Goal: Information Seeking & Learning: Compare options

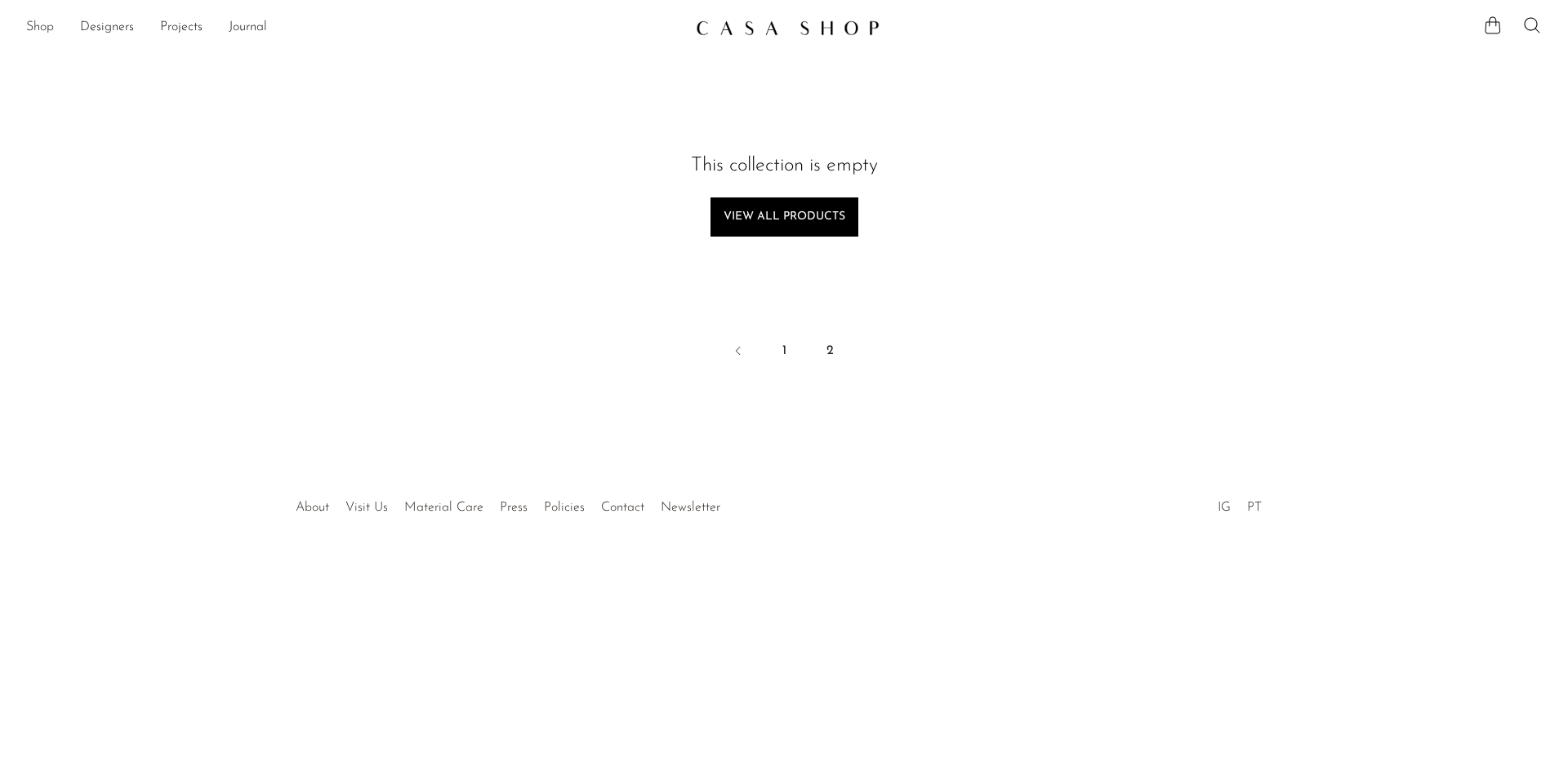
click at [35, 26] on link "Shop" at bounding box center [40, 27] width 27 height 22
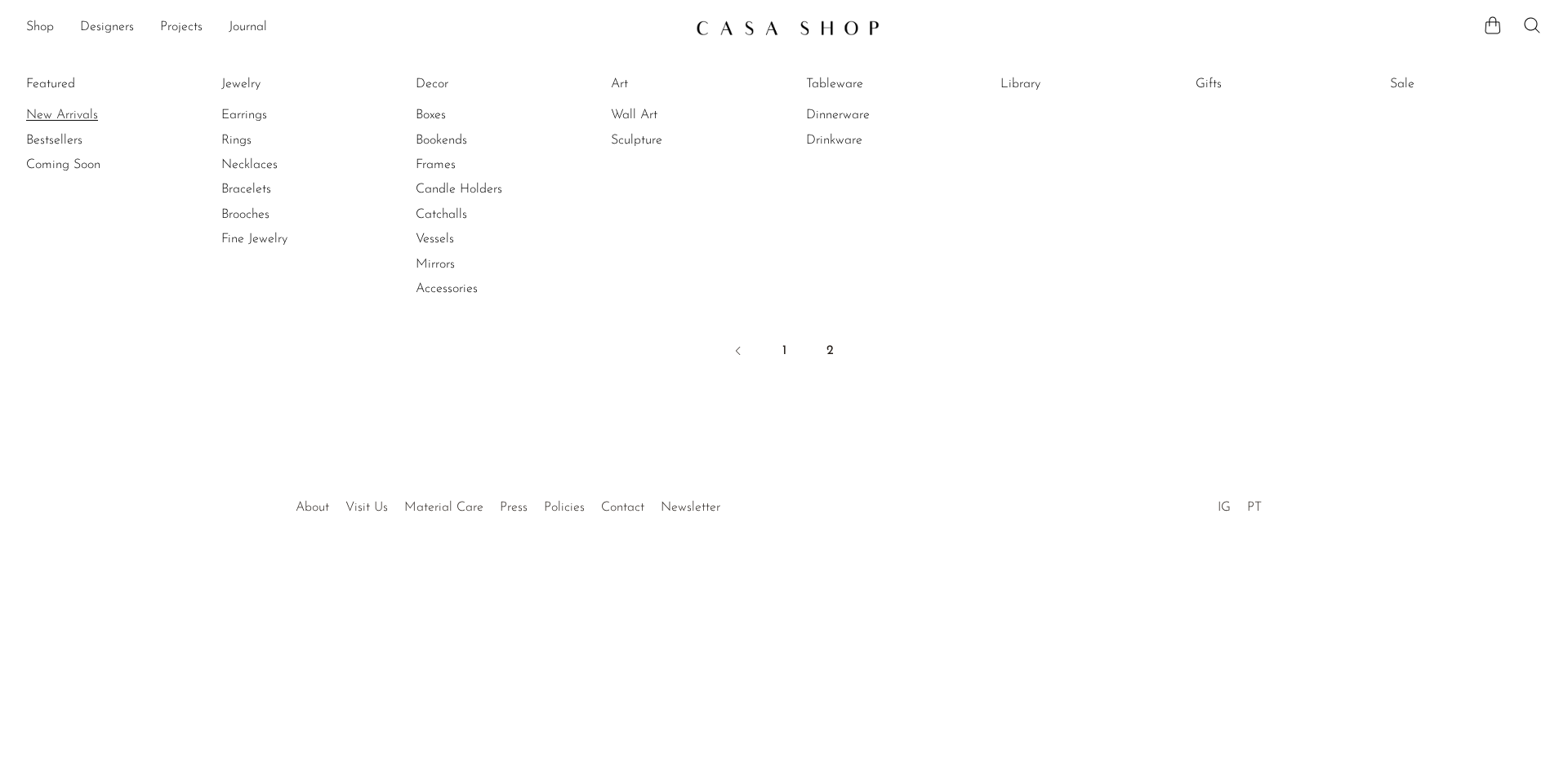
click at [51, 119] on link "New Arrivals" at bounding box center [87, 115] width 122 height 18
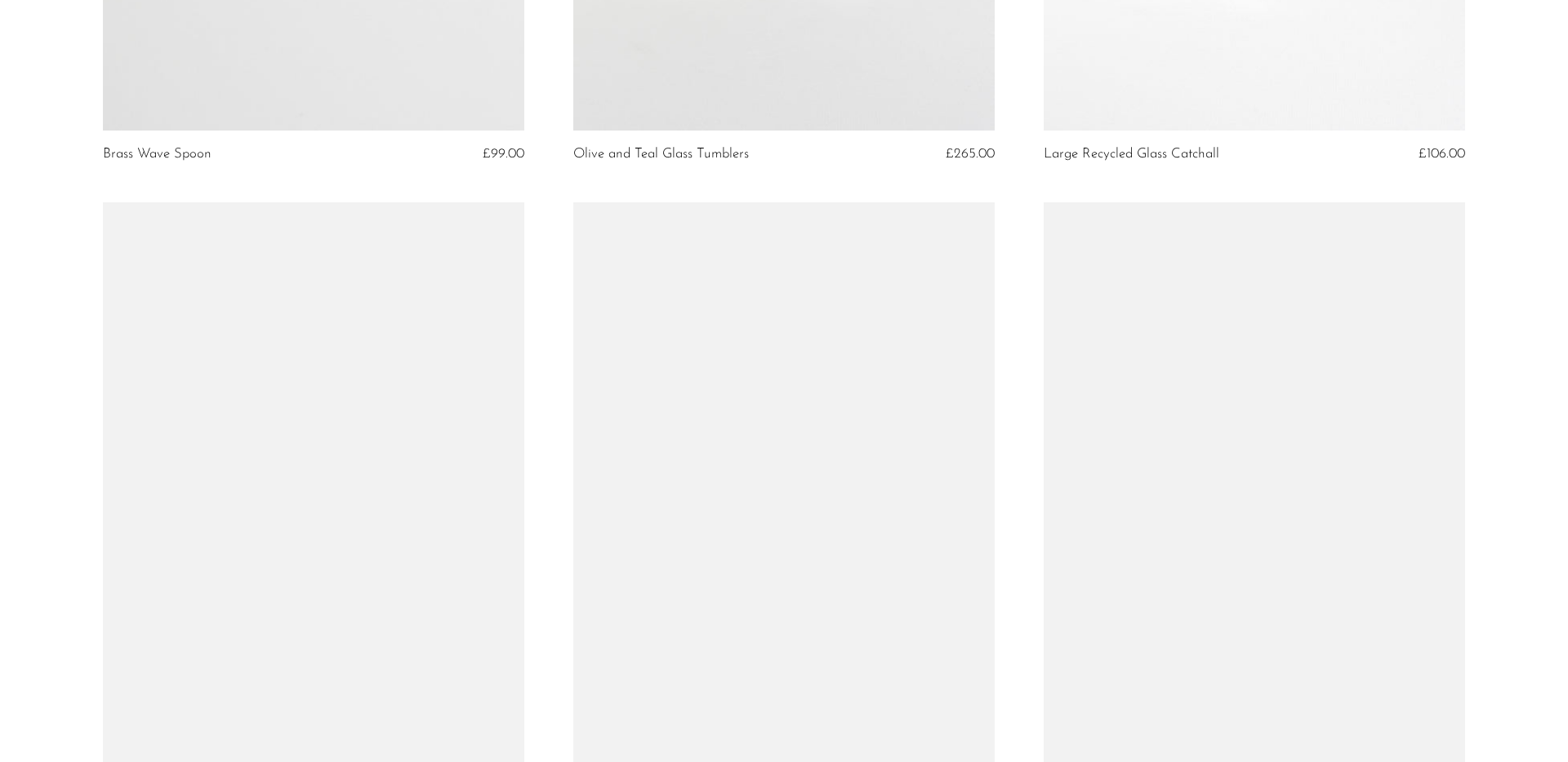
scroll to position [6648, 0]
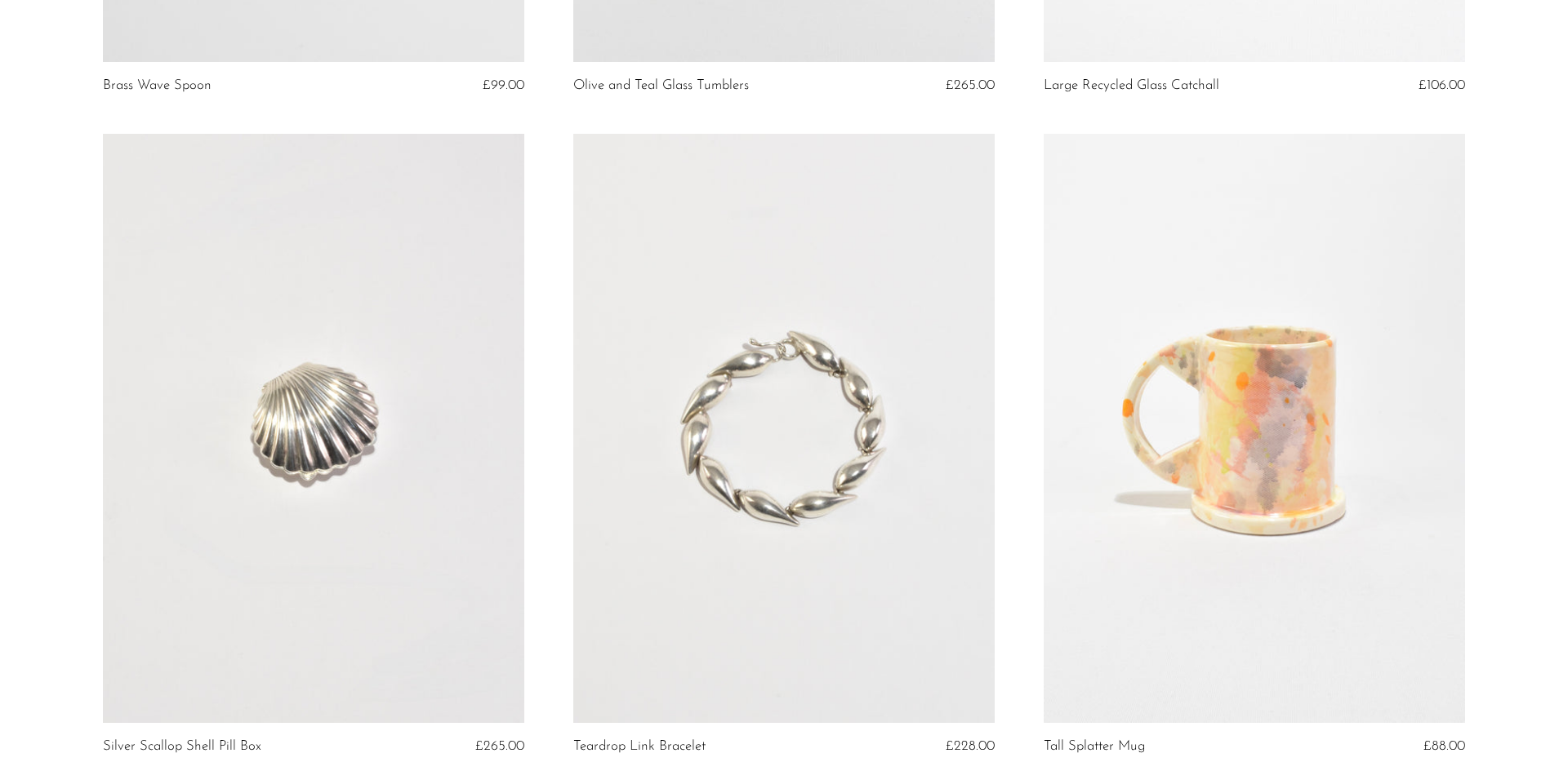
click at [824, 465] on link at bounding box center [784, 429] width 421 height 590
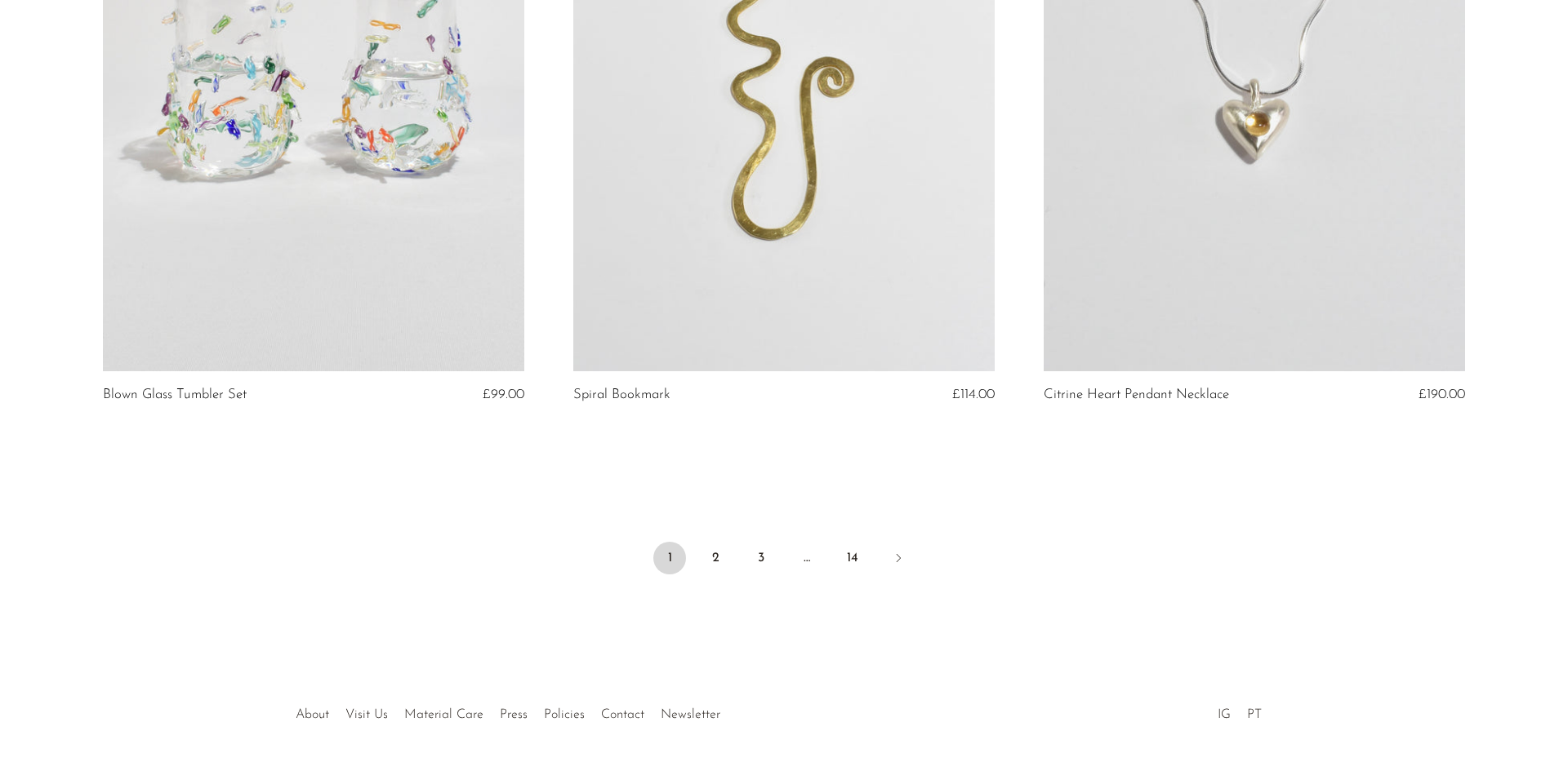
scroll to position [7709, 0]
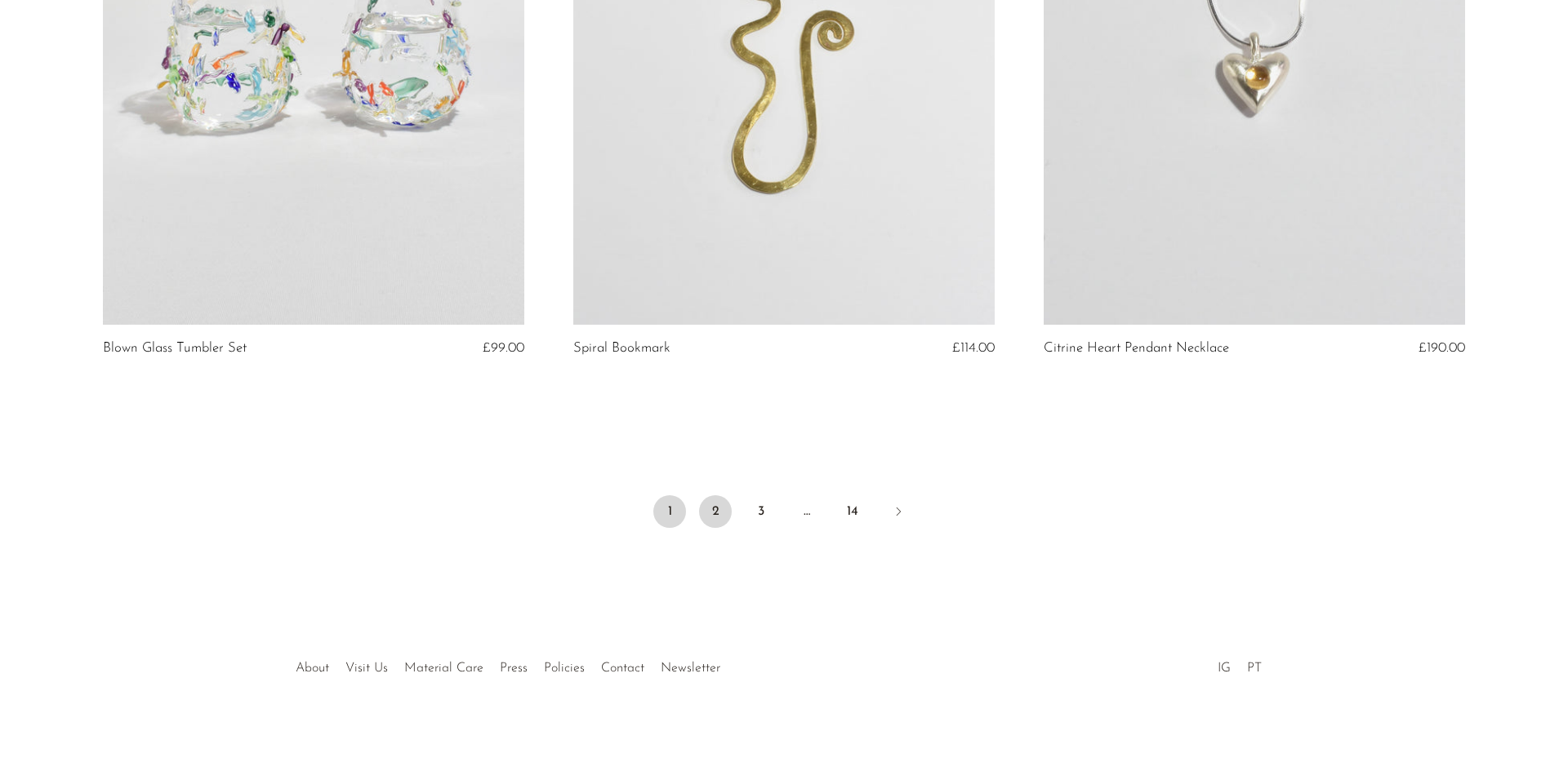
click at [715, 501] on link "2" at bounding box center [714, 511] width 32 height 32
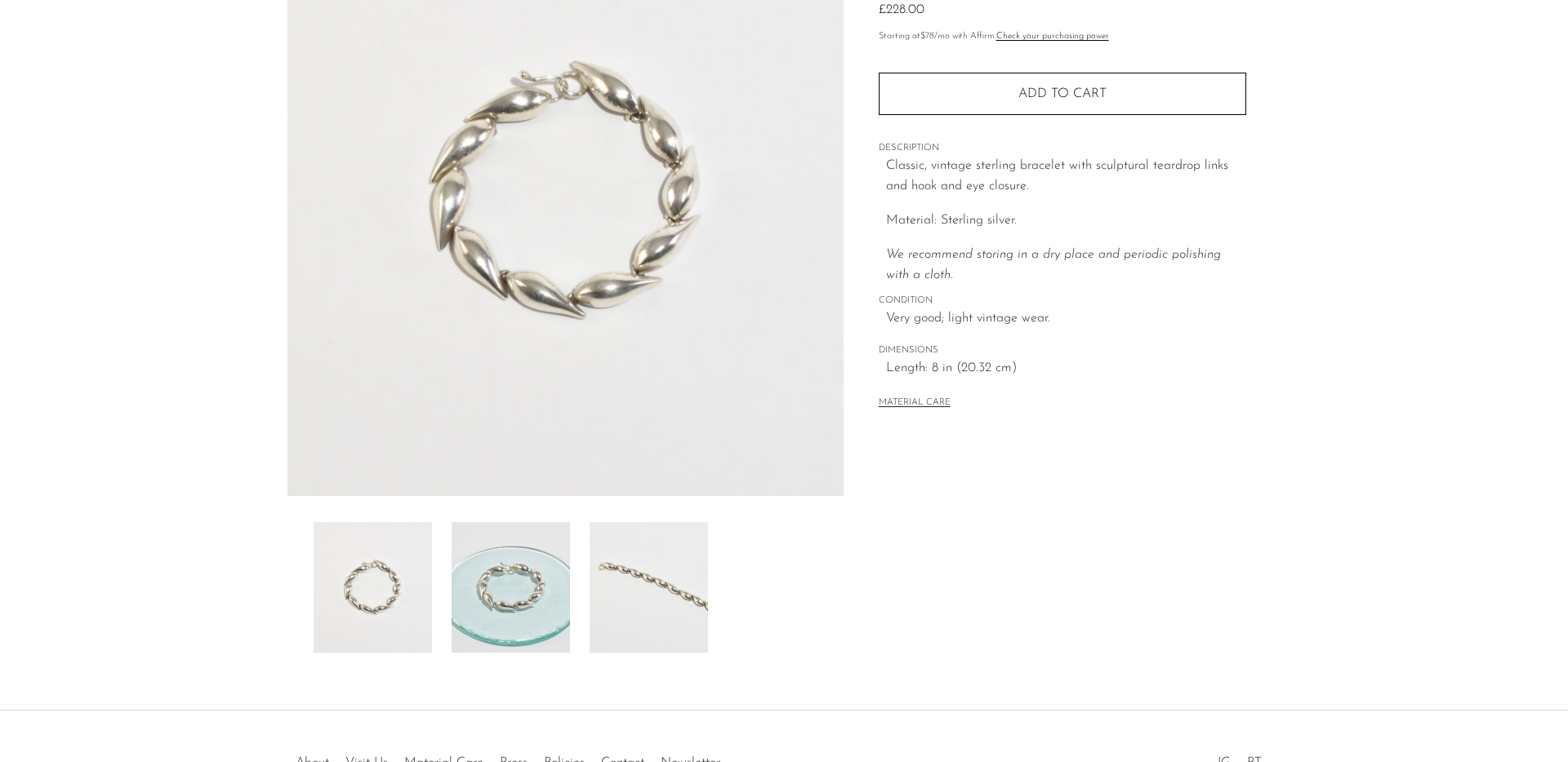
scroll to position [199, 0]
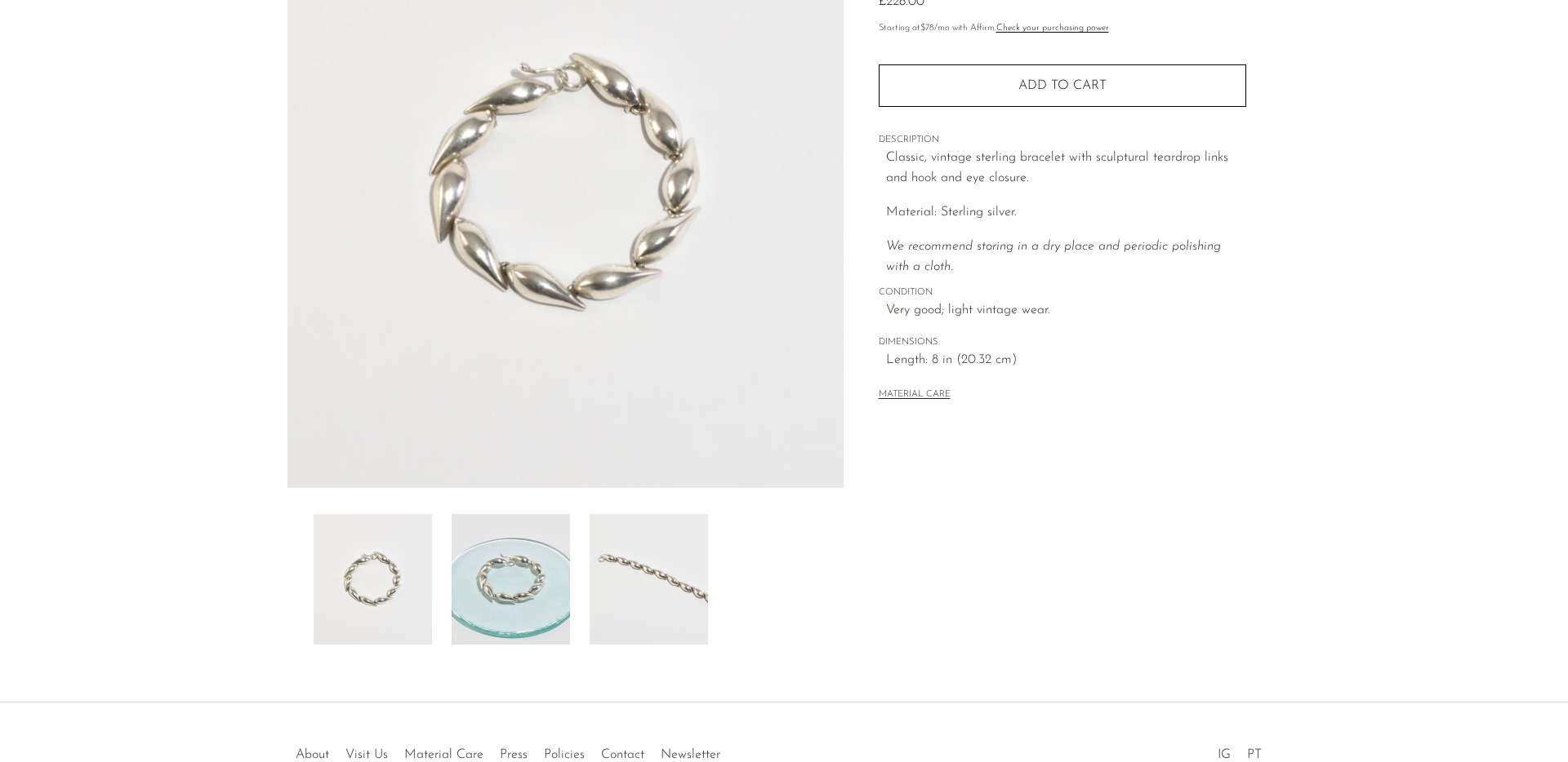
click at [533, 560] on img at bounding box center [511, 579] width 119 height 130
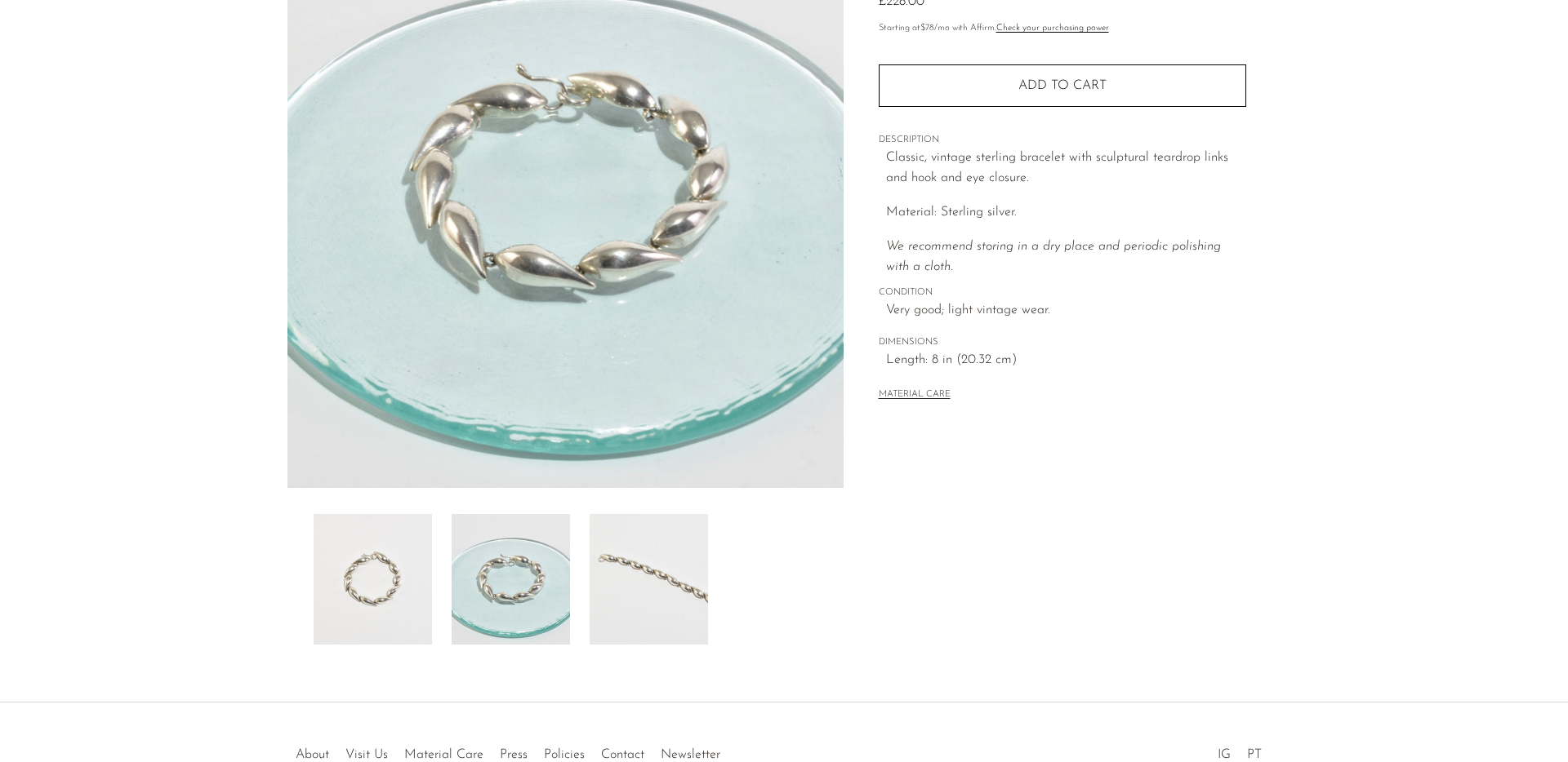
click at [622, 585] on img at bounding box center [649, 579] width 119 height 130
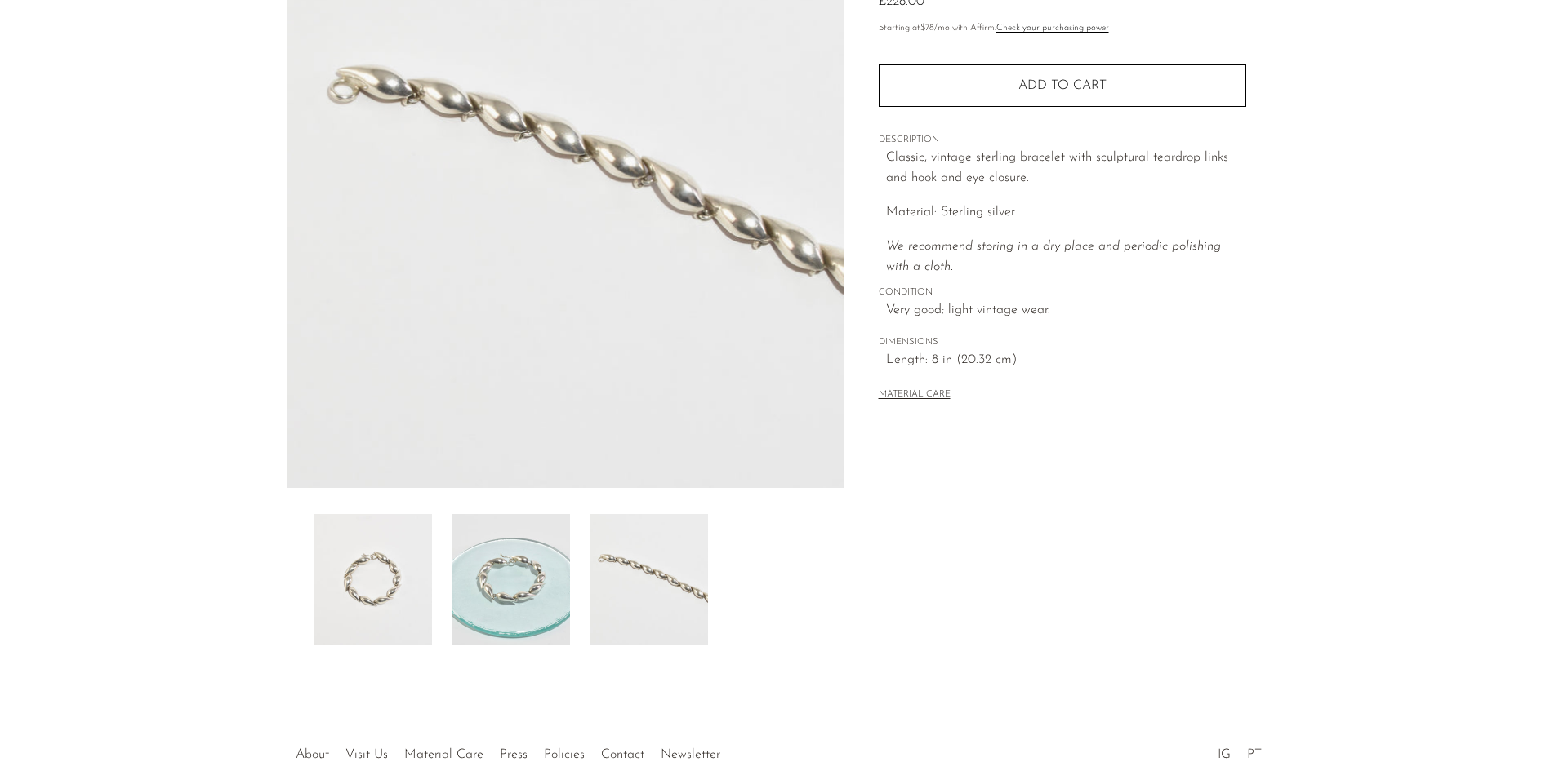
click at [537, 584] on img at bounding box center [511, 579] width 119 height 130
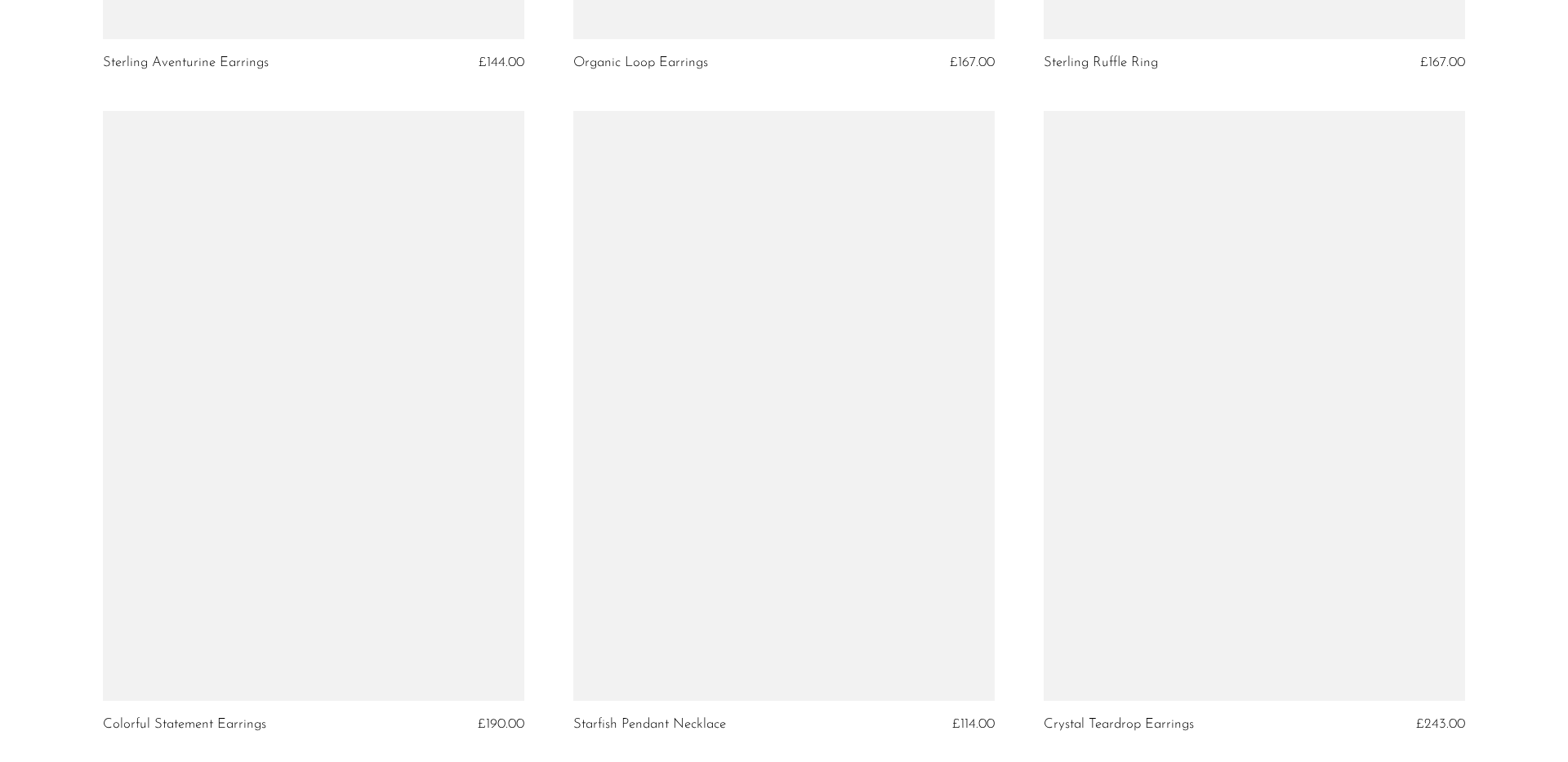
scroll to position [7333, 0]
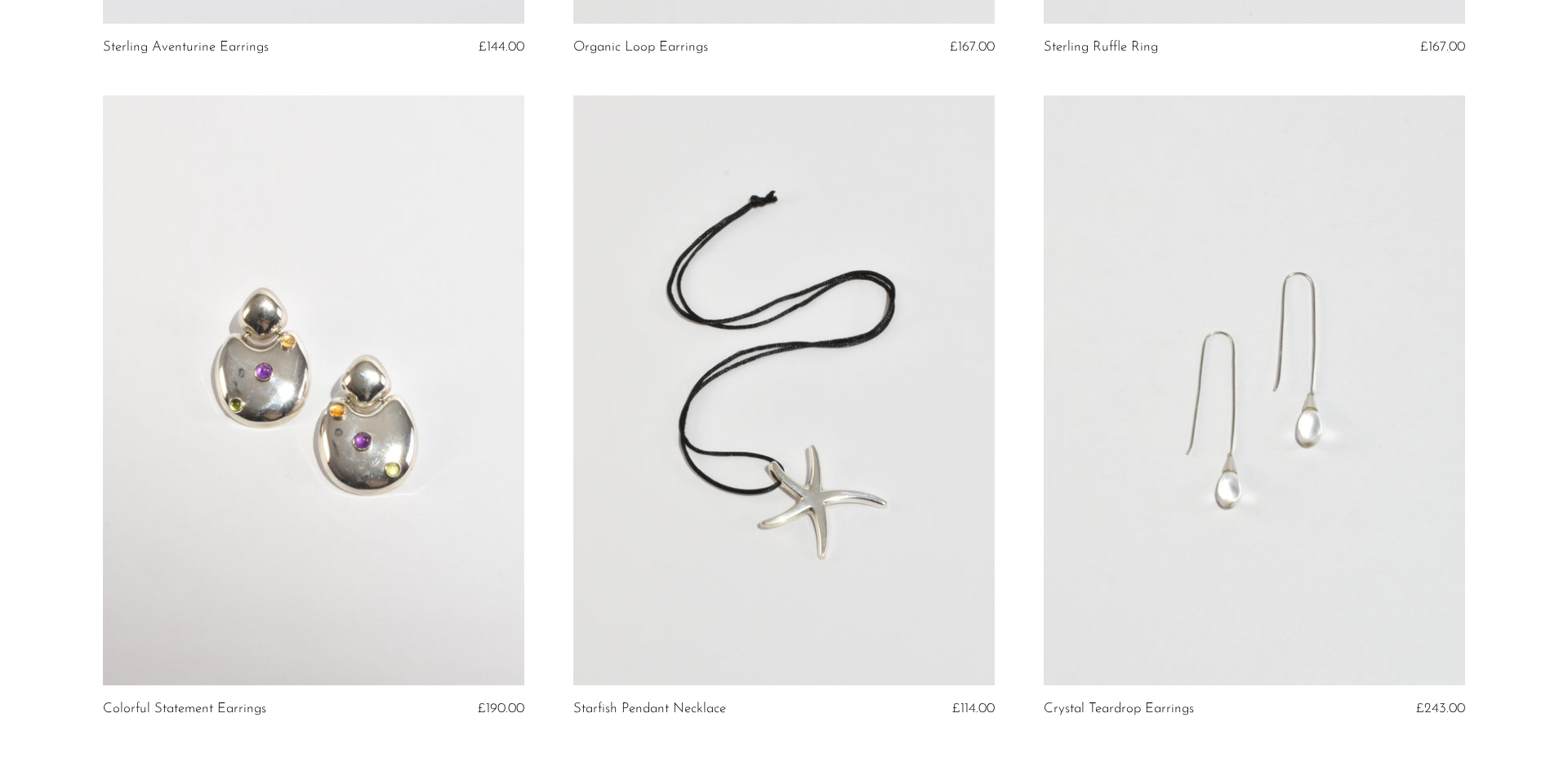
click at [1242, 444] on link at bounding box center [1254, 390] width 421 height 590
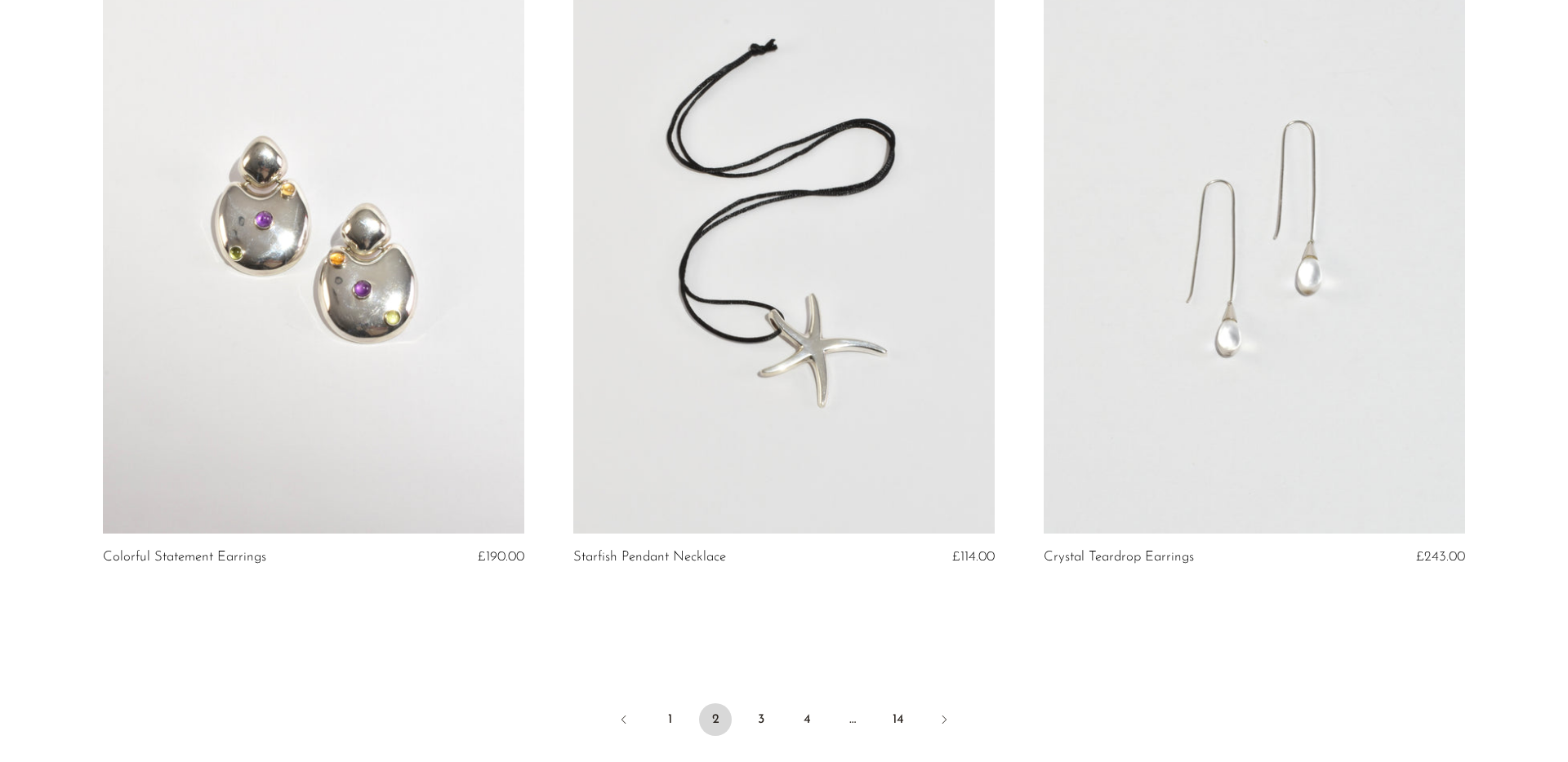
scroll to position [7709, 0]
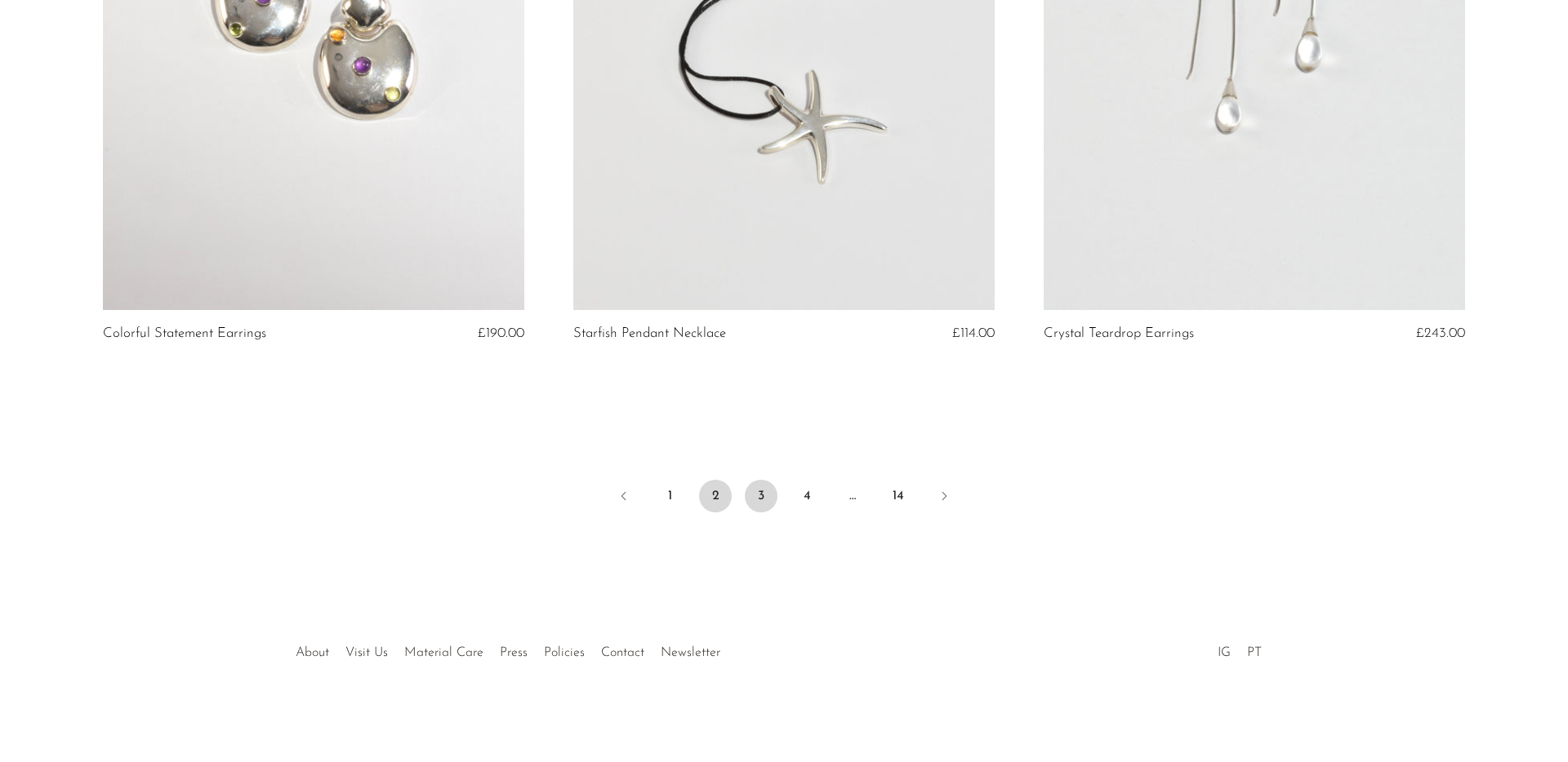
click at [757, 500] on link "3" at bounding box center [760, 496] width 32 height 32
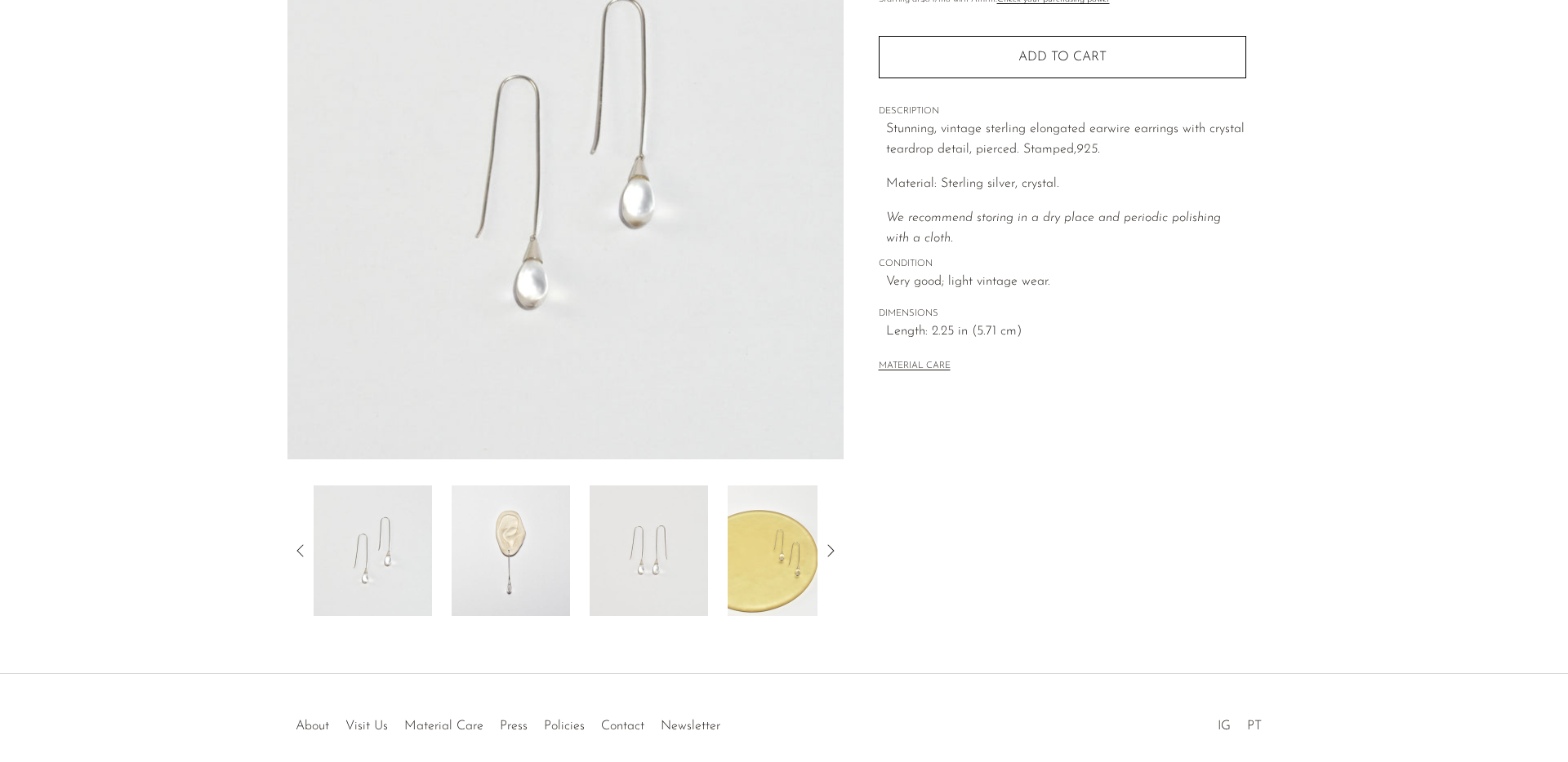
scroll to position [251, 0]
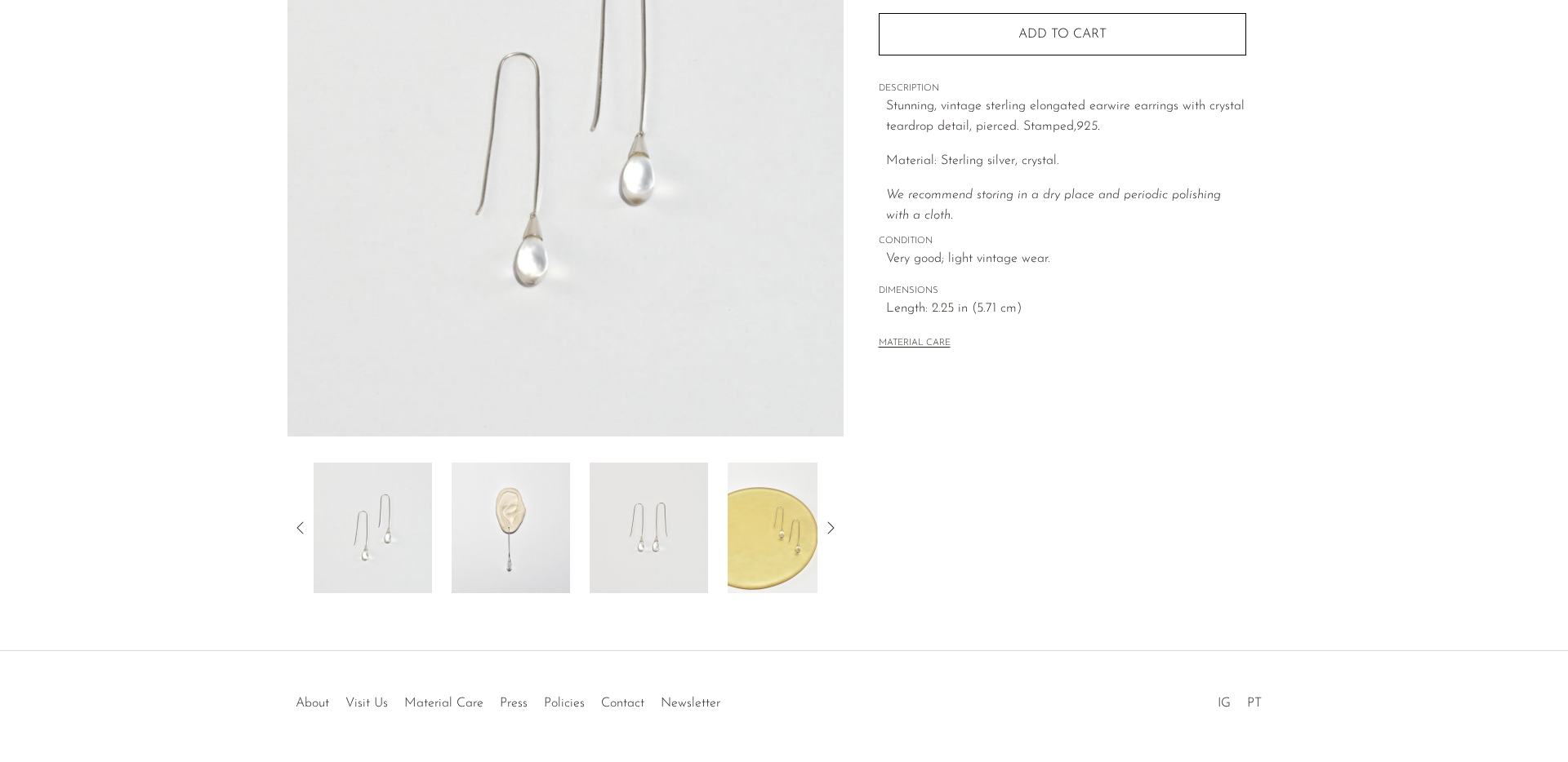
click at [649, 517] on img at bounding box center [649, 527] width 119 height 130
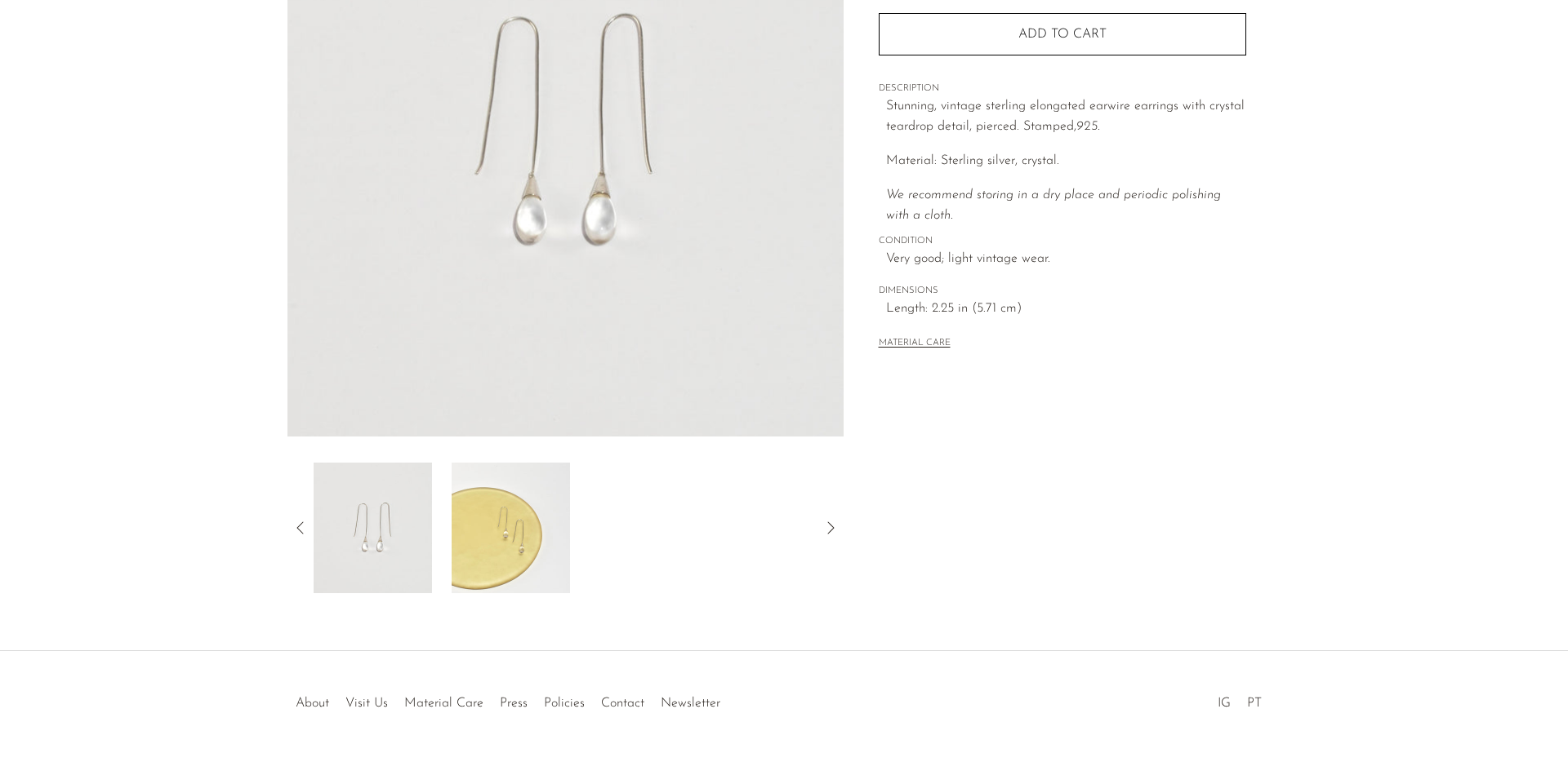
click at [301, 527] on icon at bounding box center [301, 528] width 20 height 20
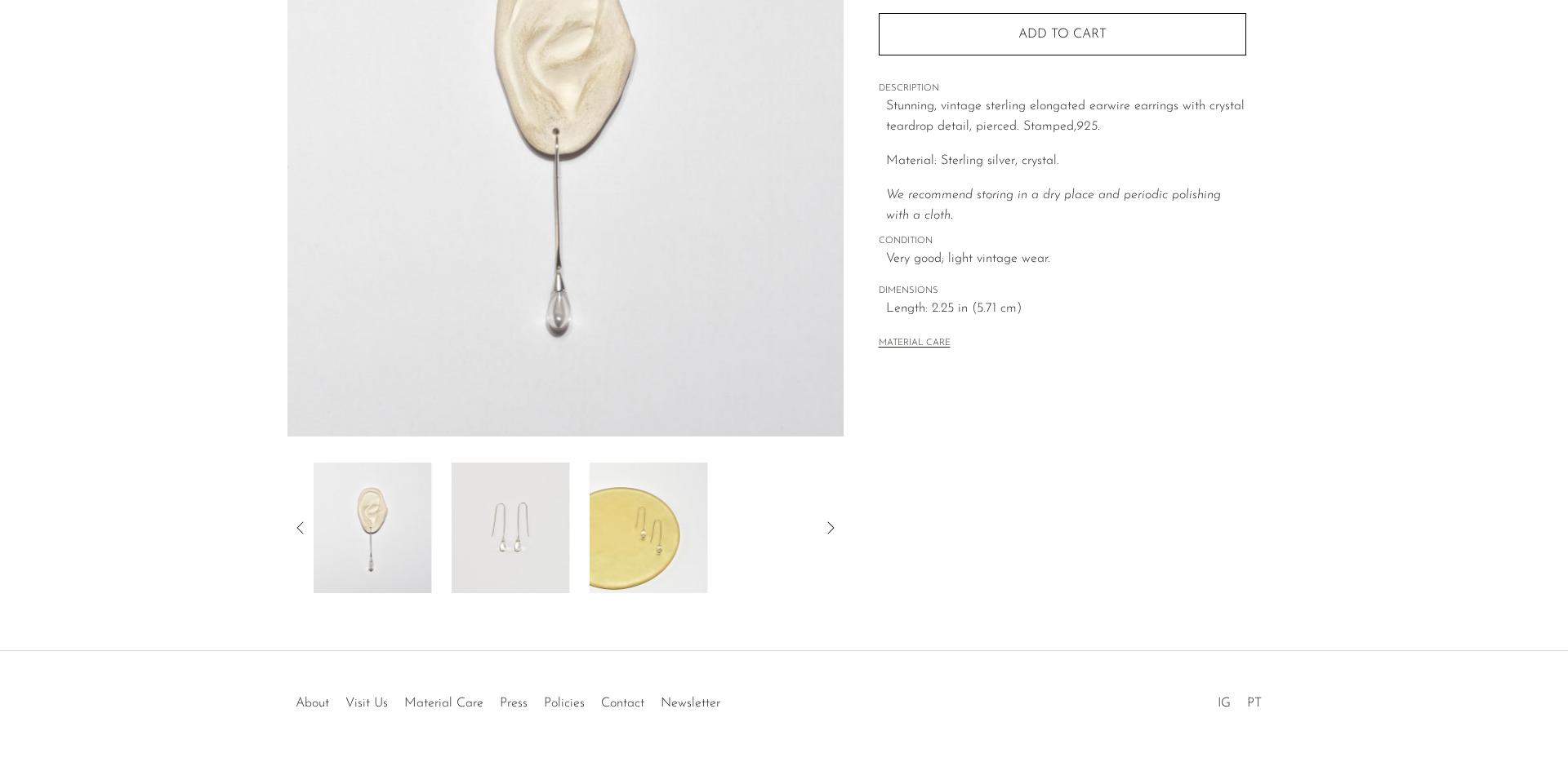
click at [394, 539] on img at bounding box center [372, 527] width 119 height 130
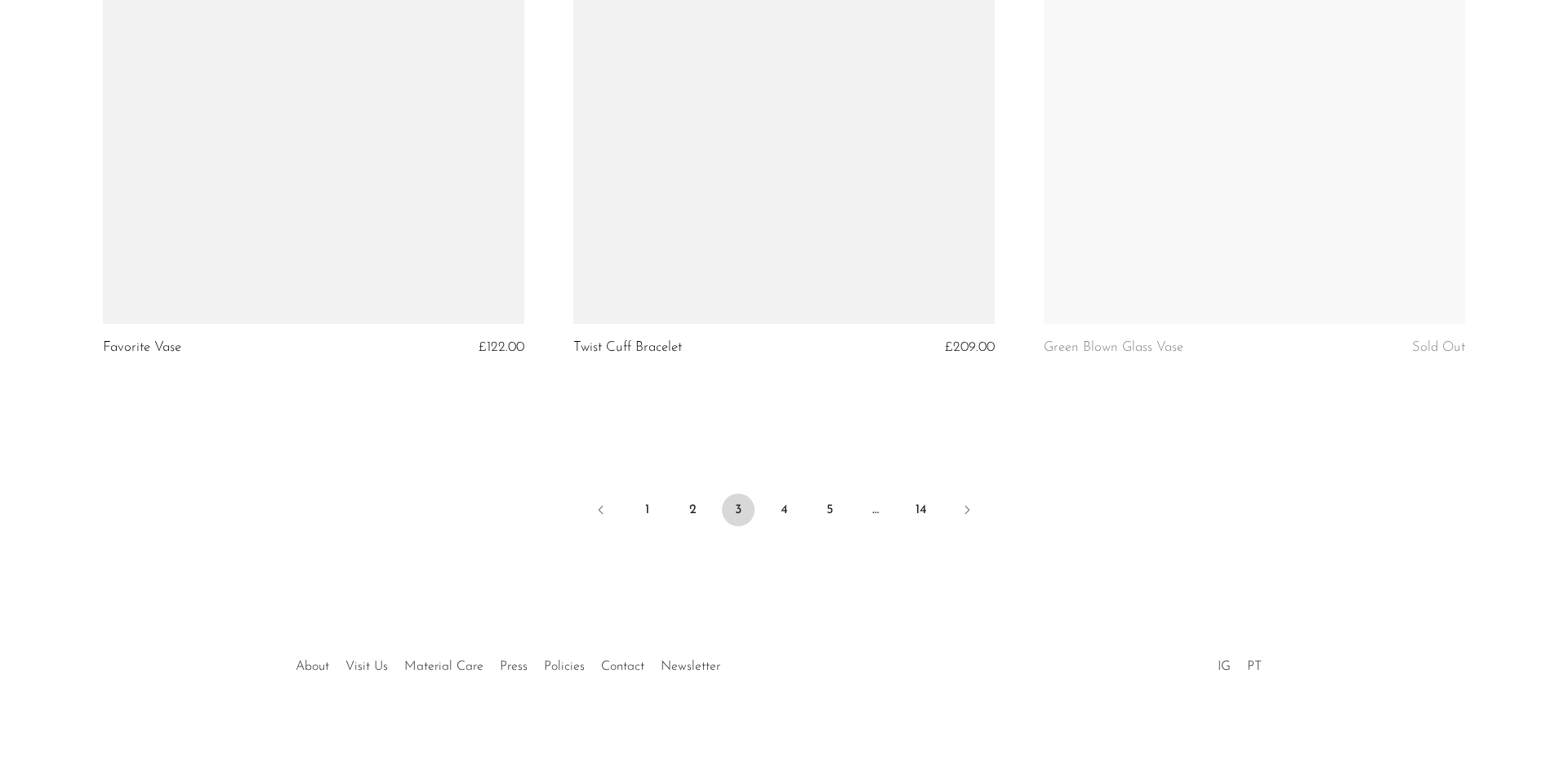
scroll to position [7709, 0]
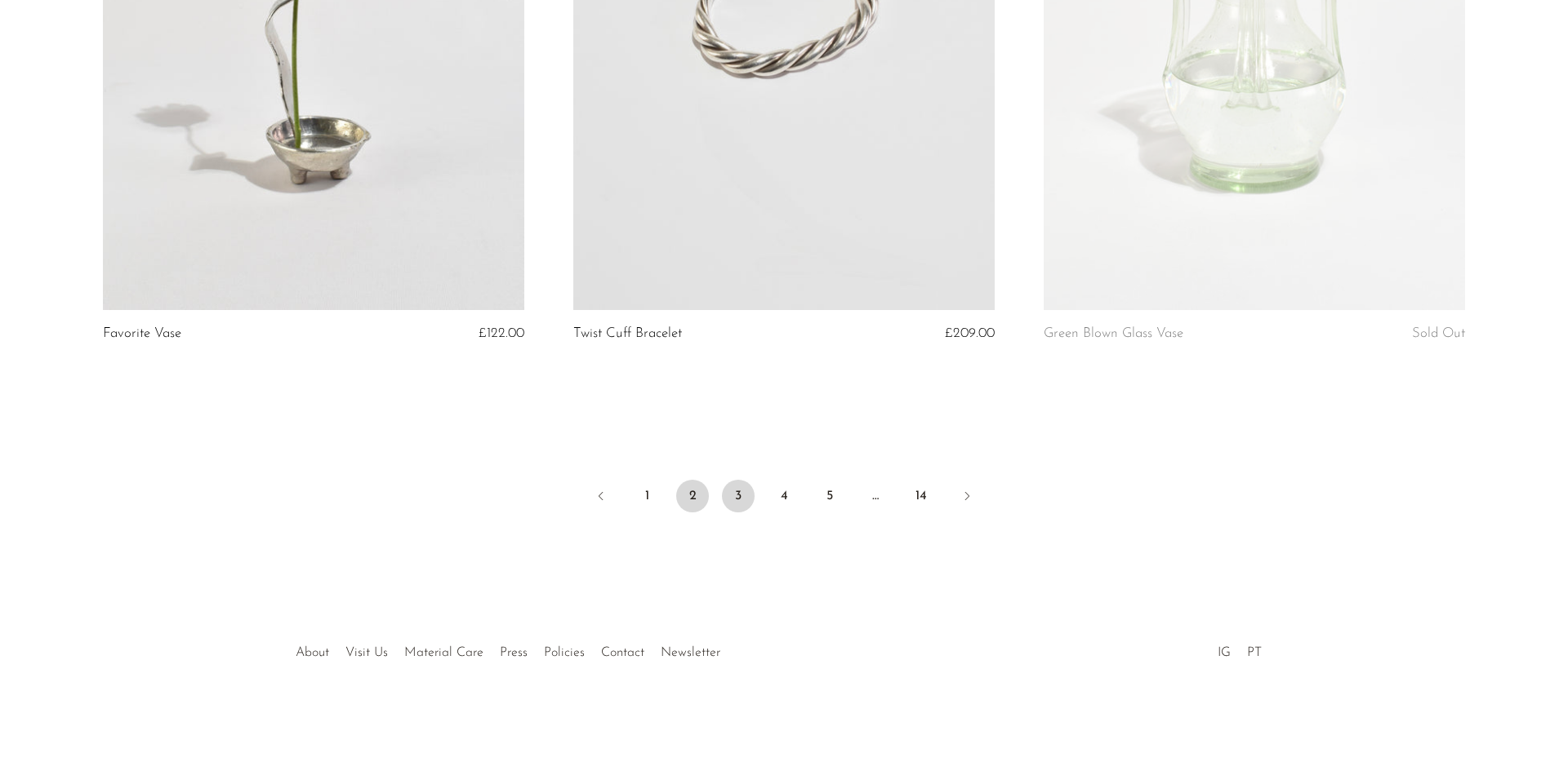
click at [695, 493] on link "2" at bounding box center [692, 496] width 32 height 32
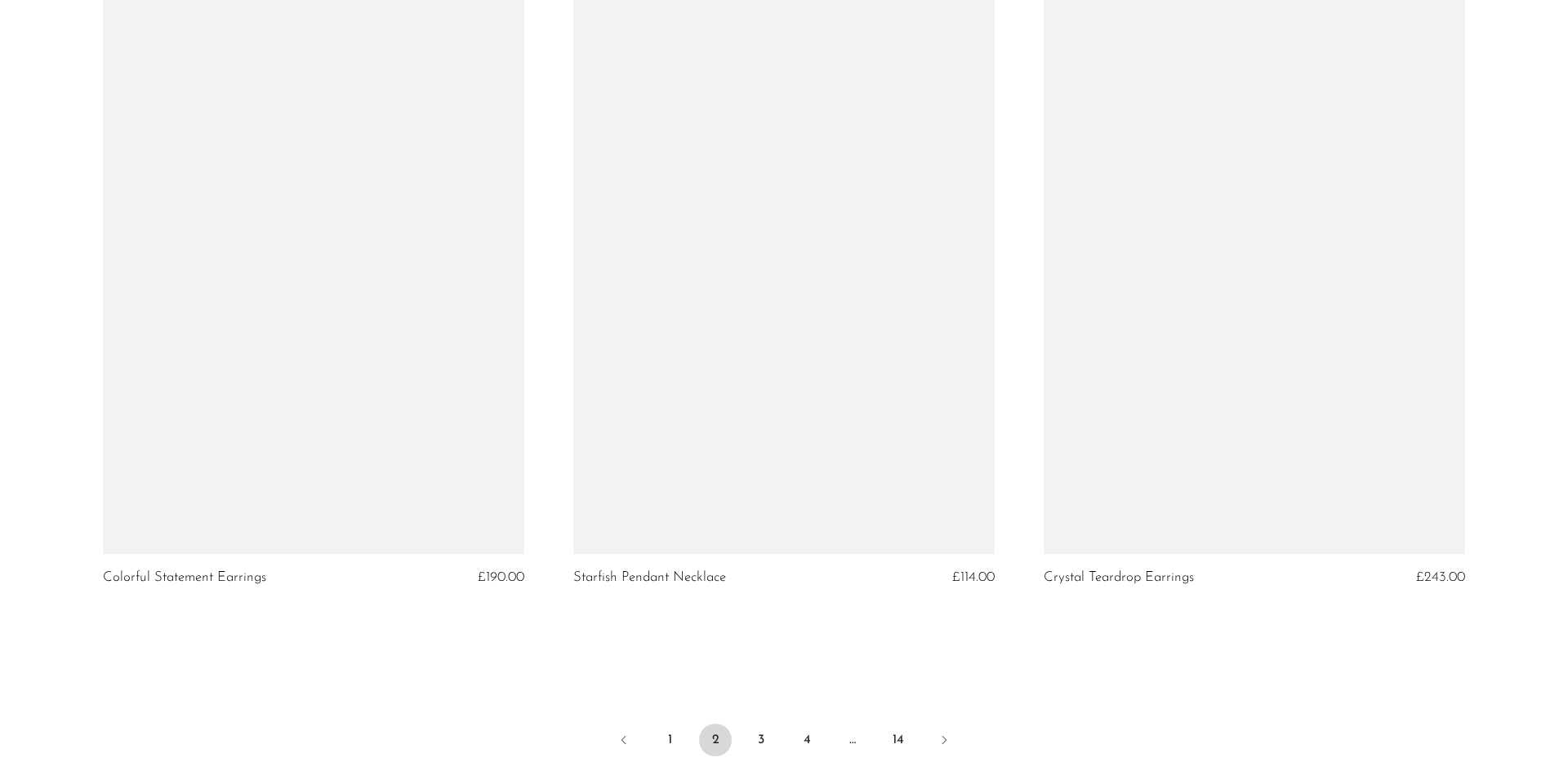
scroll to position [7709, 0]
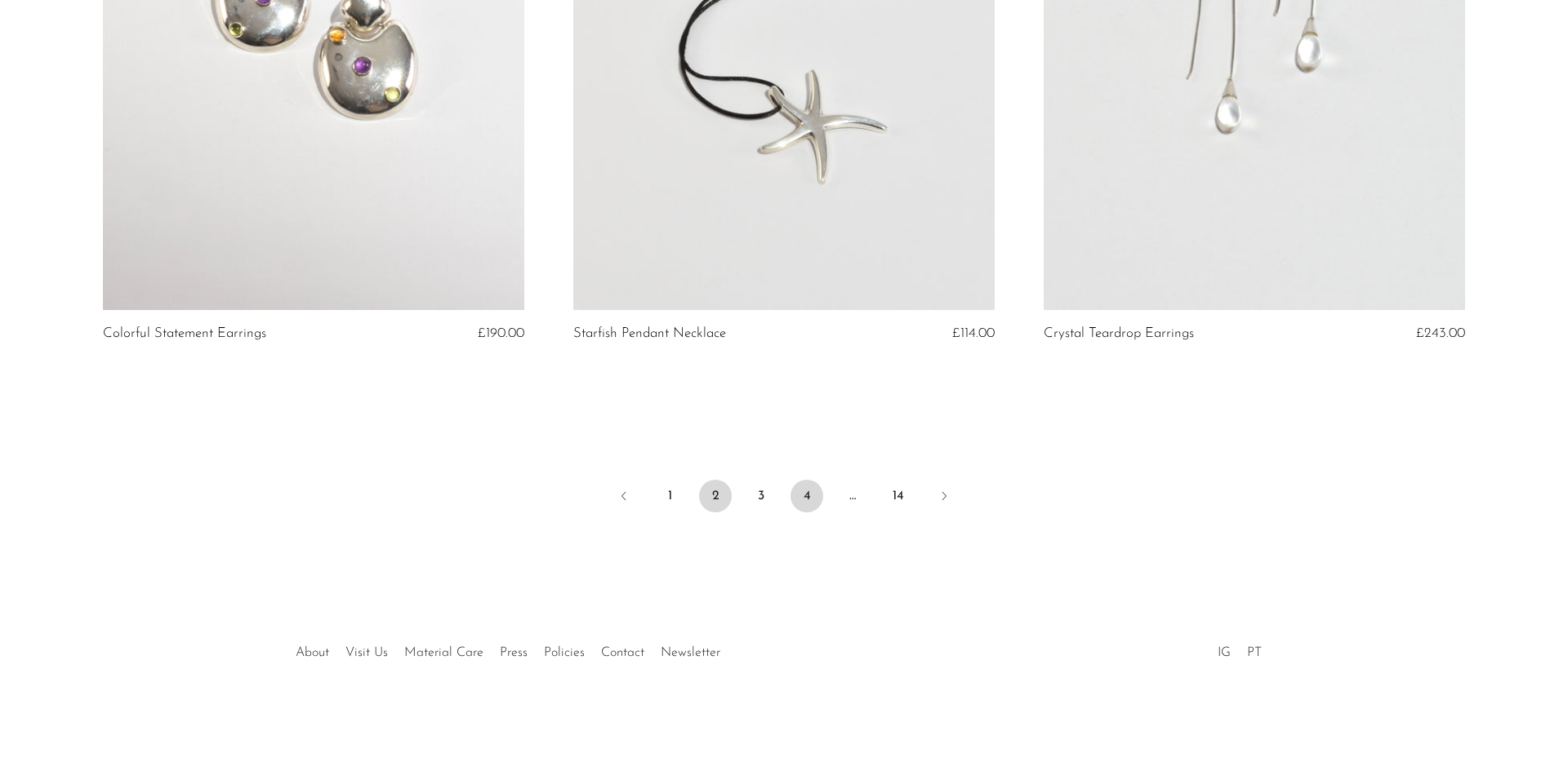
click at [806, 501] on link "4" at bounding box center [807, 496] width 32 height 32
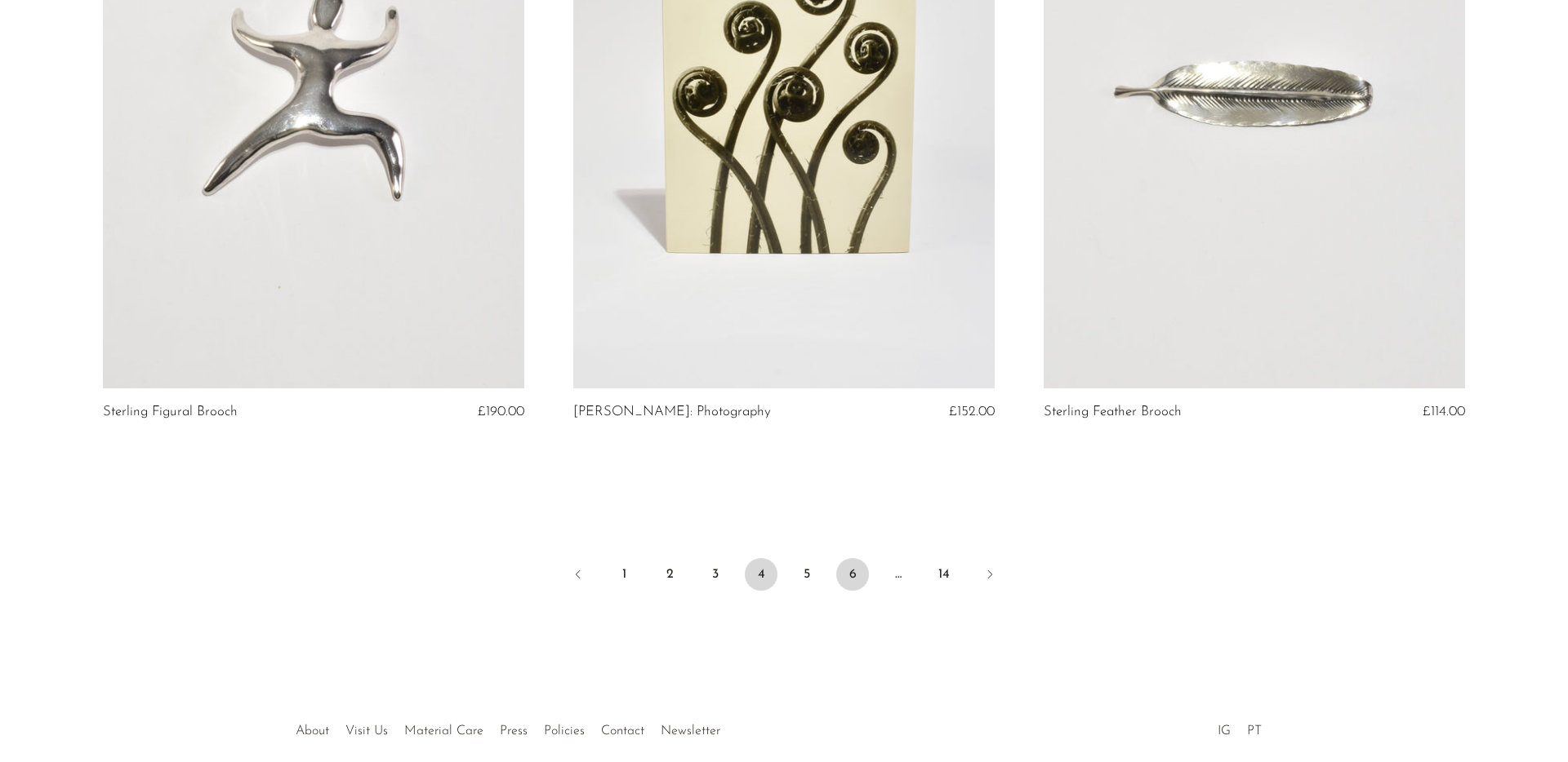
scroll to position [7709, 0]
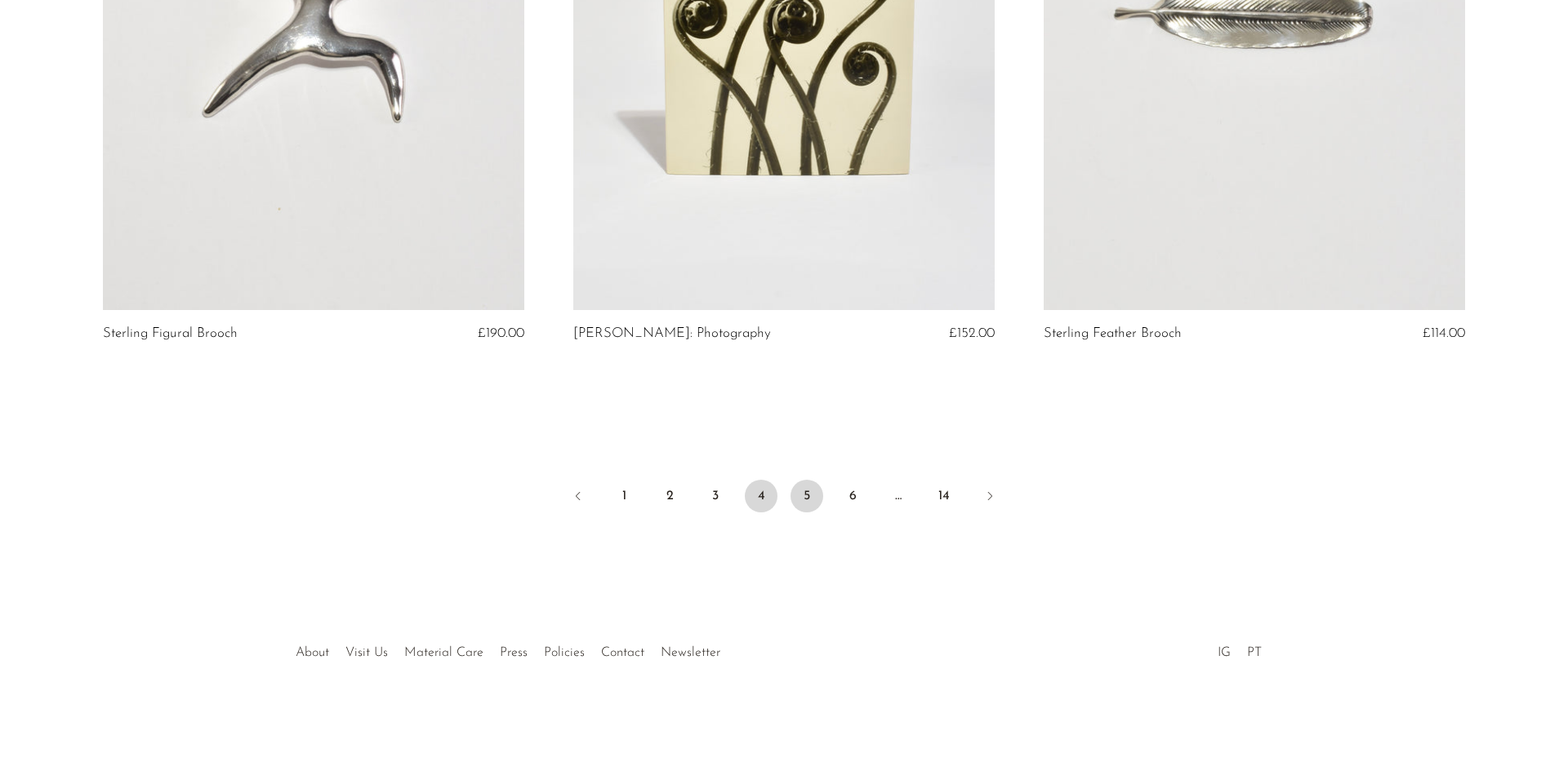
click at [806, 484] on link "5" at bounding box center [807, 496] width 32 height 32
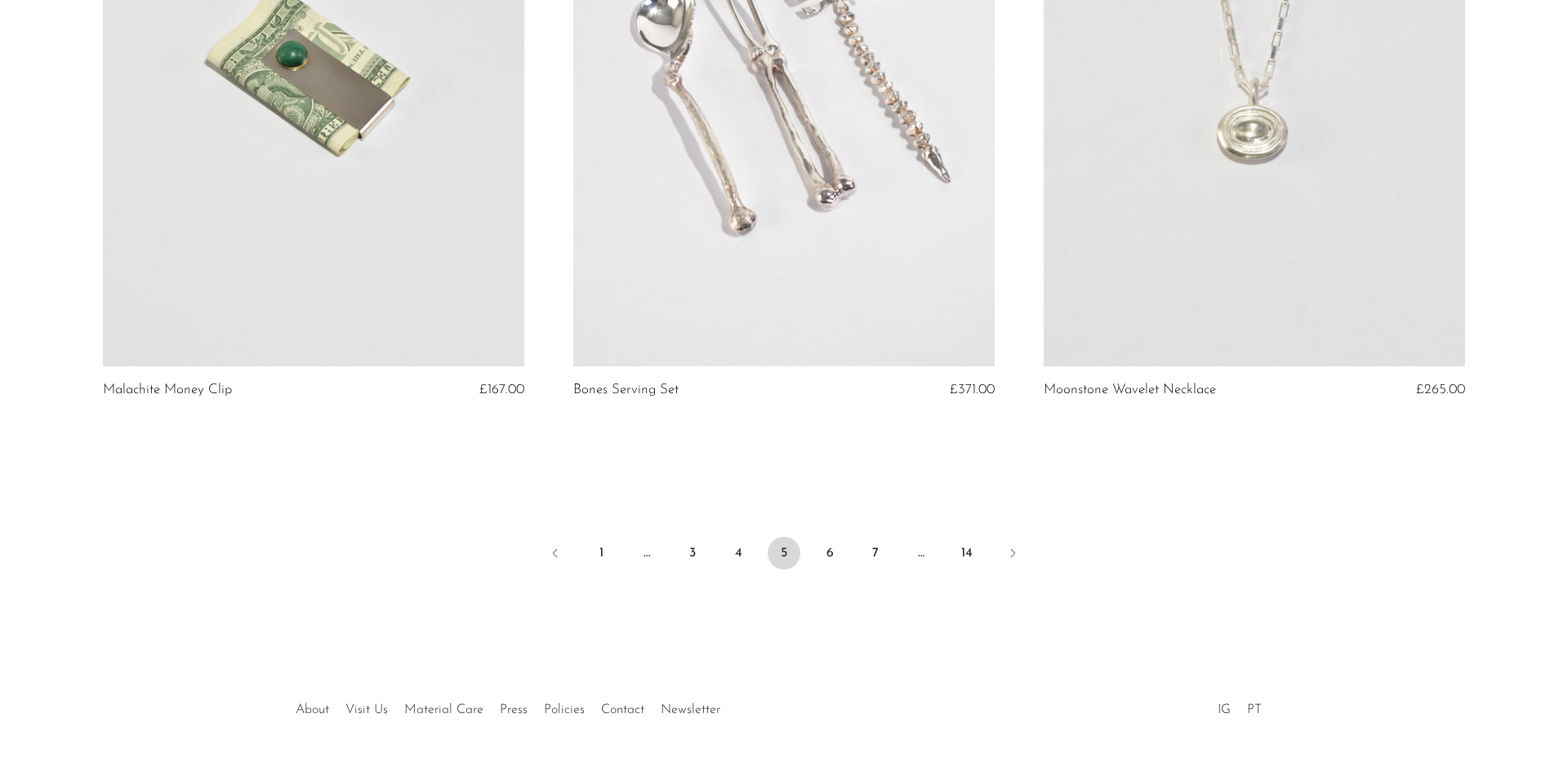
scroll to position [7699, 0]
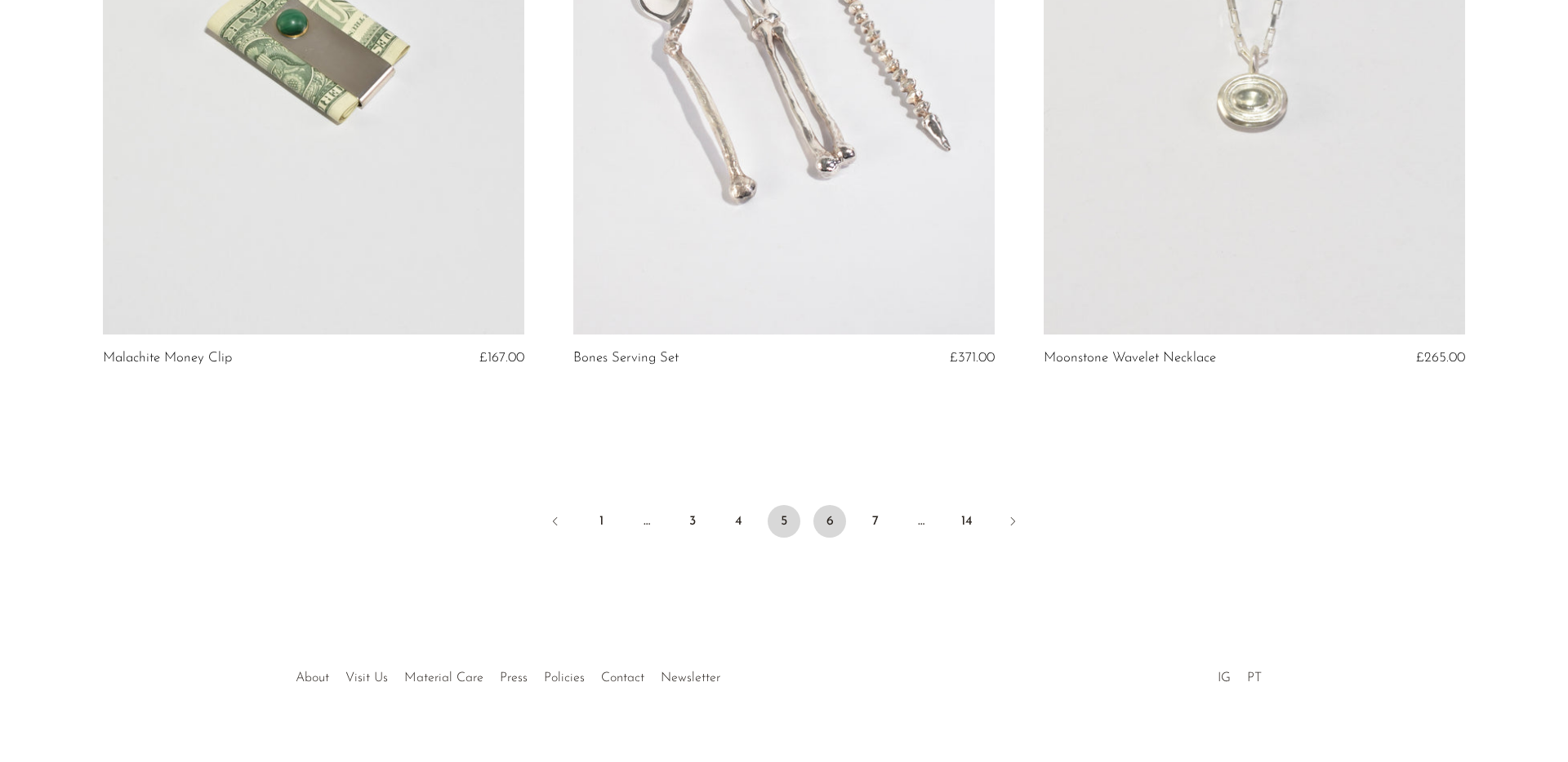
click at [831, 506] on link "6" at bounding box center [829, 521] width 32 height 32
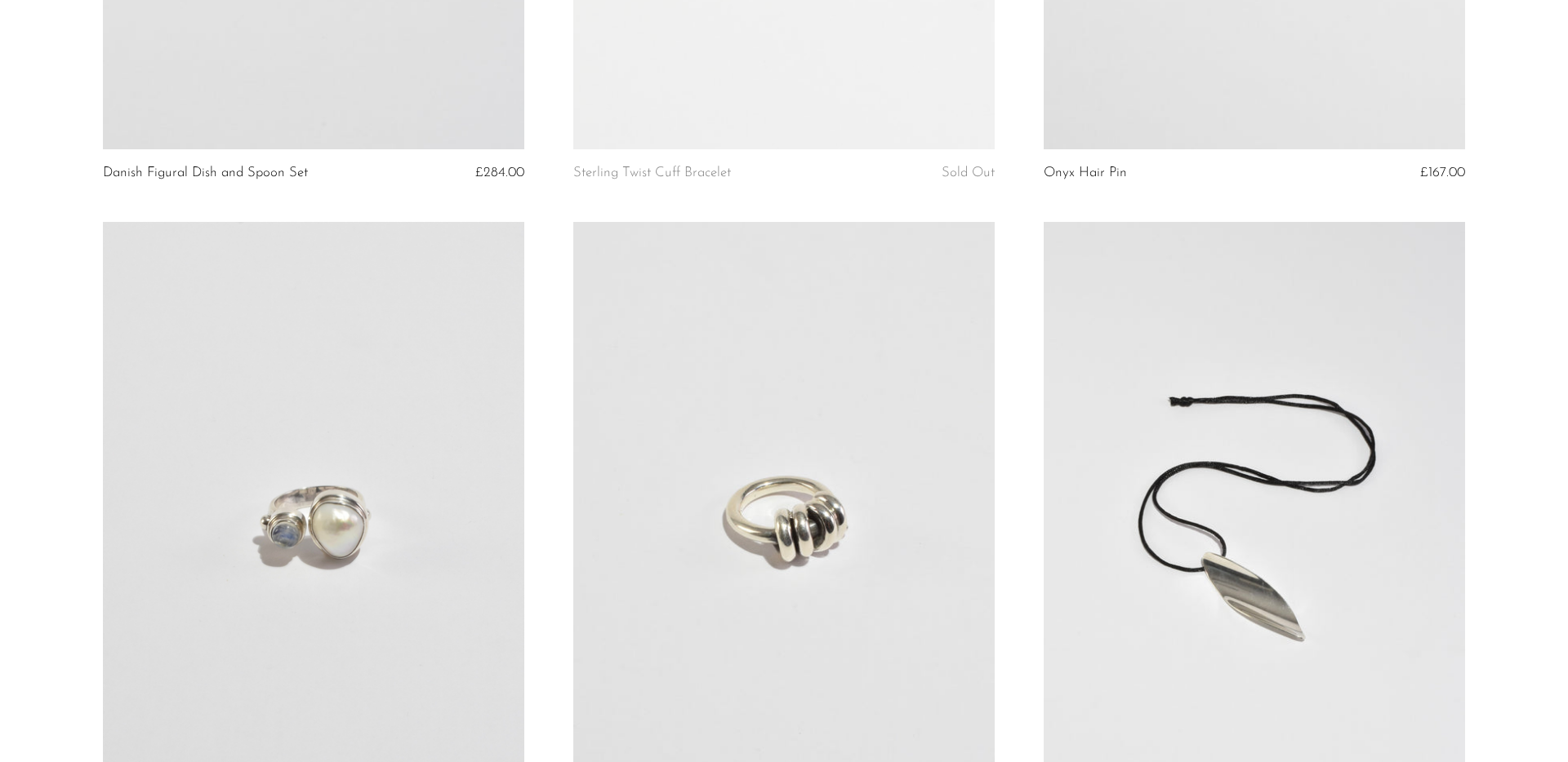
scroll to position [591, 0]
click at [858, 580] on link at bounding box center [784, 516] width 421 height 590
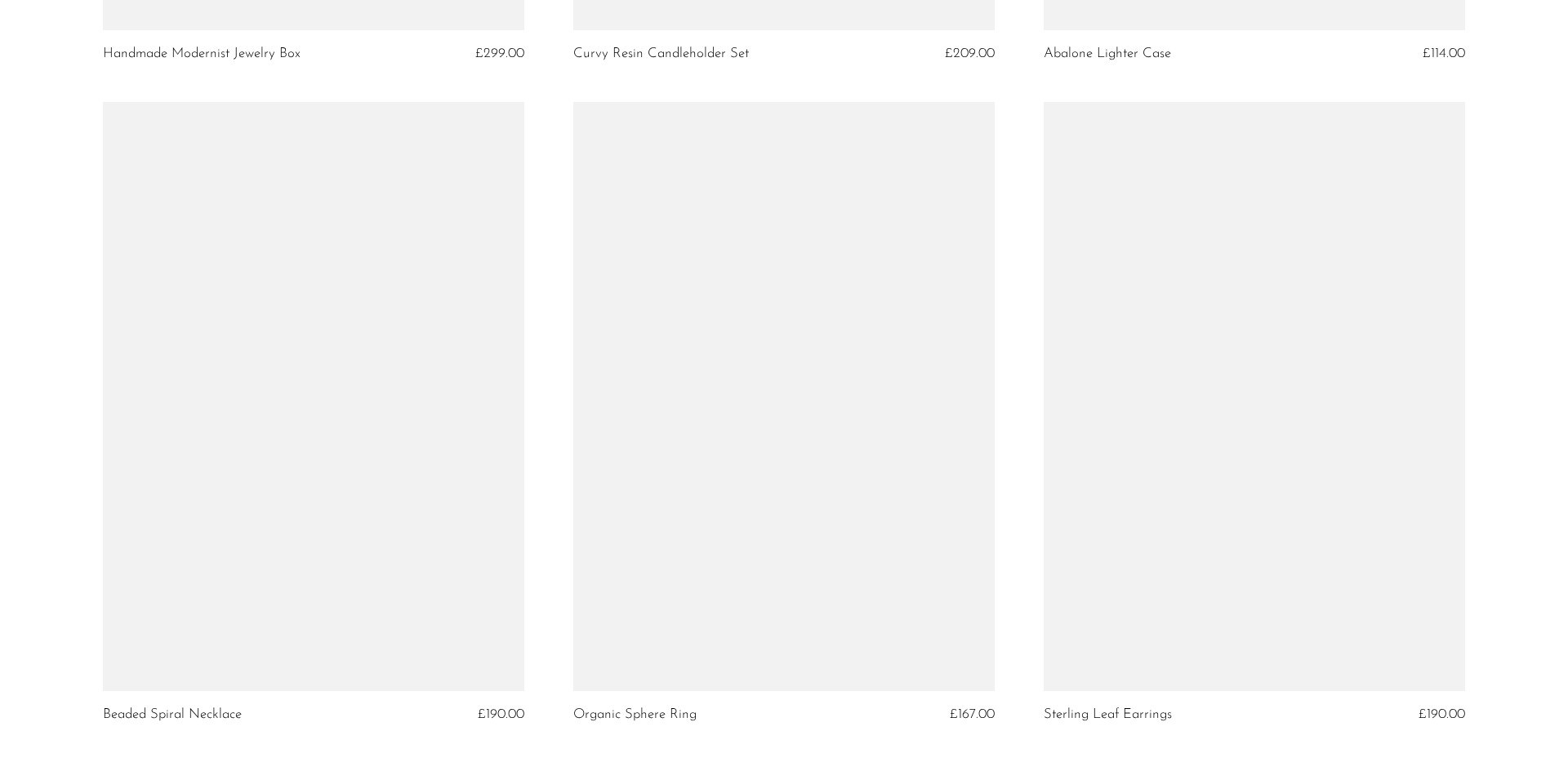
scroll to position [5345, 0]
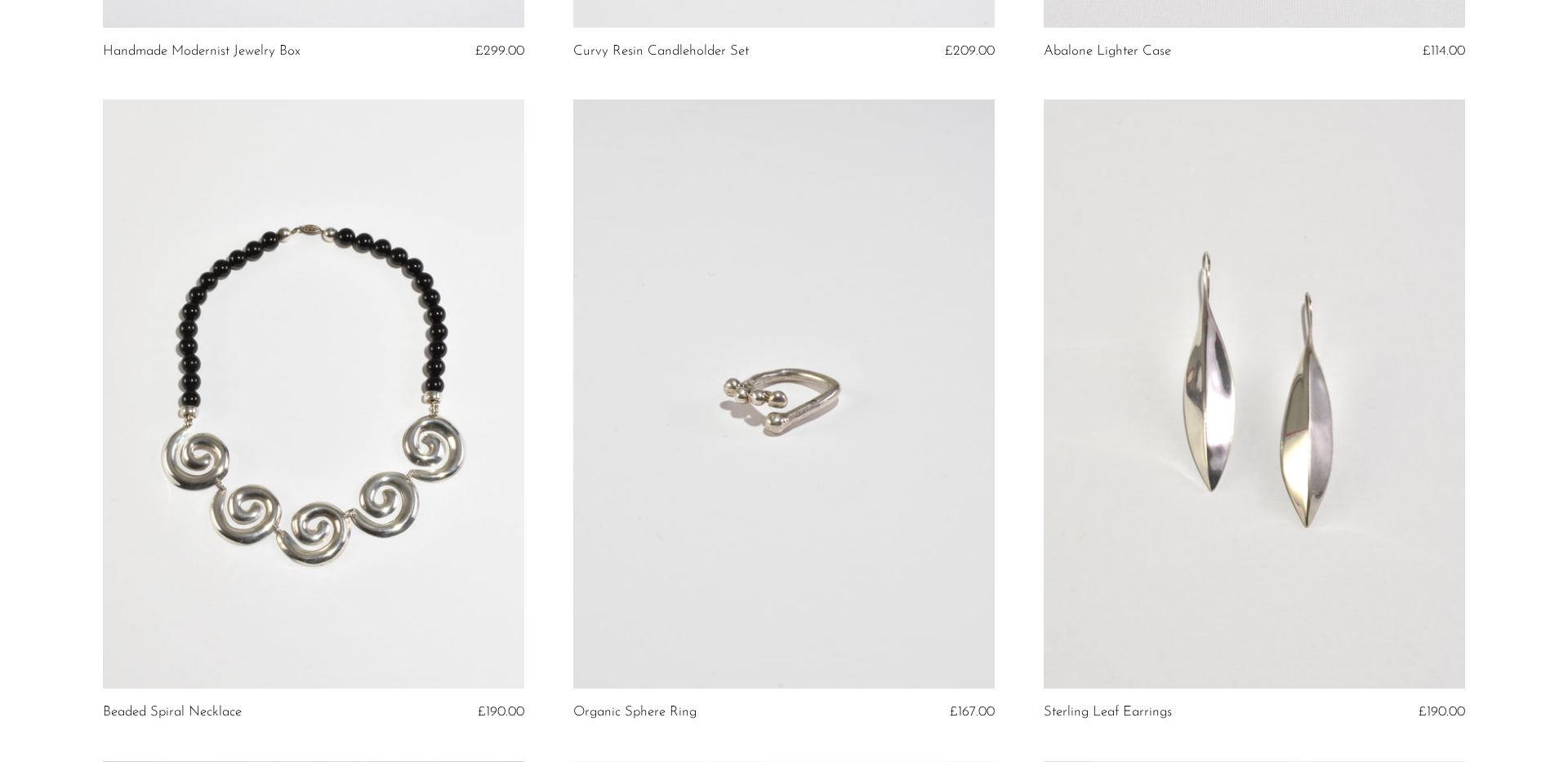
click at [1242, 452] on link at bounding box center [1254, 395] width 421 height 590
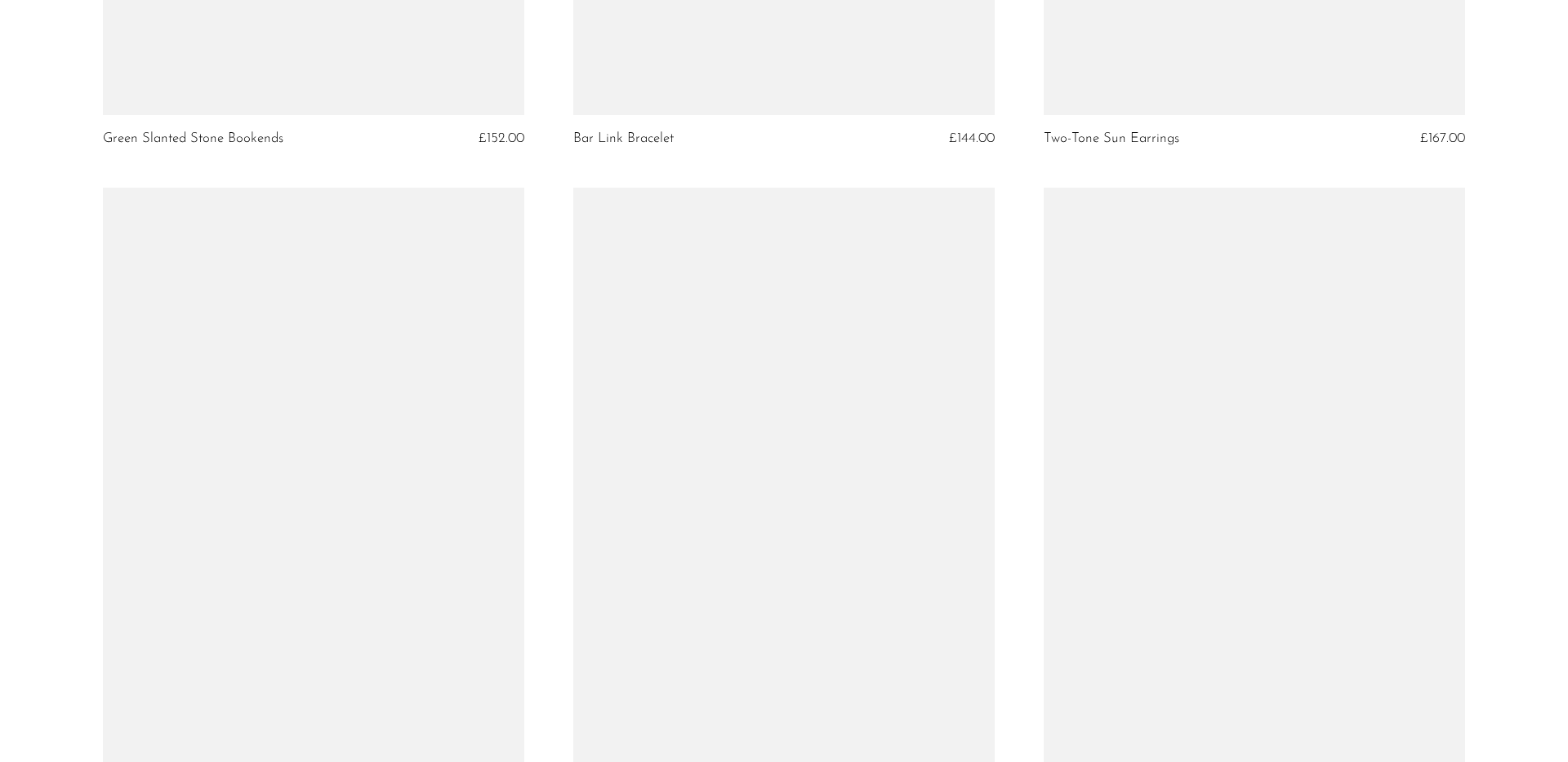
scroll to position [7431, 0]
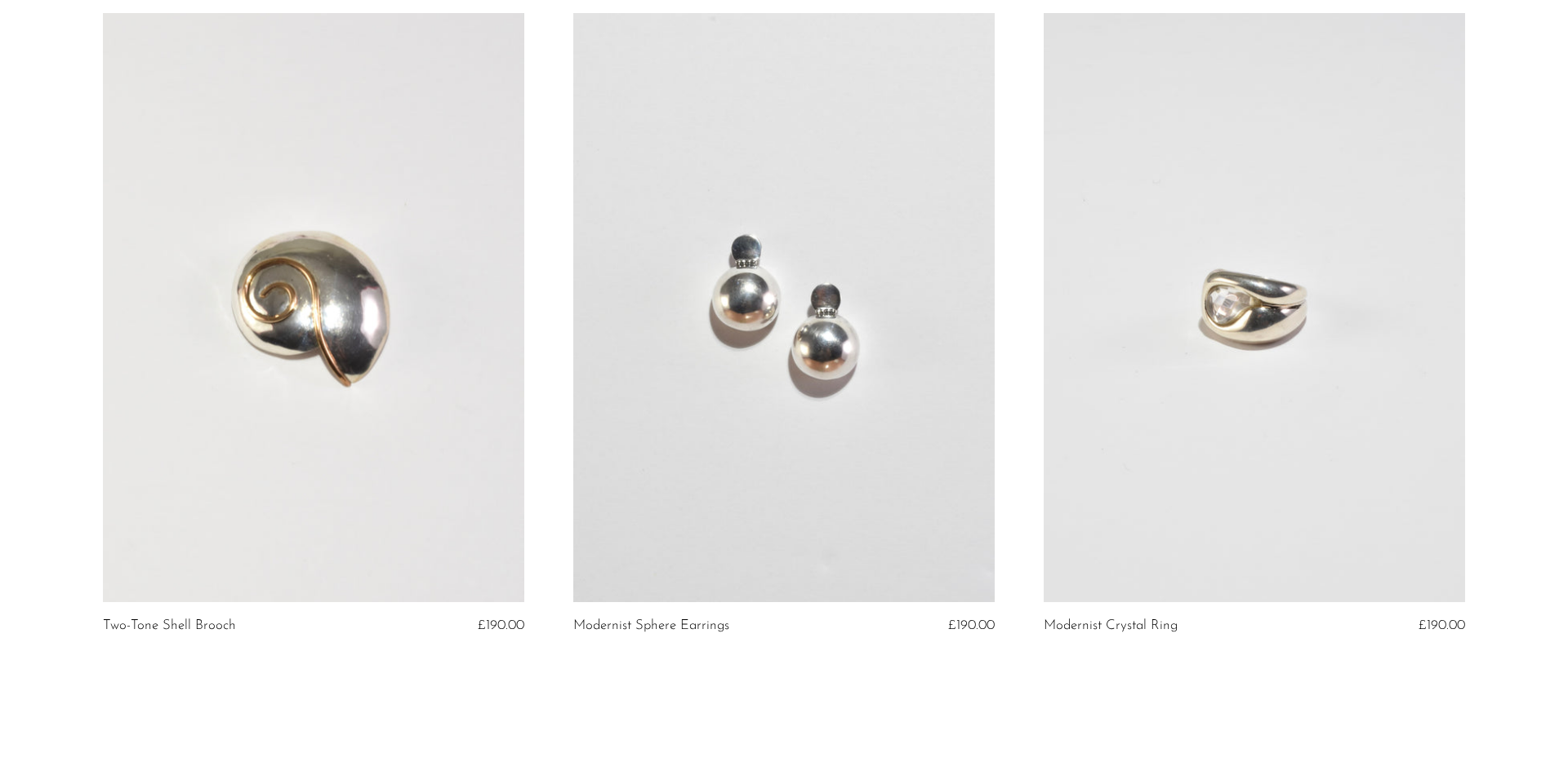
click at [1202, 333] on link at bounding box center [1254, 308] width 421 height 590
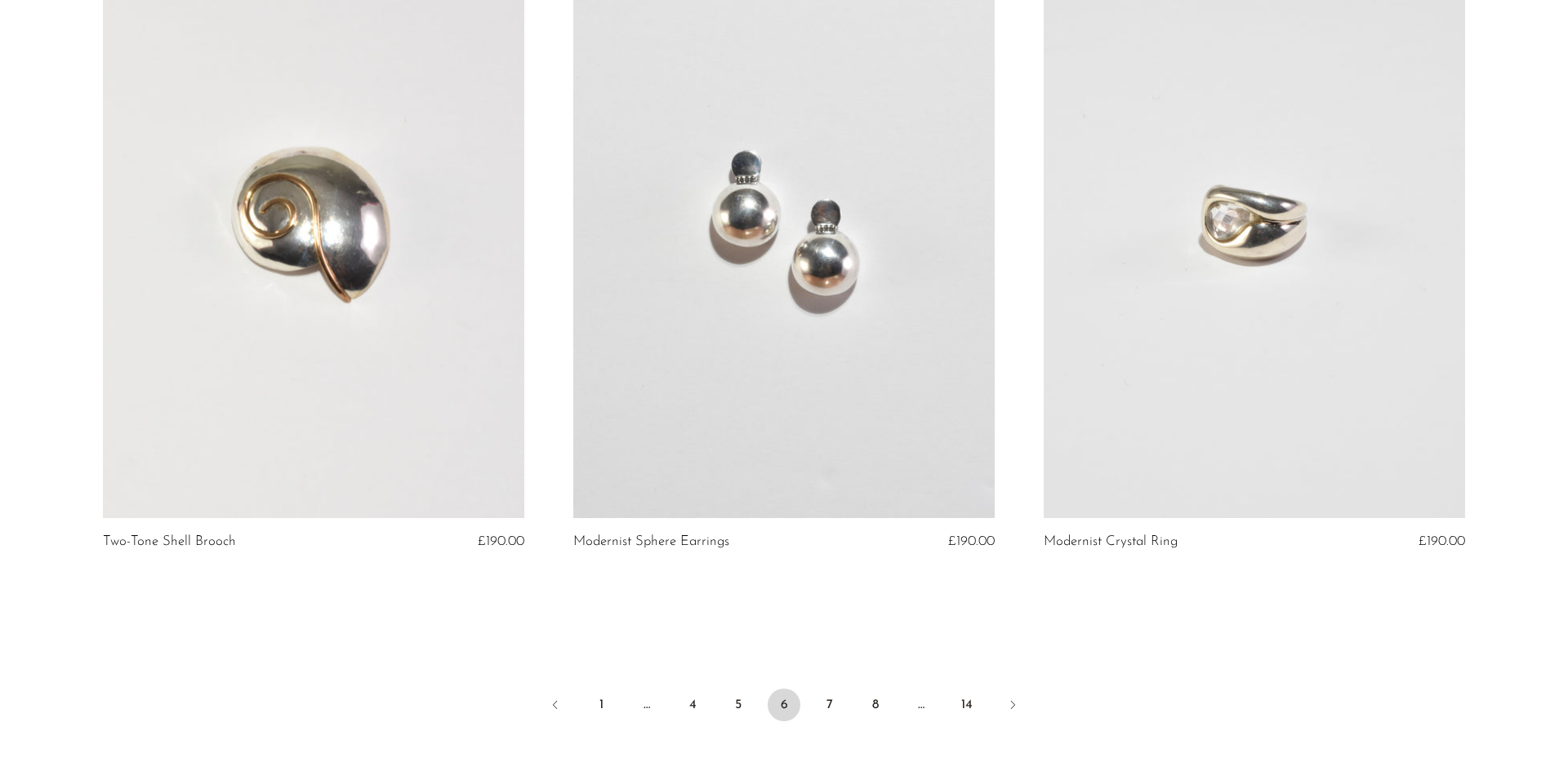
scroll to position [7709, 0]
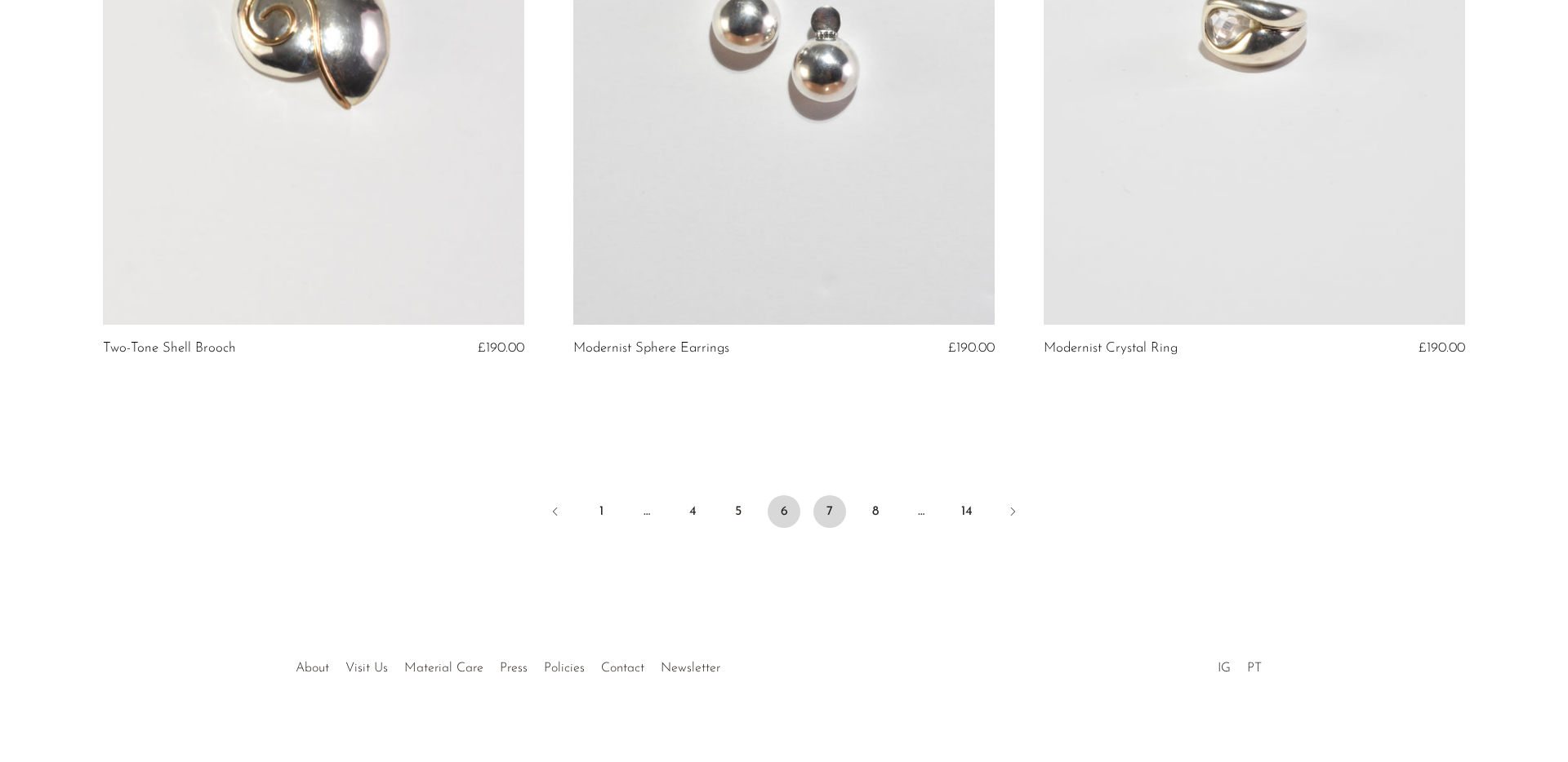
click at [828, 501] on link "7" at bounding box center [829, 511] width 32 height 32
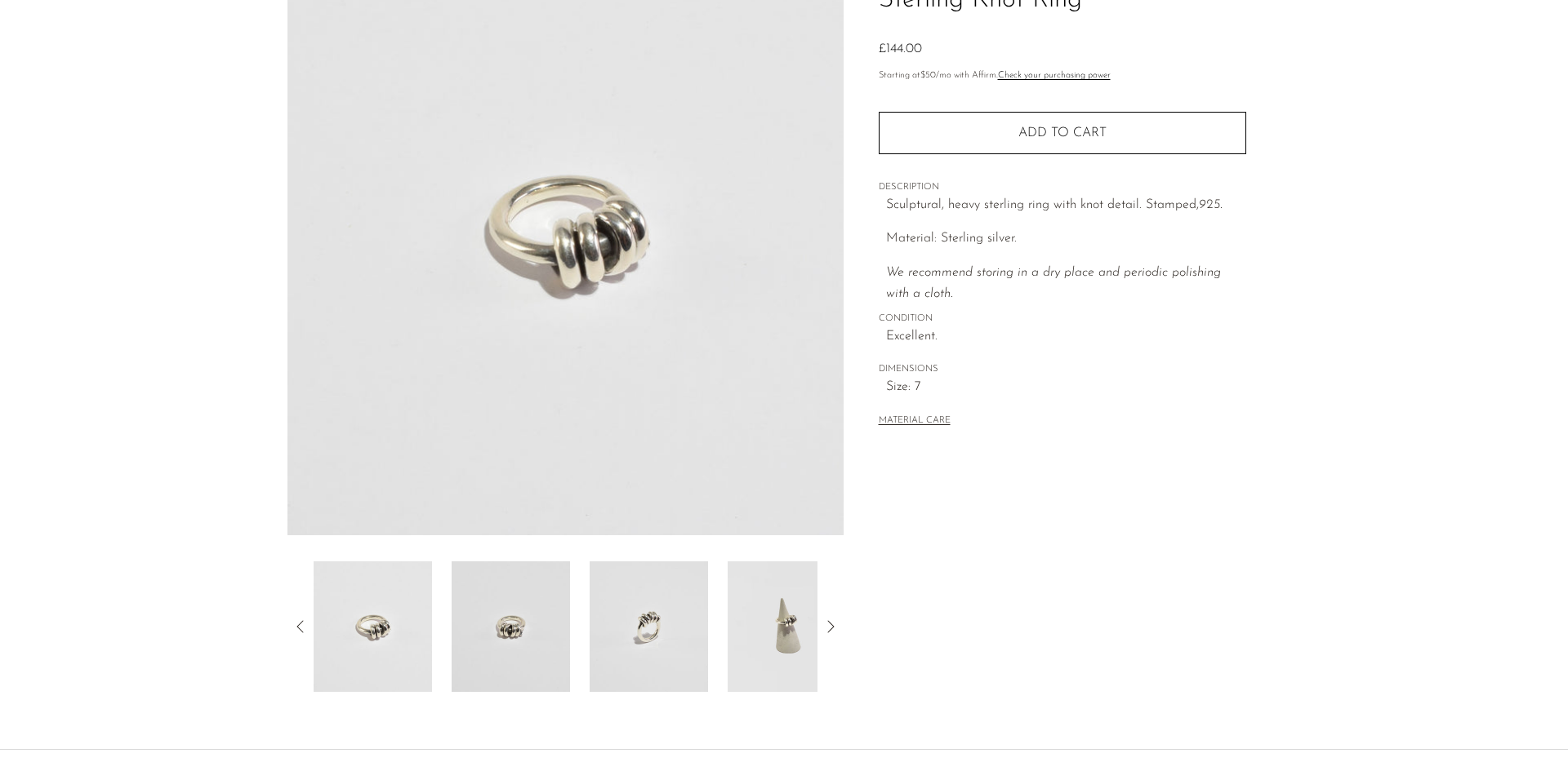
scroll to position [173, 0]
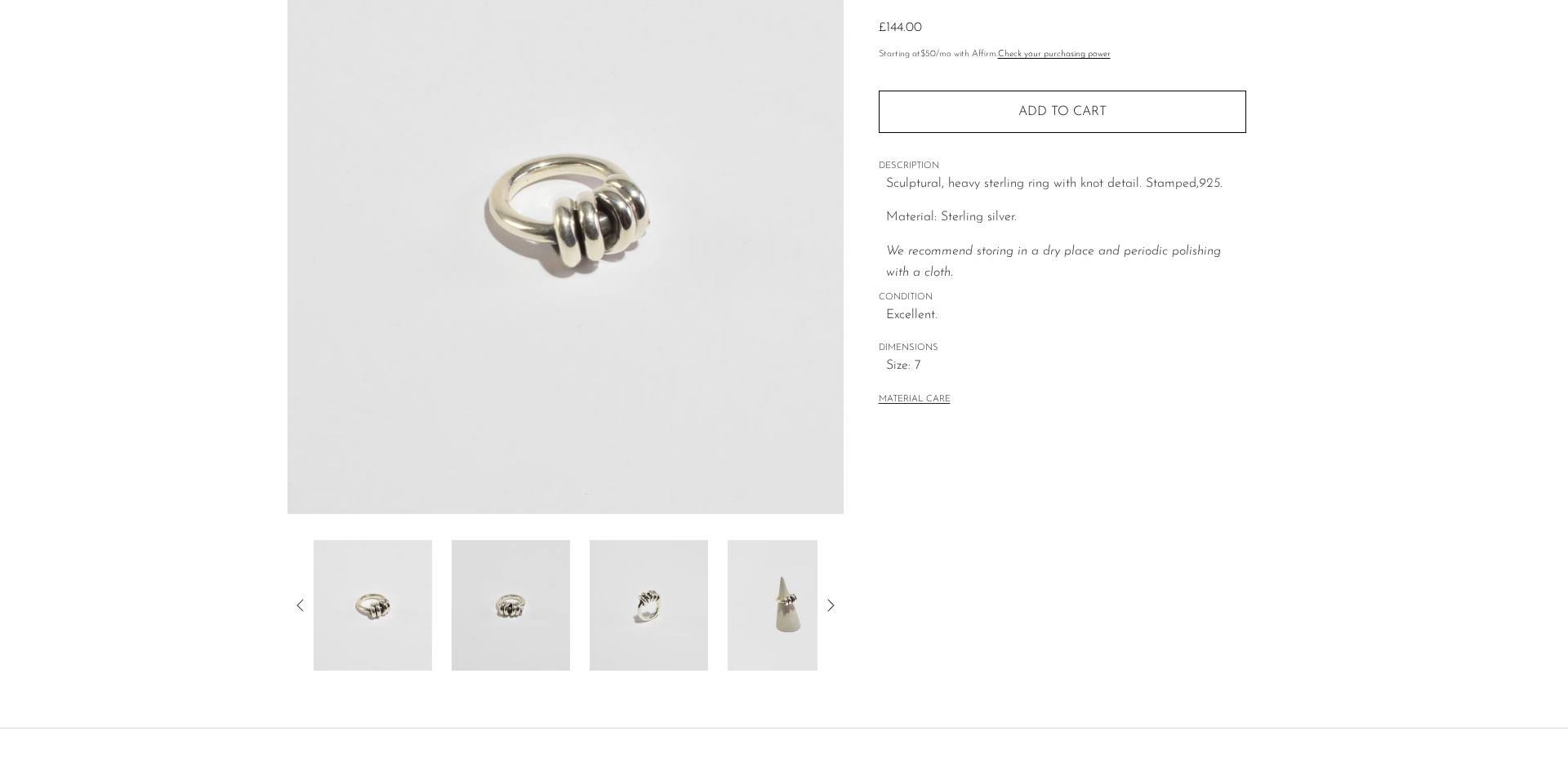
click at [682, 595] on img at bounding box center [649, 605] width 119 height 130
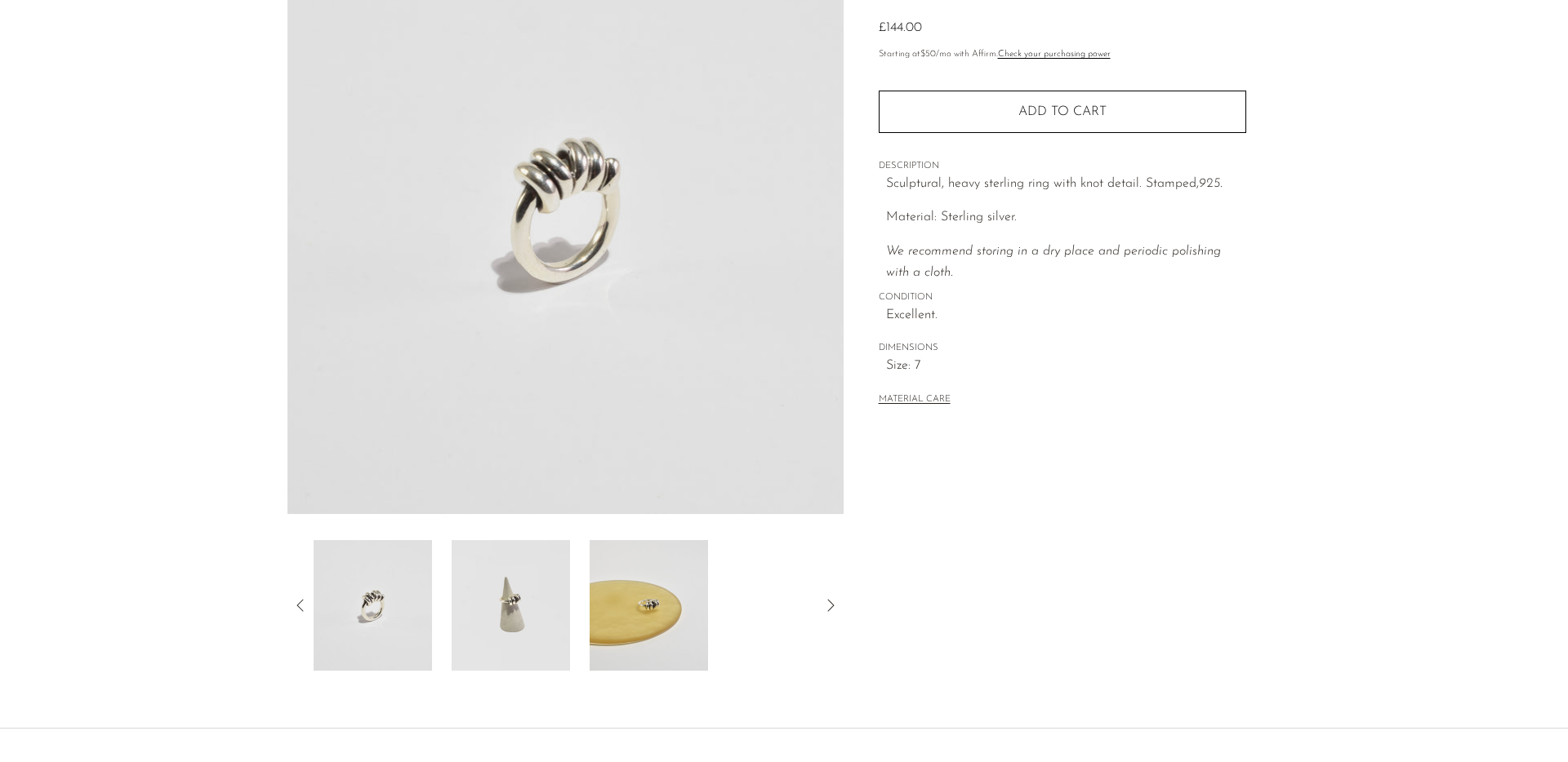
click at [638, 595] on img at bounding box center [649, 605] width 119 height 130
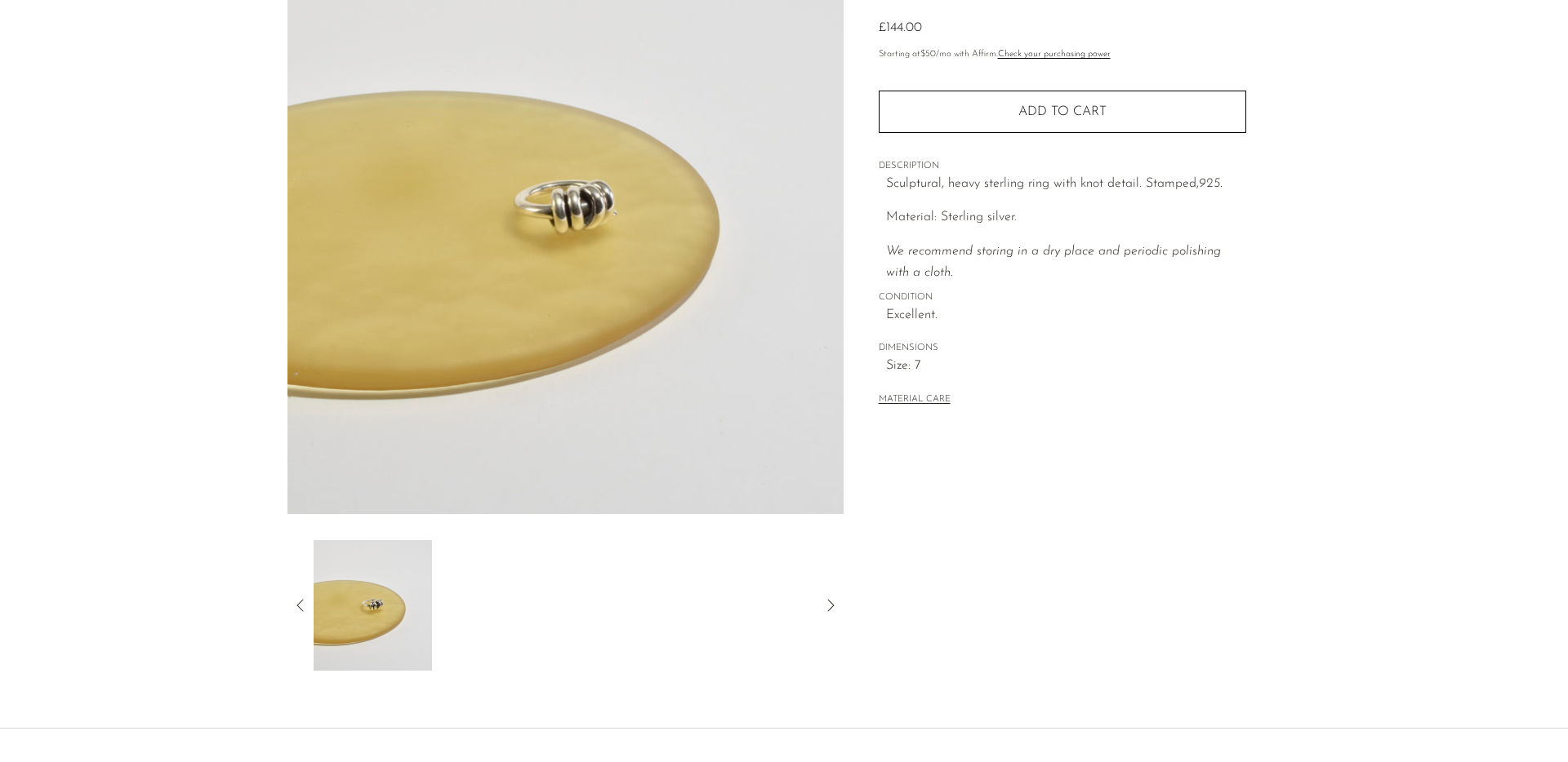
click at [291, 596] on icon at bounding box center [301, 605] width 20 height 20
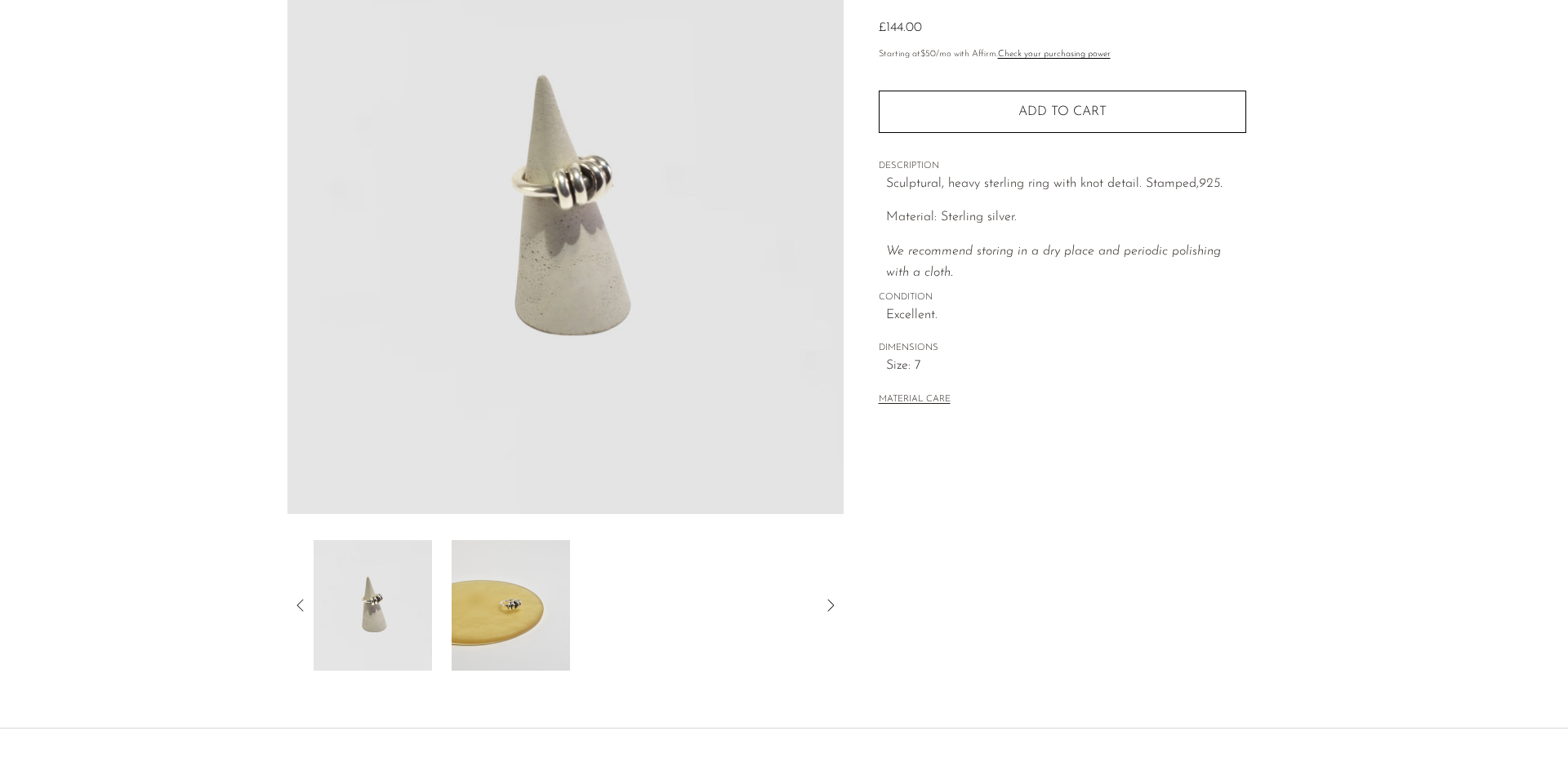
click at [377, 624] on img at bounding box center [372, 605] width 119 height 130
click at [298, 605] on icon at bounding box center [301, 605] width 20 height 20
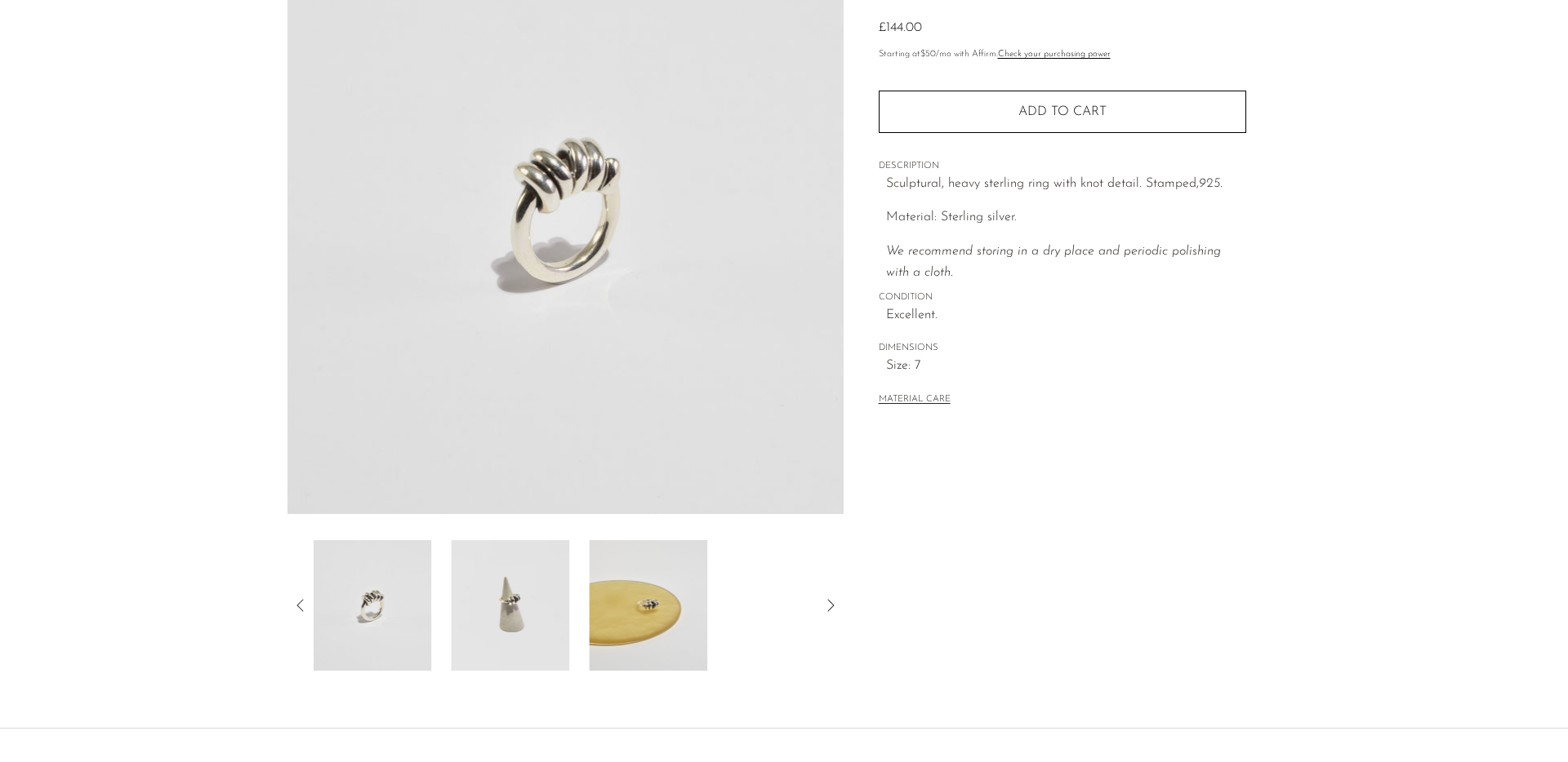
click at [298, 605] on icon at bounding box center [301, 605] width 20 height 20
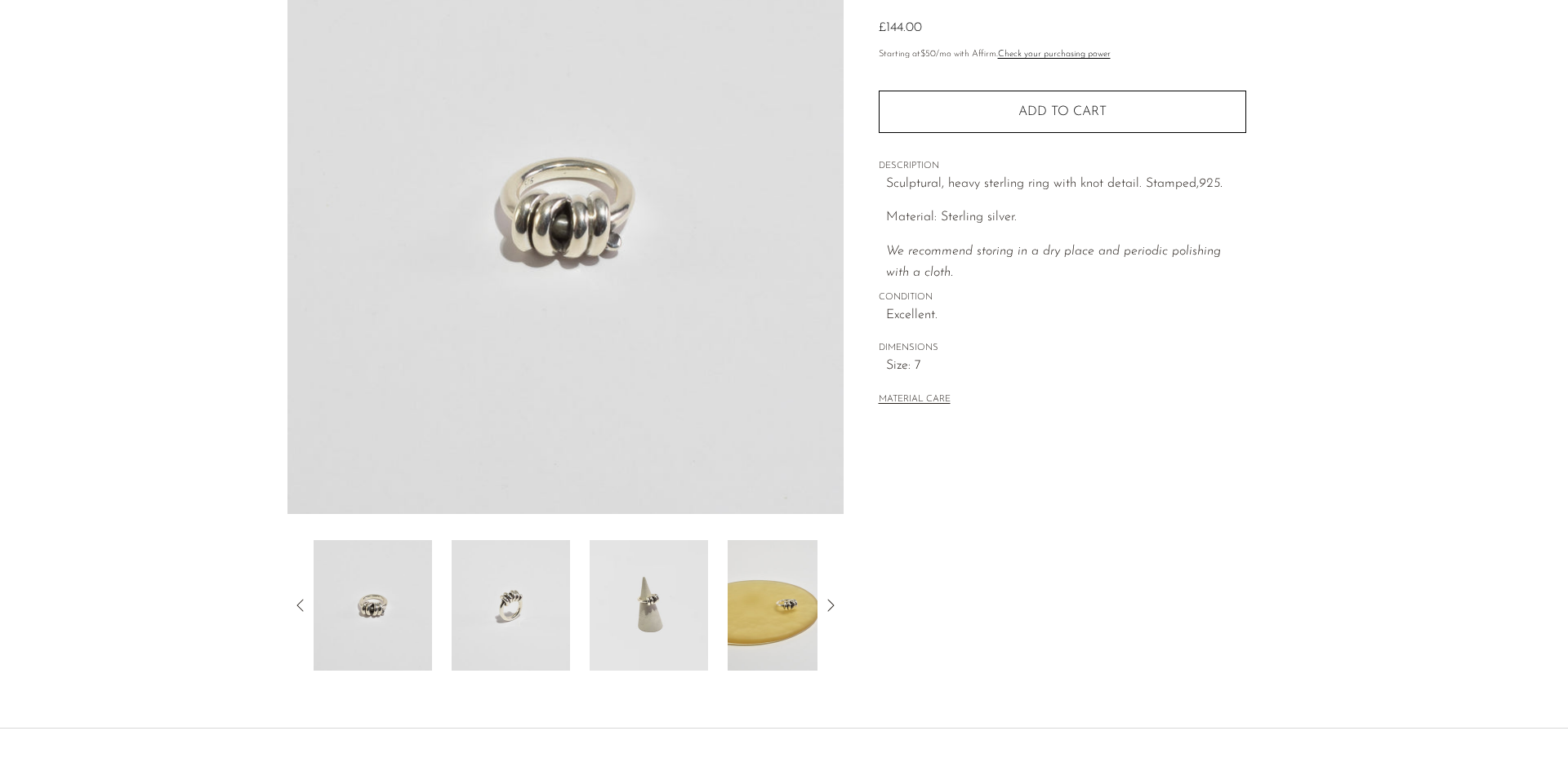
click at [501, 613] on img at bounding box center [511, 605] width 119 height 130
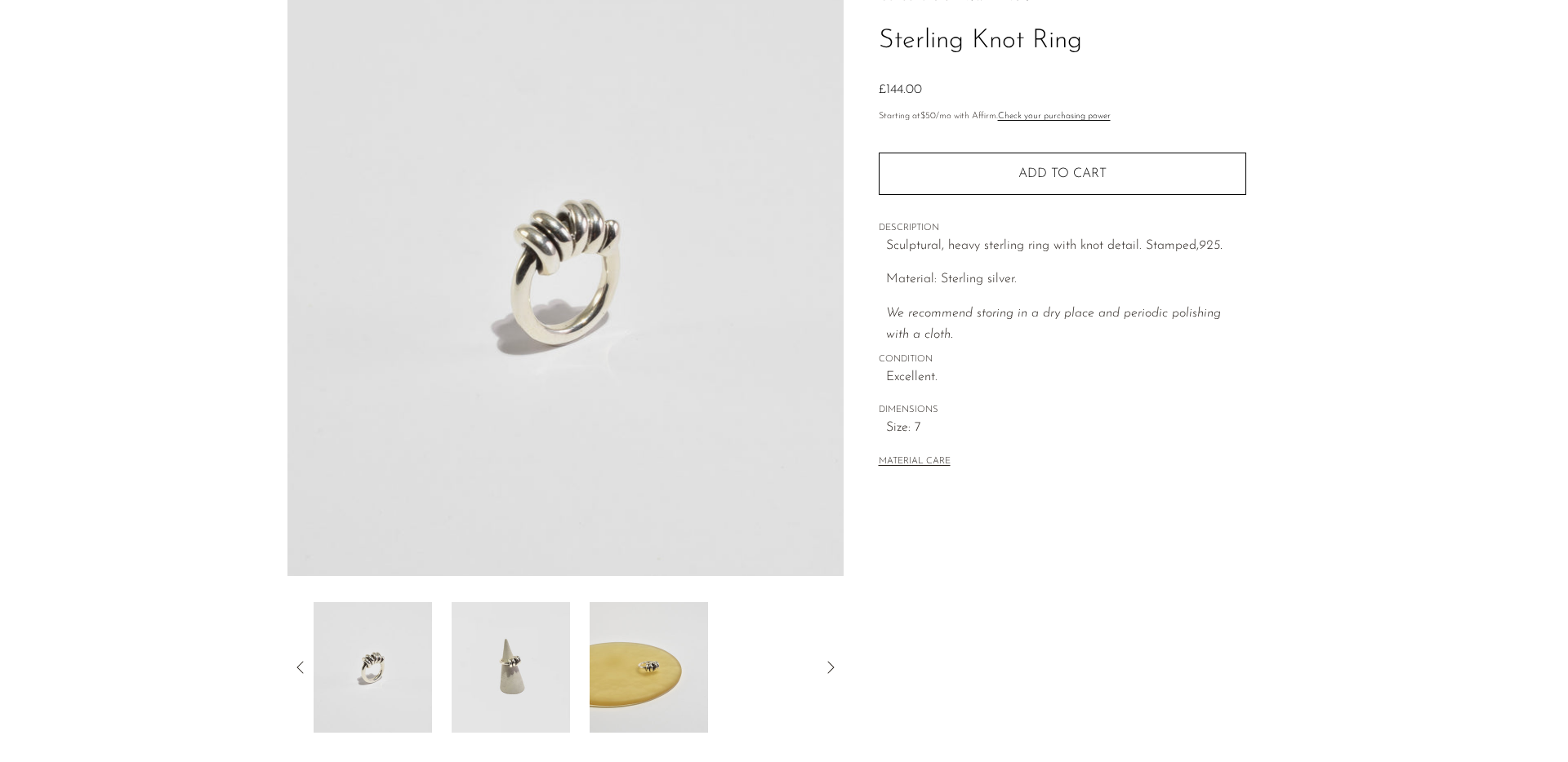
scroll to position [114, 0]
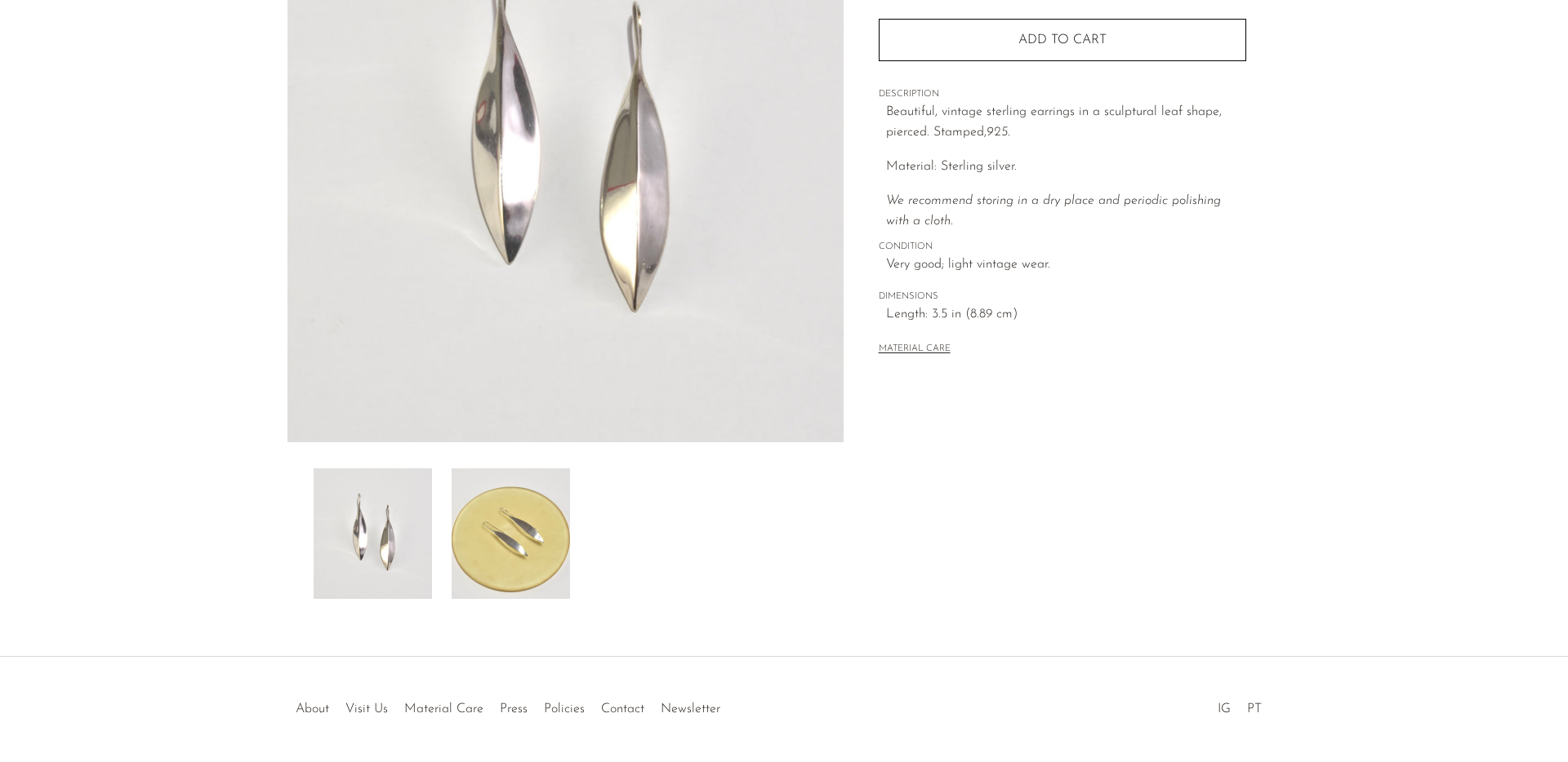
scroll to position [233, 0]
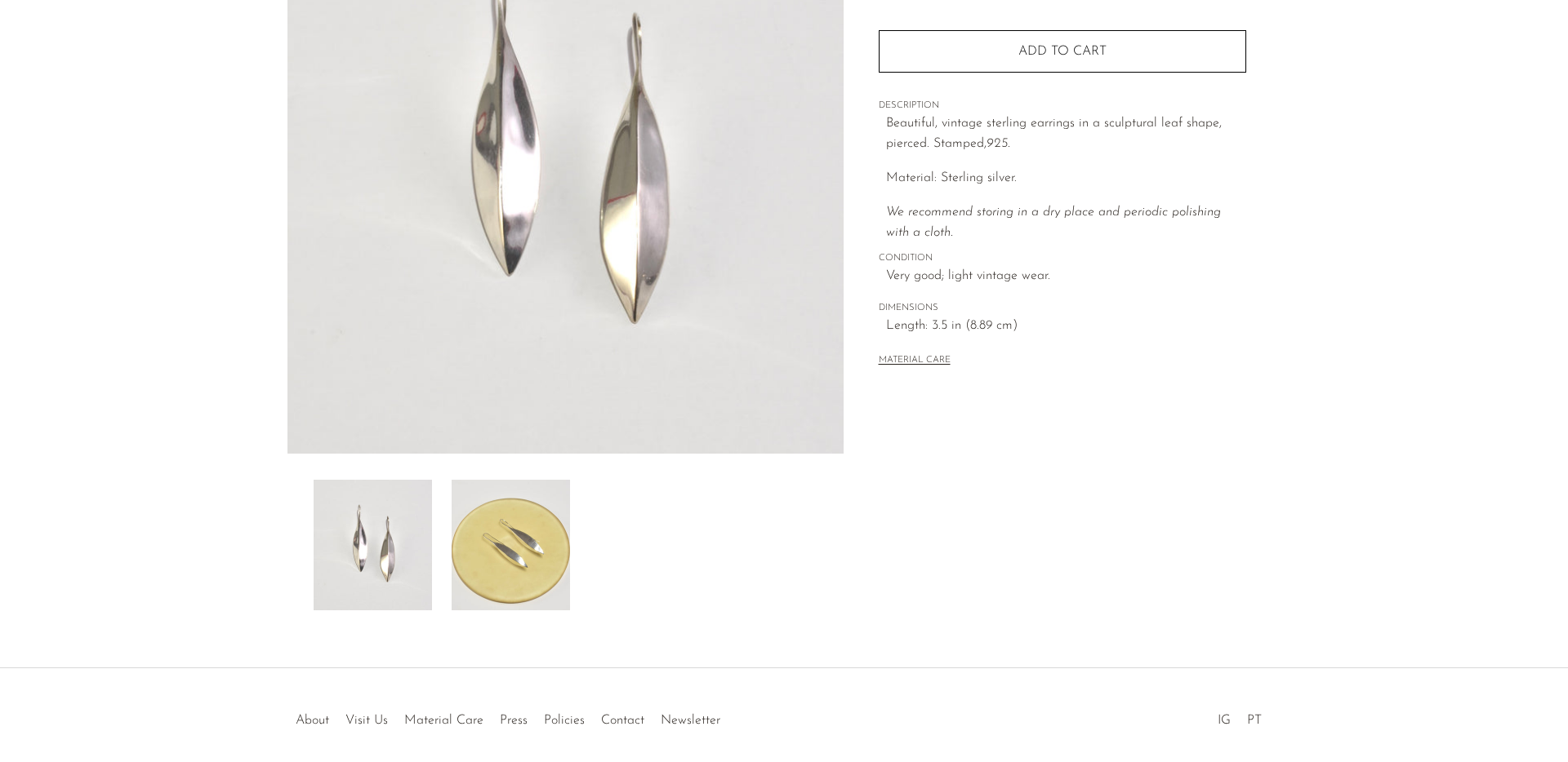
click at [543, 548] on img at bounding box center [511, 545] width 119 height 130
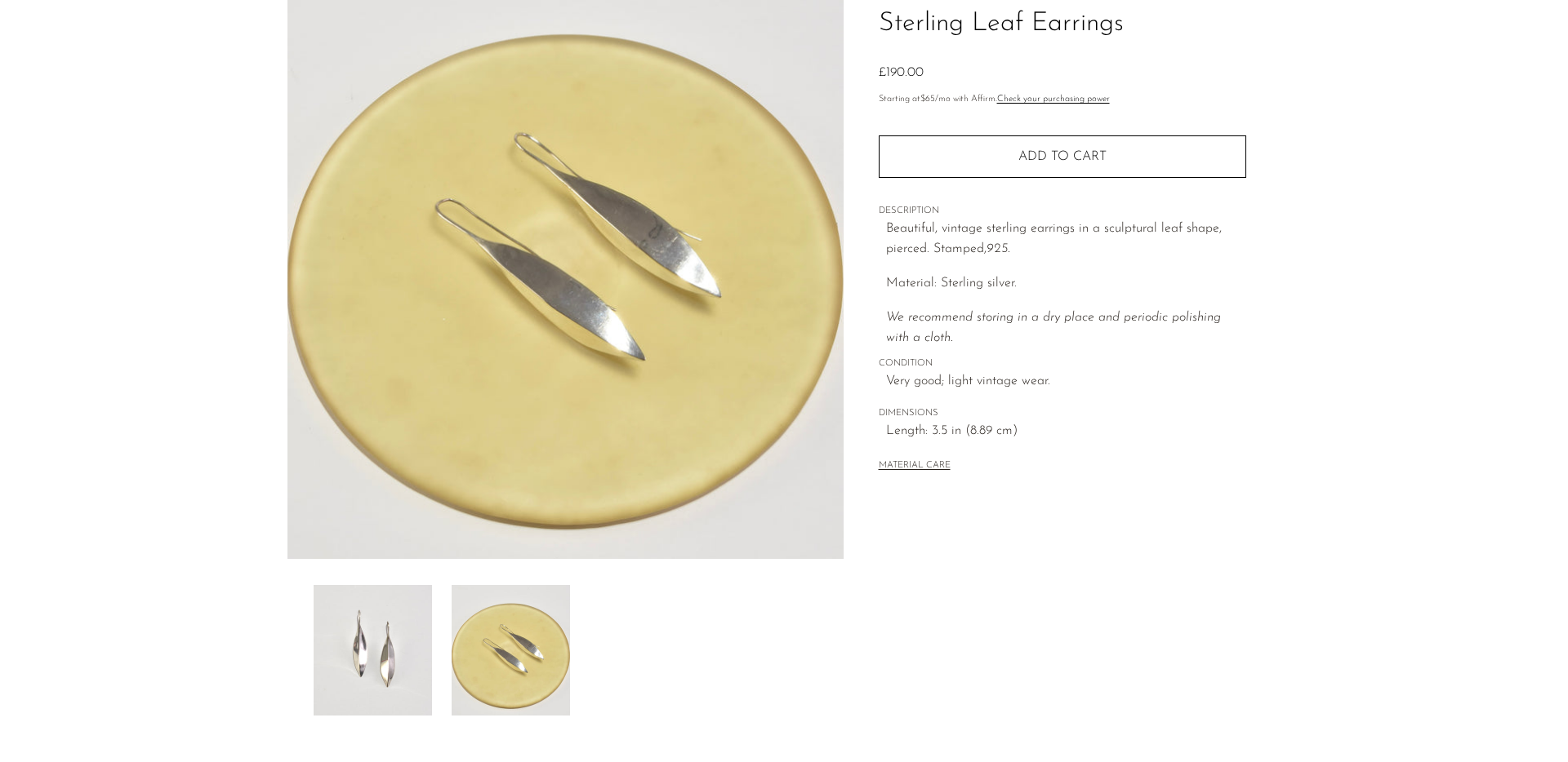
scroll to position [127, 0]
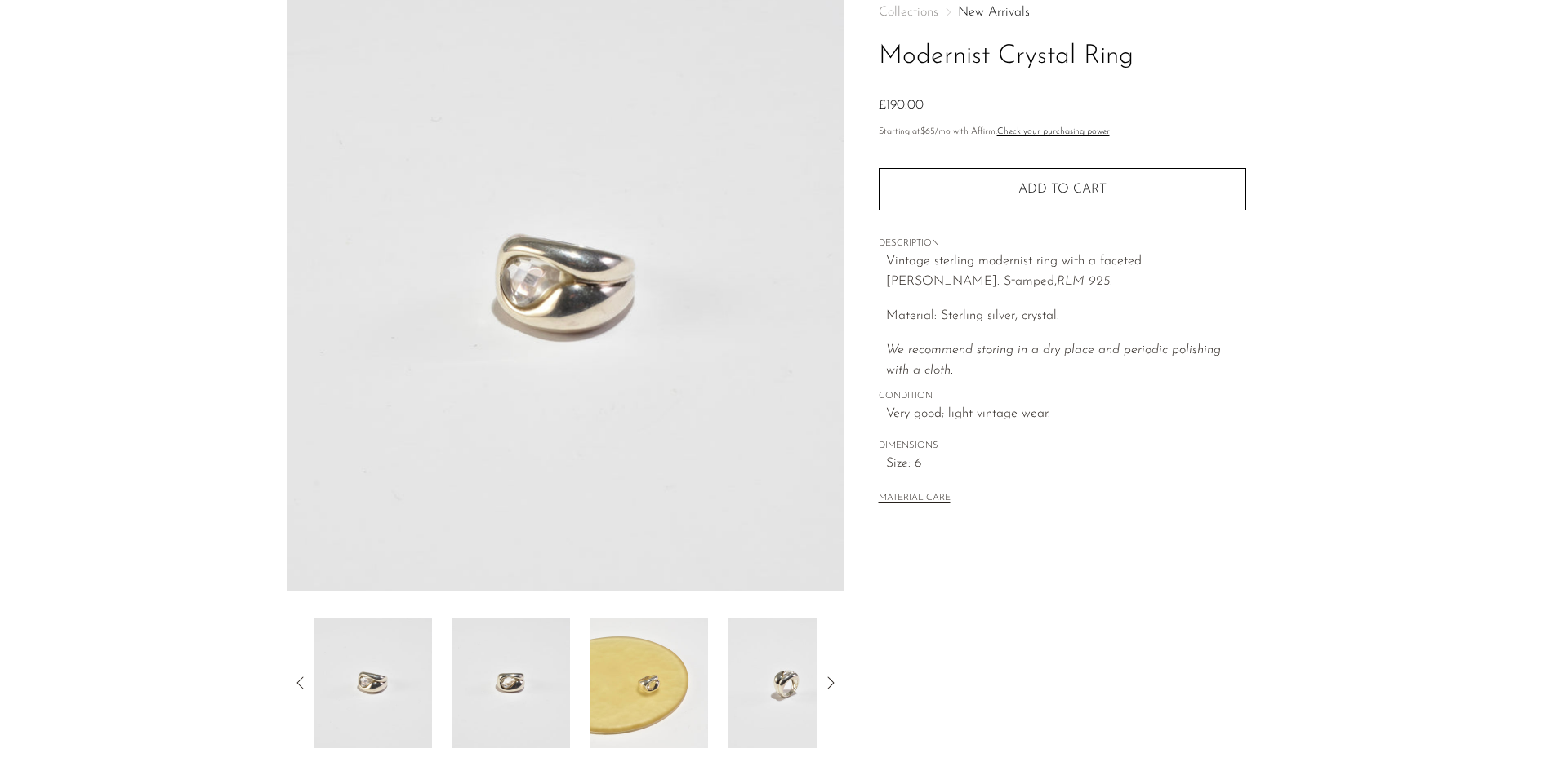
scroll to position [103, 0]
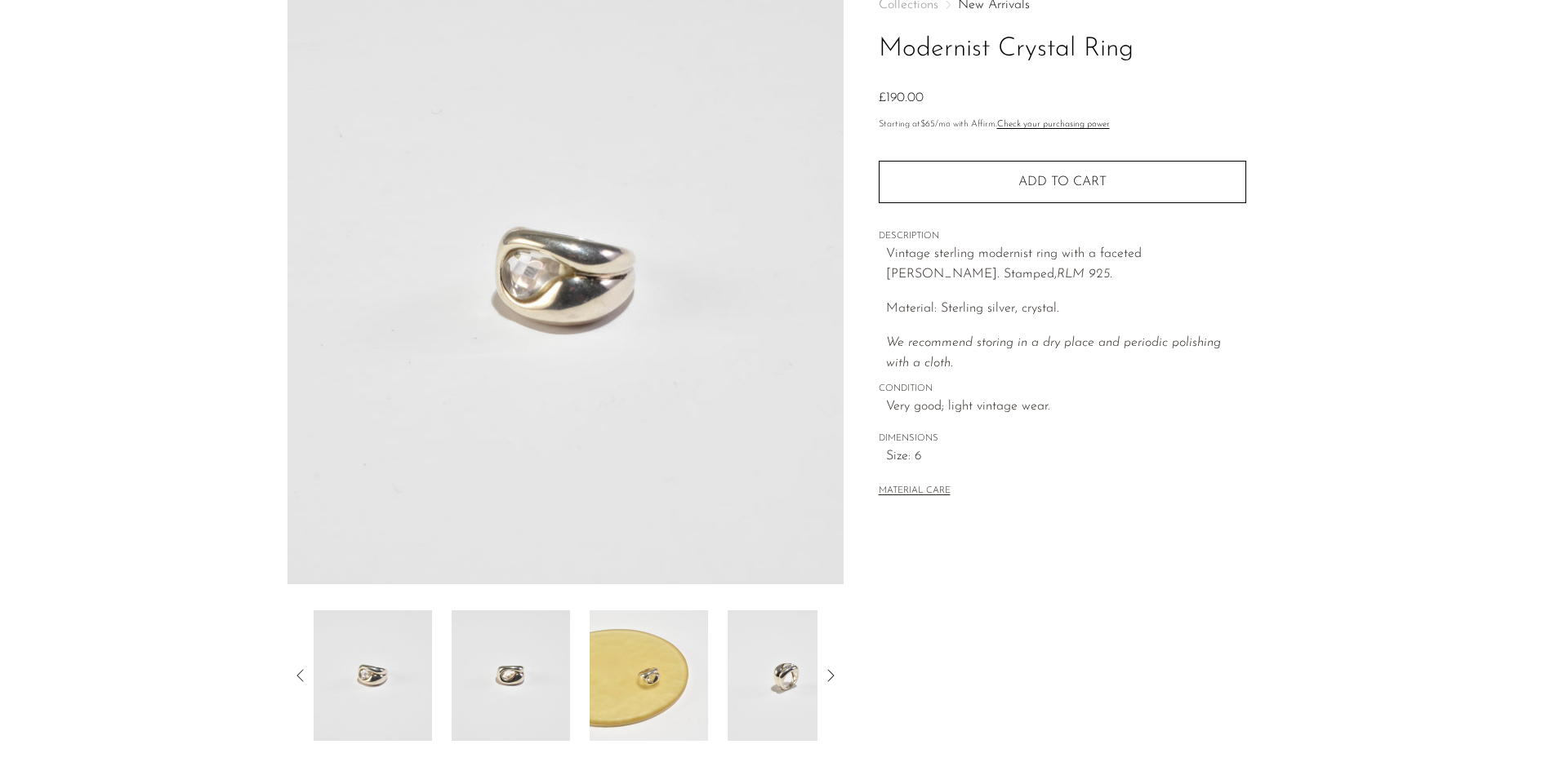
click at [528, 691] on img at bounding box center [511, 675] width 119 height 130
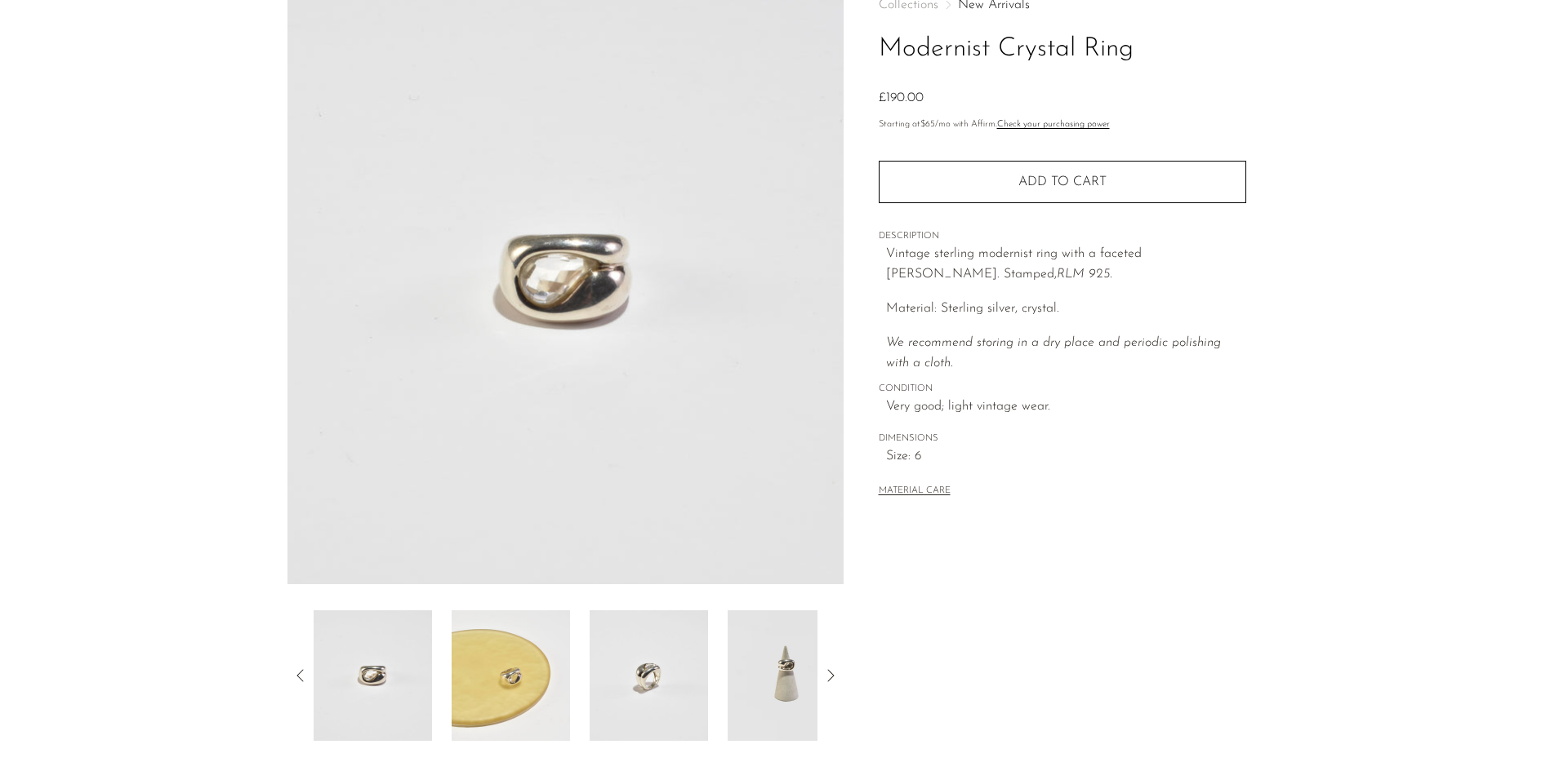
click at [634, 665] on img at bounding box center [649, 675] width 119 height 130
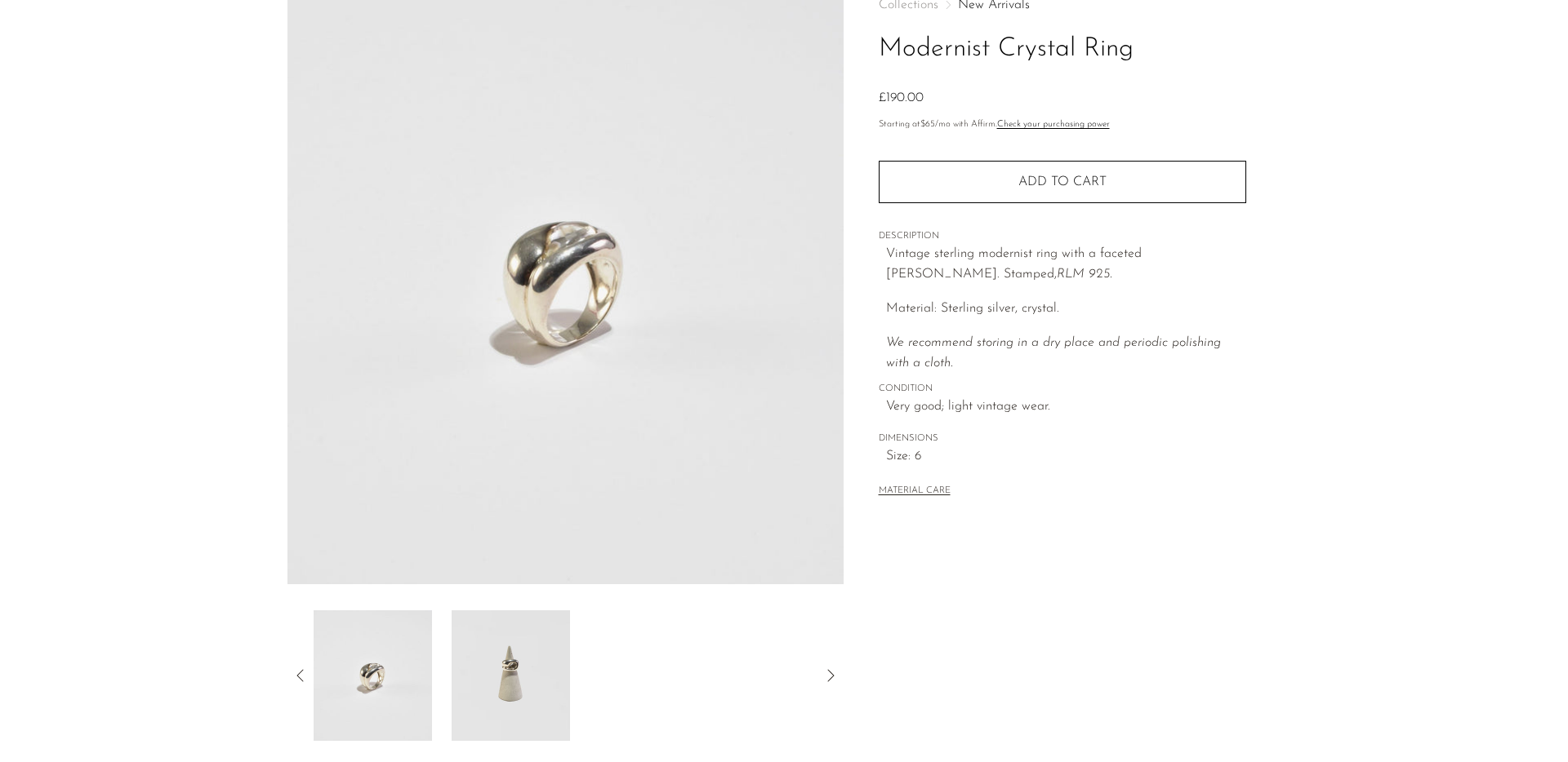
click at [520, 670] on img at bounding box center [511, 675] width 119 height 130
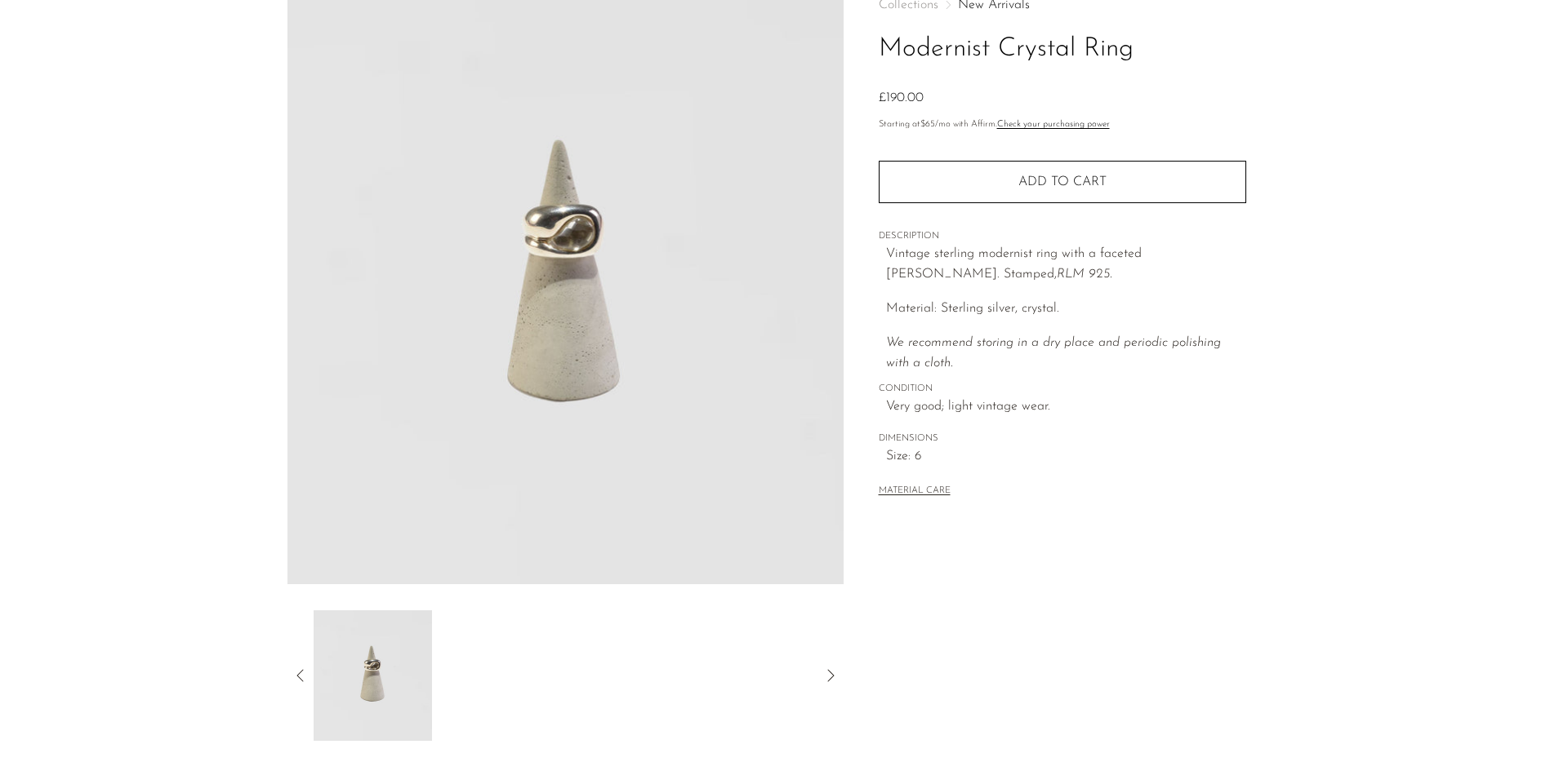
click at [299, 674] on icon at bounding box center [301, 676] width 20 height 20
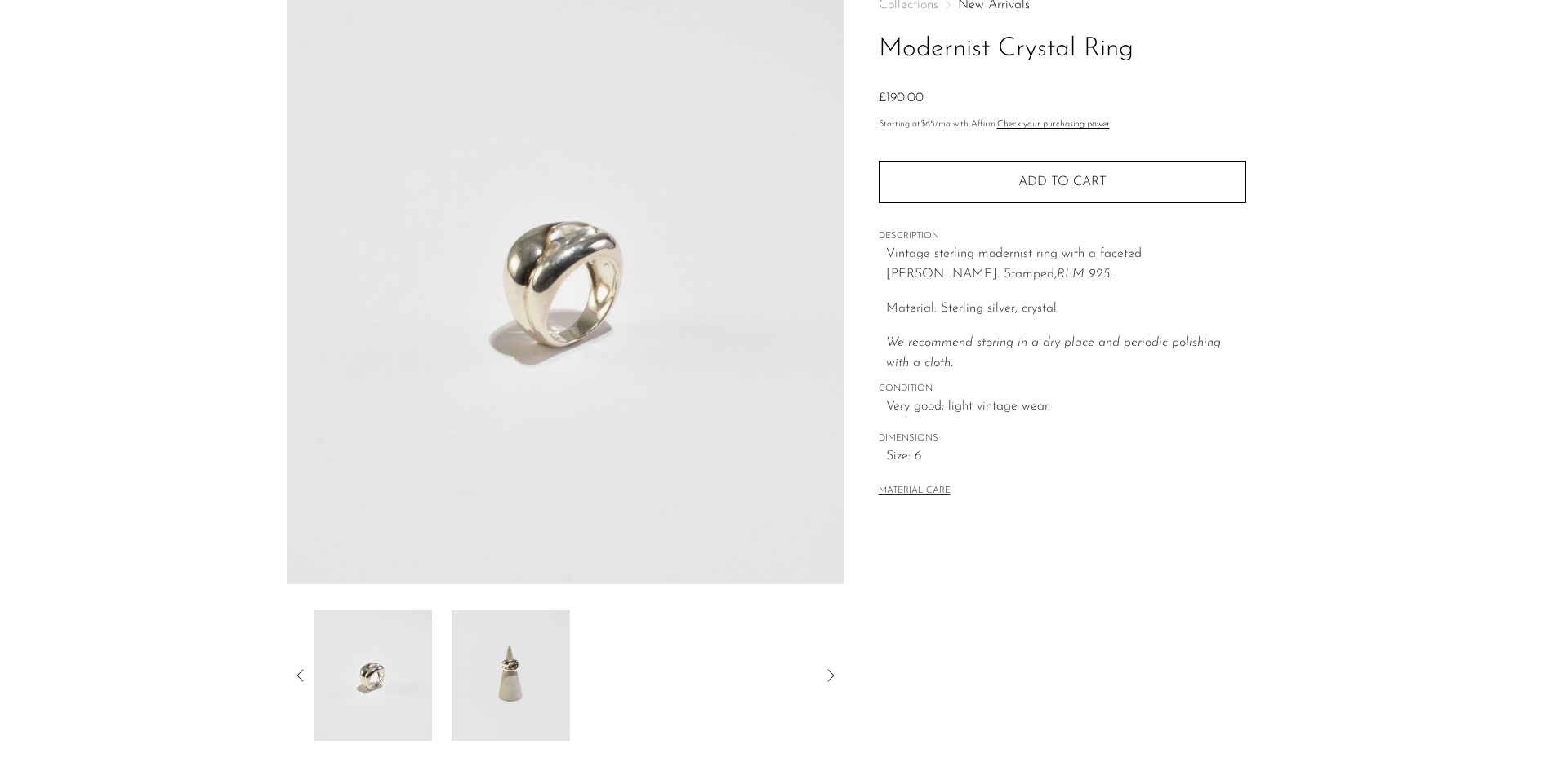
click at [382, 674] on img at bounding box center [372, 675] width 119 height 130
click at [525, 653] on img at bounding box center [511, 675] width 119 height 130
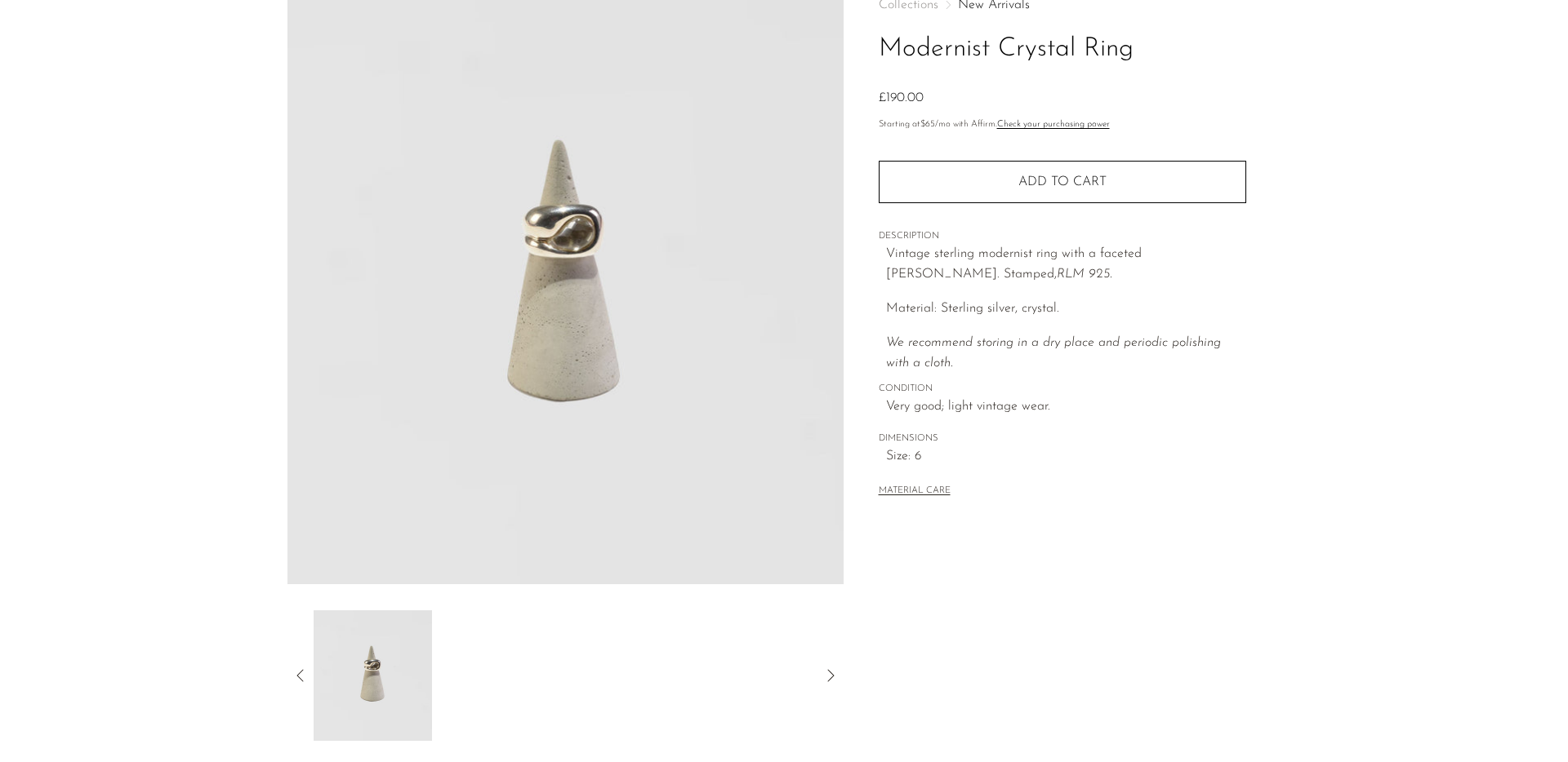
click at [301, 675] on icon at bounding box center [301, 676] width 20 height 20
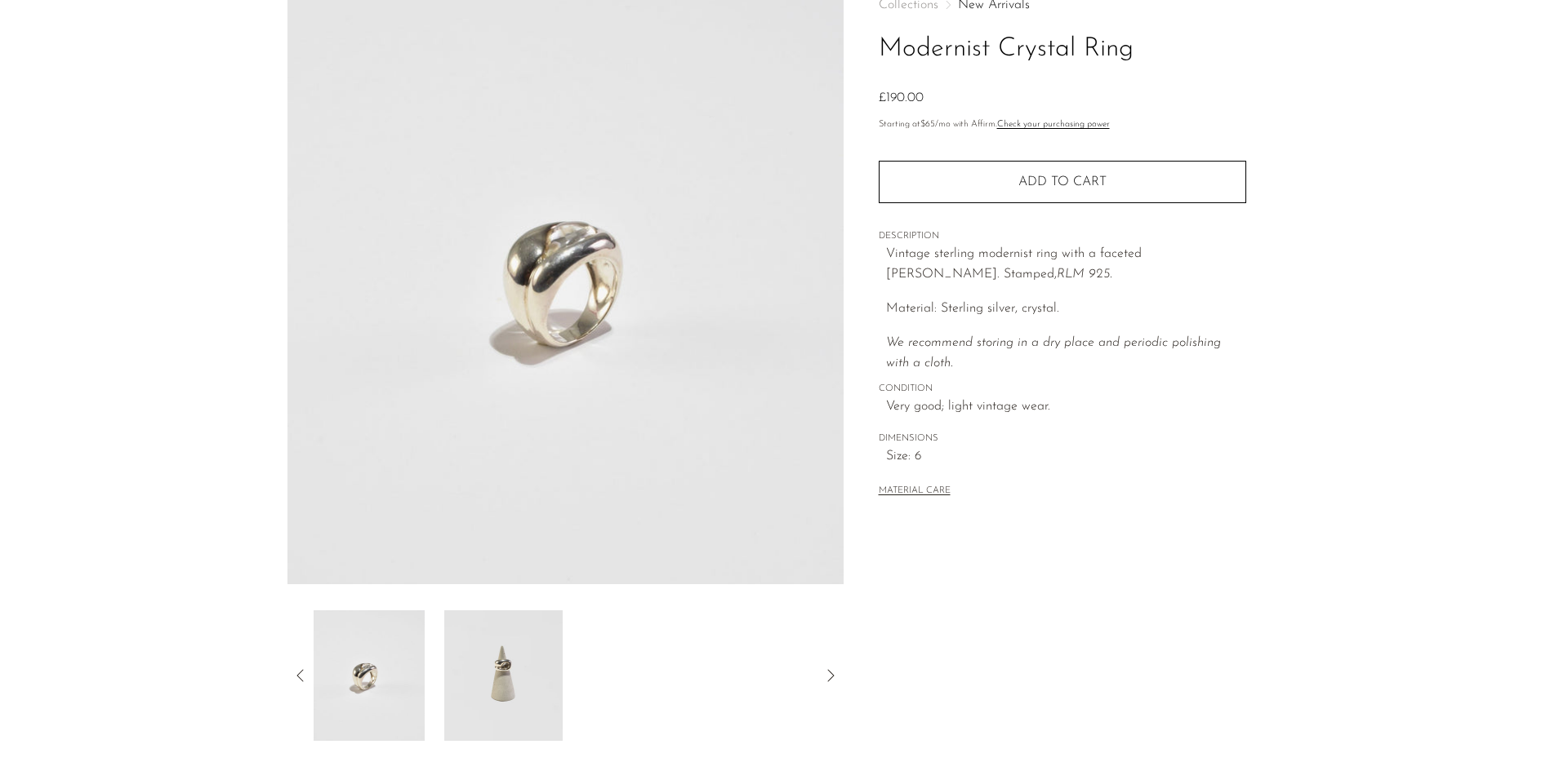
click at [301, 675] on icon at bounding box center [301, 676] width 20 height 20
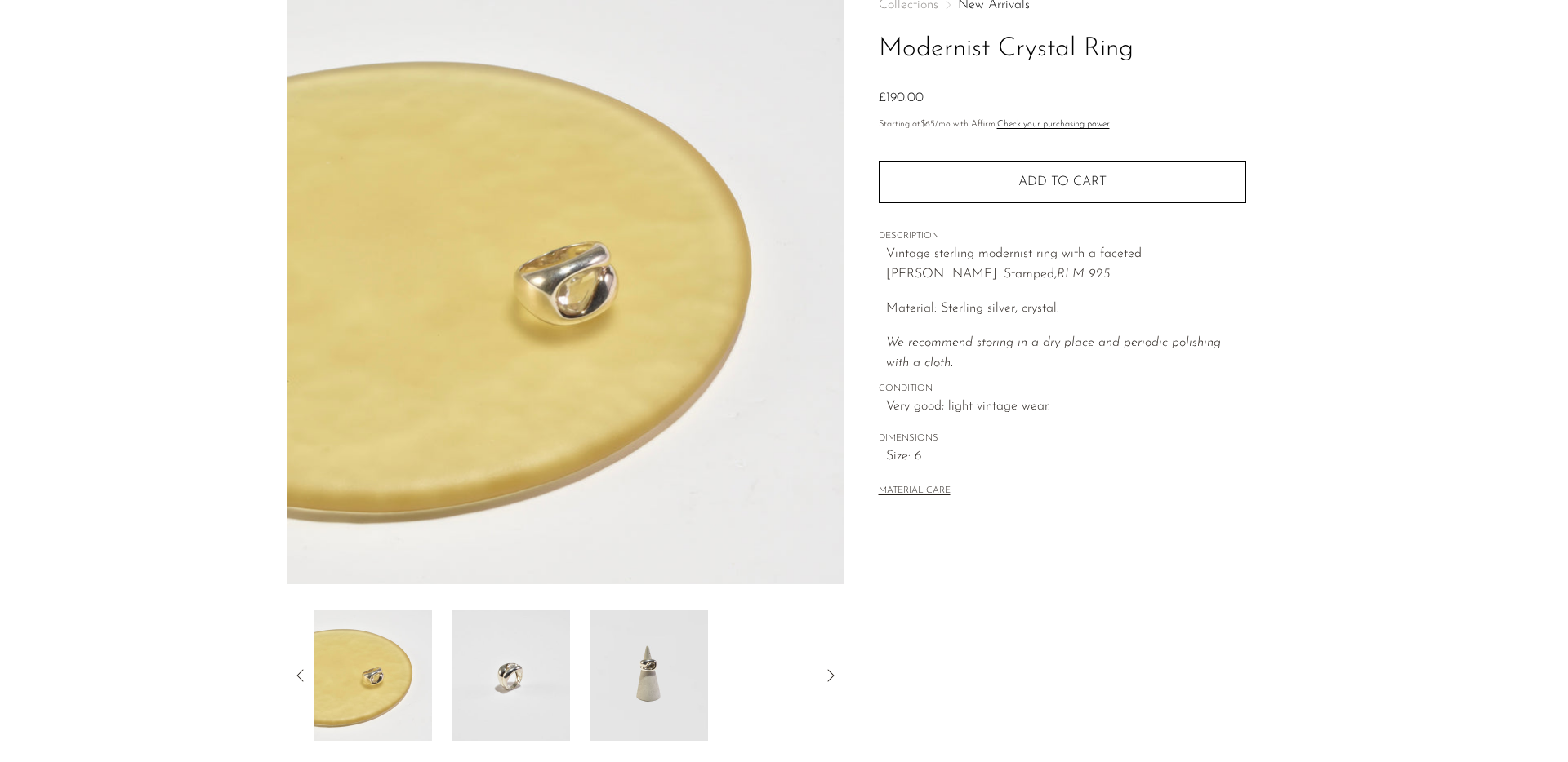
click at [301, 675] on icon at bounding box center [301, 676] width 20 height 20
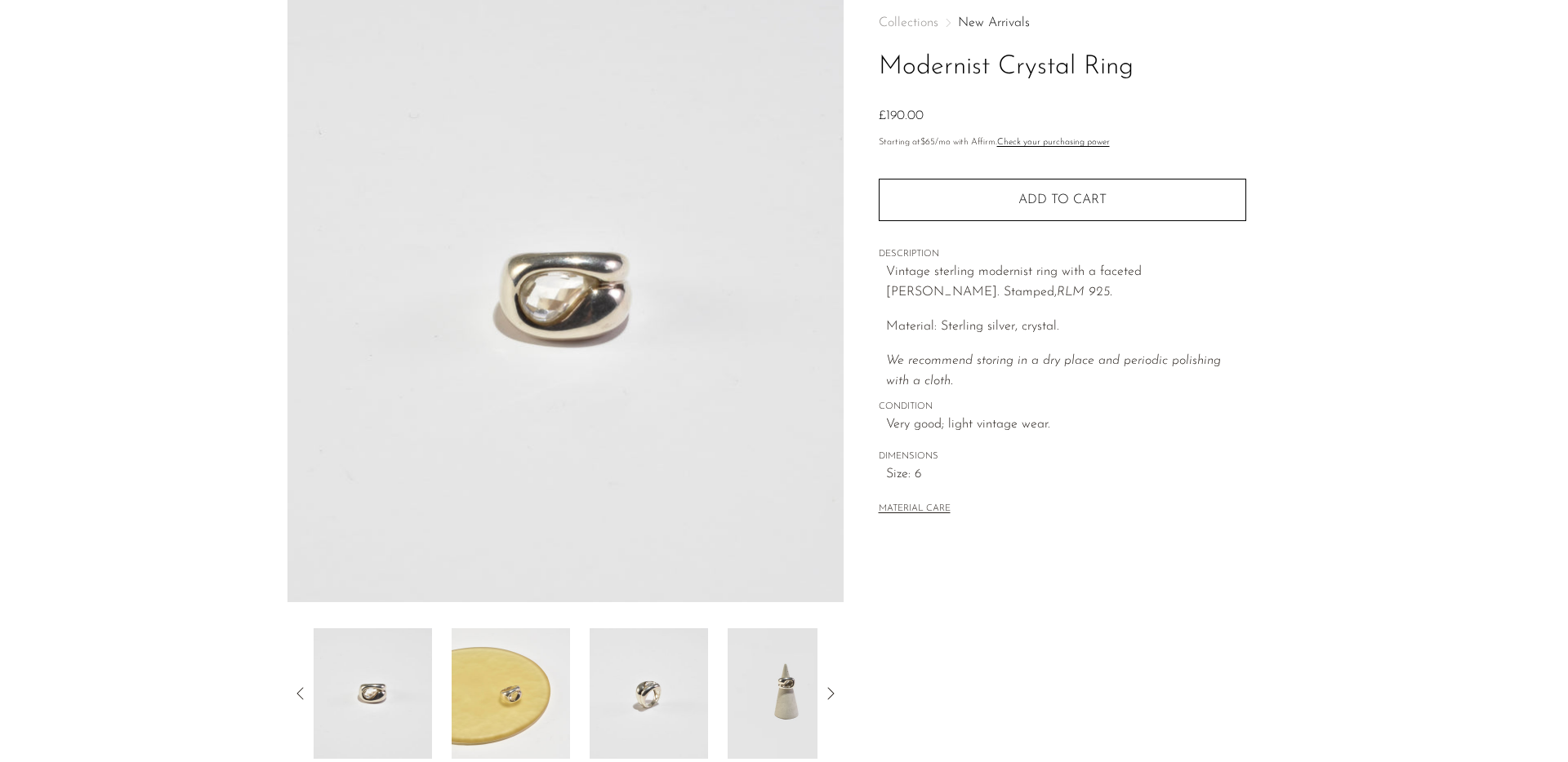
scroll to position [85, 0]
click at [532, 683] on img at bounding box center [511, 692] width 119 height 130
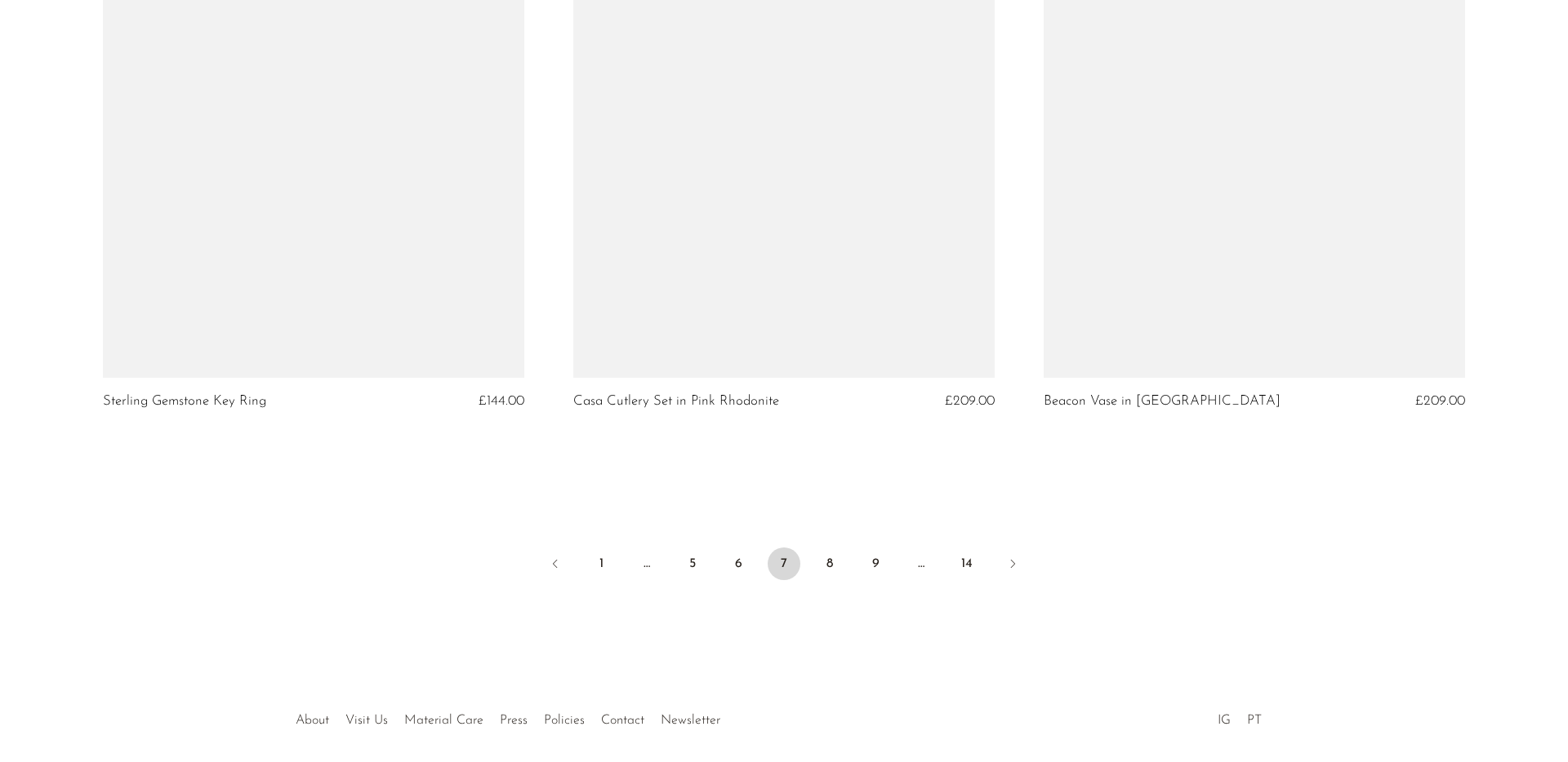
scroll to position [7652, 0]
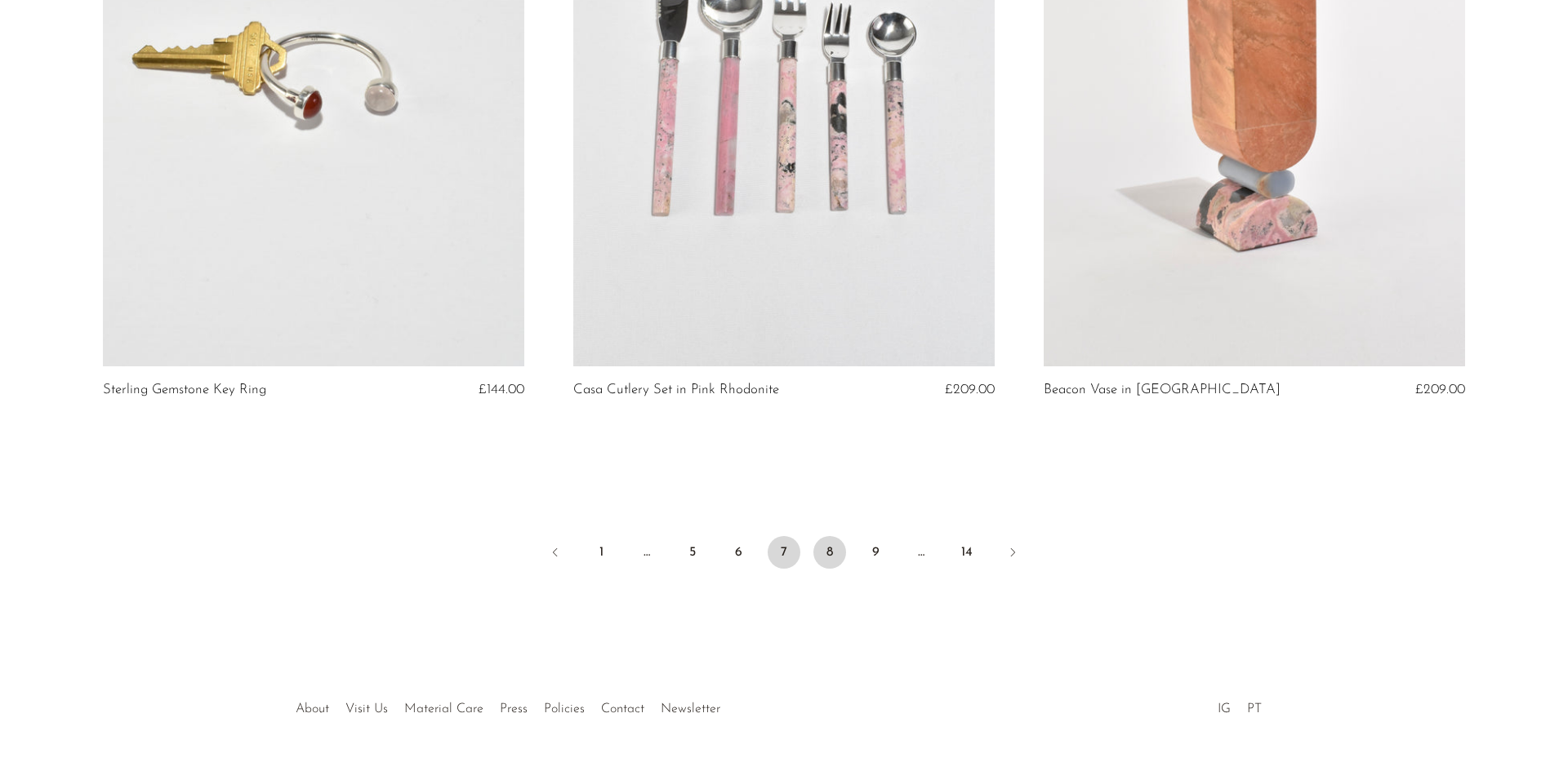
click at [833, 553] on link "8" at bounding box center [829, 551] width 32 height 32
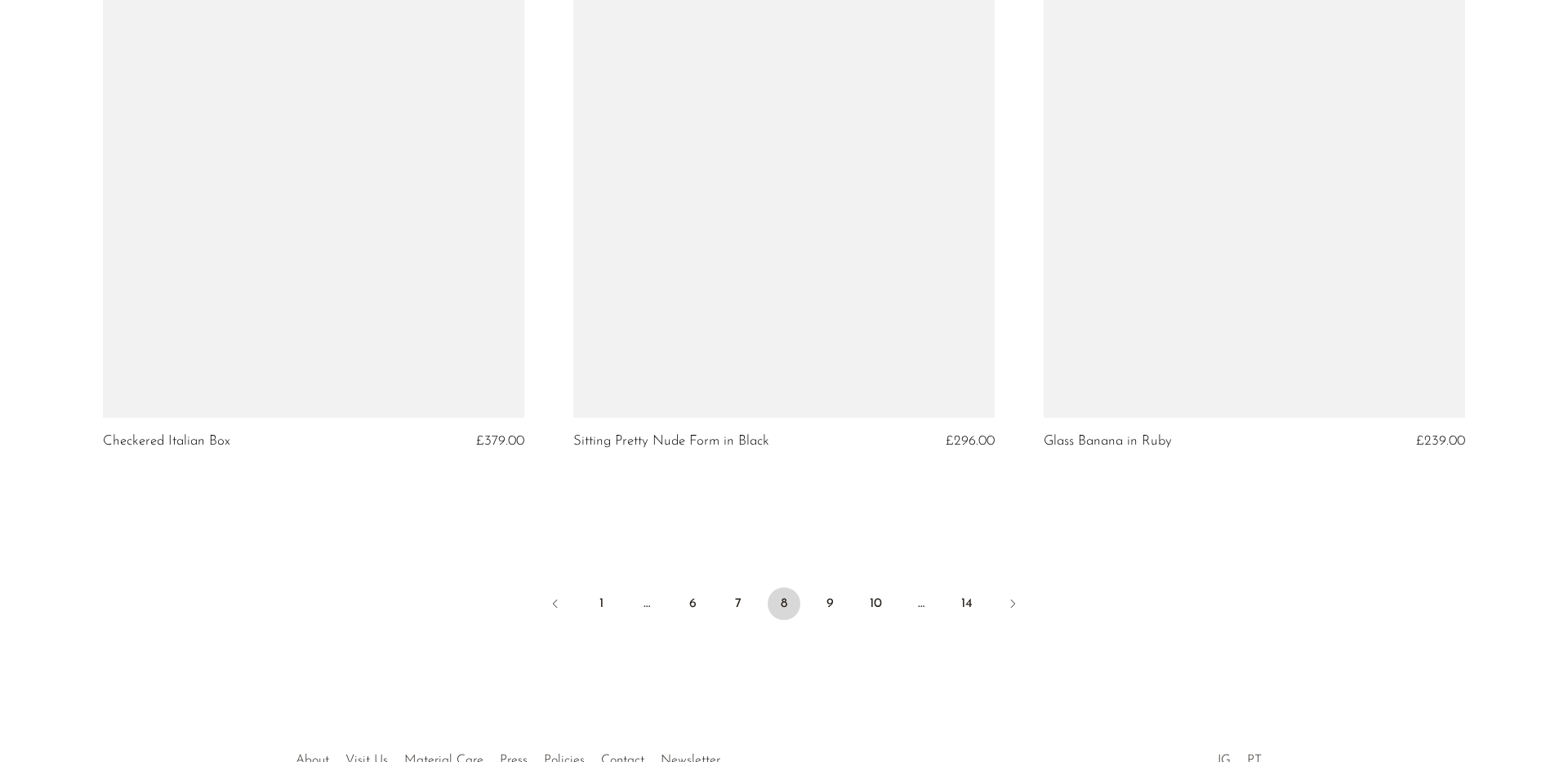
scroll to position [7709, 0]
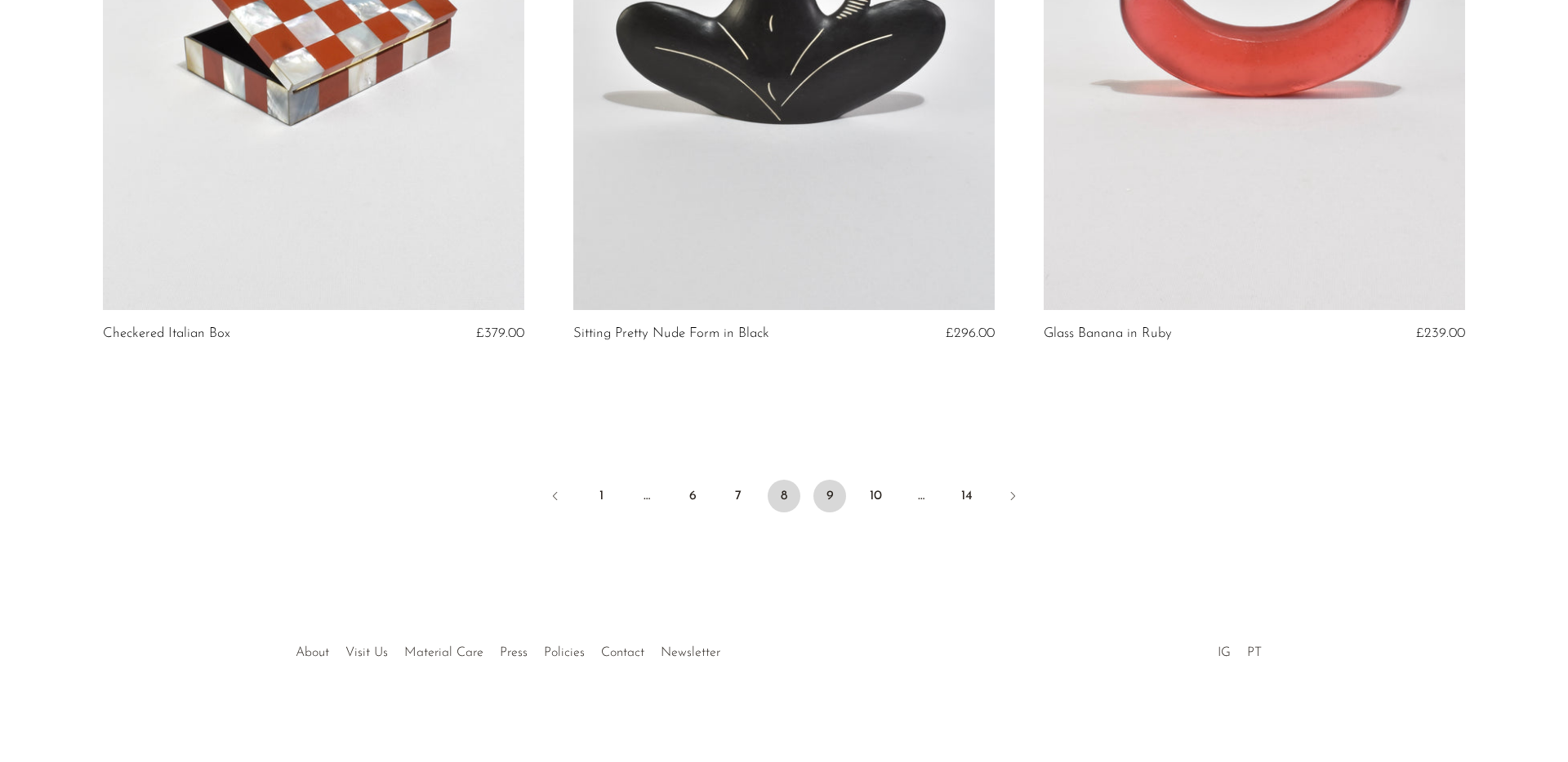
click at [827, 497] on link "9" at bounding box center [829, 496] width 32 height 32
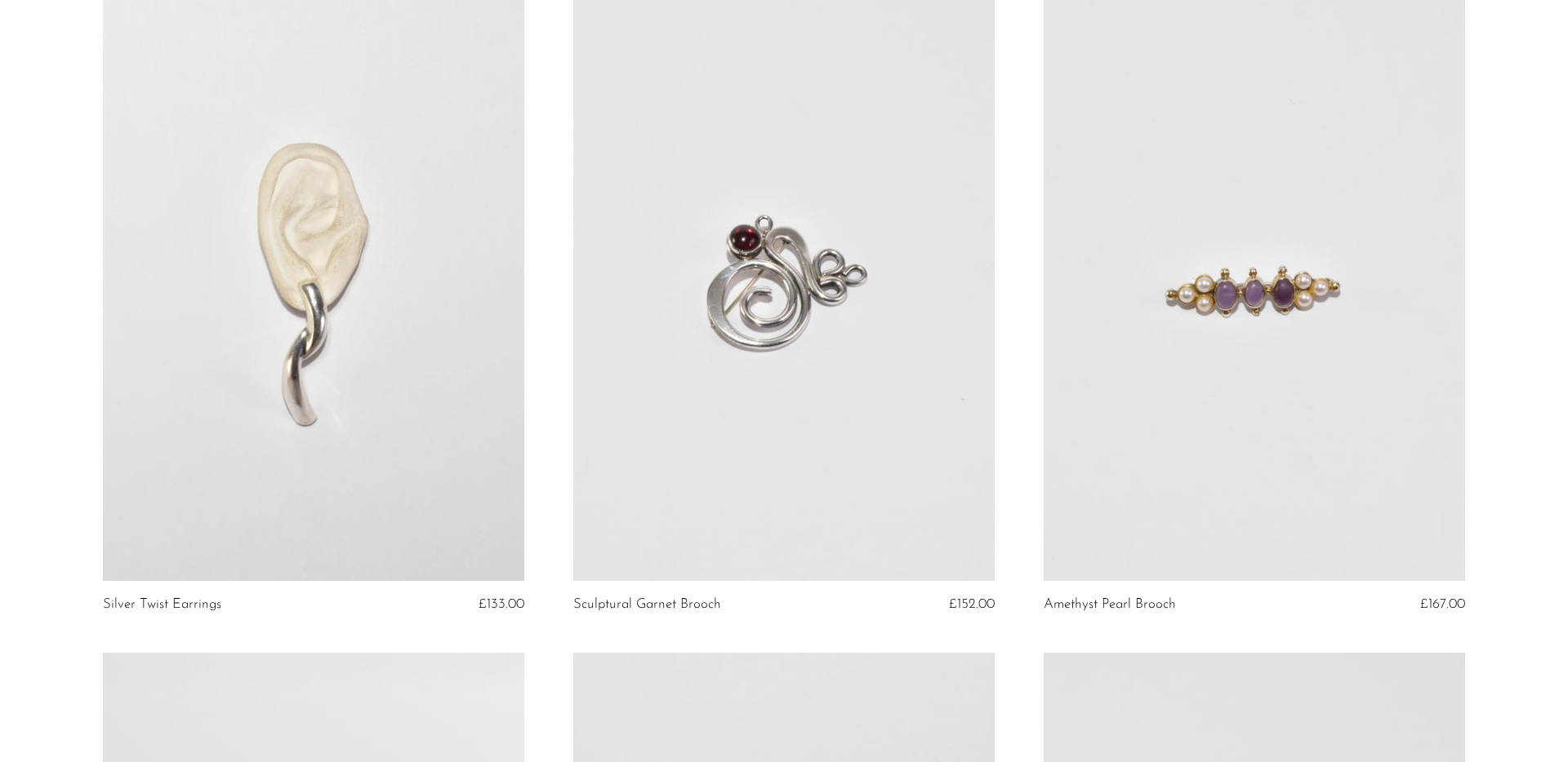
scroll to position [1491, 0]
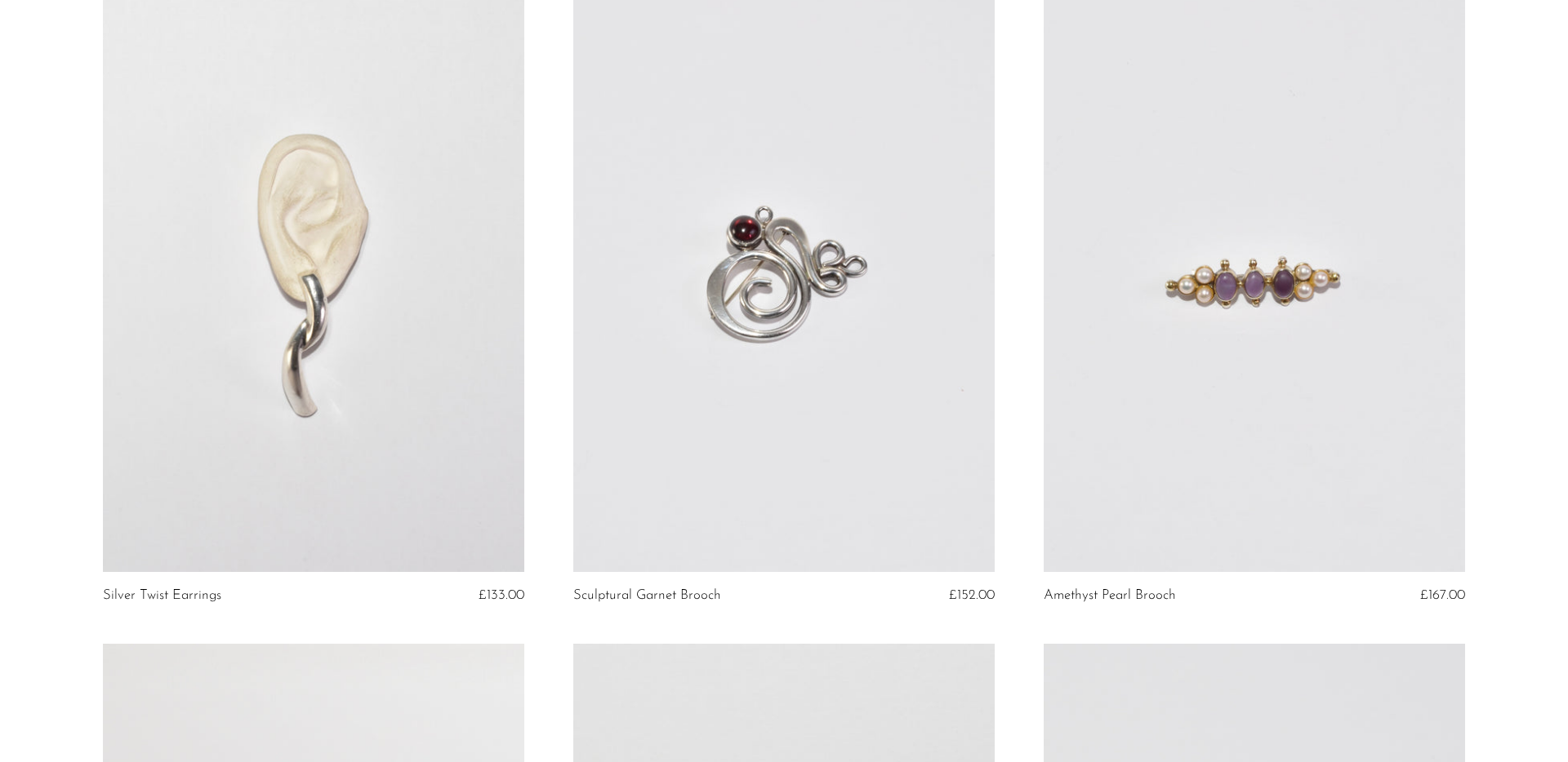
click at [301, 393] on link at bounding box center [314, 277] width 421 height 590
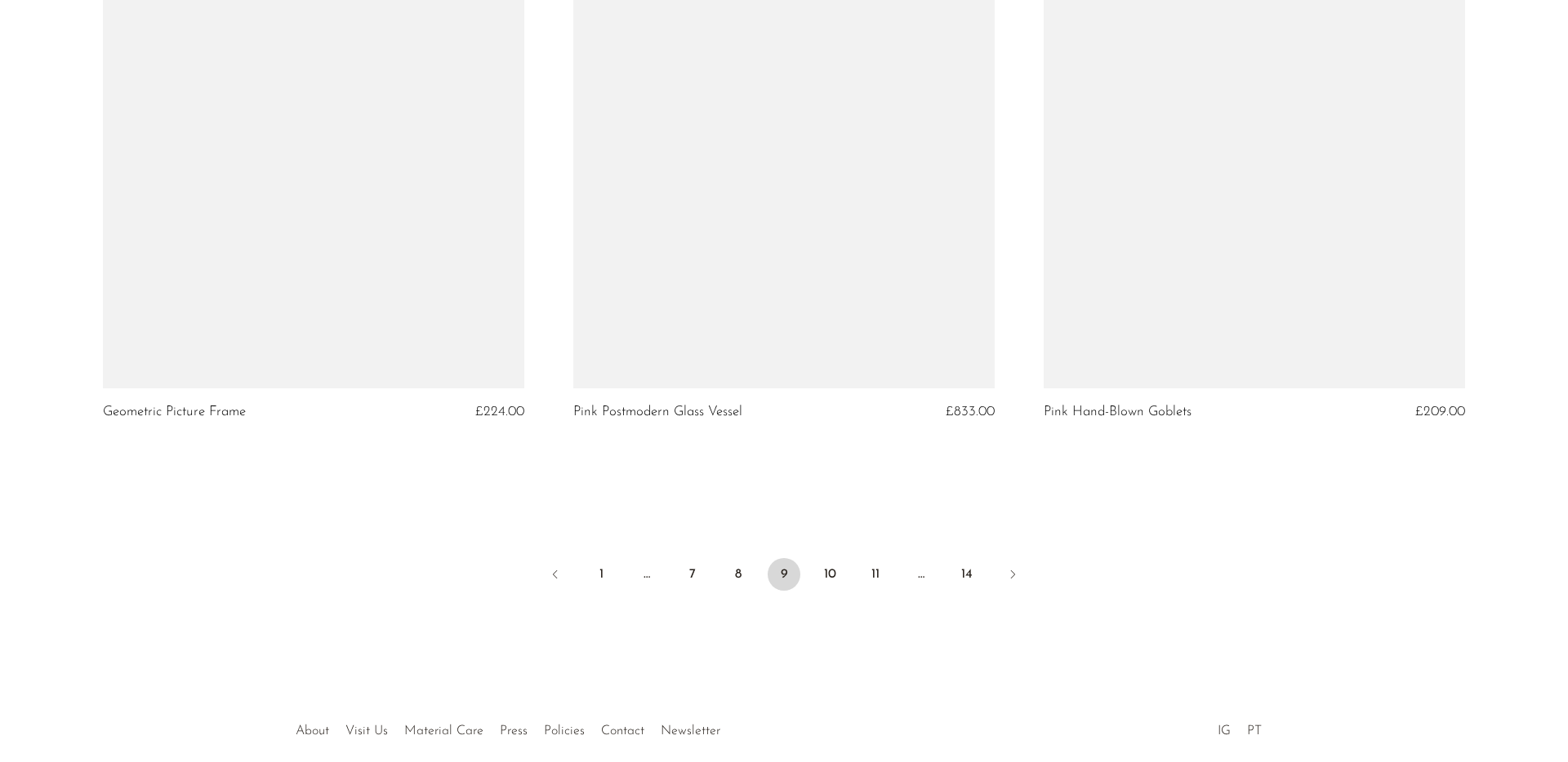
scroll to position [7709, 0]
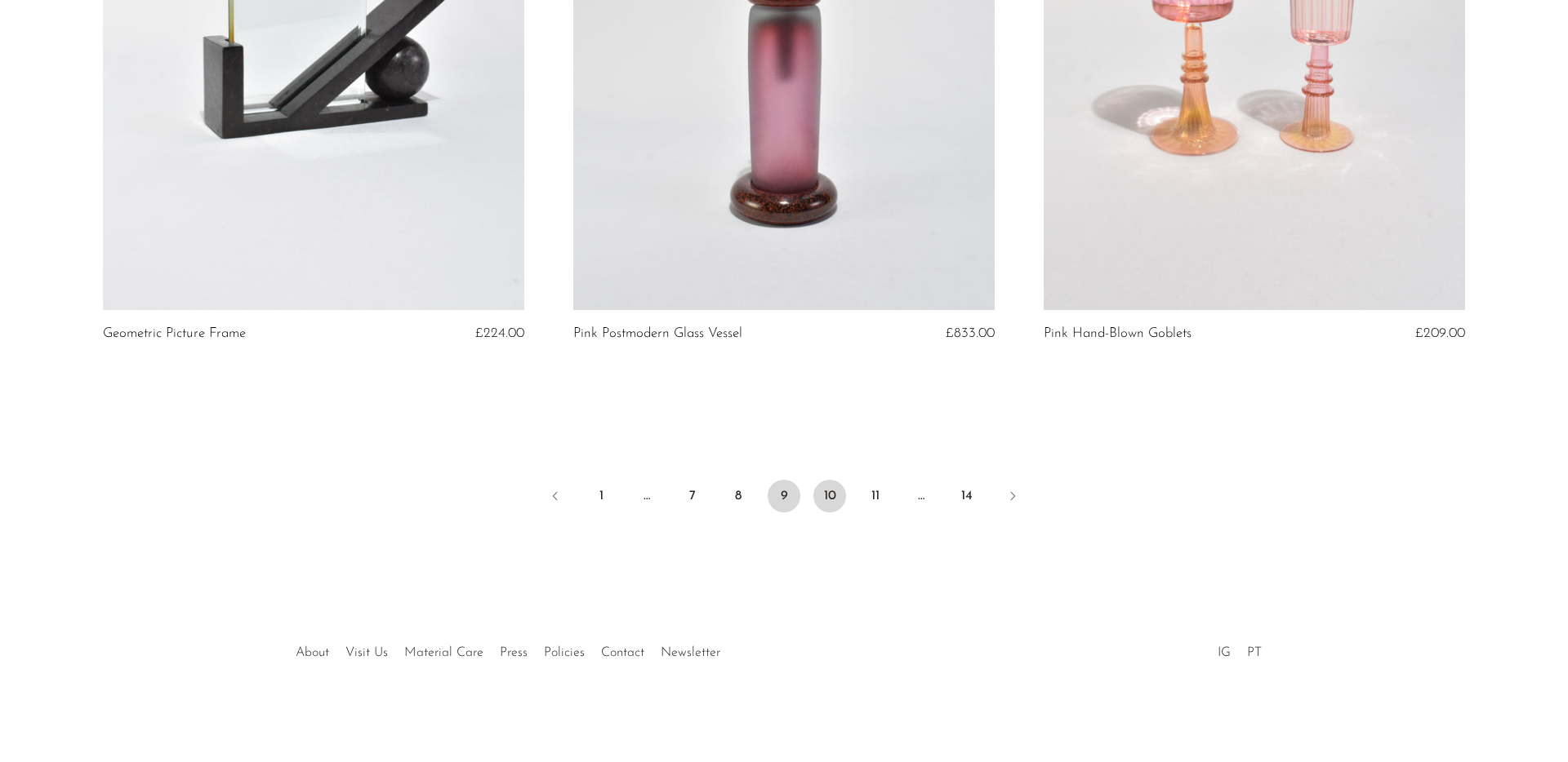
click at [831, 496] on link "10" at bounding box center [829, 496] width 32 height 32
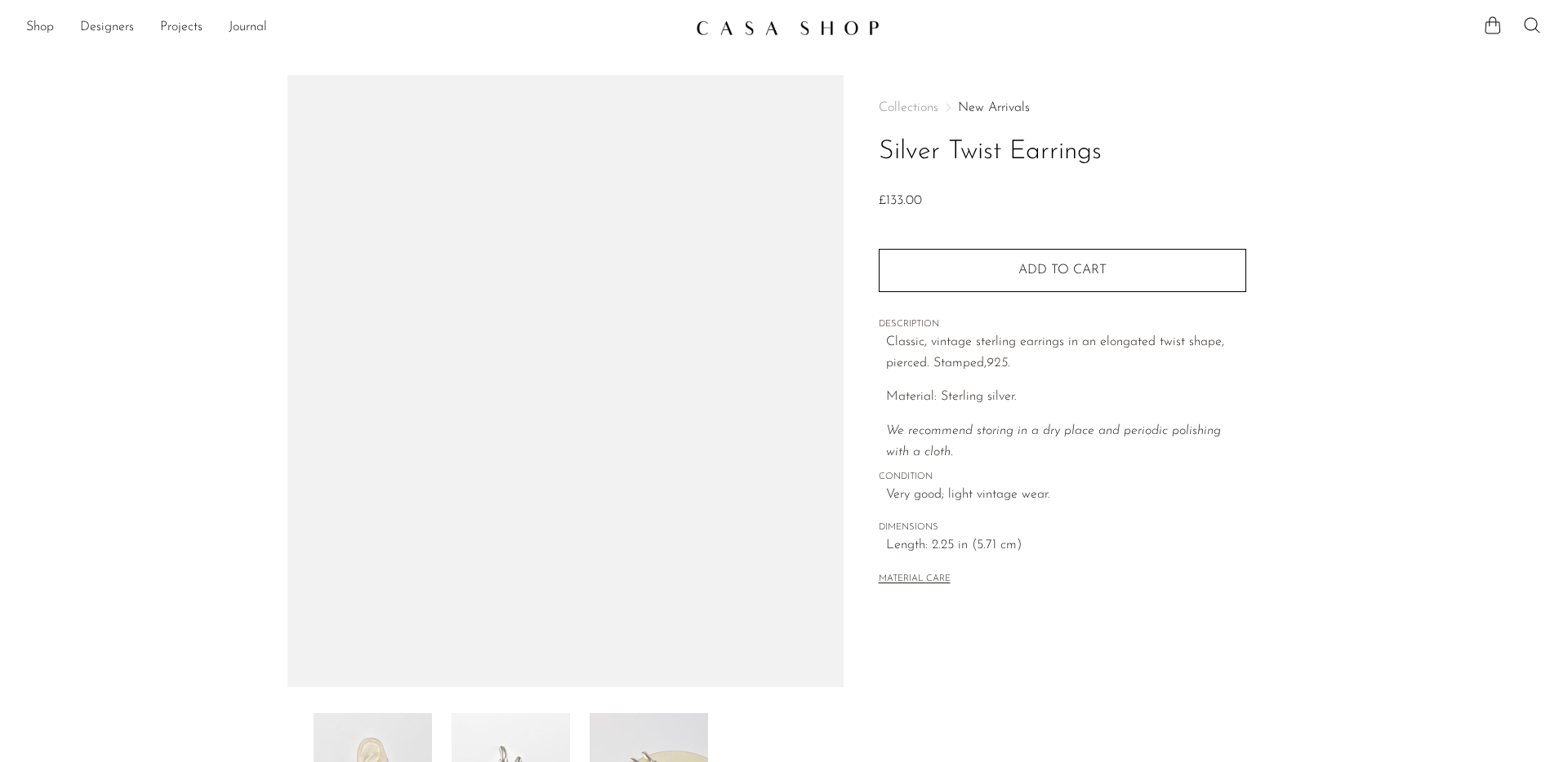
scroll to position [181, 0]
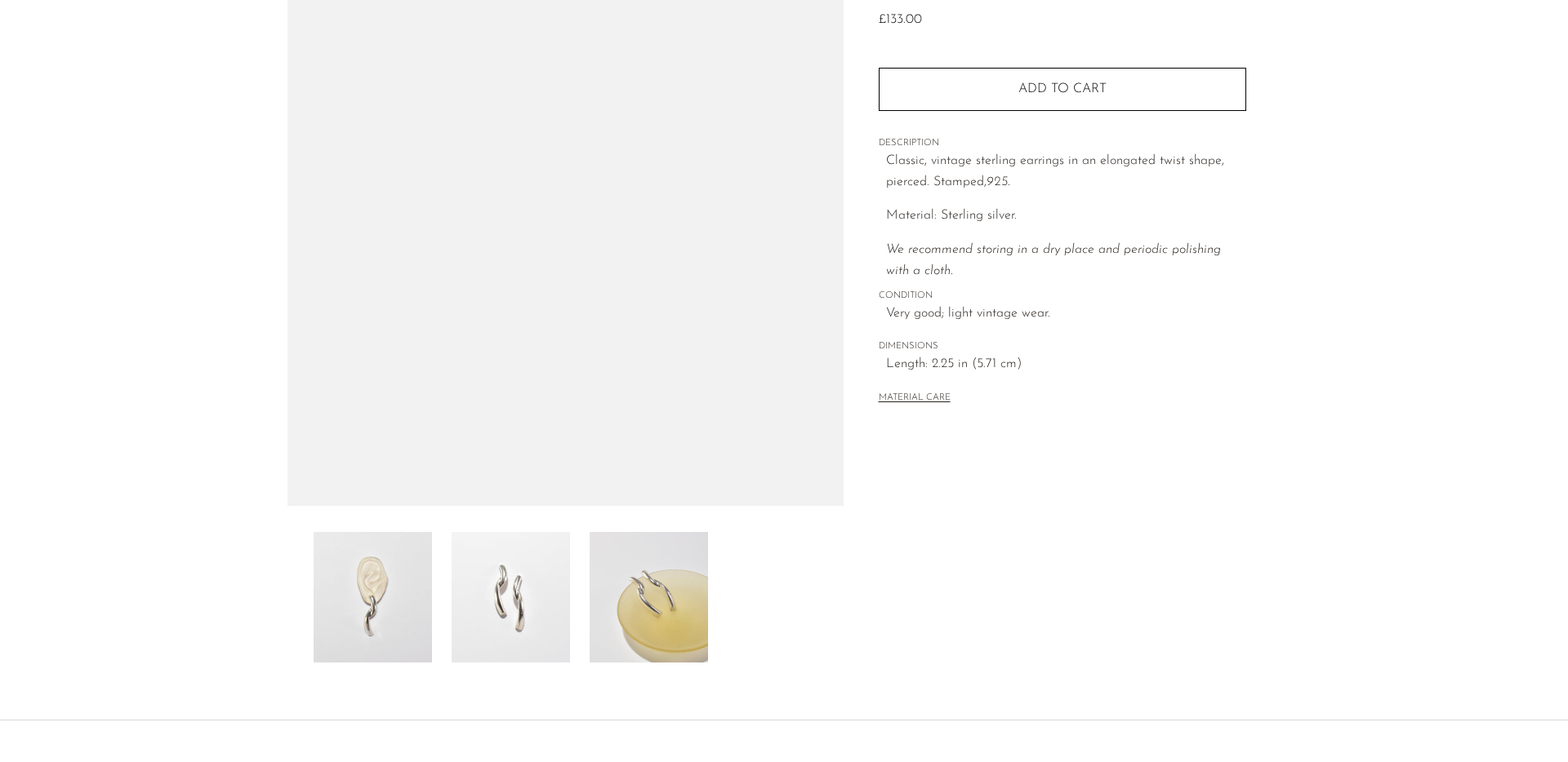
click at [634, 611] on img at bounding box center [649, 596] width 119 height 130
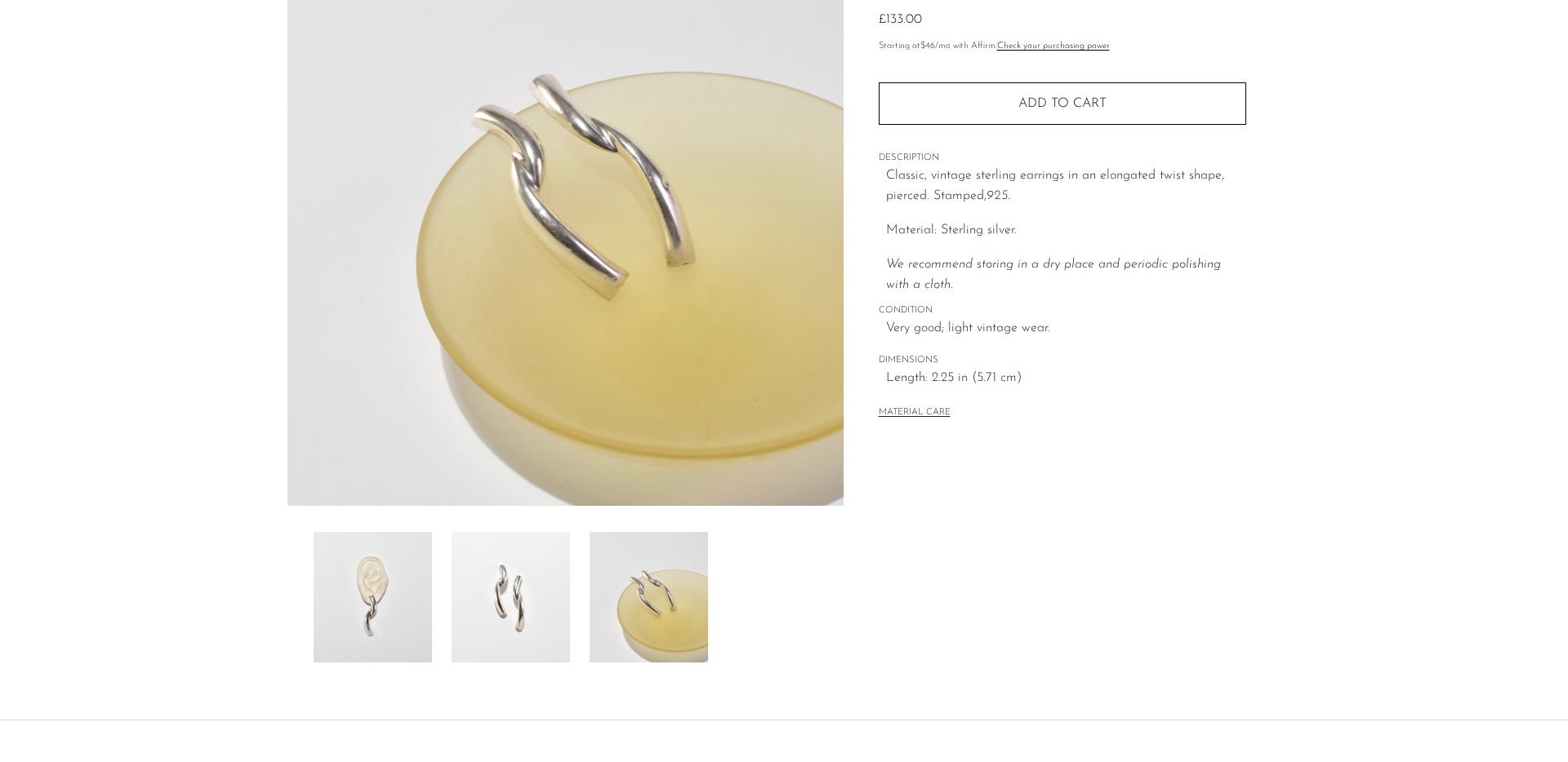
click at [403, 611] on img at bounding box center [372, 596] width 119 height 130
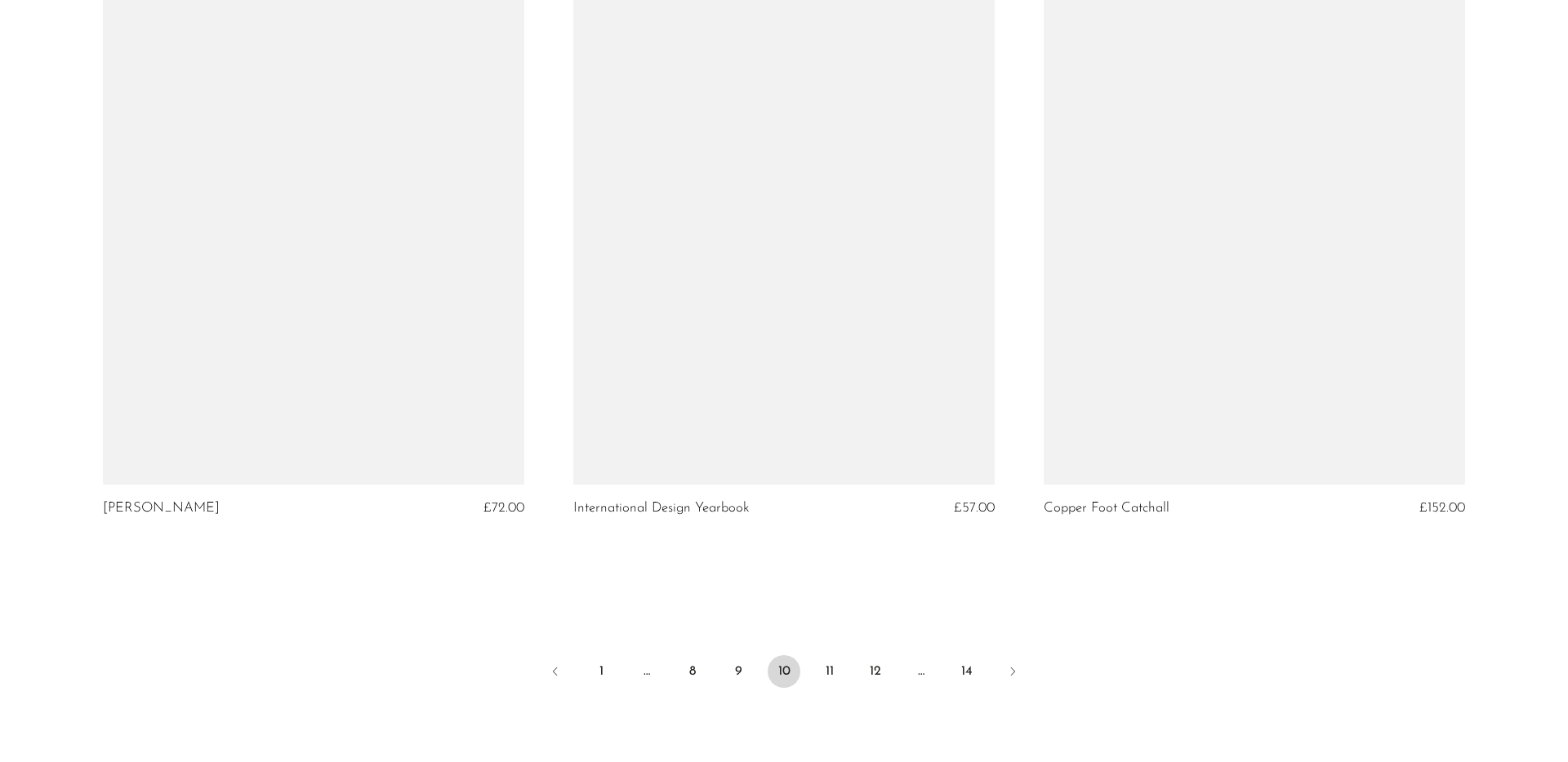
scroll to position [7709, 0]
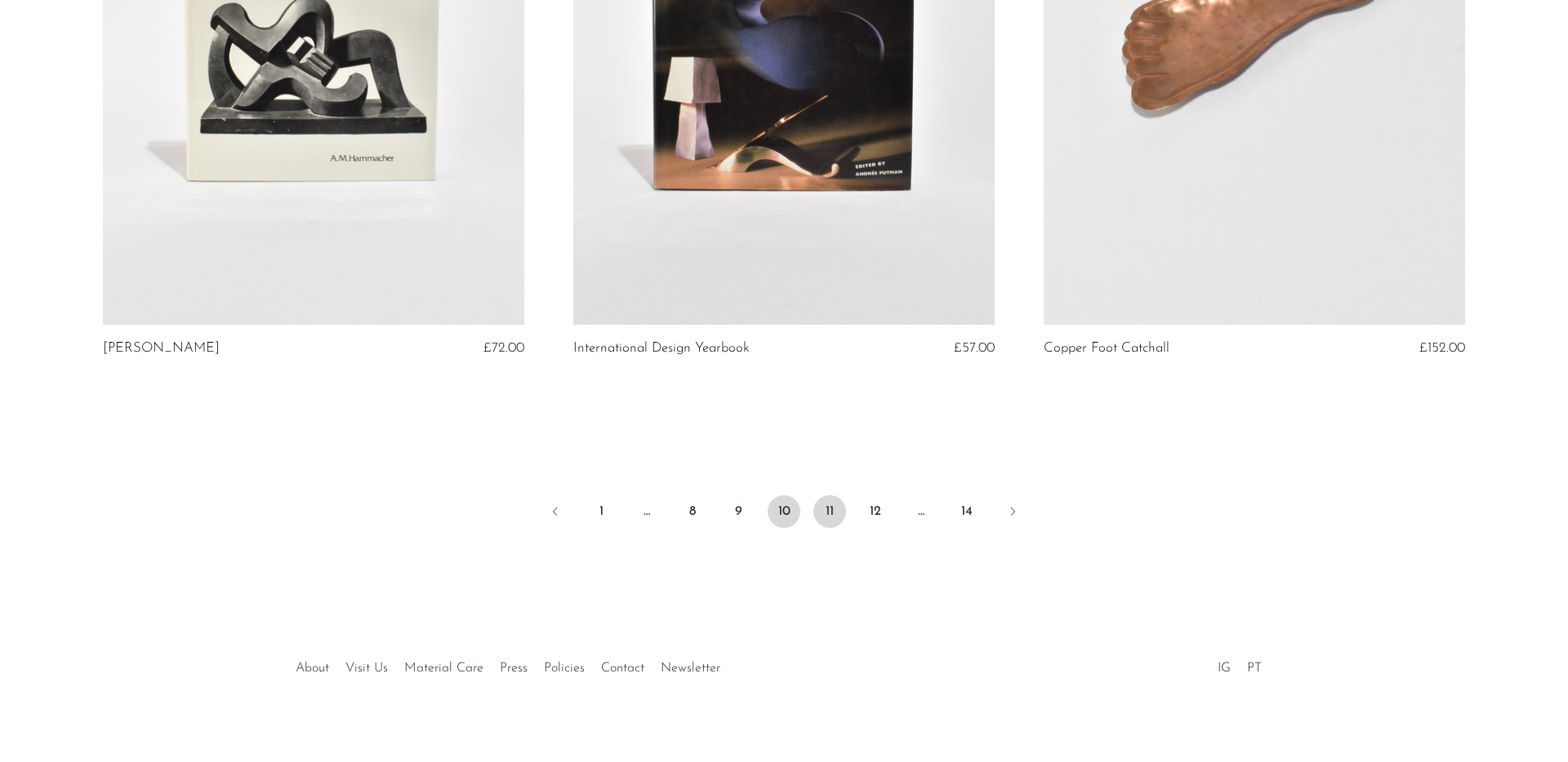
click at [826, 496] on link "11" at bounding box center [829, 511] width 32 height 32
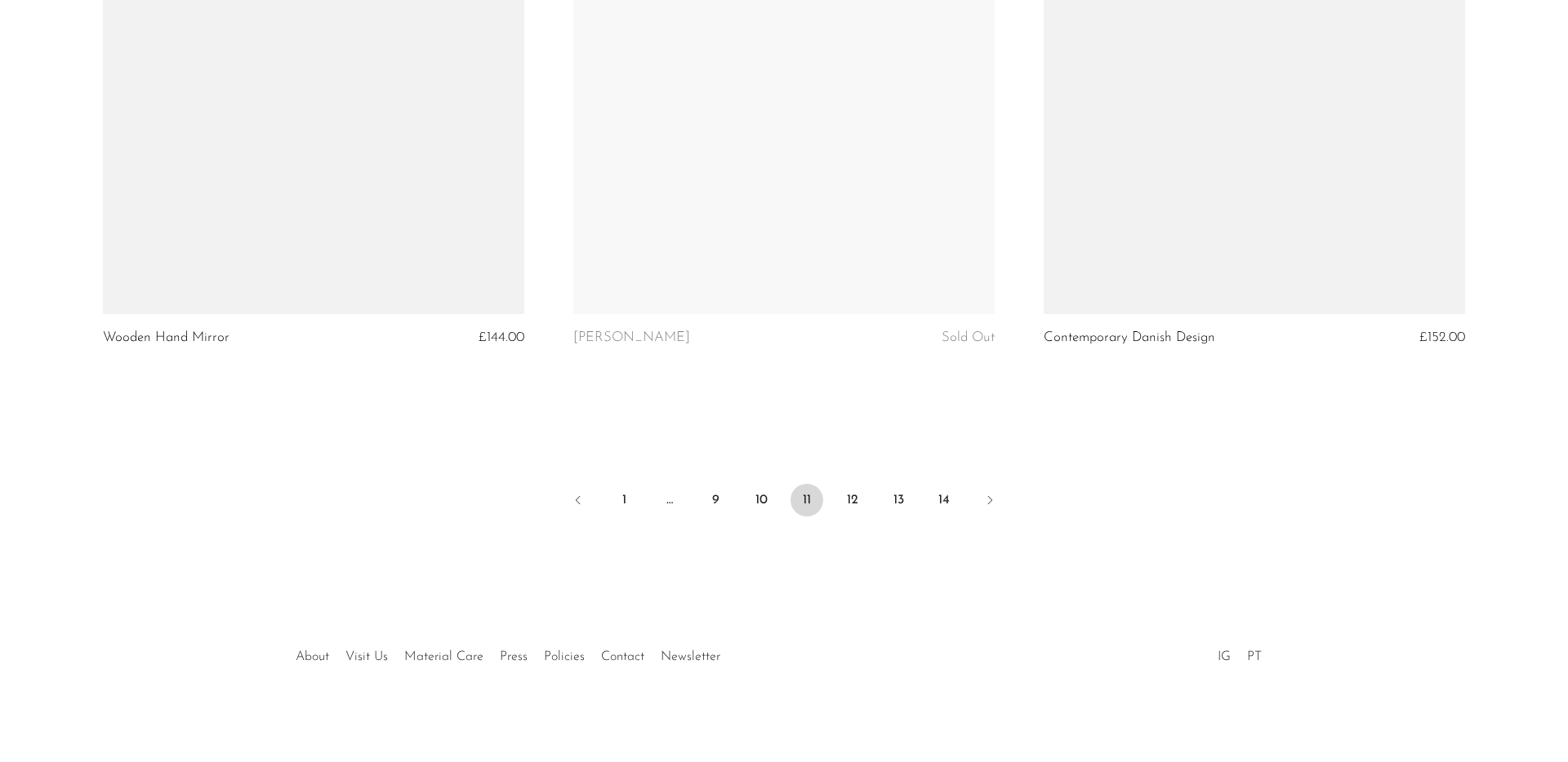
scroll to position [7709, 0]
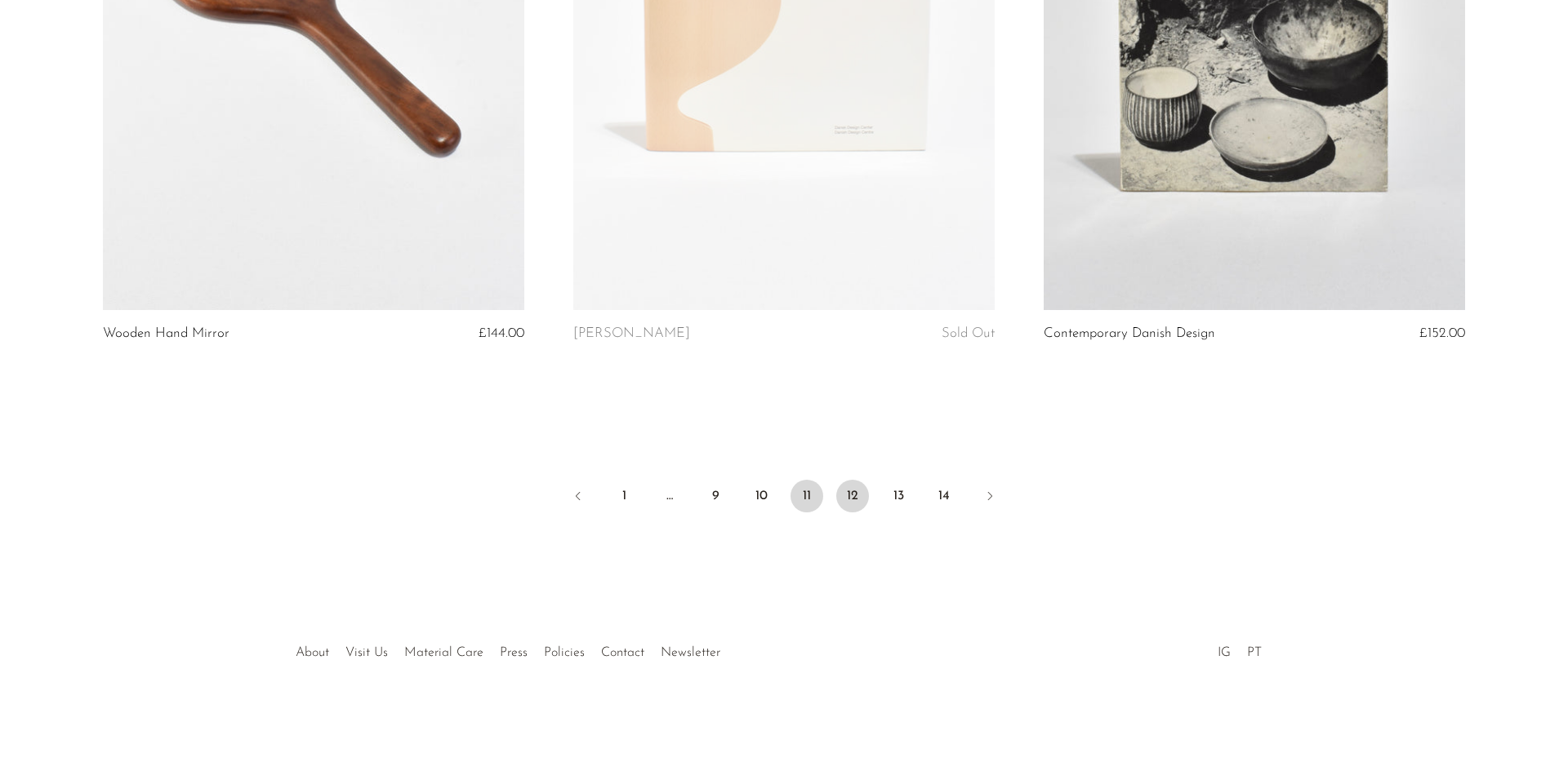
click at [855, 490] on link "12" at bounding box center [852, 496] width 32 height 32
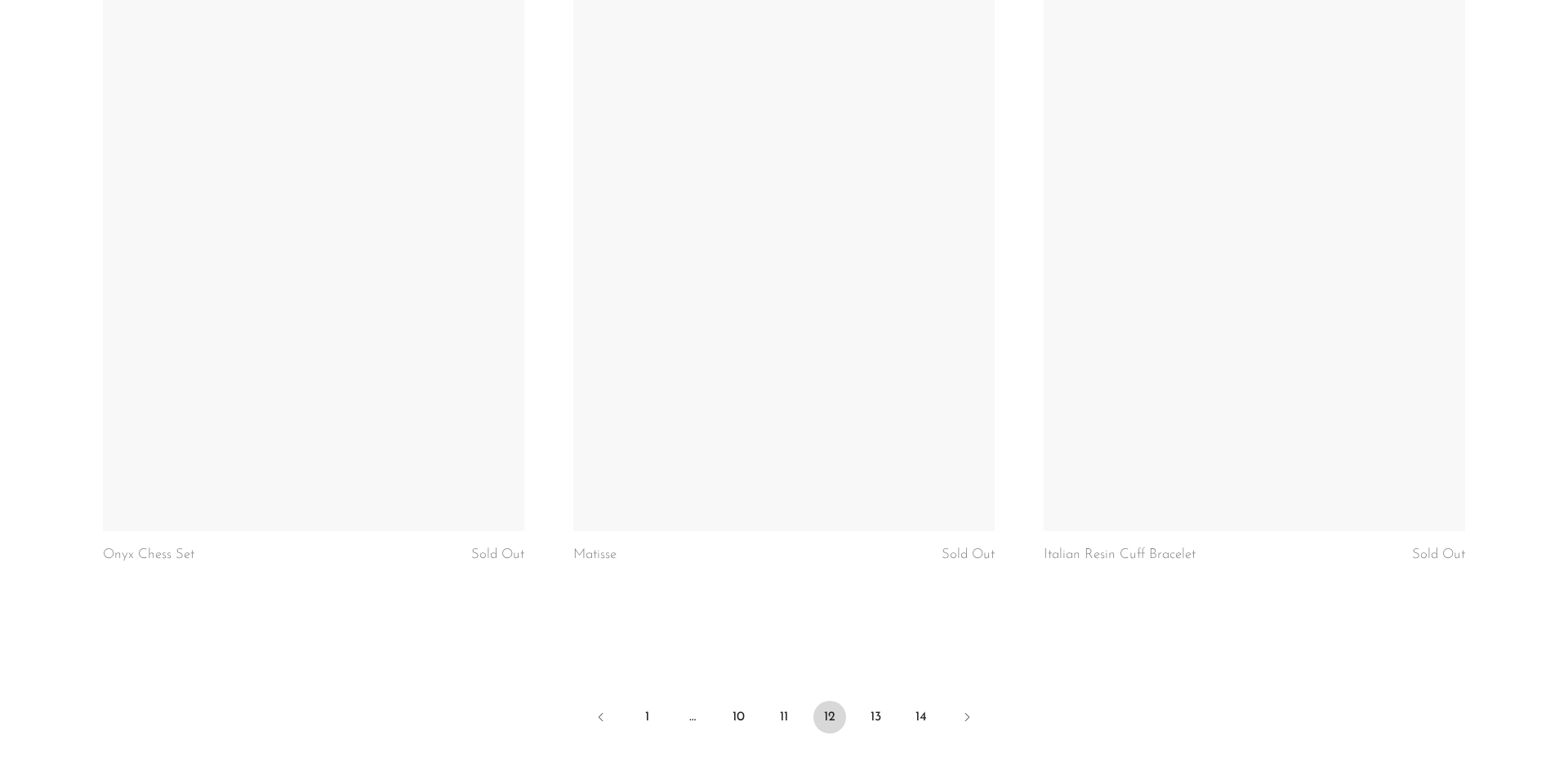
scroll to position [7724, 0]
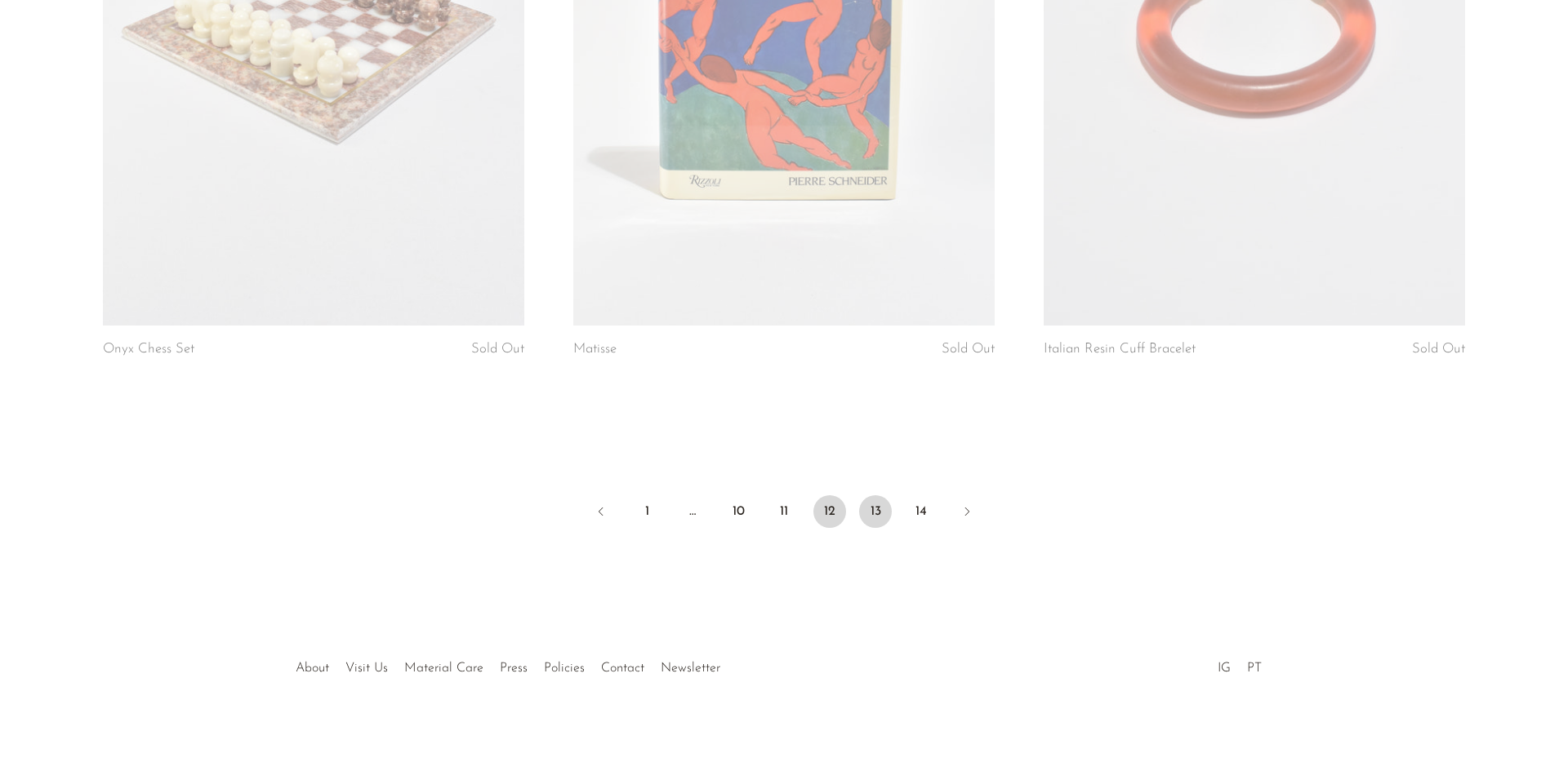
click at [870, 497] on link "13" at bounding box center [875, 511] width 32 height 32
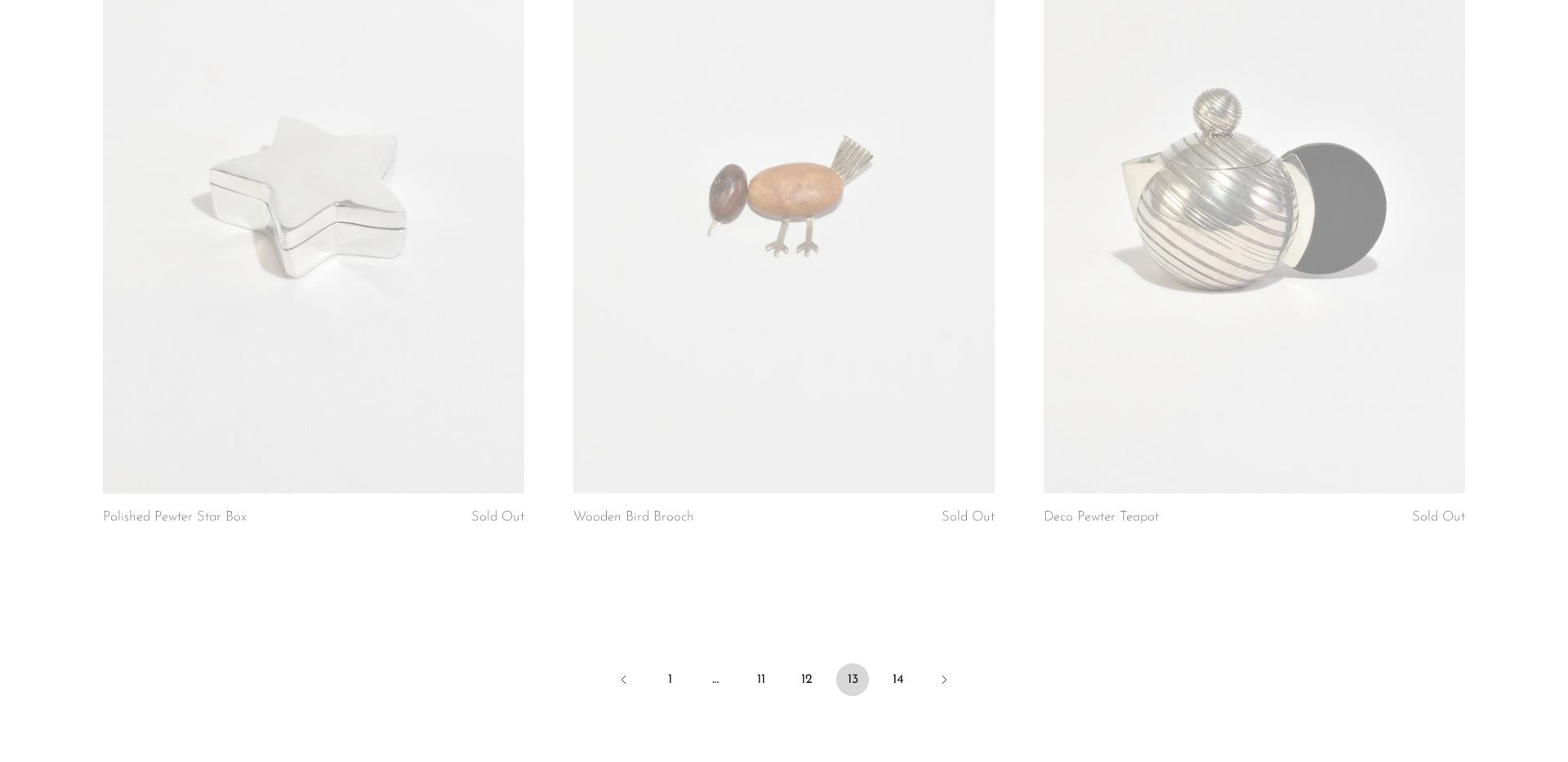
scroll to position [7527, 0]
click at [904, 677] on link "14" at bounding box center [898, 678] width 32 height 32
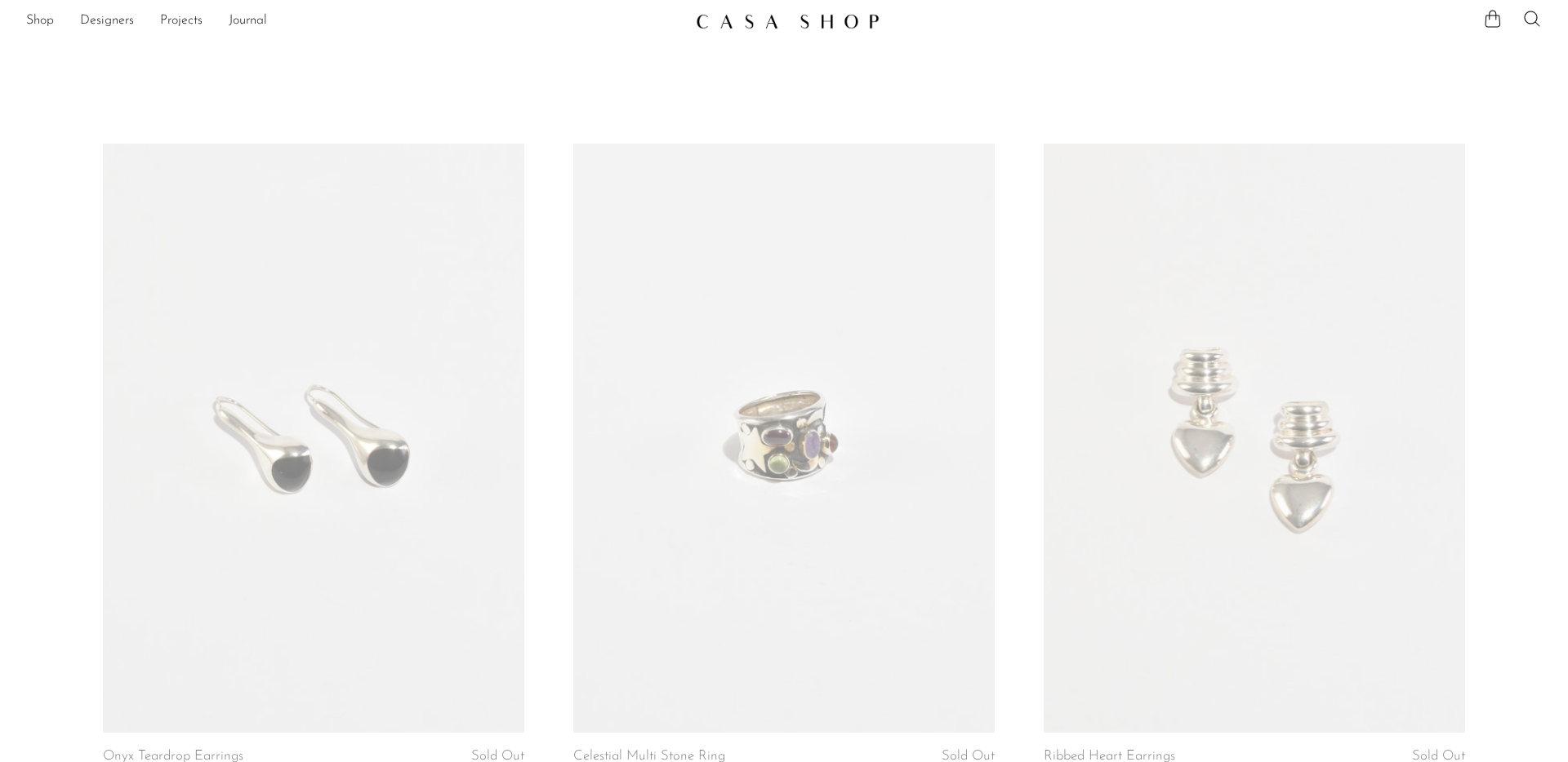
scroll to position [12, 0]
click at [316, 462] on link at bounding box center [314, 434] width 421 height 590
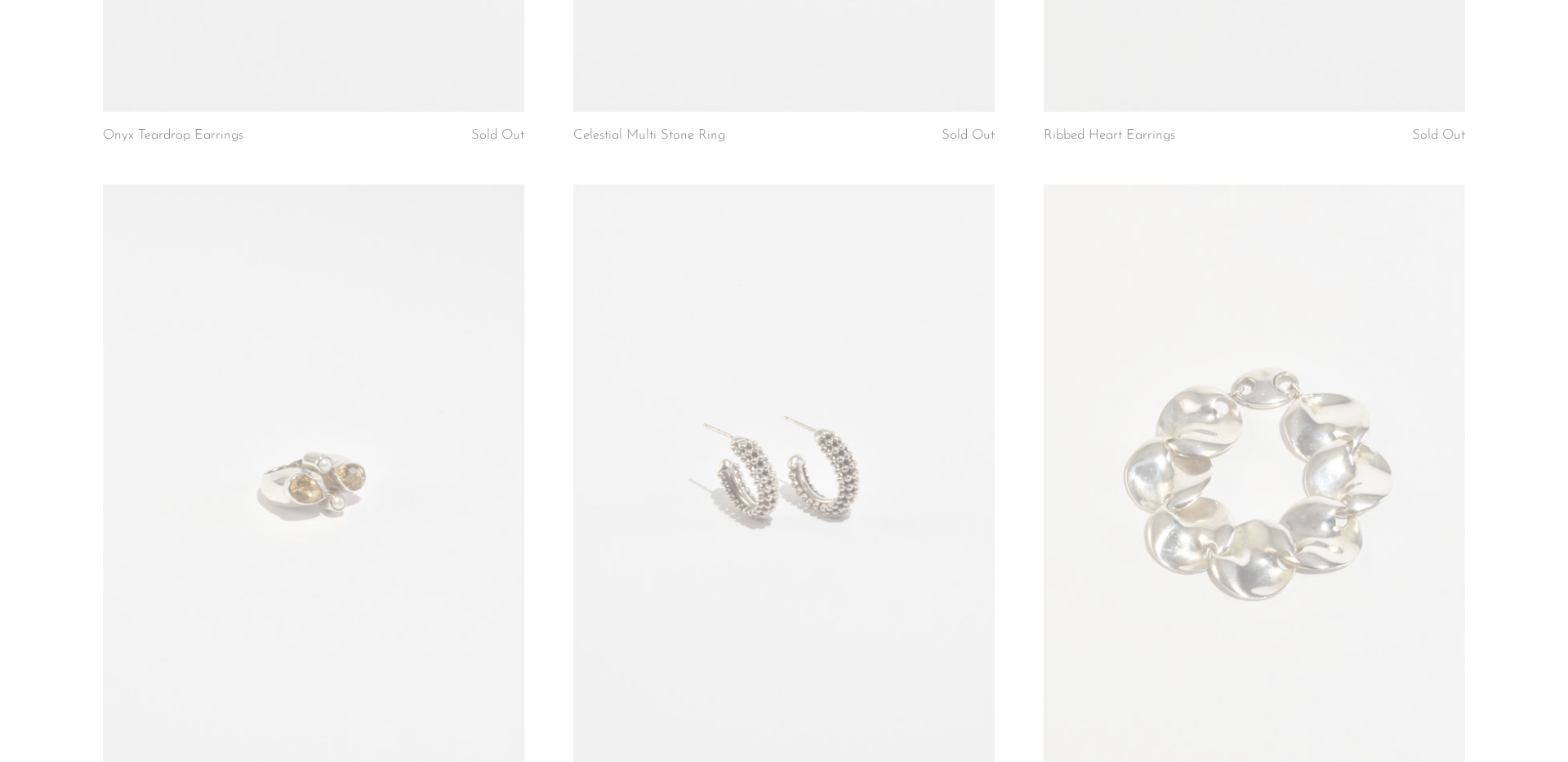
scroll to position [629, 0]
click at [1211, 483] on link at bounding box center [1254, 478] width 421 height 590
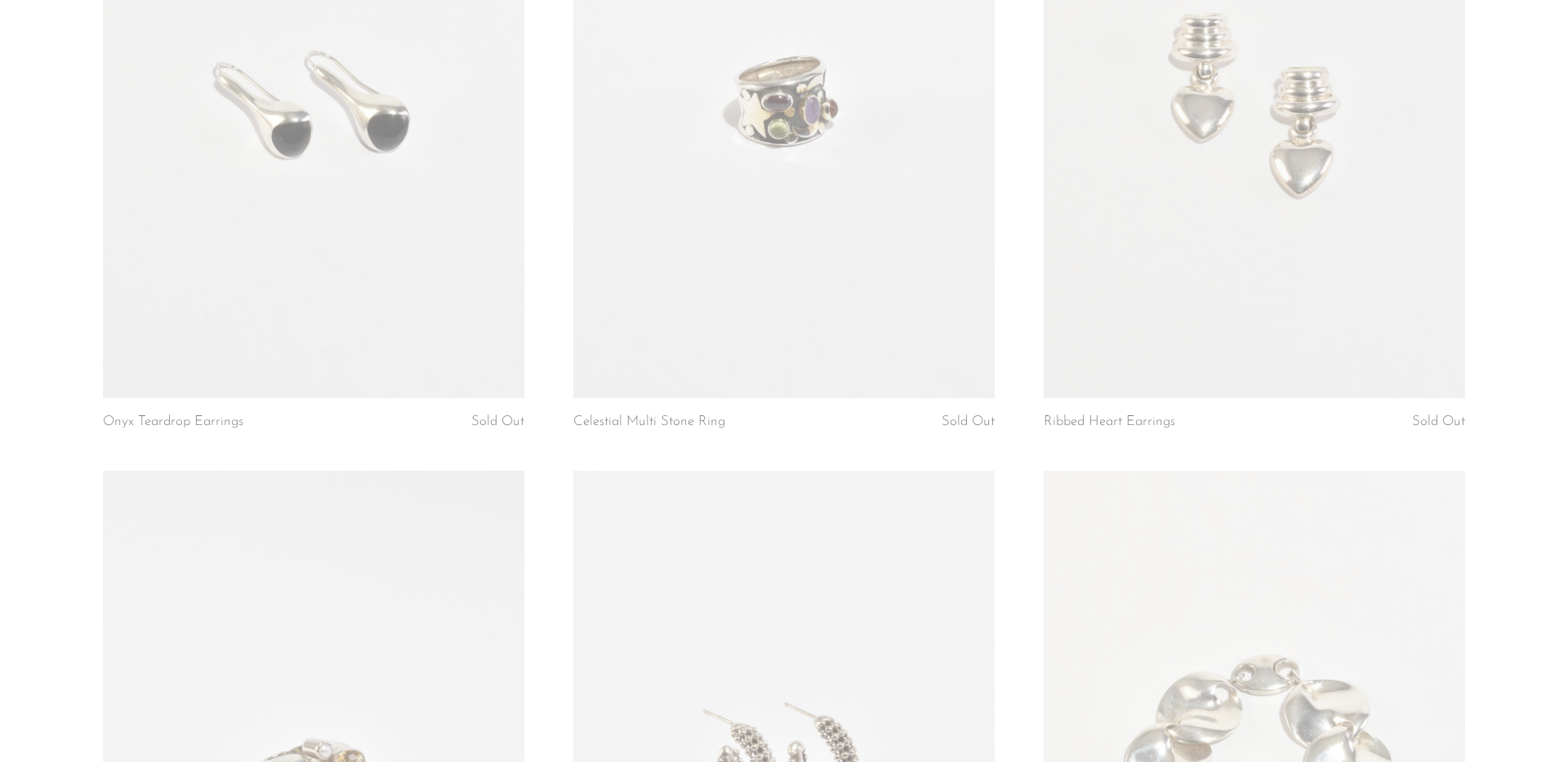
scroll to position [0, 0]
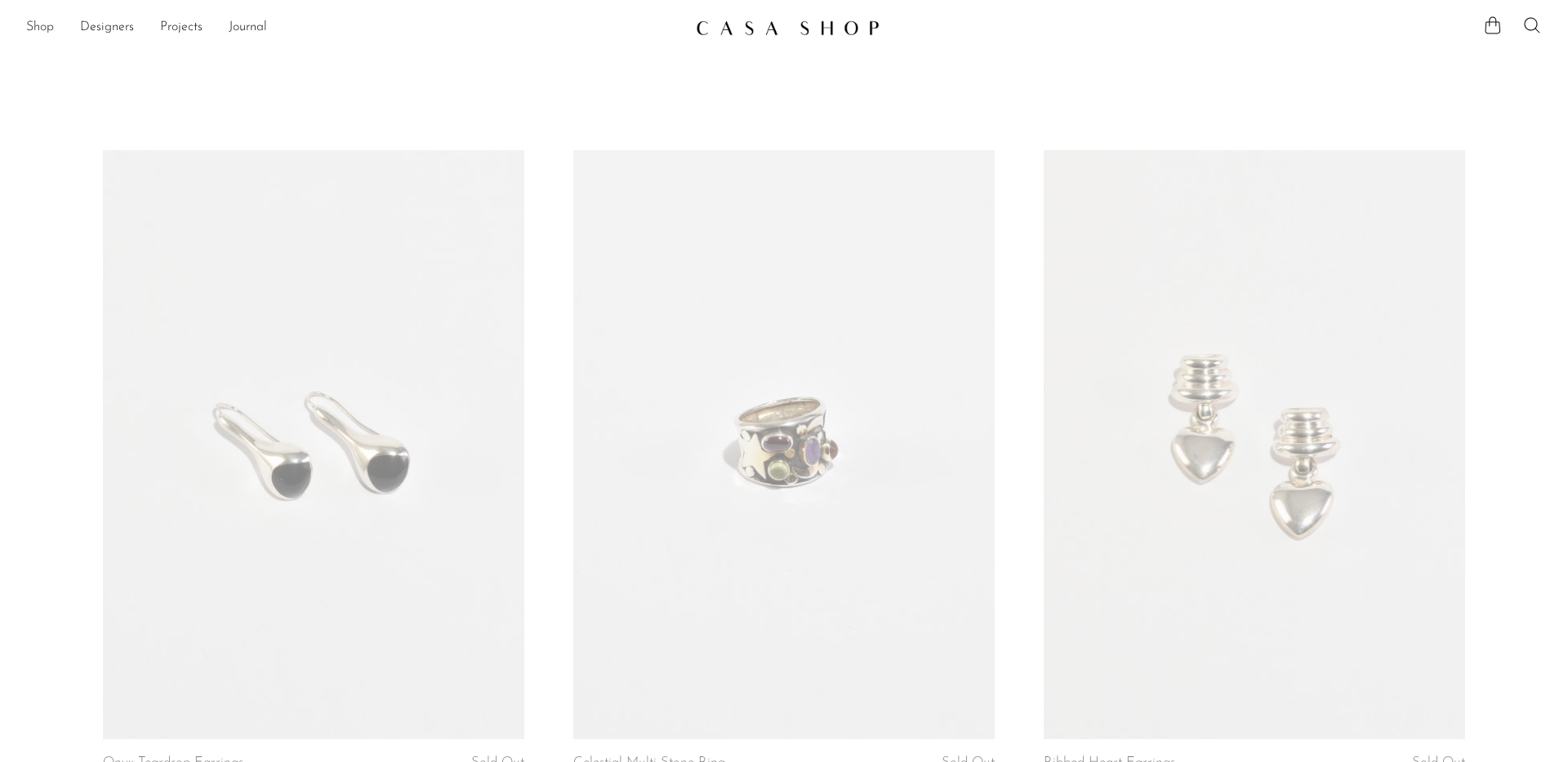
click at [40, 26] on link "Shop" at bounding box center [40, 27] width 27 height 22
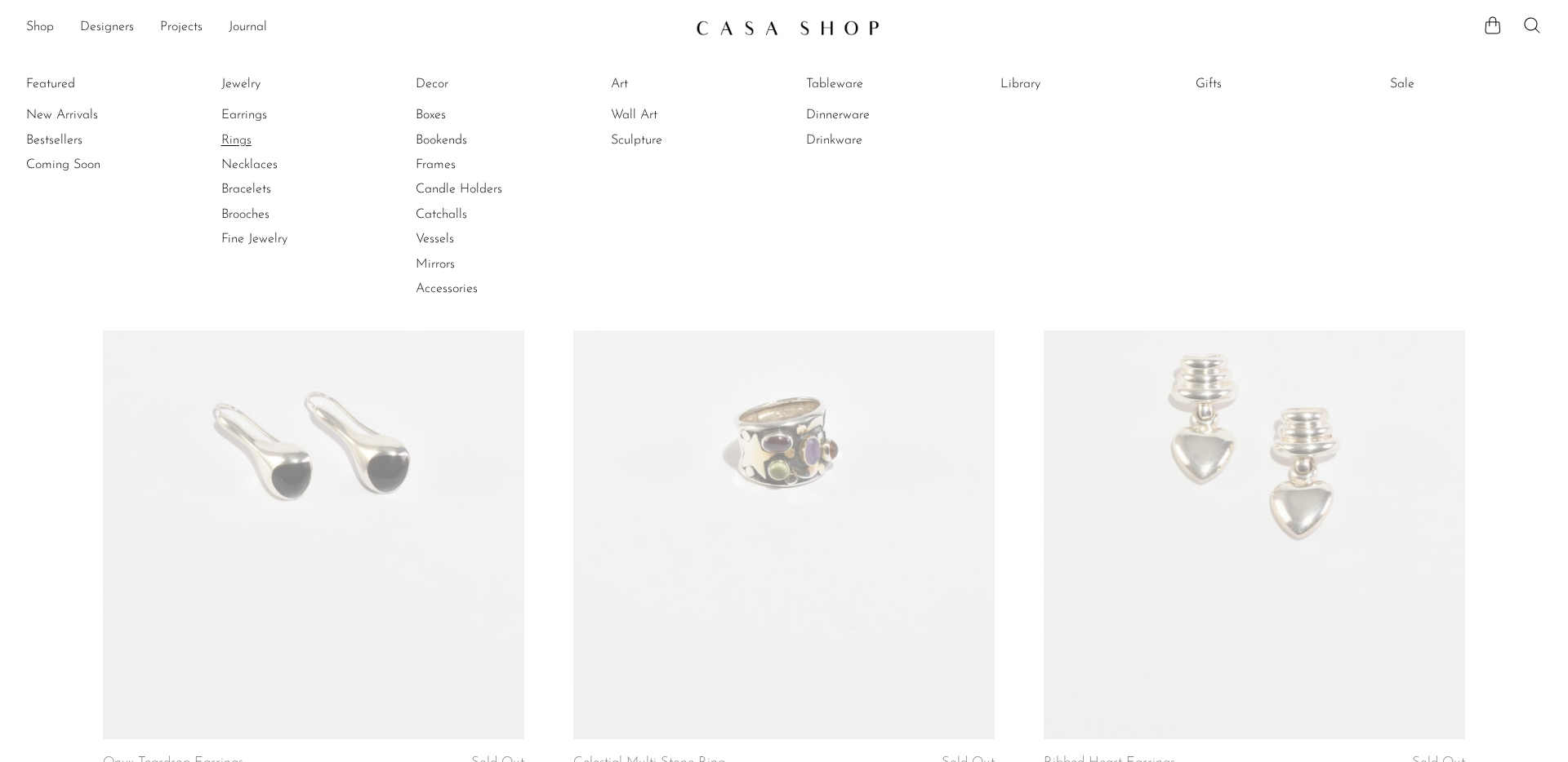
click at [239, 139] on link "Rings" at bounding box center [282, 140] width 122 height 18
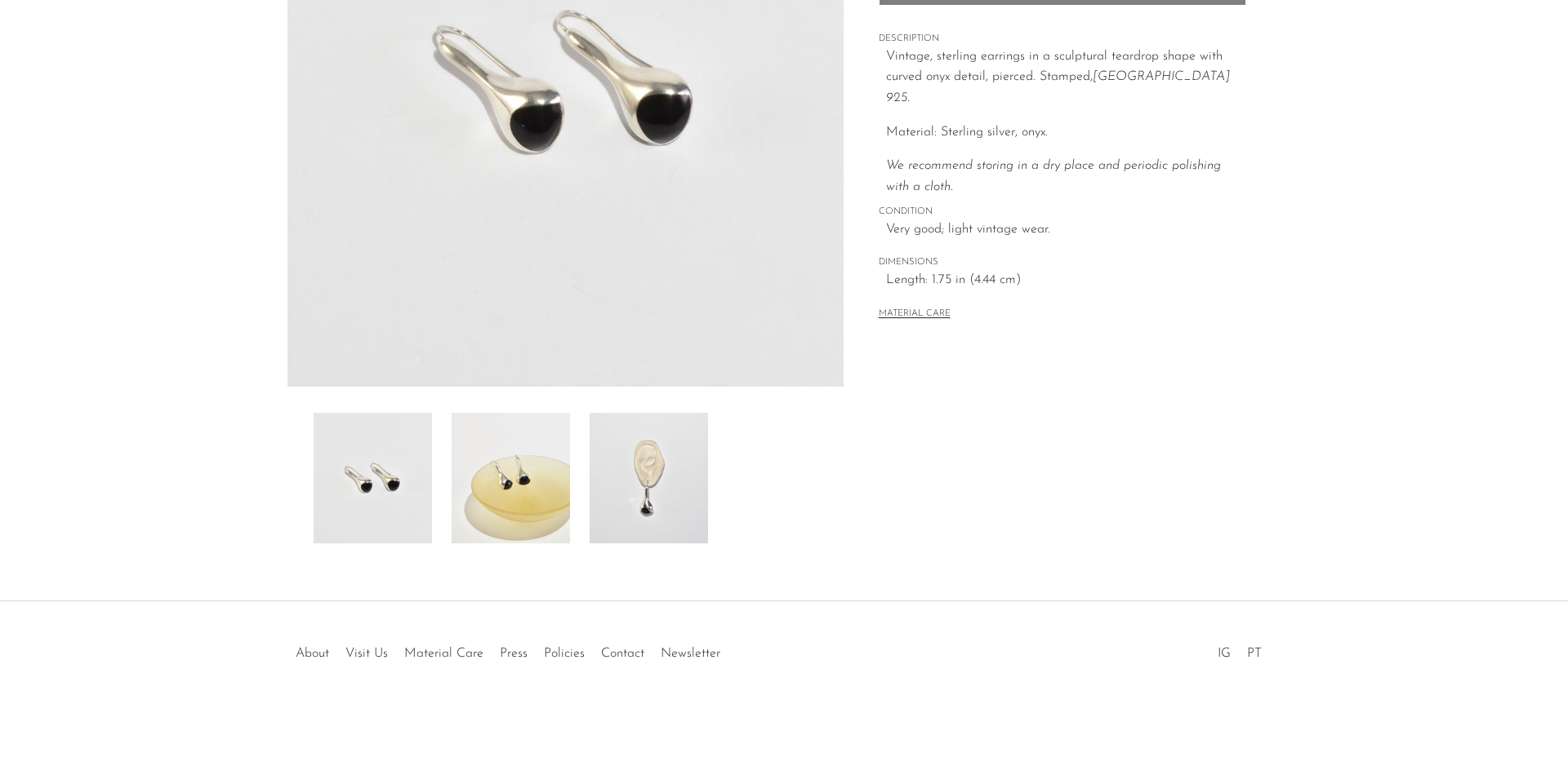
scroll to position [299, 0]
click at [644, 493] on img at bounding box center [649, 479] width 119 height 130
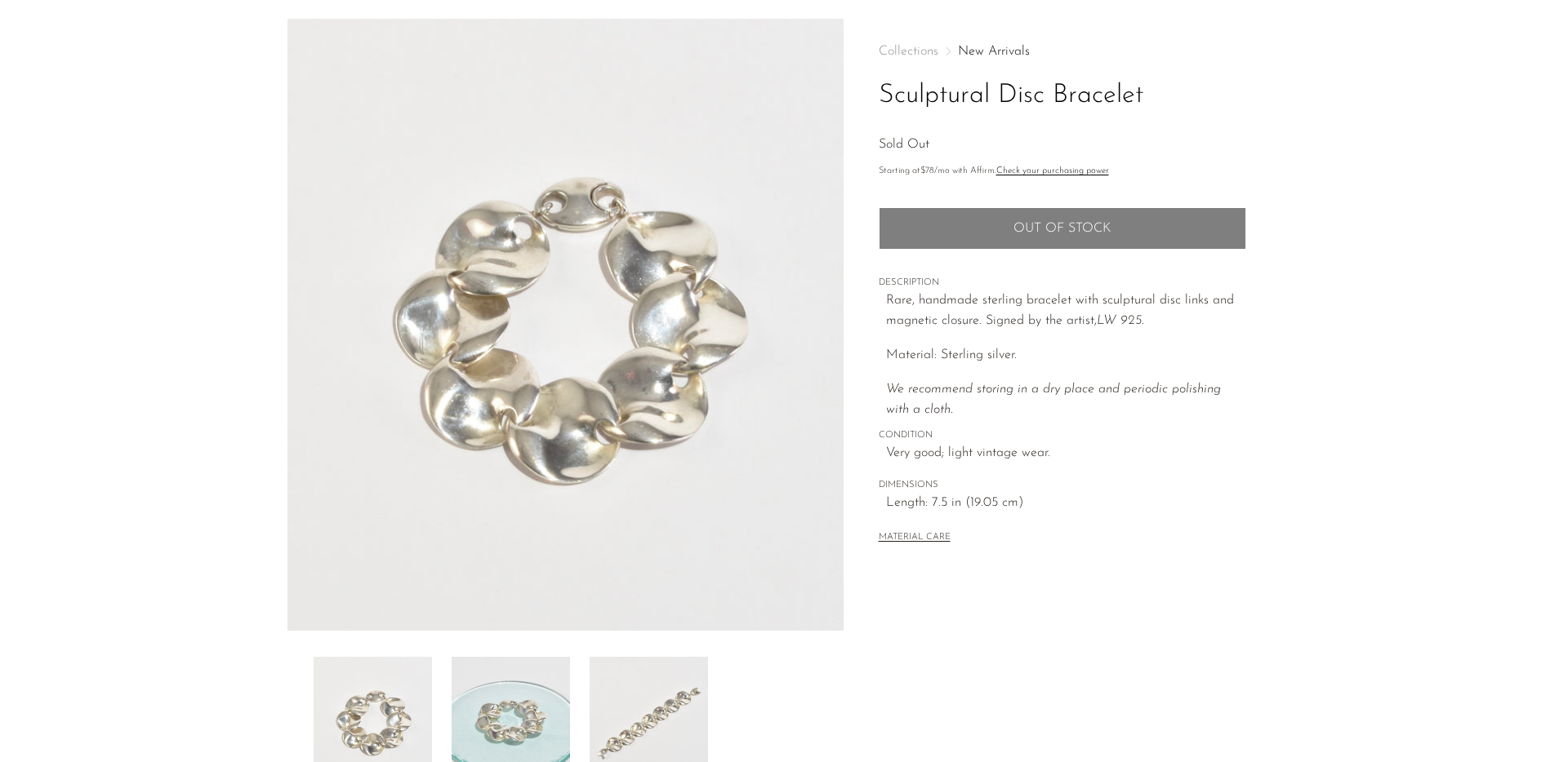
scroll to position [114, 0]
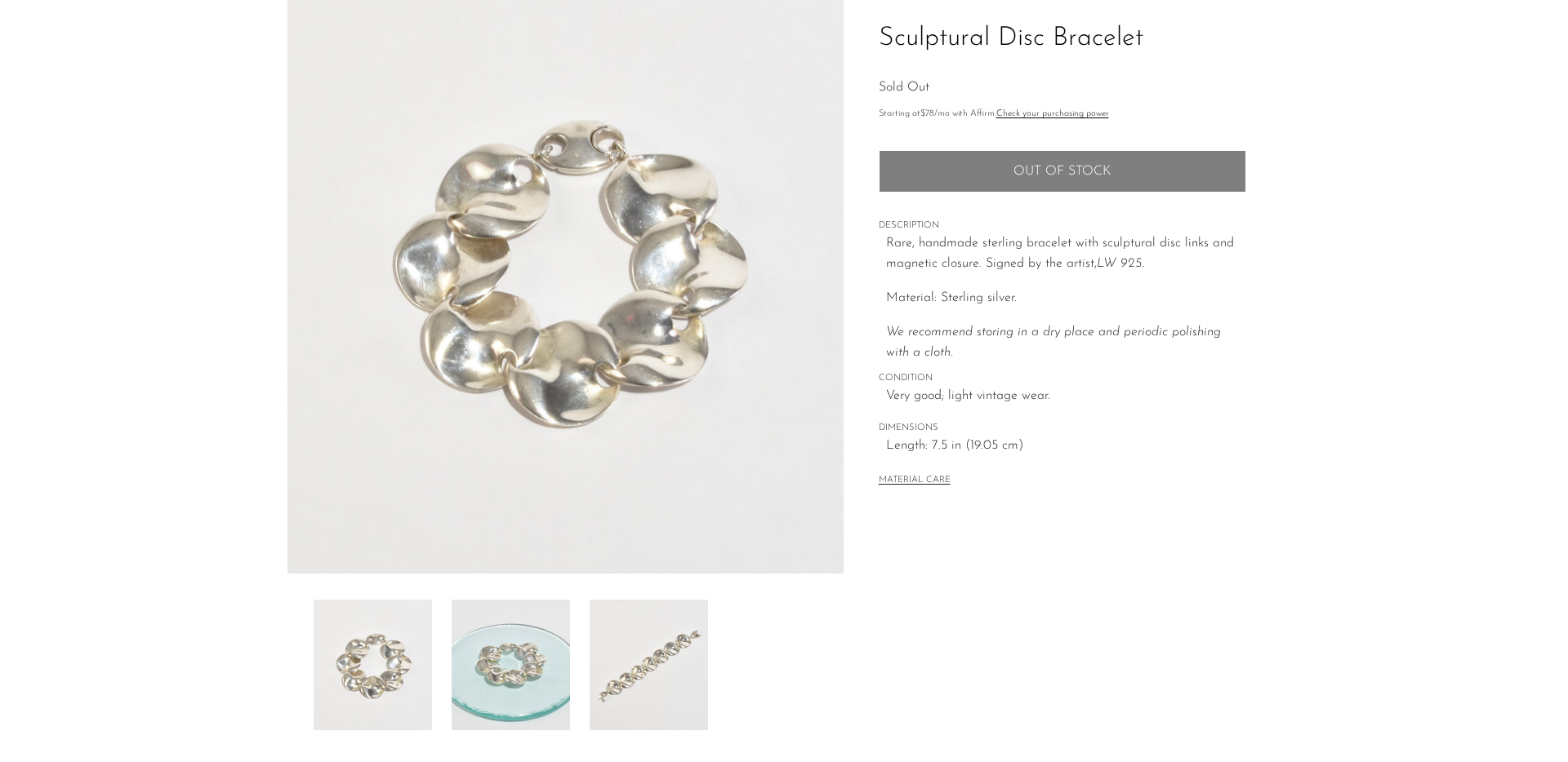
click at [665, 653] on img at bounding box center [649, 664] width 119 height 130
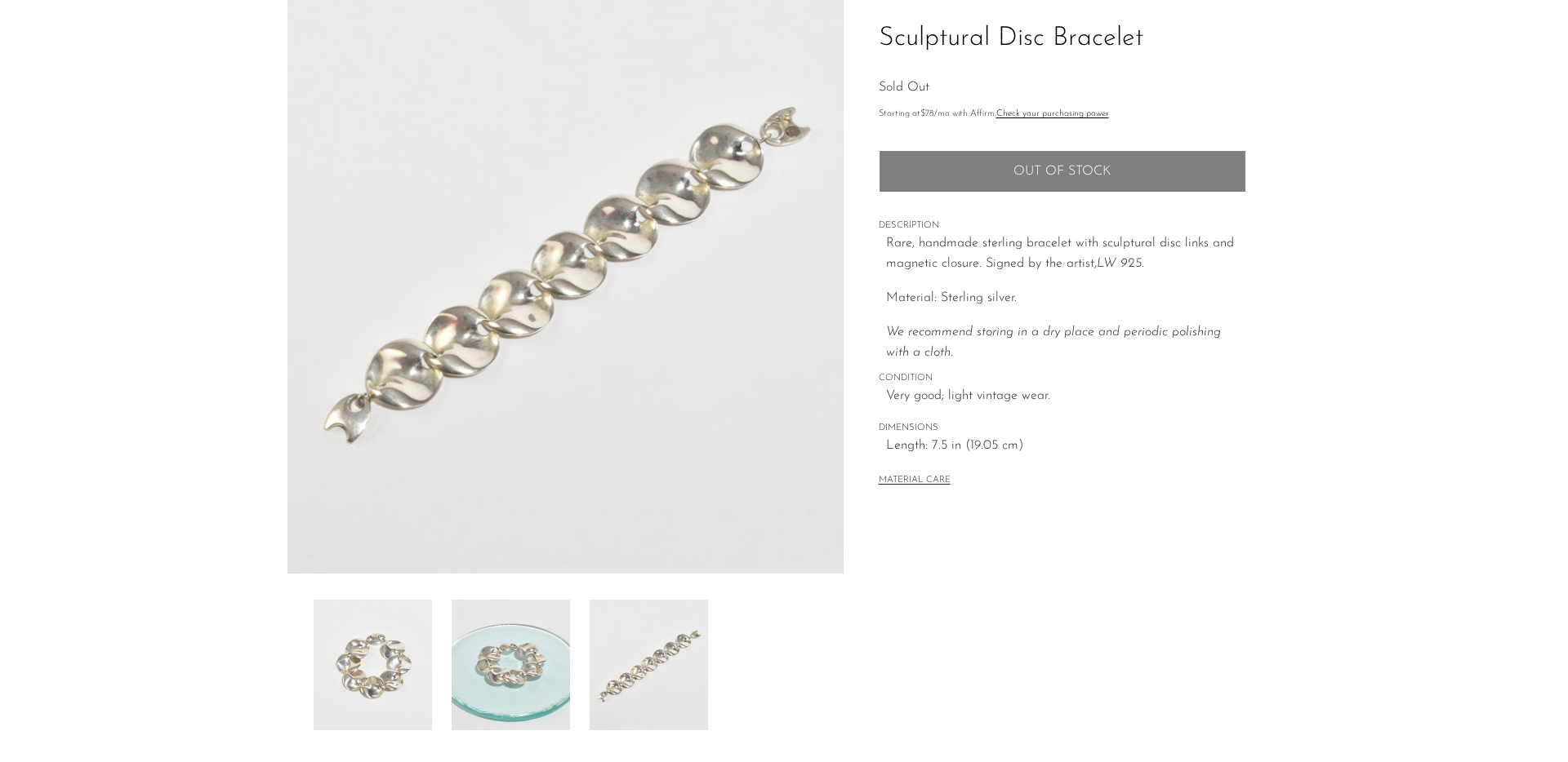
click at [501, 650] on img at bounding box center [511, 664] width 119 height 130
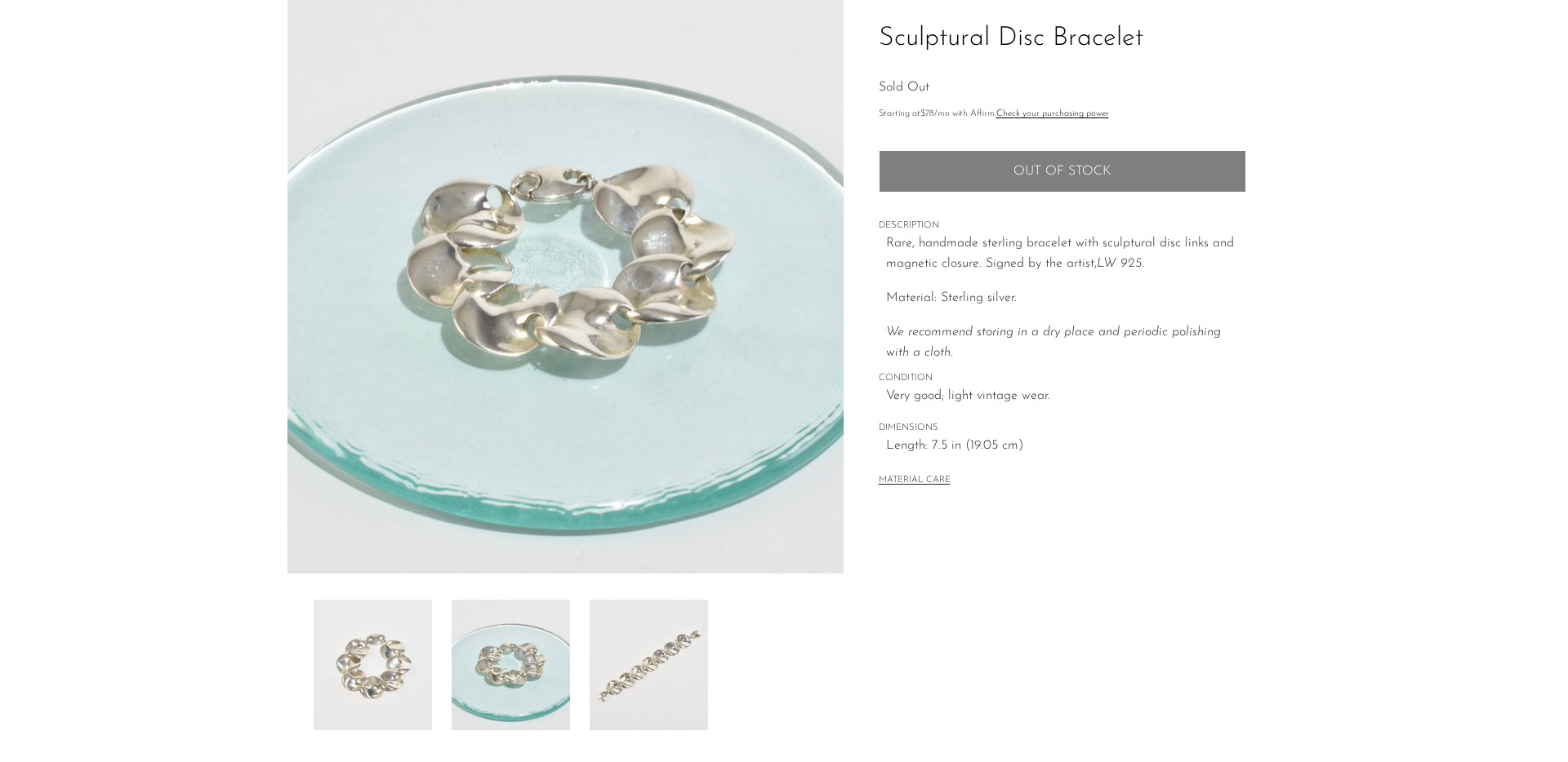
click at [379, 647] on img at bounding box center [372, 664] width 119 height 130
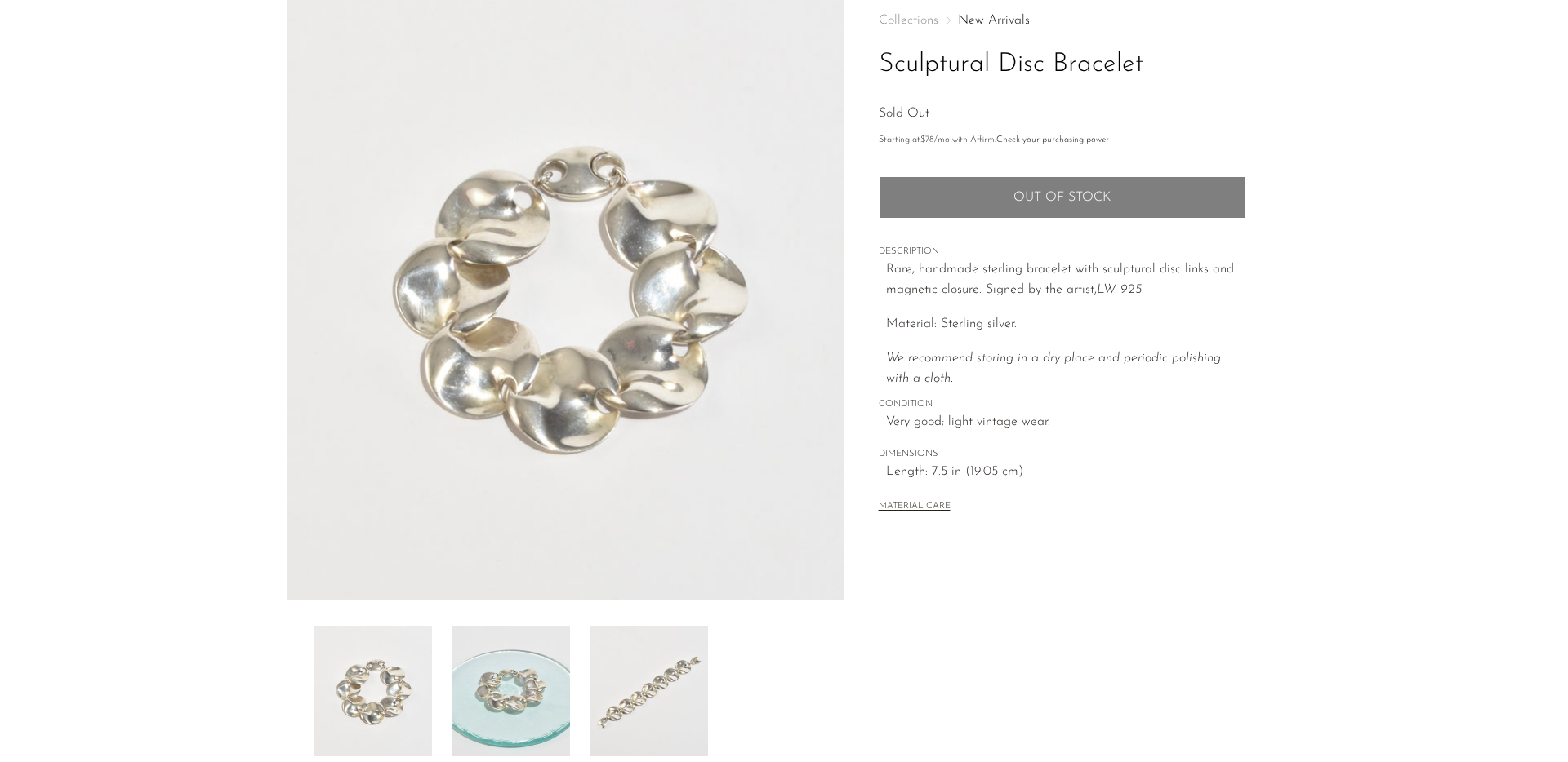
scroll to position [83, 0]
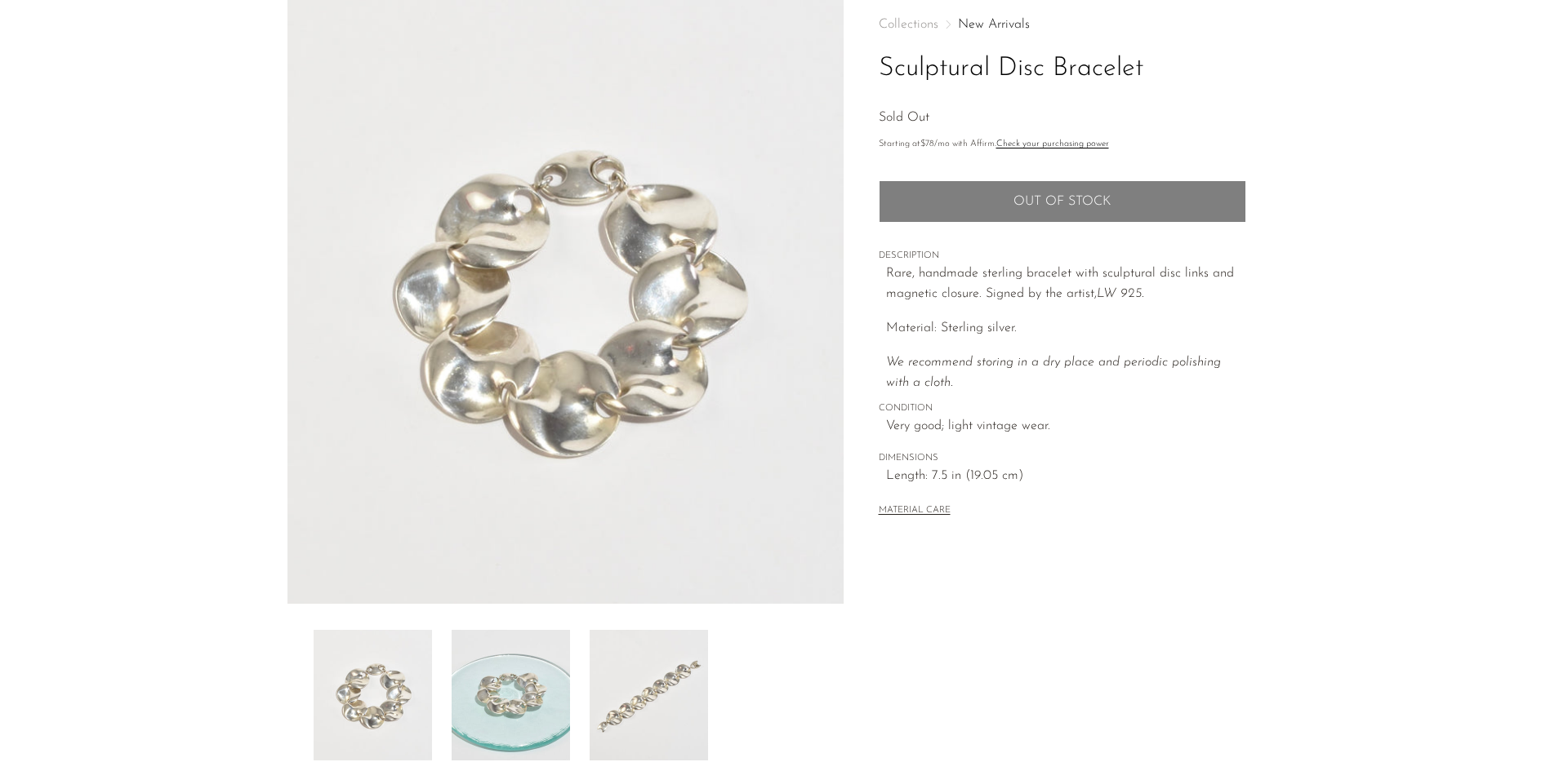
click at [670, 718] on img at bounding box center [649, 694] width 119 height 130
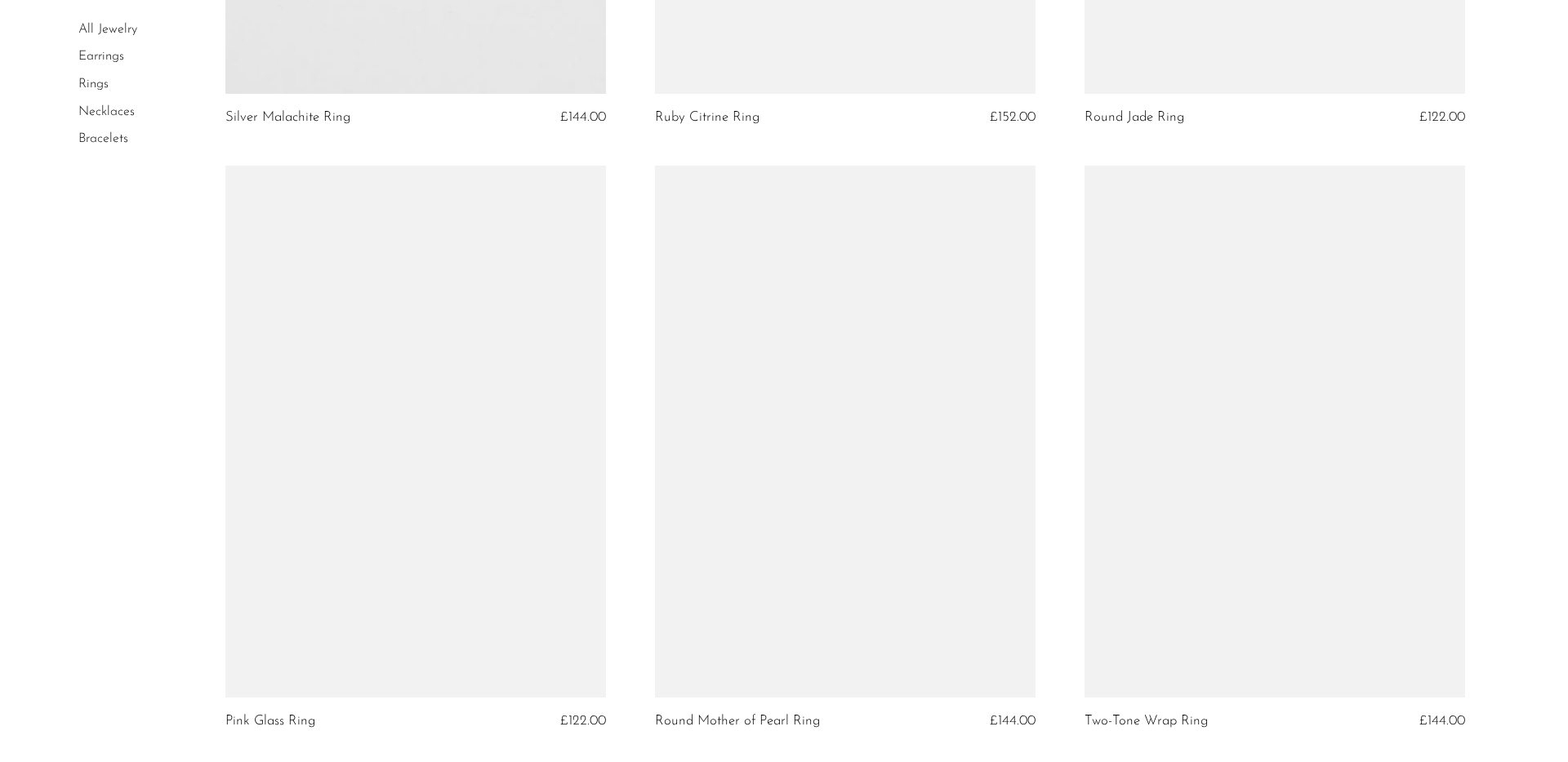
scroll to position [1799, 0]
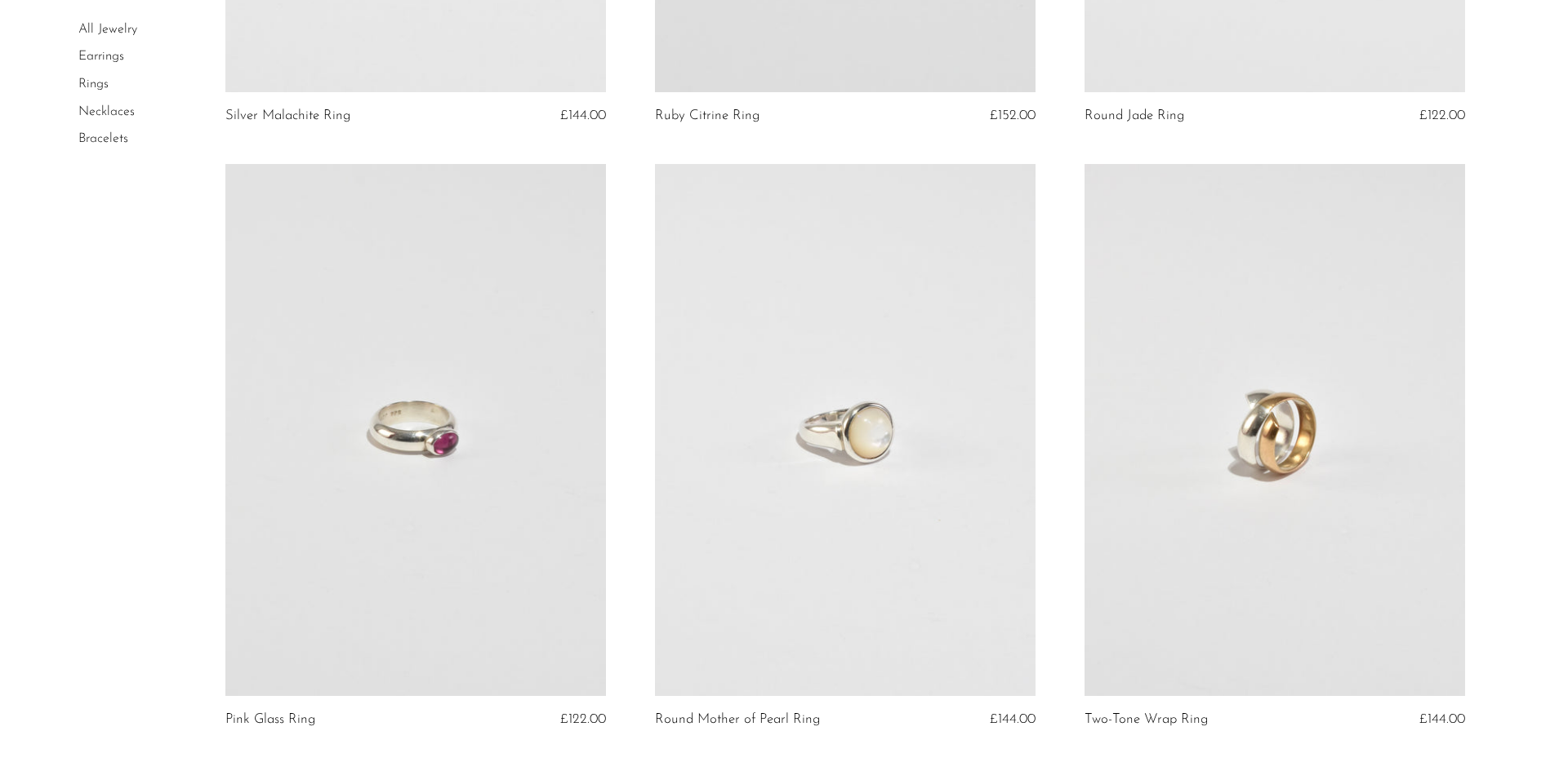
click at [1304, 448] on link at bounding box center [1275, 429] width 380 height 532
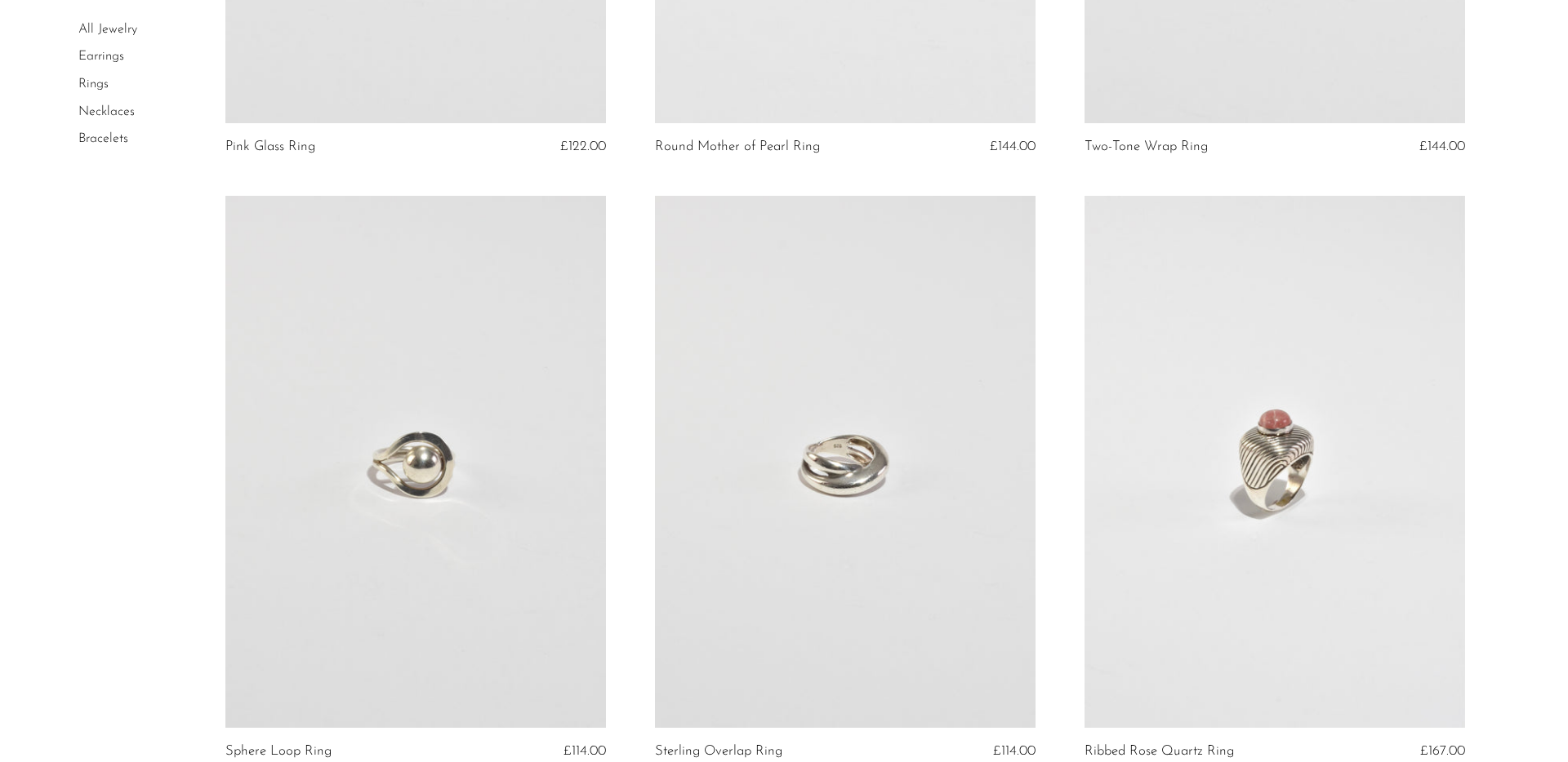
scroll to position [2377, 0]
click at [822, 485] on link at bounding box center [845, 457] width 380 height 532
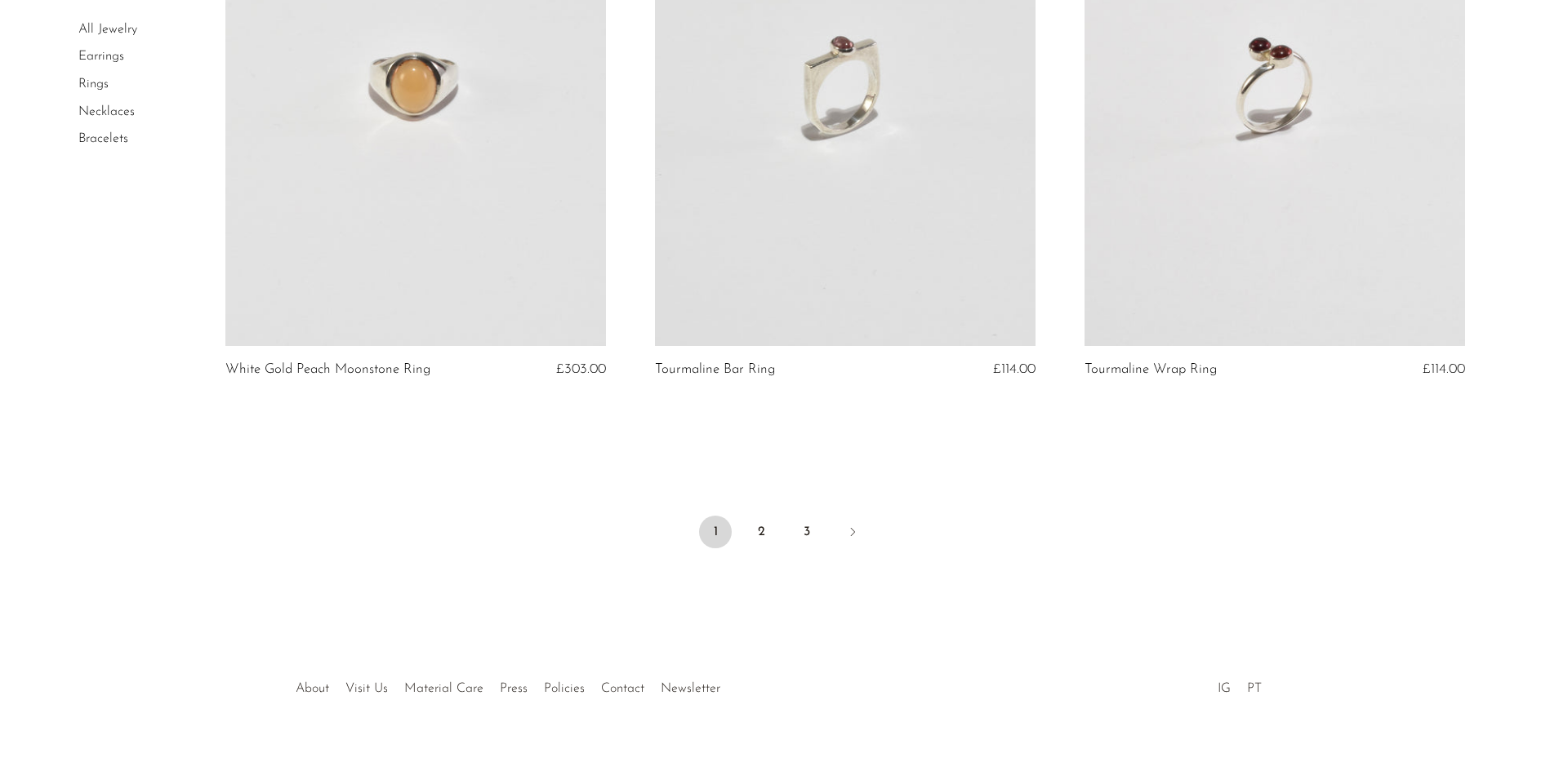
scroll to position [7024, 0]
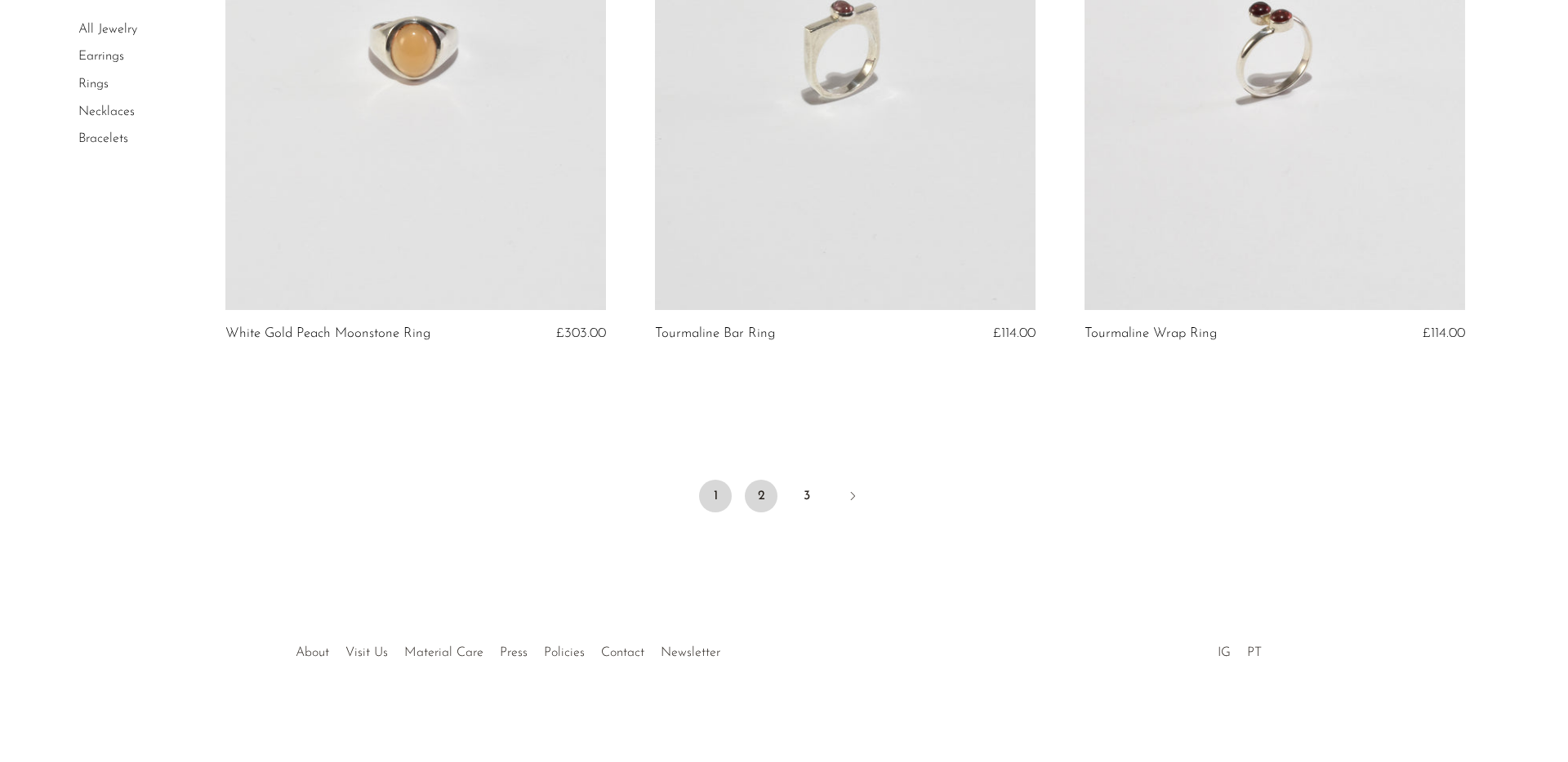
click at [761, 492] on link "2" at bounding box center [760, 496] width 32 height 32
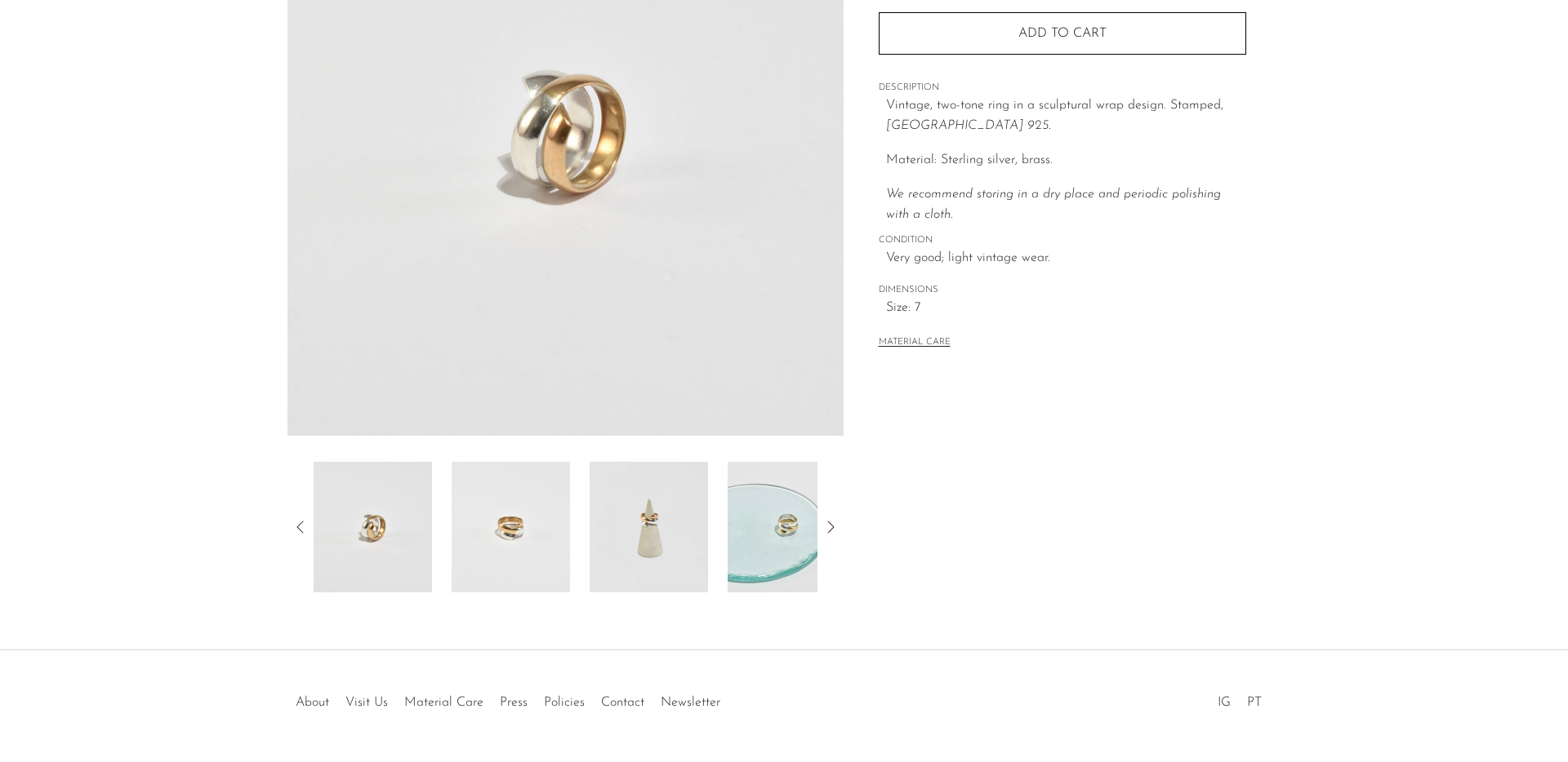
scroll to position [301, 0]
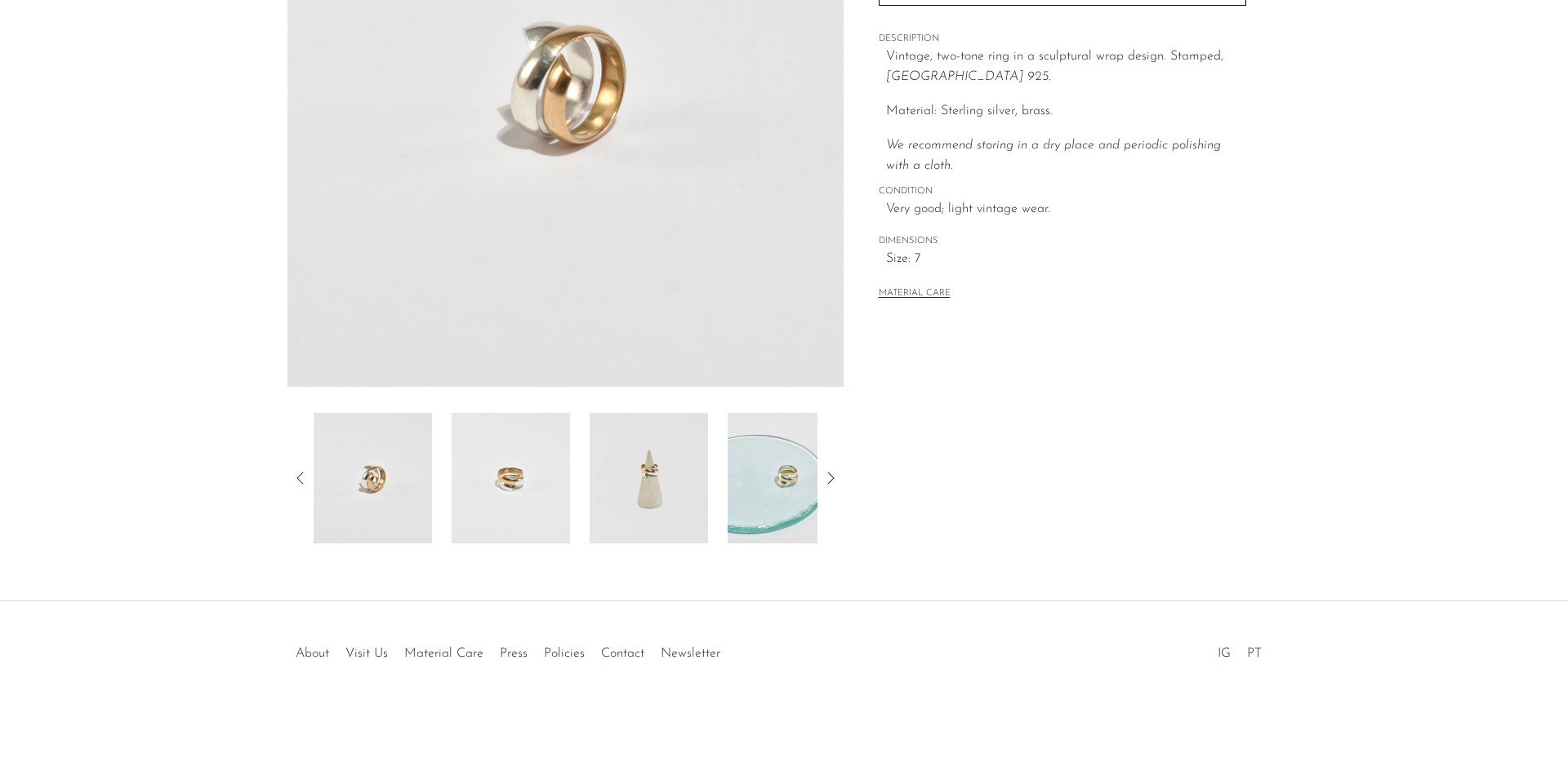
click at [651, 500] on img at bounding box center [649, 478] width 119 height 130
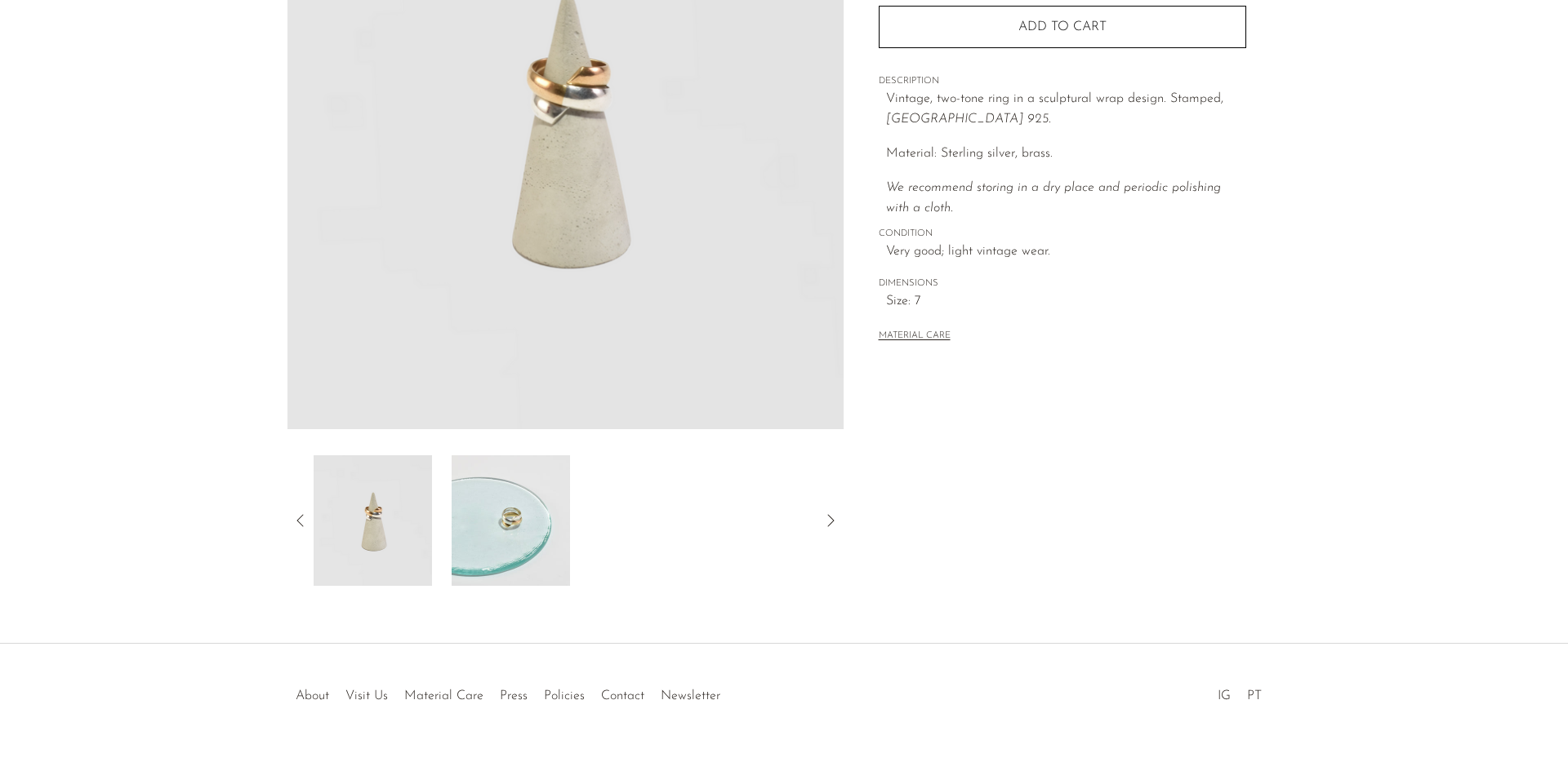
scroll to position [228, 0]
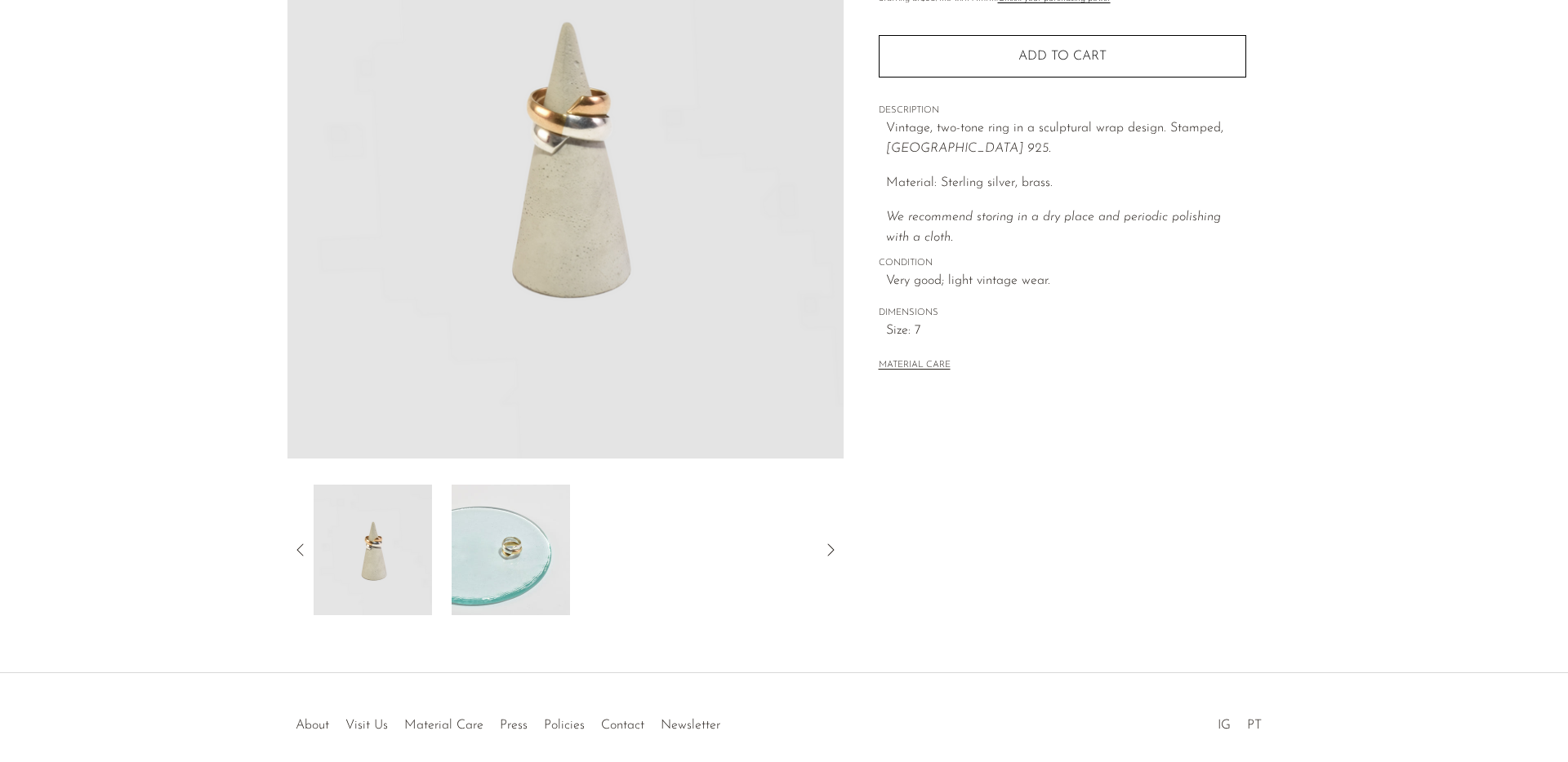
click at [302, 544] on icon at bounding box center [301, 550] width 20 height 20
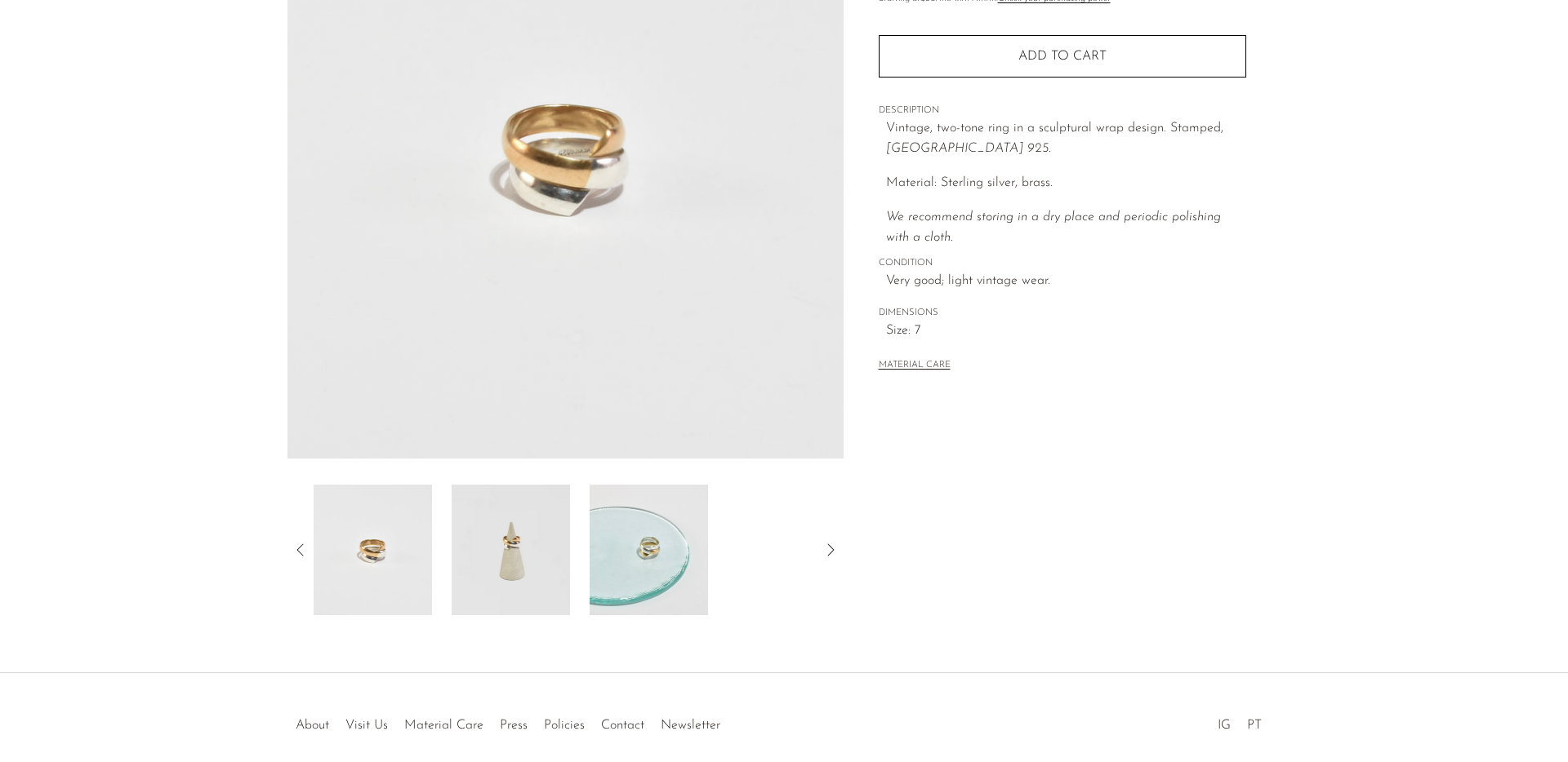
click at [301, 545] on icon at bounding box center [299, 549] width 7 height 12
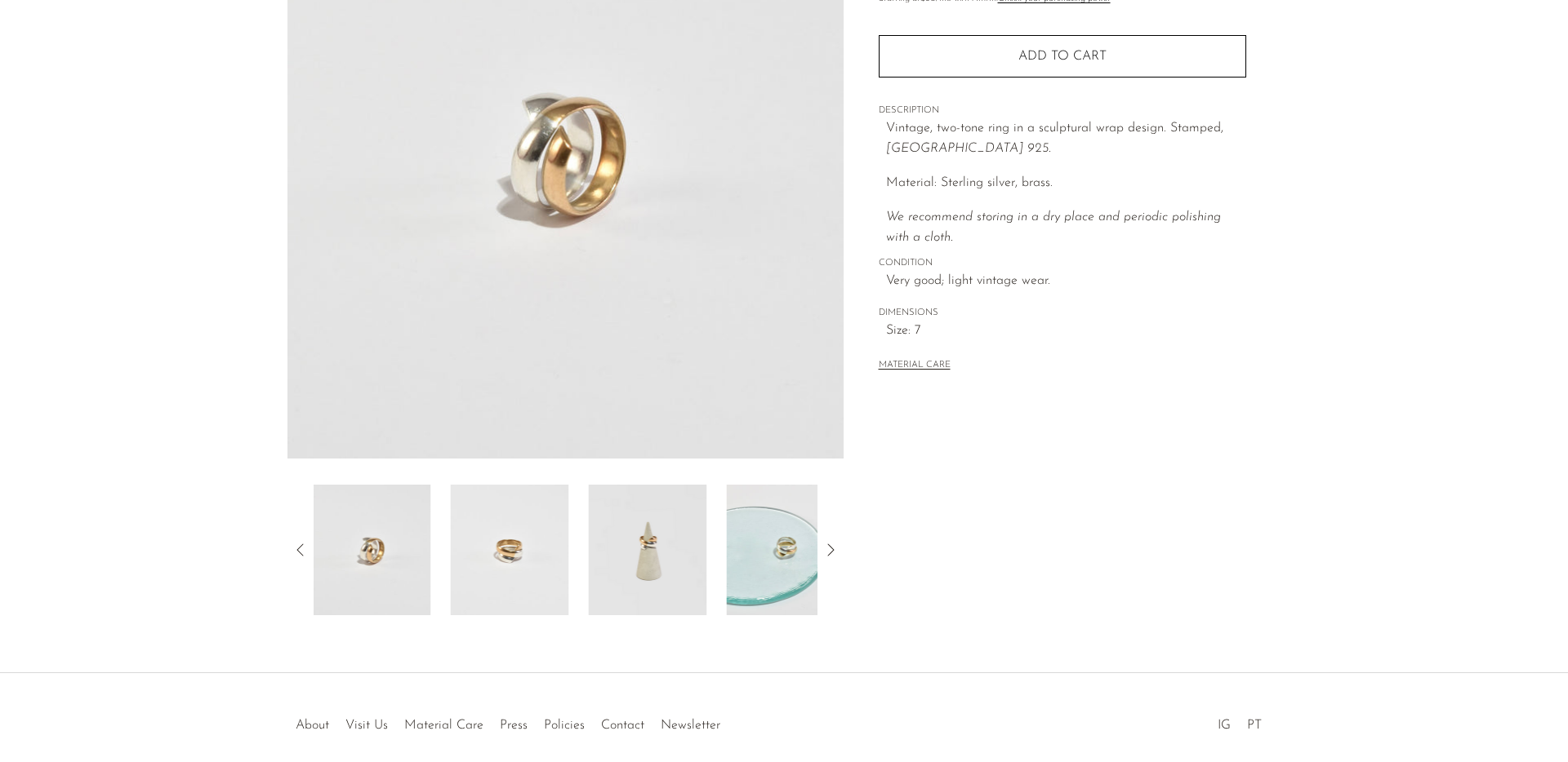
click at [301, 545] on icon at bounding box center [299, 549] width 7 height 12
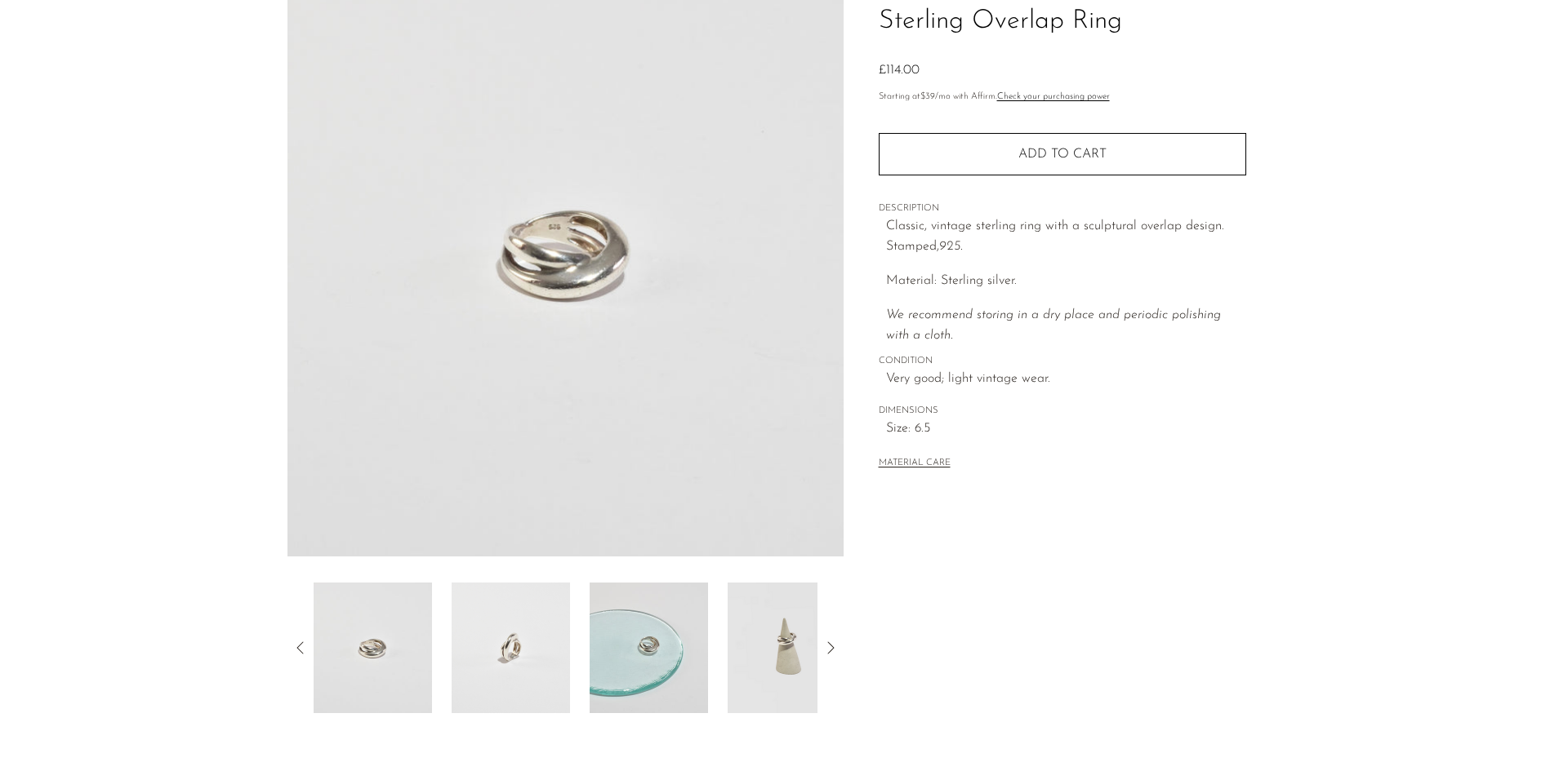
scroll to position [174, 0]
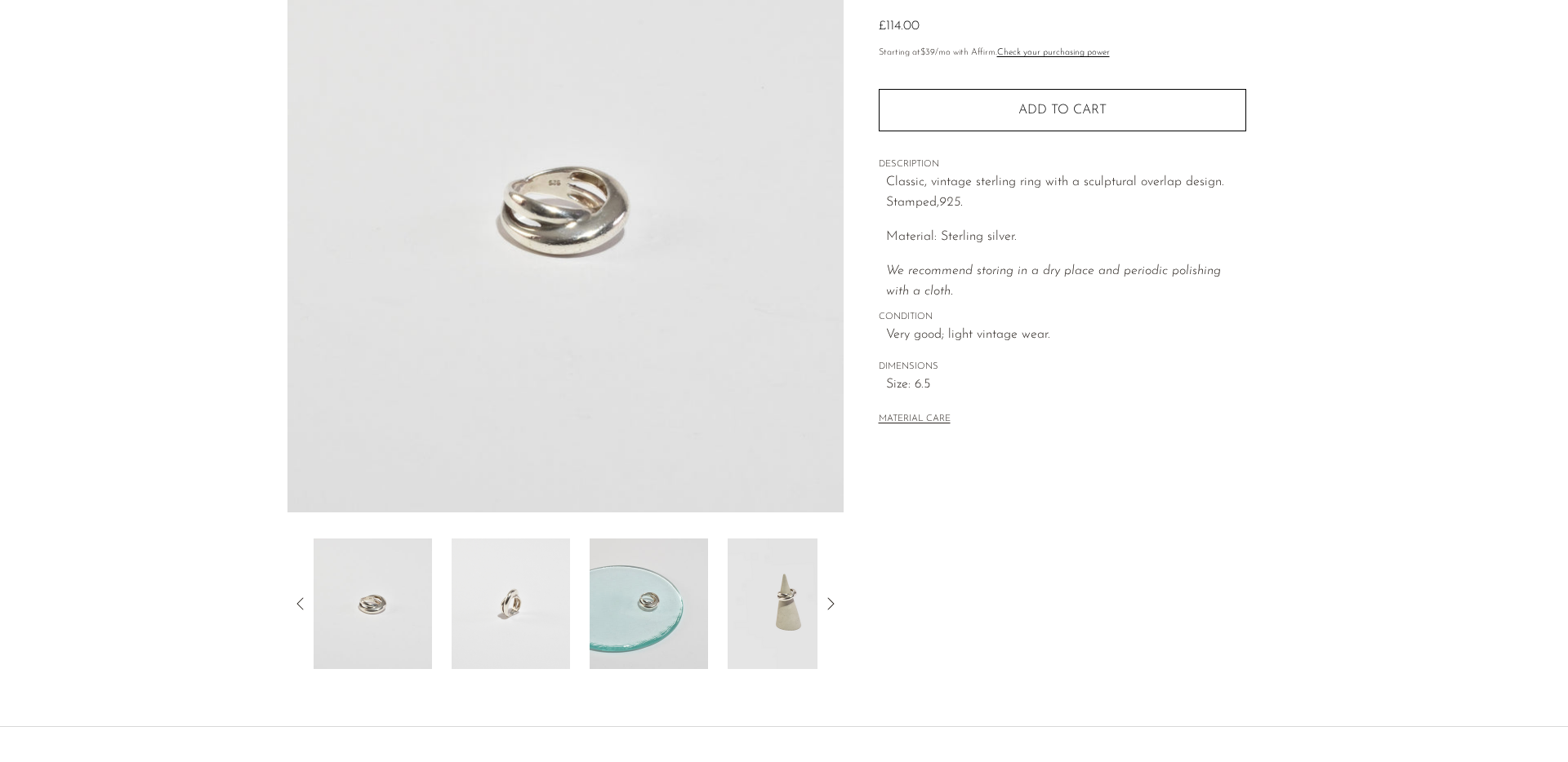
click at [658, 607] on img at bounding box center [649, 603] width 119 height 130
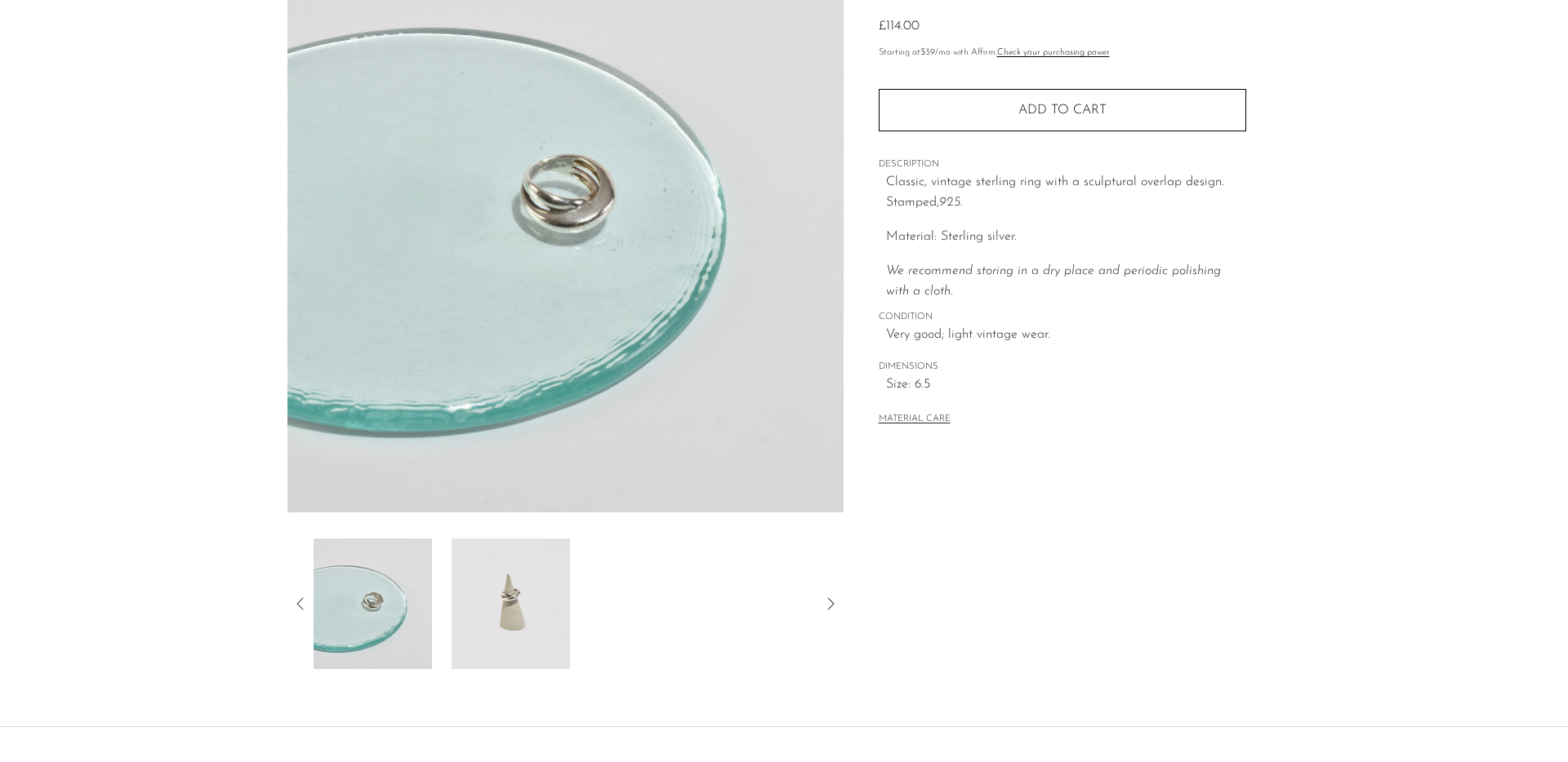
click at [392, 628] on img at bounding box center [372, 603] width 119 height 130
click at [476, 609] on img at bounding box center [511, 603] width 119 height 130
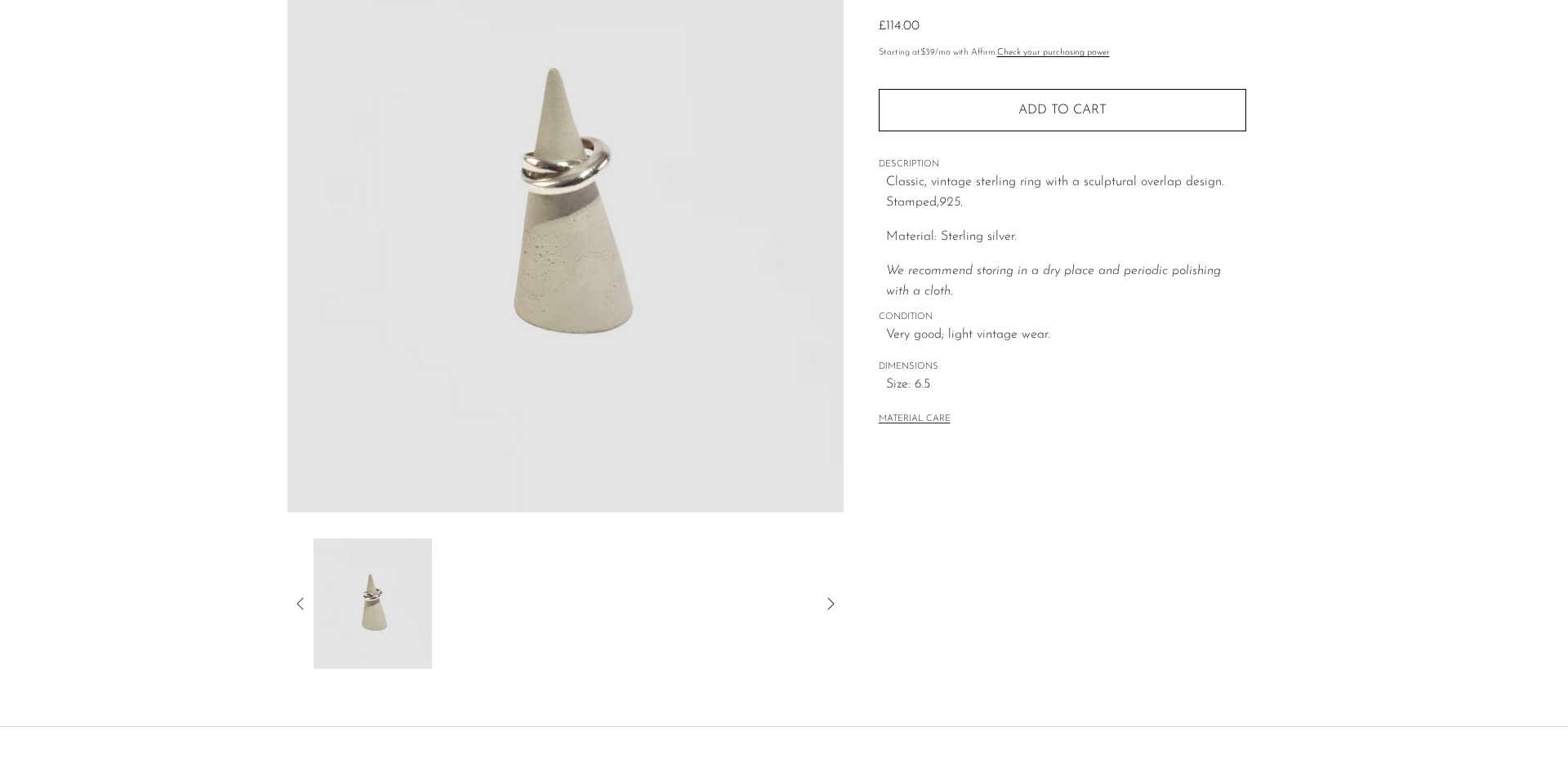
click at [302, 599] on icon at bounding box center [301, 604] width 20 height 20
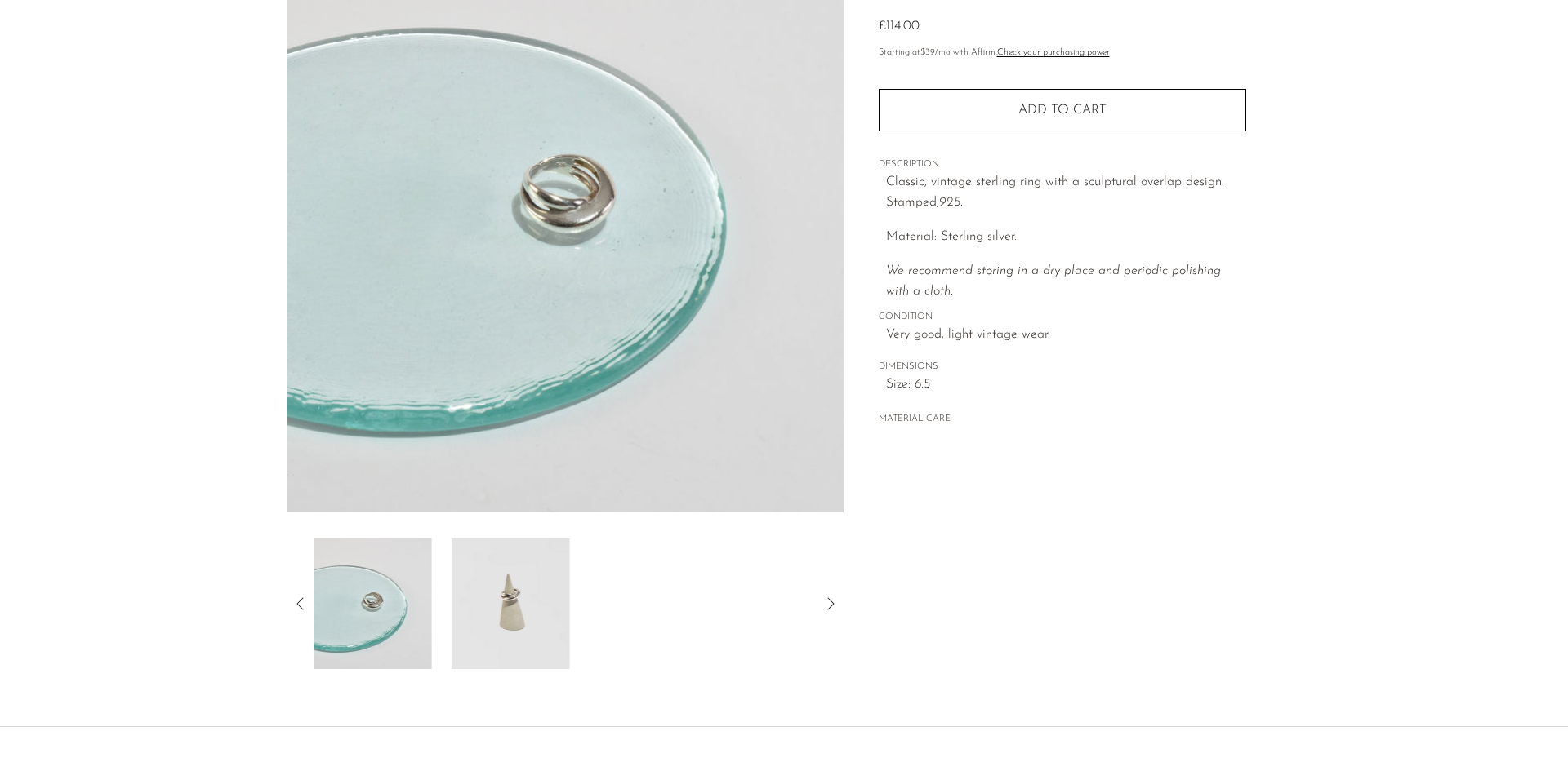
click at [302, 599] on icon at bounding box center [301, 604] width 20 height 20
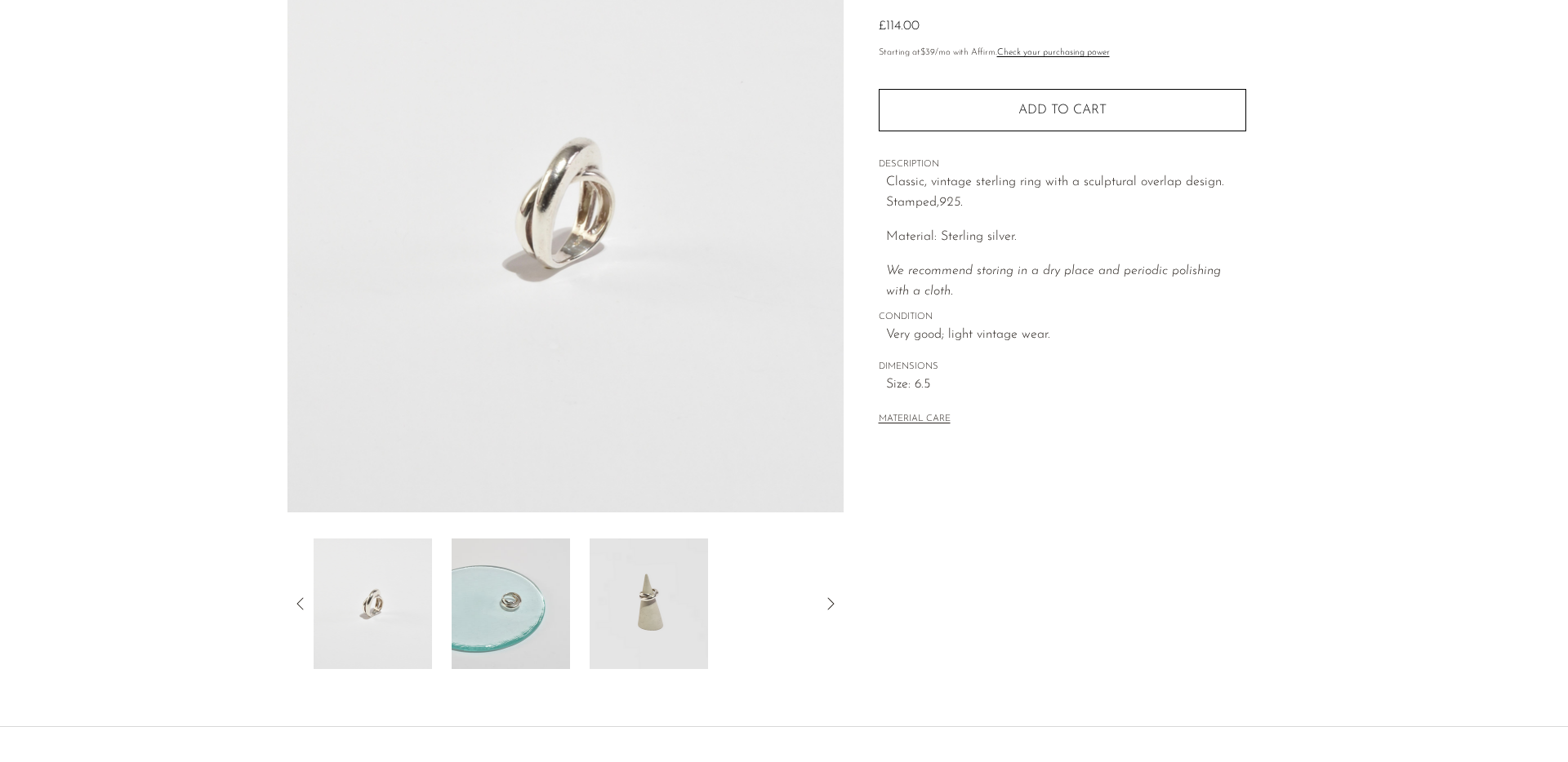
click at [302, 599] on icon at bounding box center [301, 604] width 20 height 20
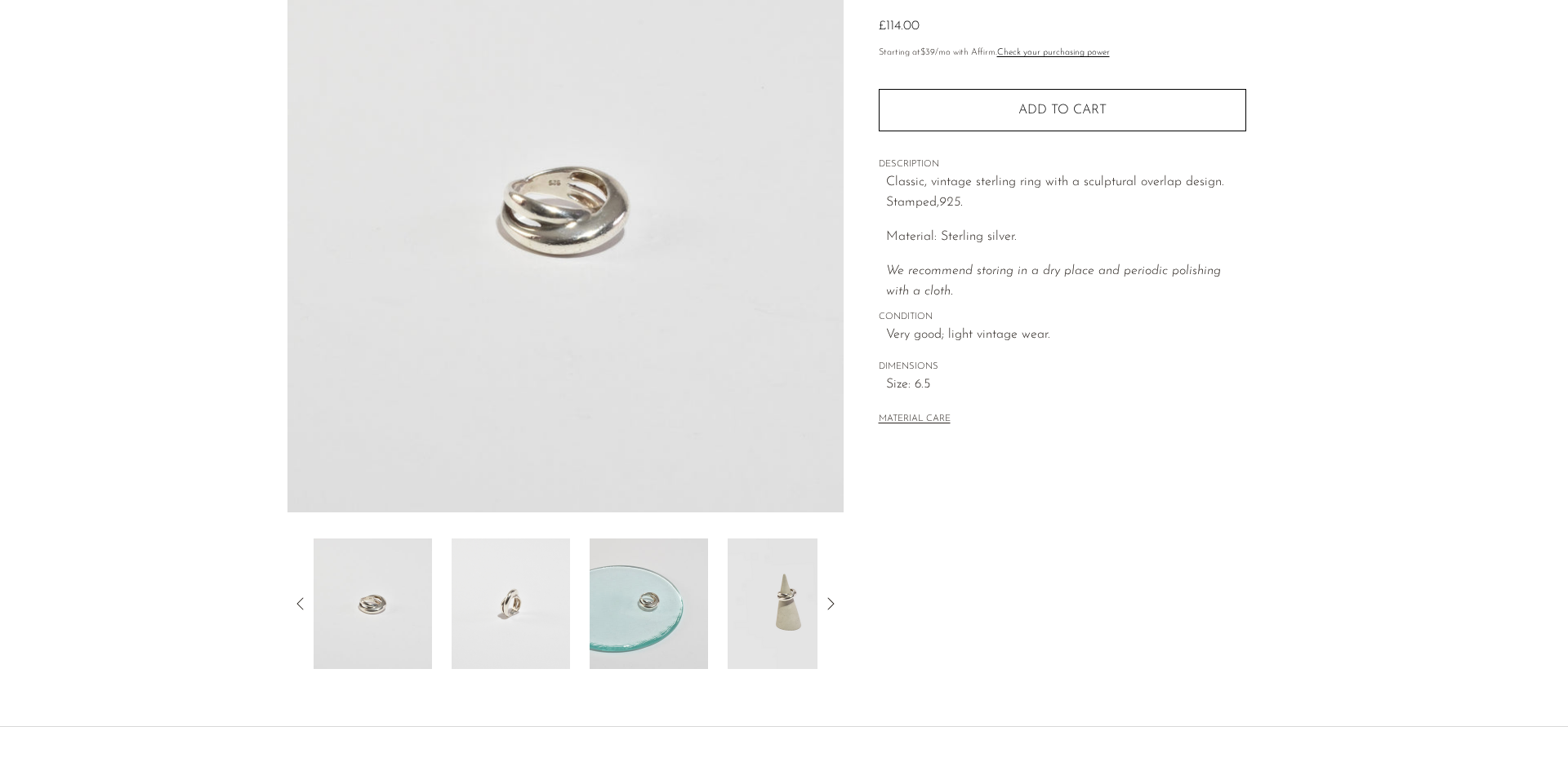
click at [302, 599] on icon at bounding box center [301, 604] width 20 height 20
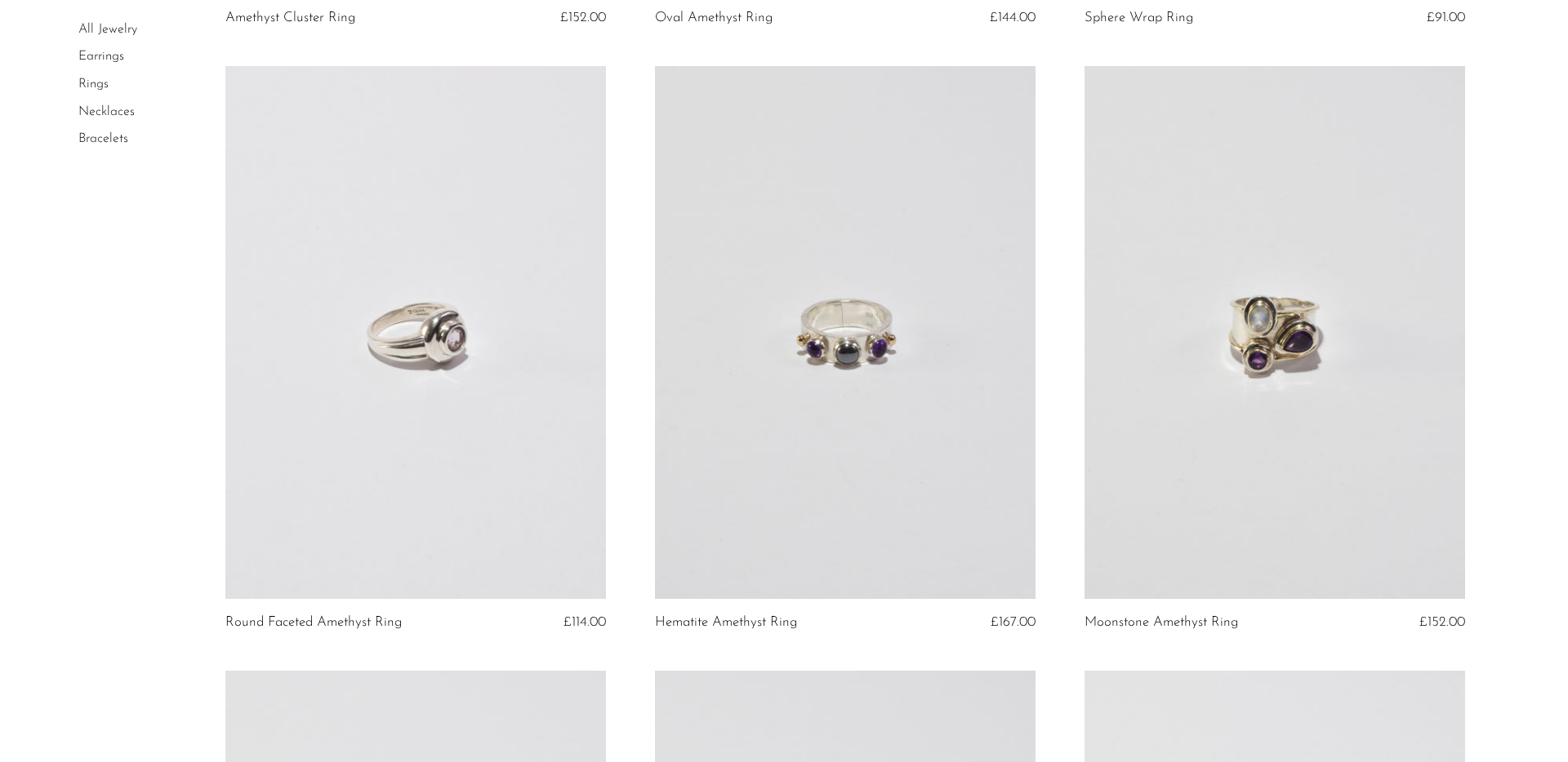
scroll to position [1292, 0]
click at [462, 462] on link at bounding box center [416, 332] width 380 height 532
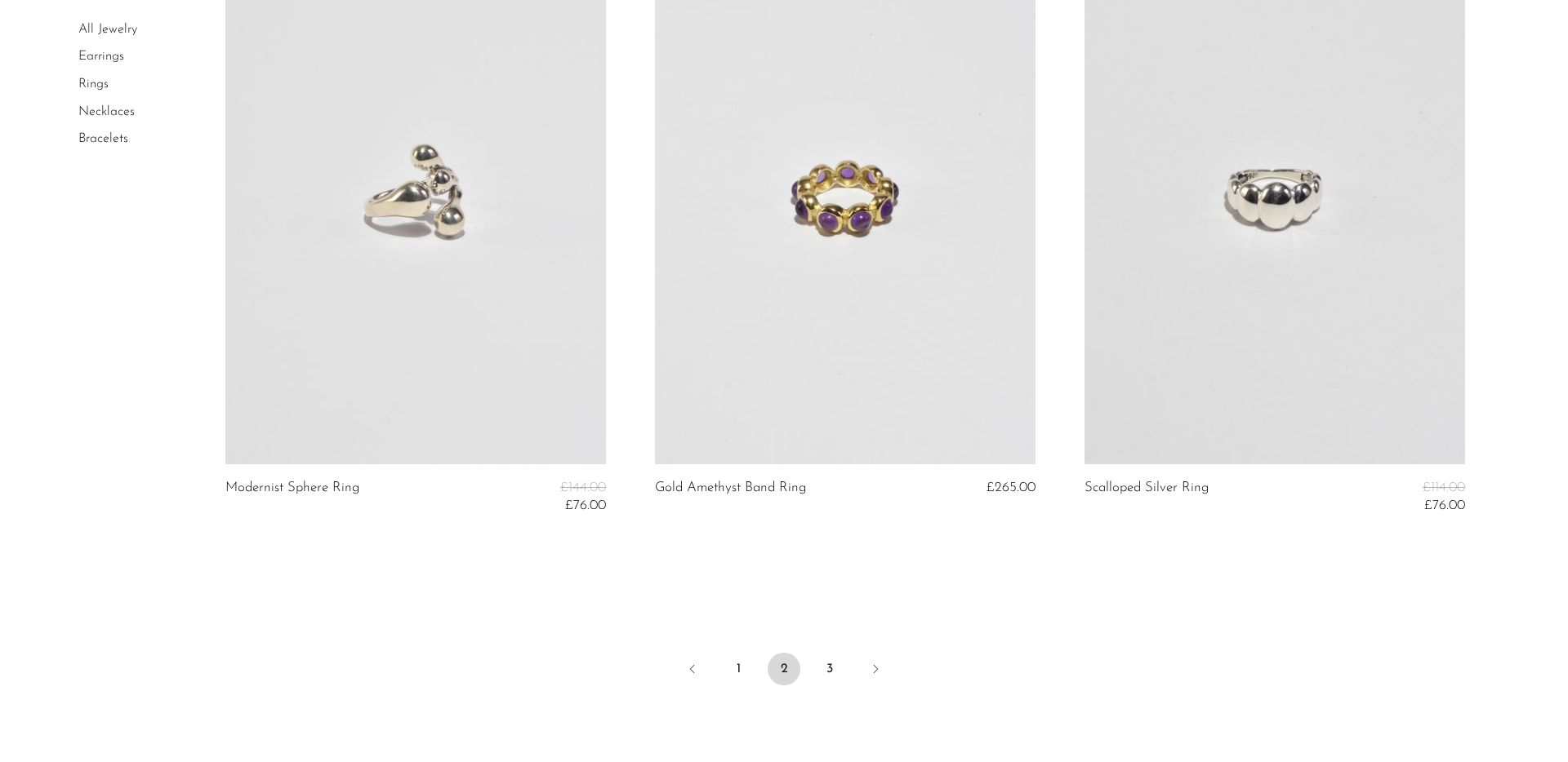
scroll to position [6907, 0]
click at [830, 674] on link "3" at bounding box center [829, 668] width 32 height 32
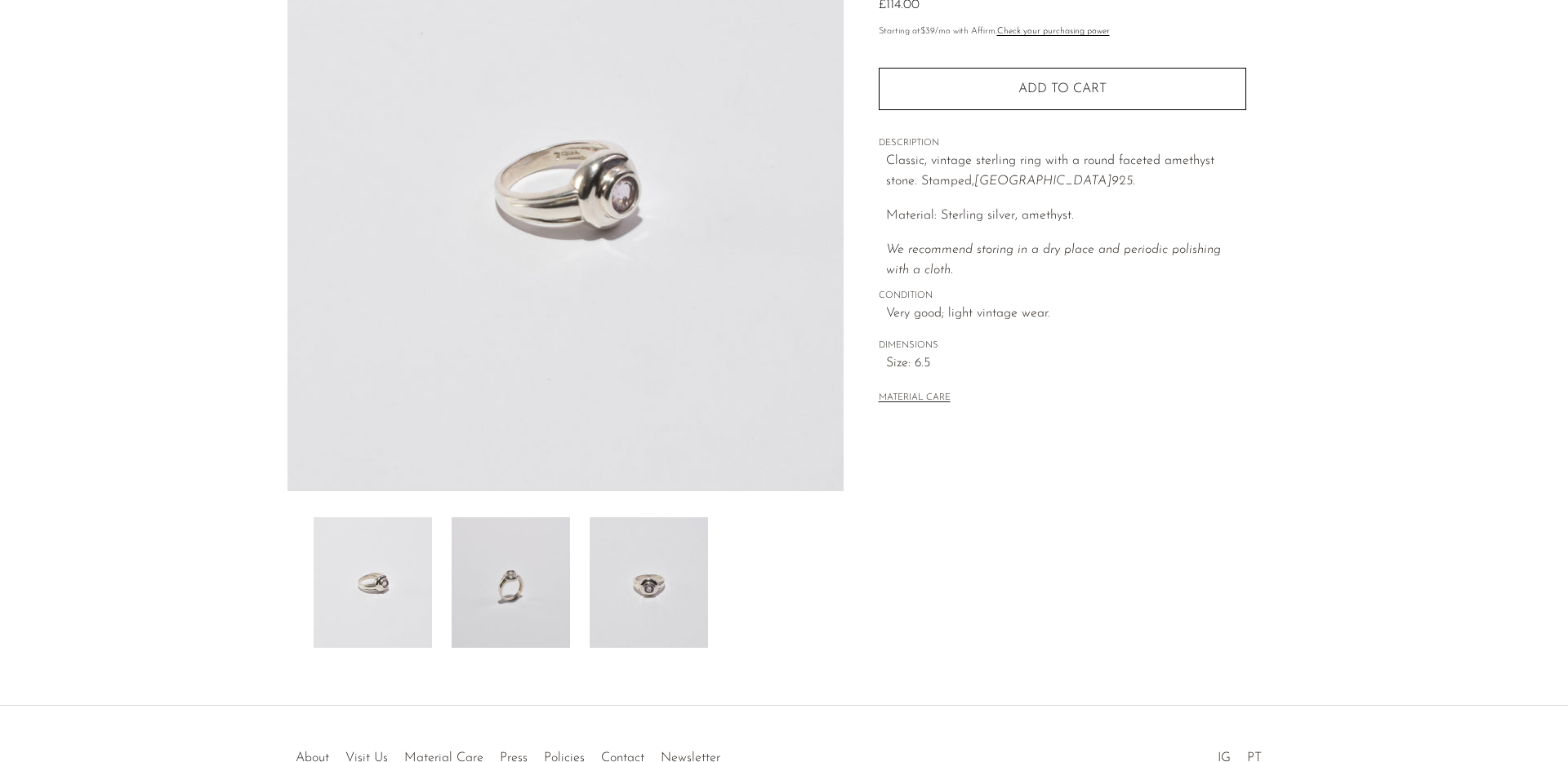
scroll to position [249, 0]
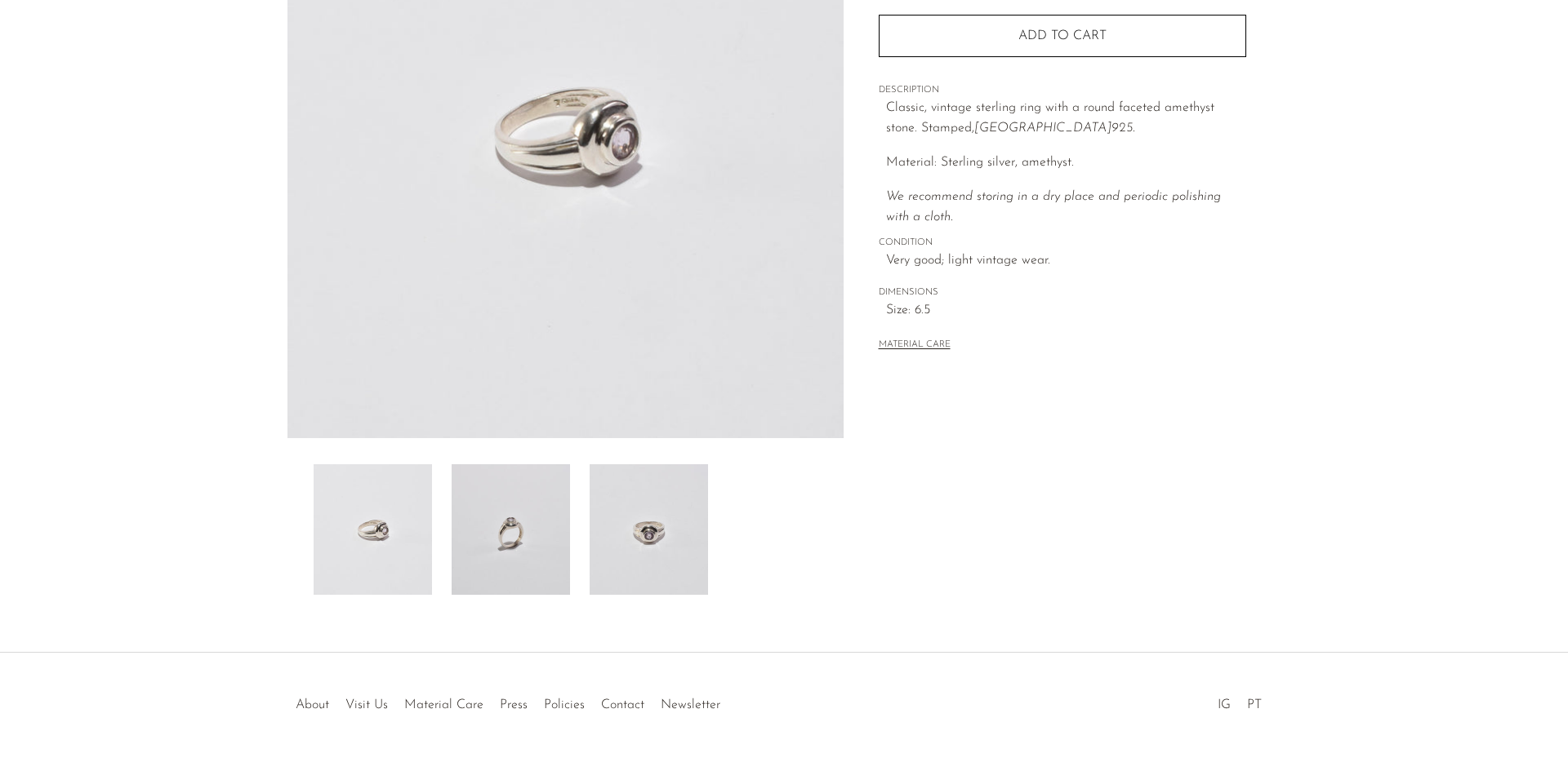
click at [529, 548] on img at bounding box center [511, 529] width 119 height 130
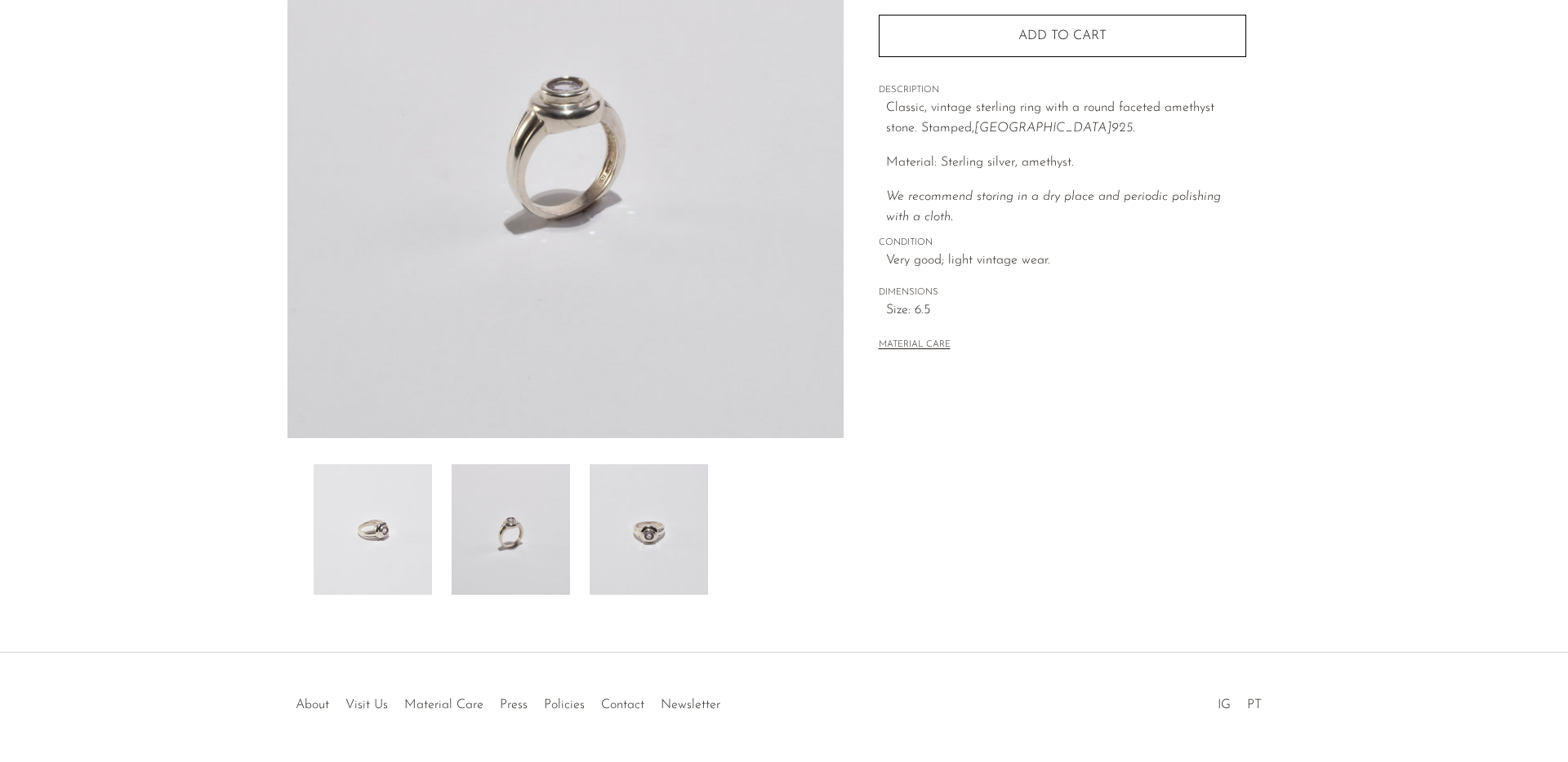
click at [654, 541] on img at bounding box center [649, 529] width 119 height 130
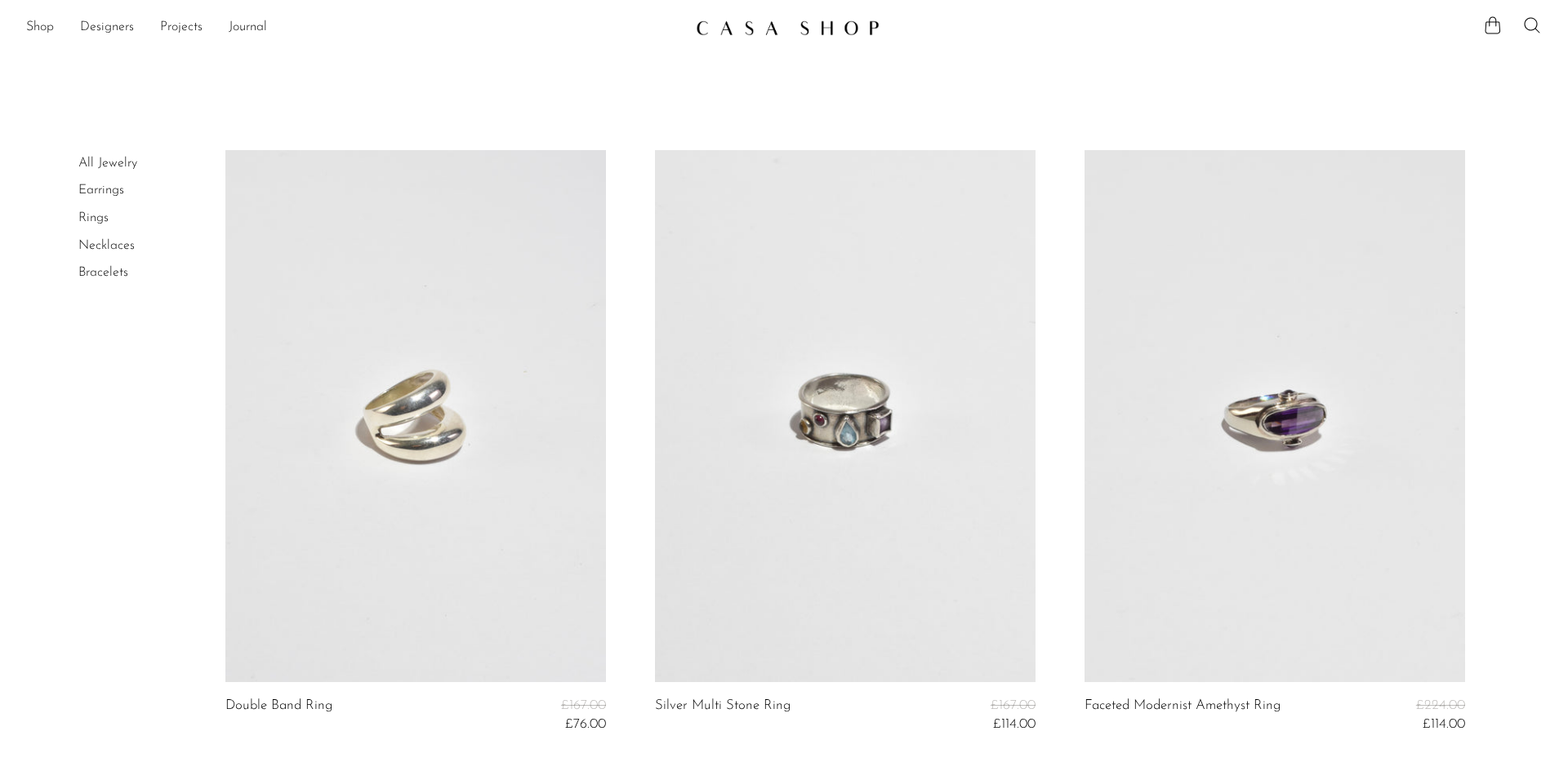
click at [109, 193] on link "Earrings" at bounding box center [101, 189] width 46 height 13
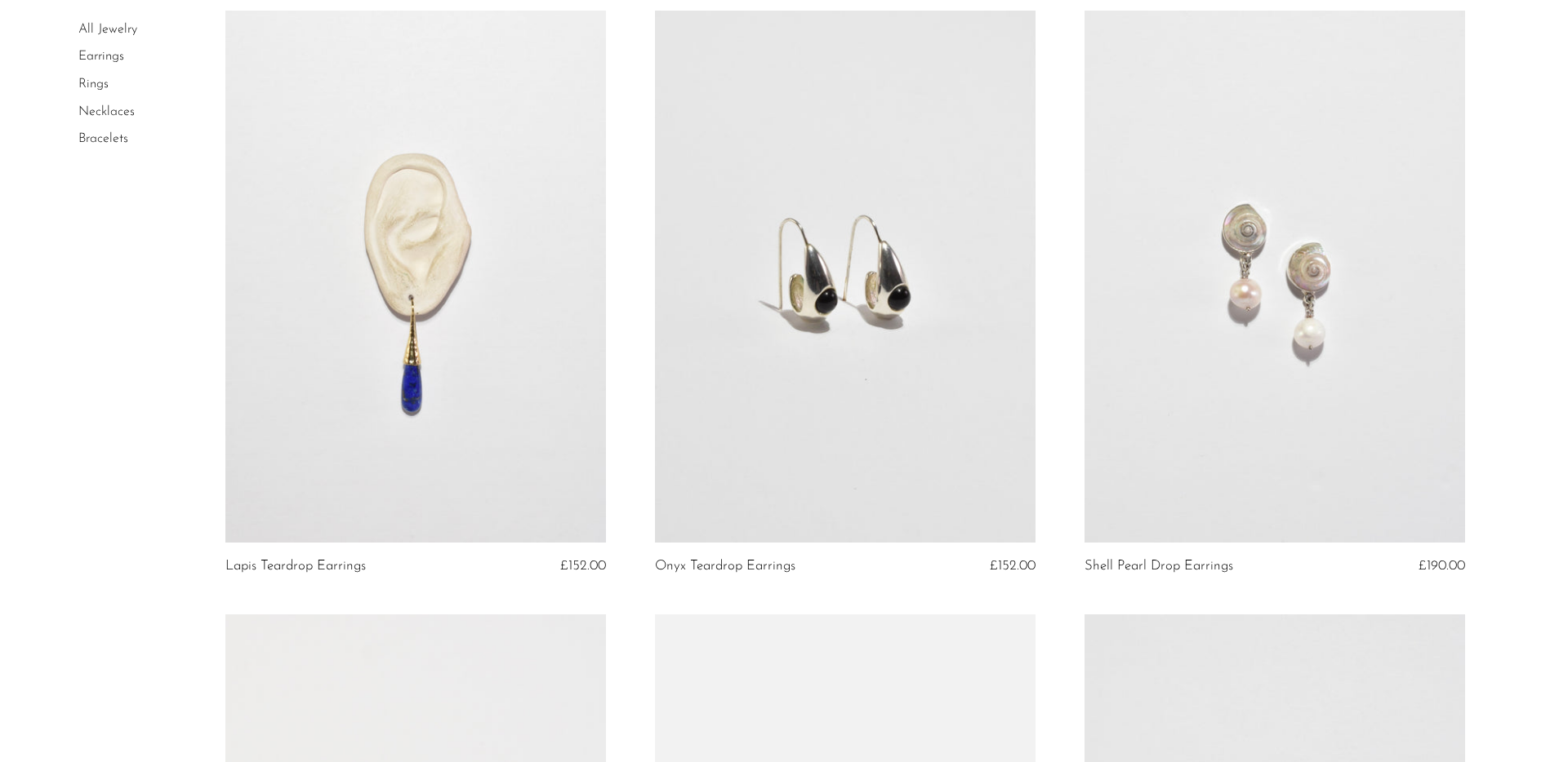
scroll to position [3165, 0]
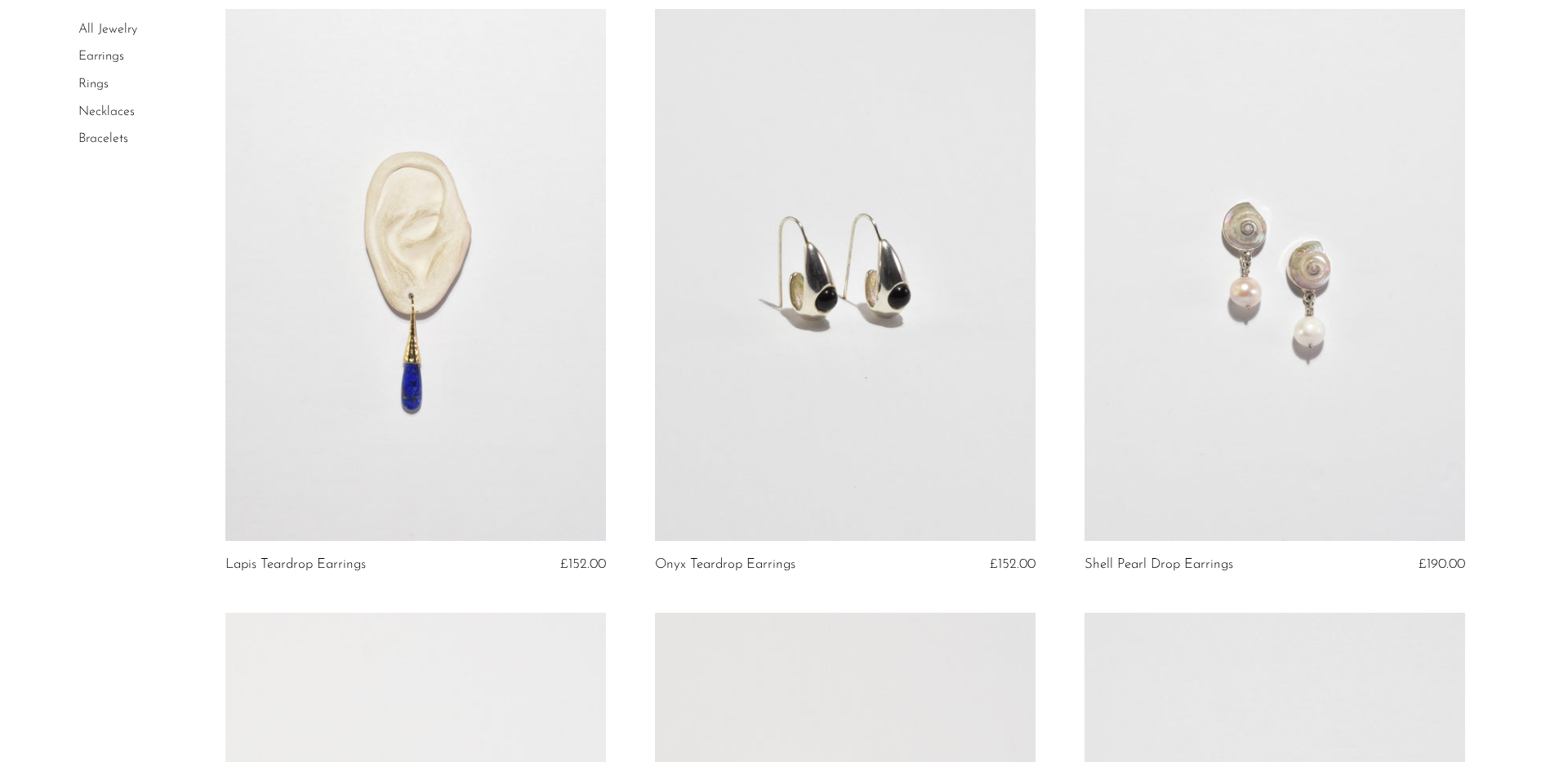
click at [884, 329] on link at bounding box center [845, 274] width 380 height 532
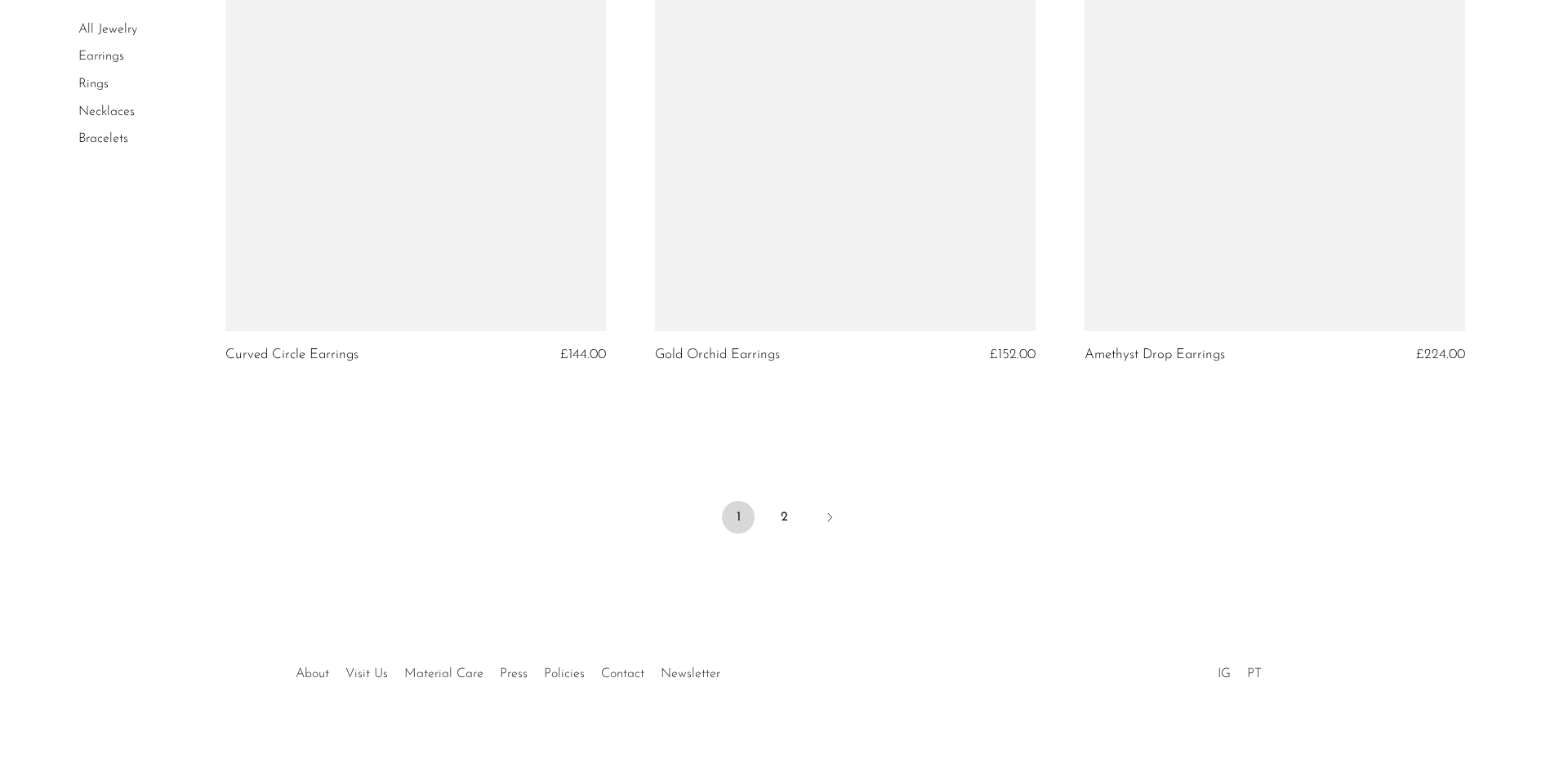
scroll to position [7024, 0]
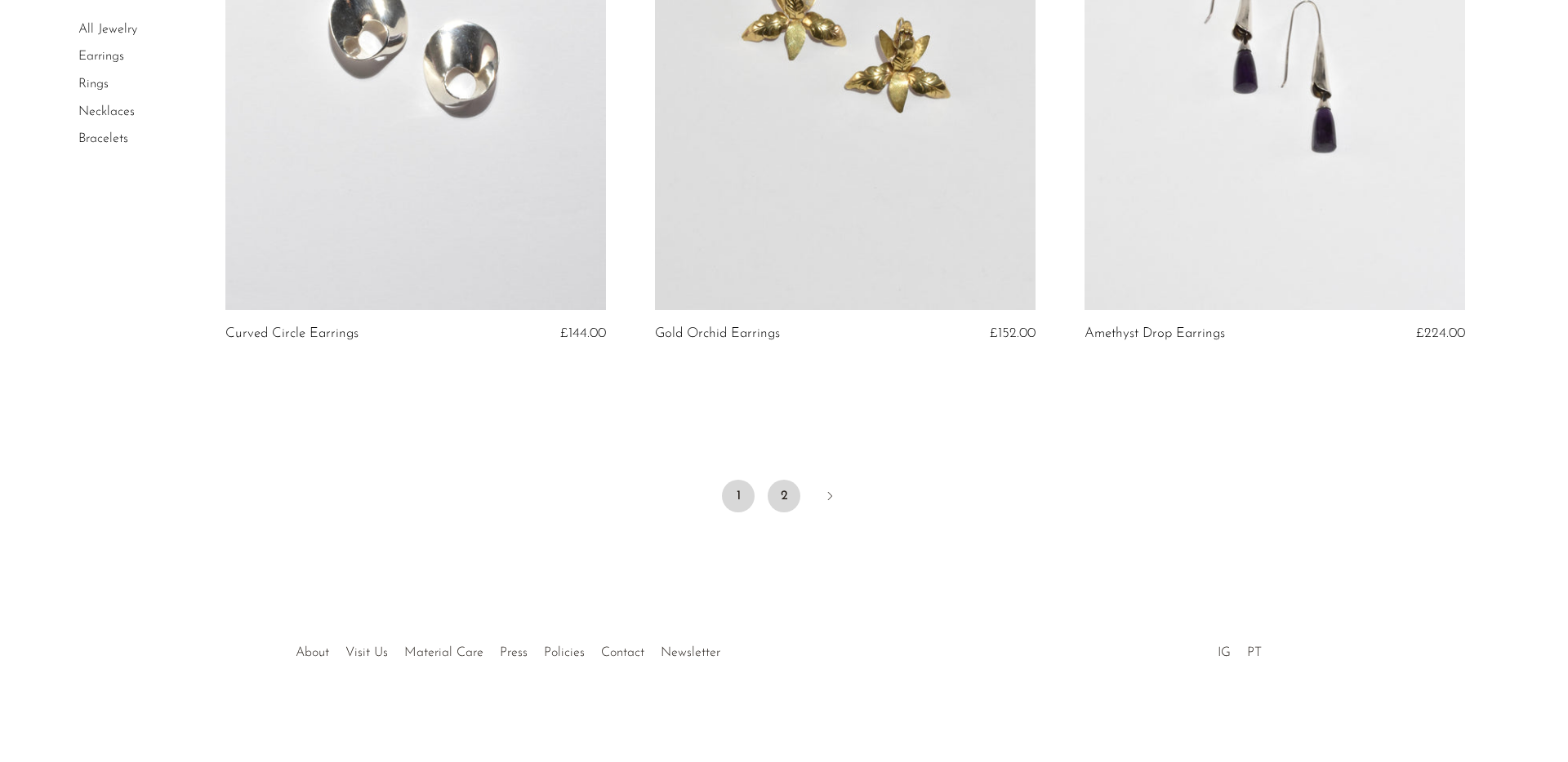
click at [784, 494] on link "2" at bounding box center [783, 496] width 32 height 32
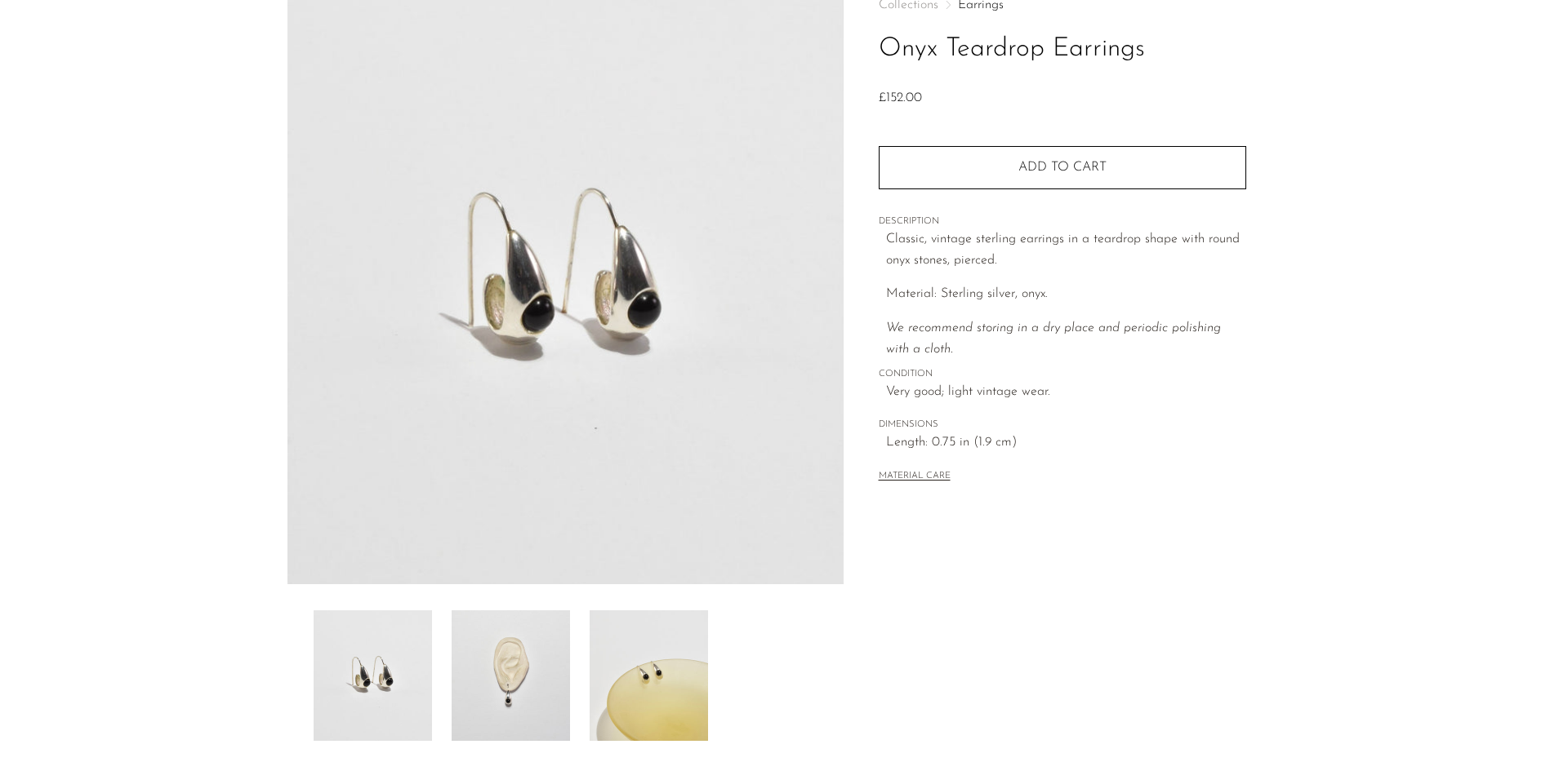
scroll to position [130, 0]
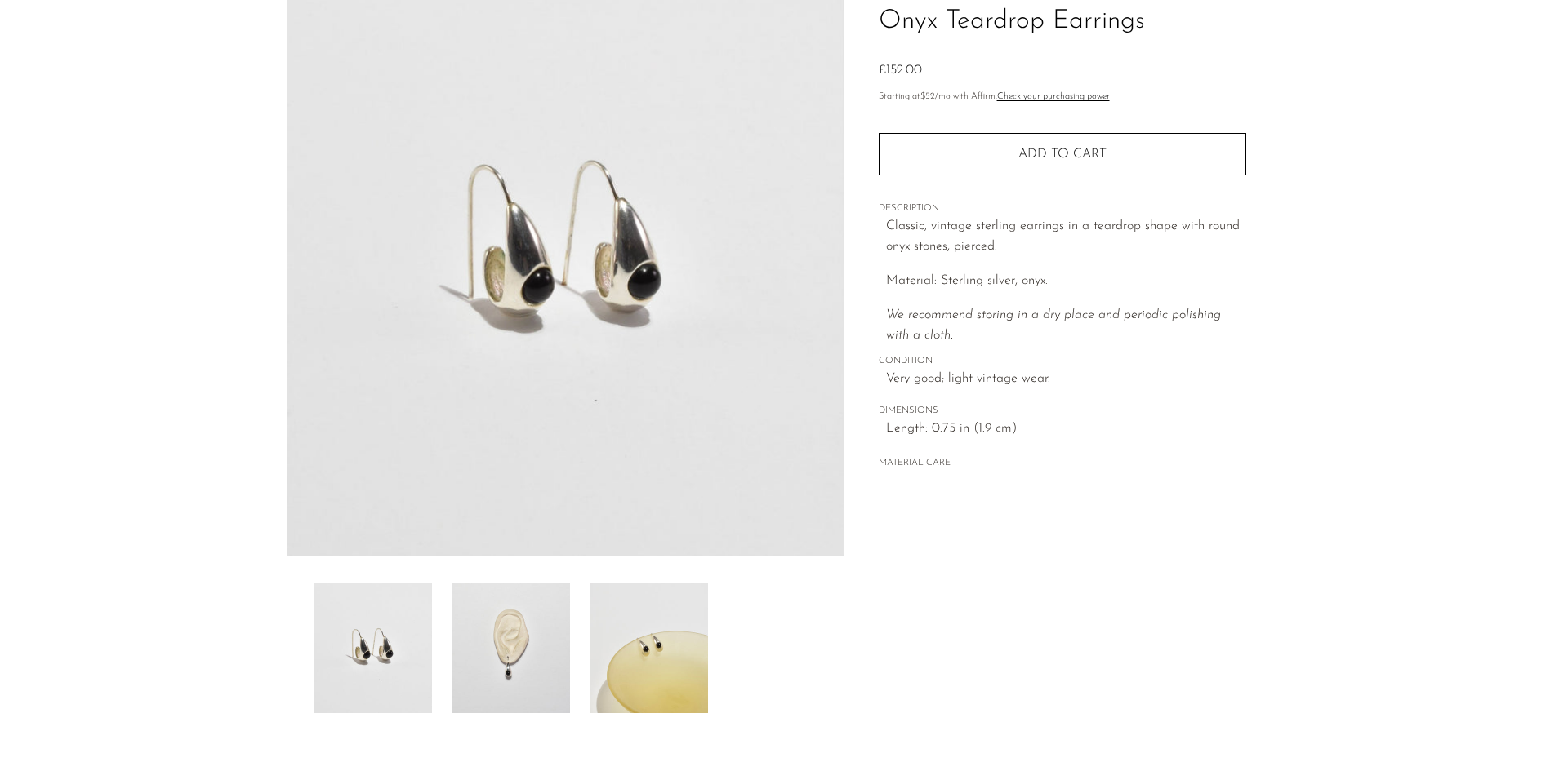
click at [524, 654] on img at bounding box center [511, 647] width 119 height 130
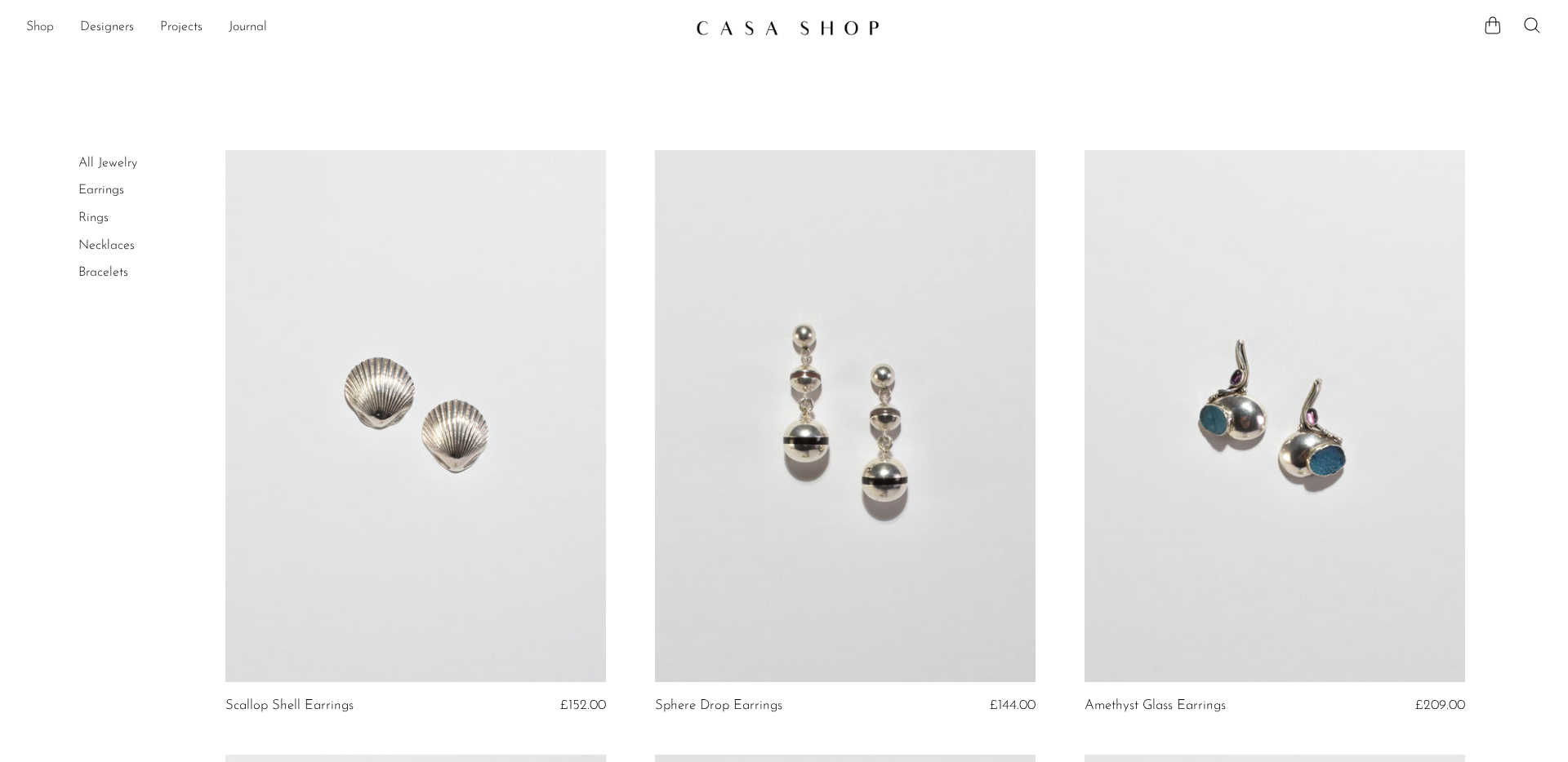
click at [44, 24] on link "Shop" at bounding box center [40, 27] width 27 height 22
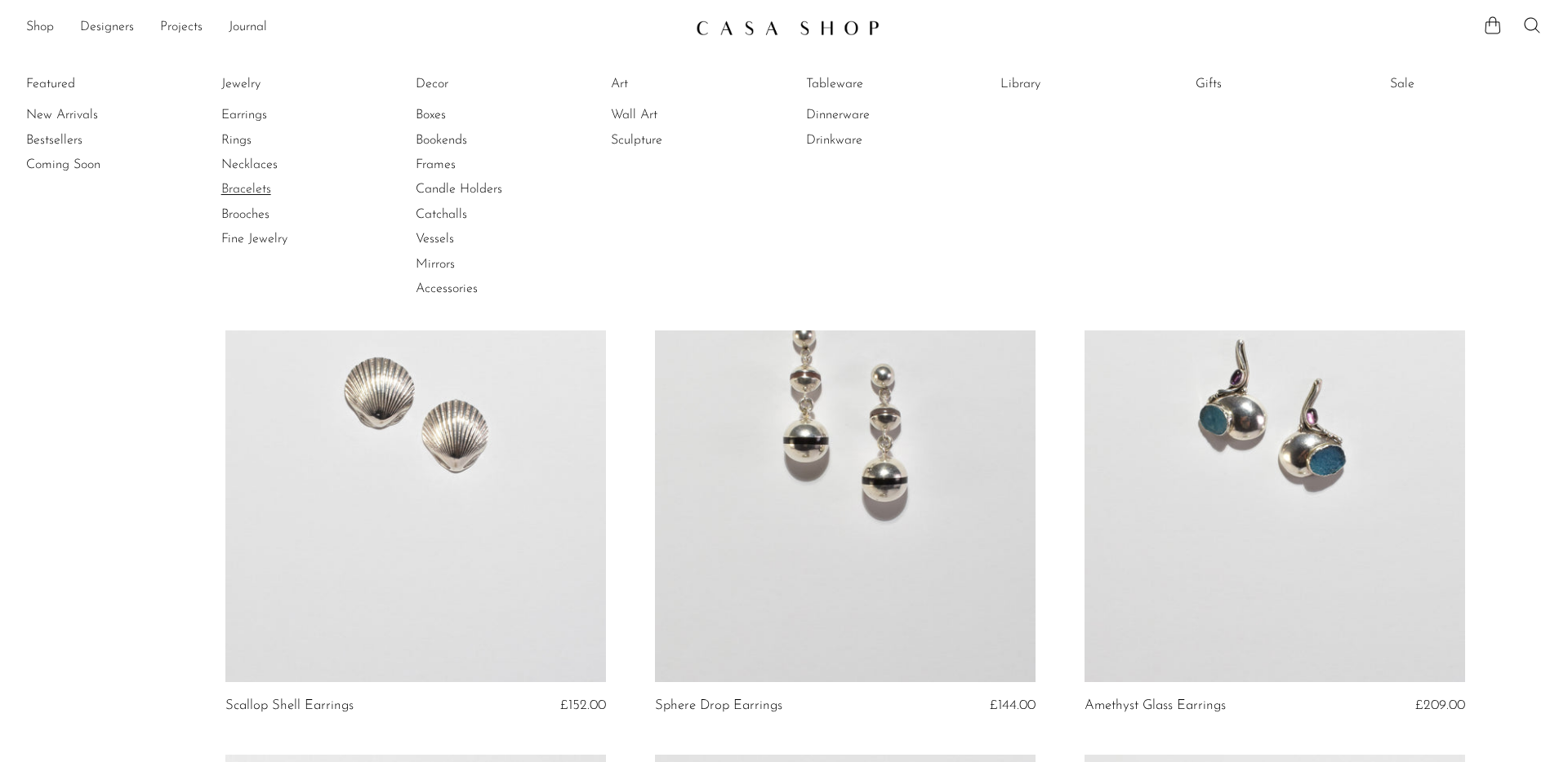
click at [247, 193] on link "Bracelets" at bounding box center [282, 189] width 122 height 18
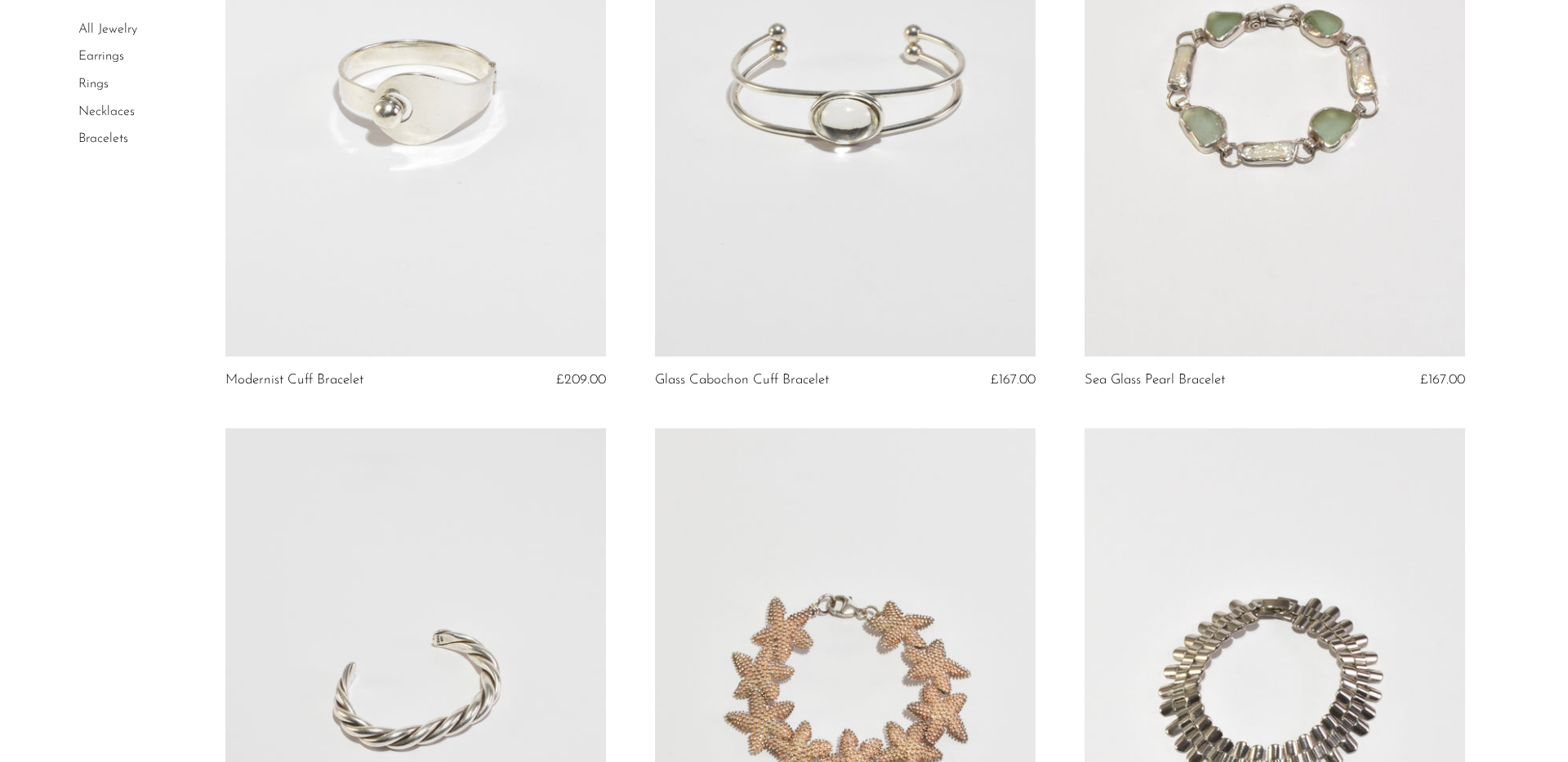
scroll to position [1532, 0]
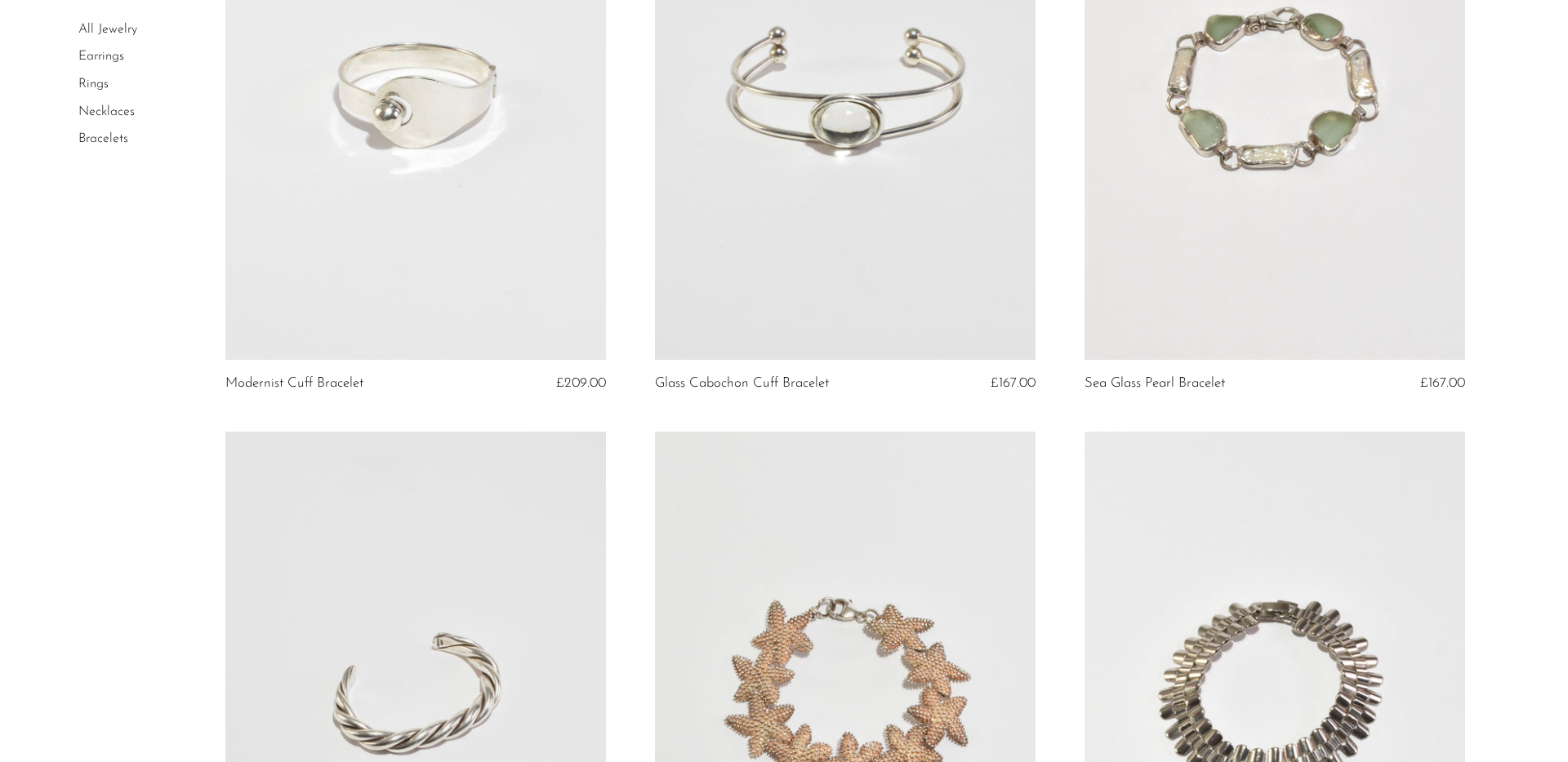
click at [463, 153] on link at bounding box center [416, 92] width 380 height 532
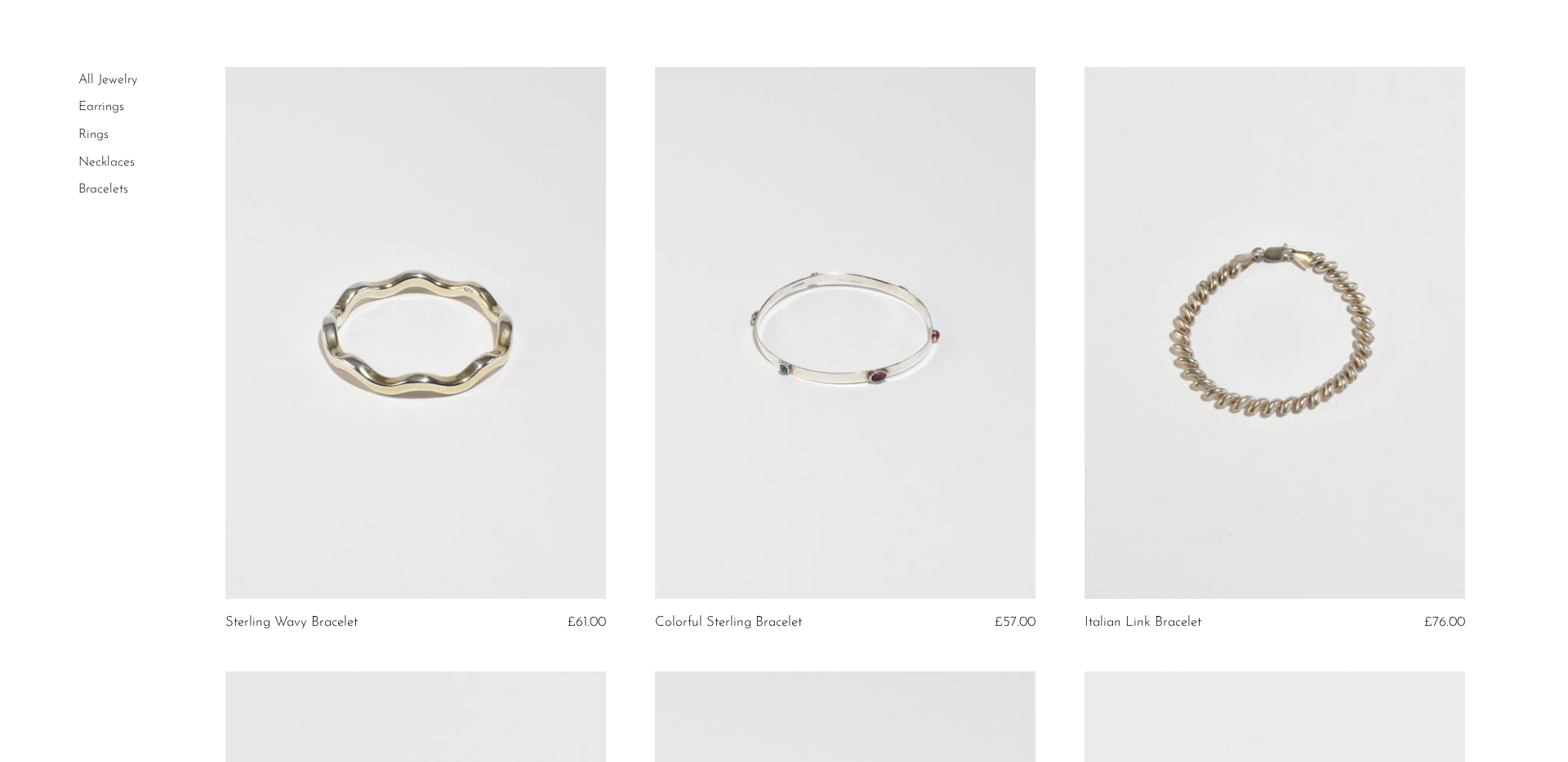
scroll to position [0, 0]
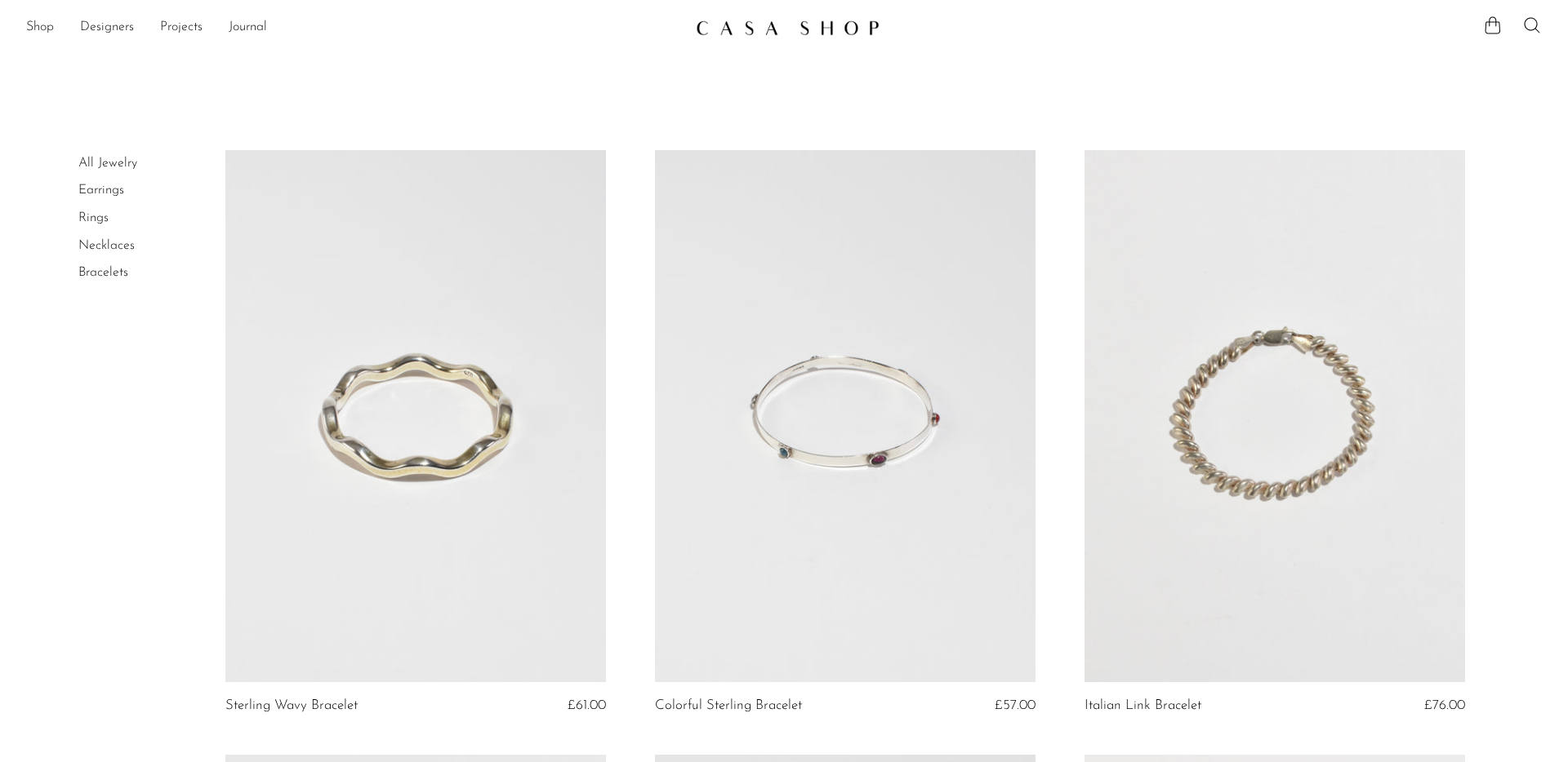
click at [114, 248] on link "Necklaces" at bounding box center [106, 245] width 56 height 13
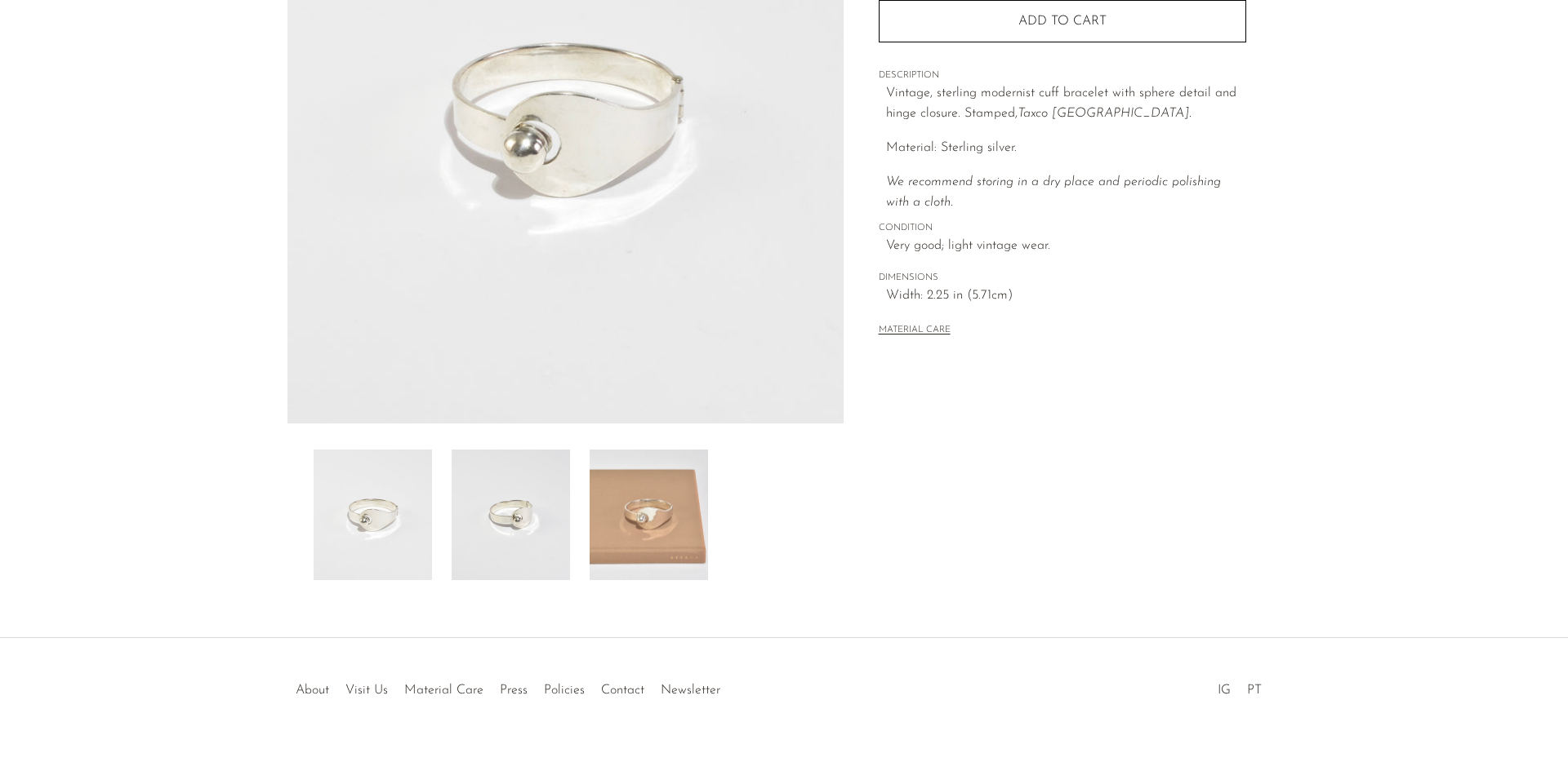
scroll to position [301, 0]
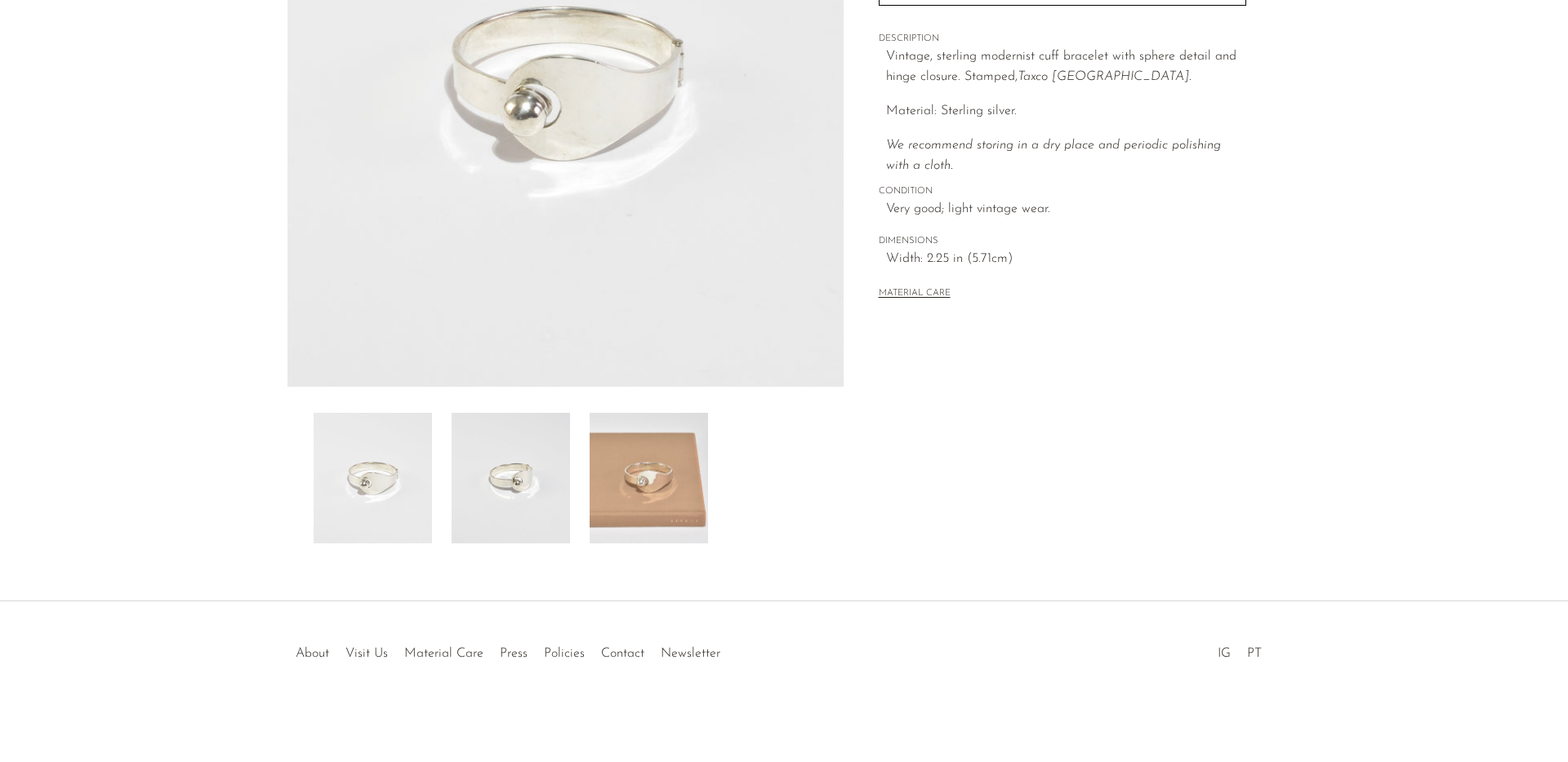
click at [663, 458] on img at bounding box center [649, 478] width 119 height 130
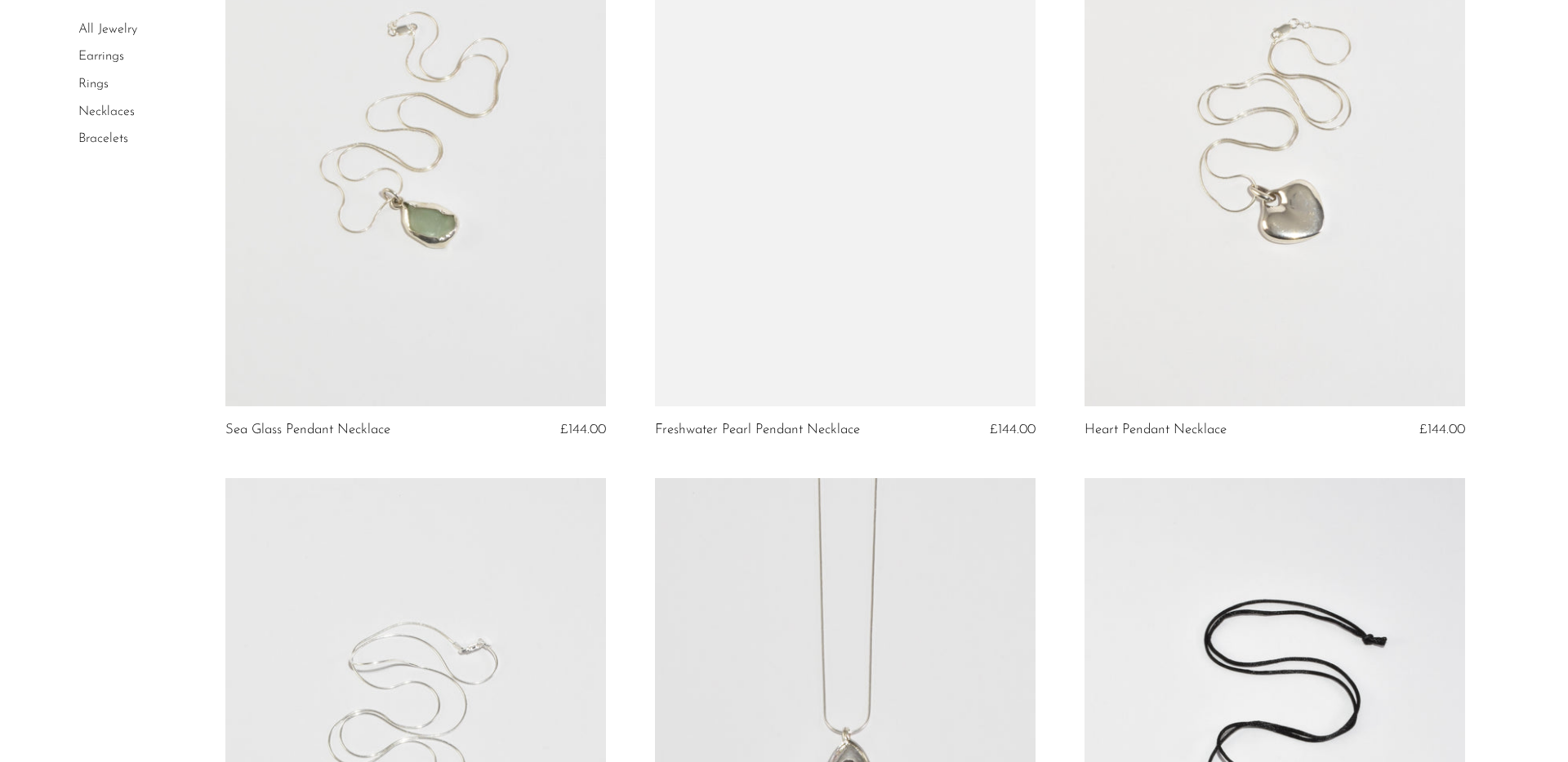
scroll to position [1483, 0]
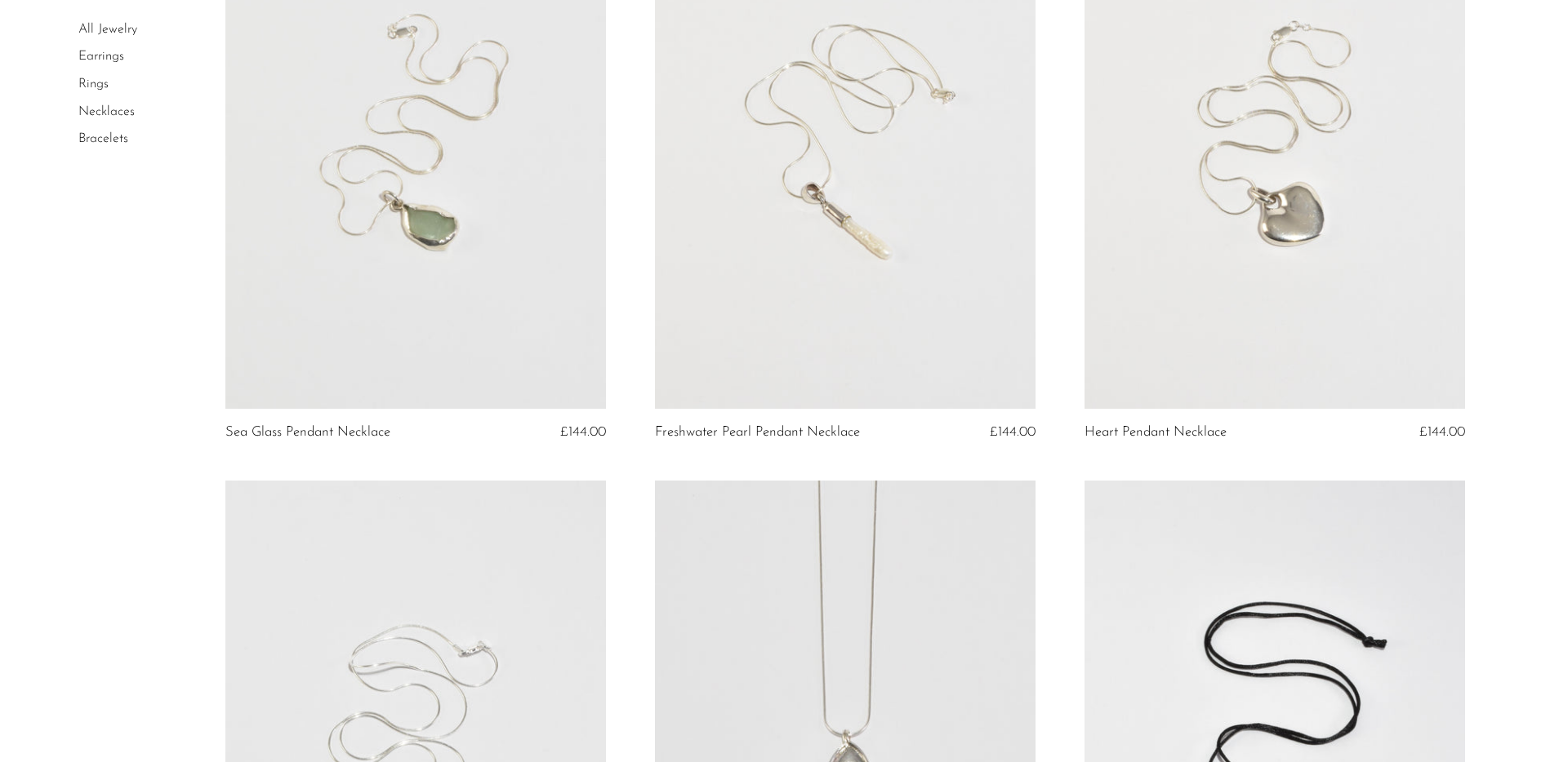
click at [1212, 217] on link at bounding box center [1275, 141] width 380 height 532
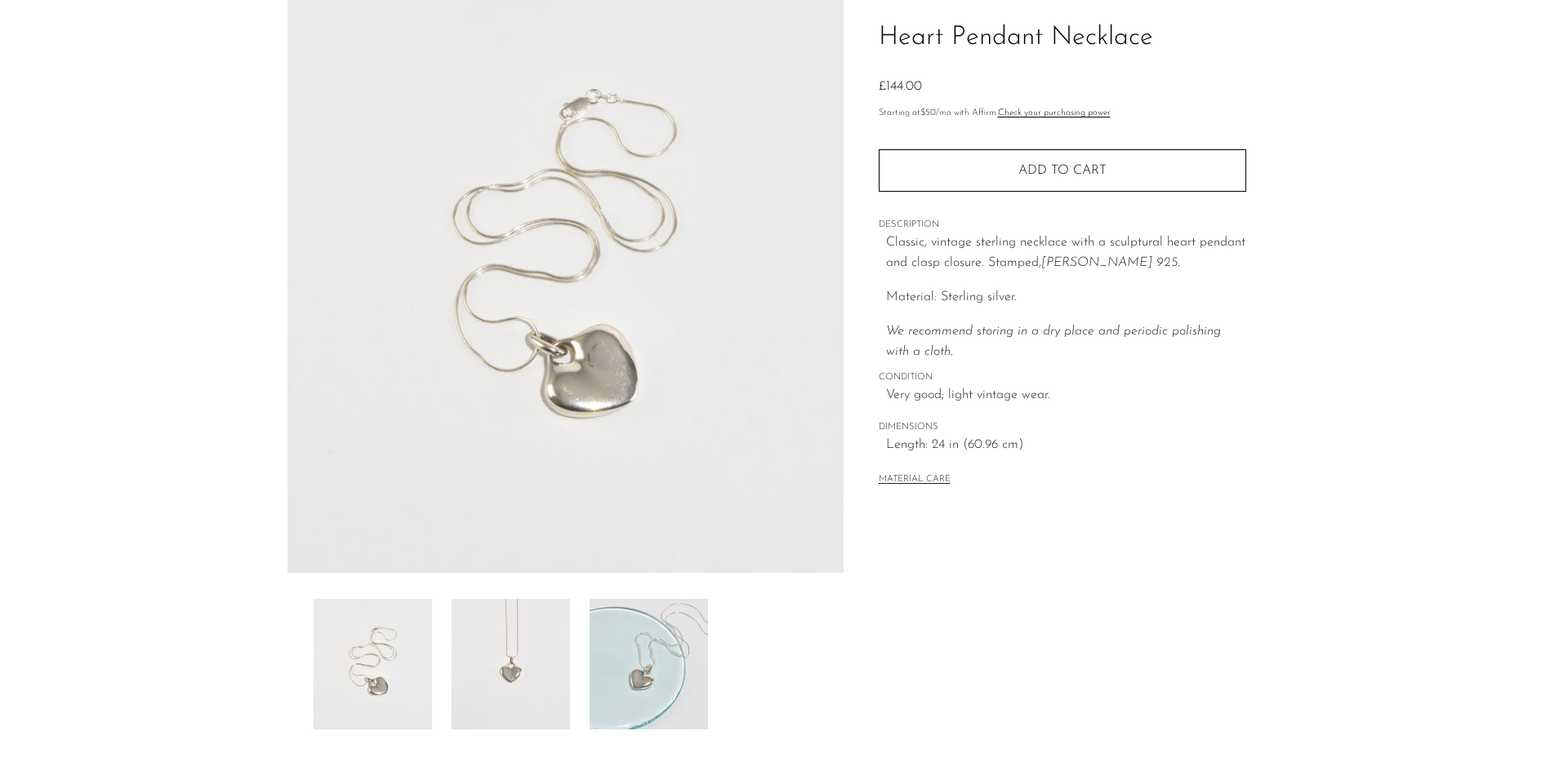
scroll to position [116, 0]
click at [521, 644] on img at bounding box center [511, 662] width 119 height 130
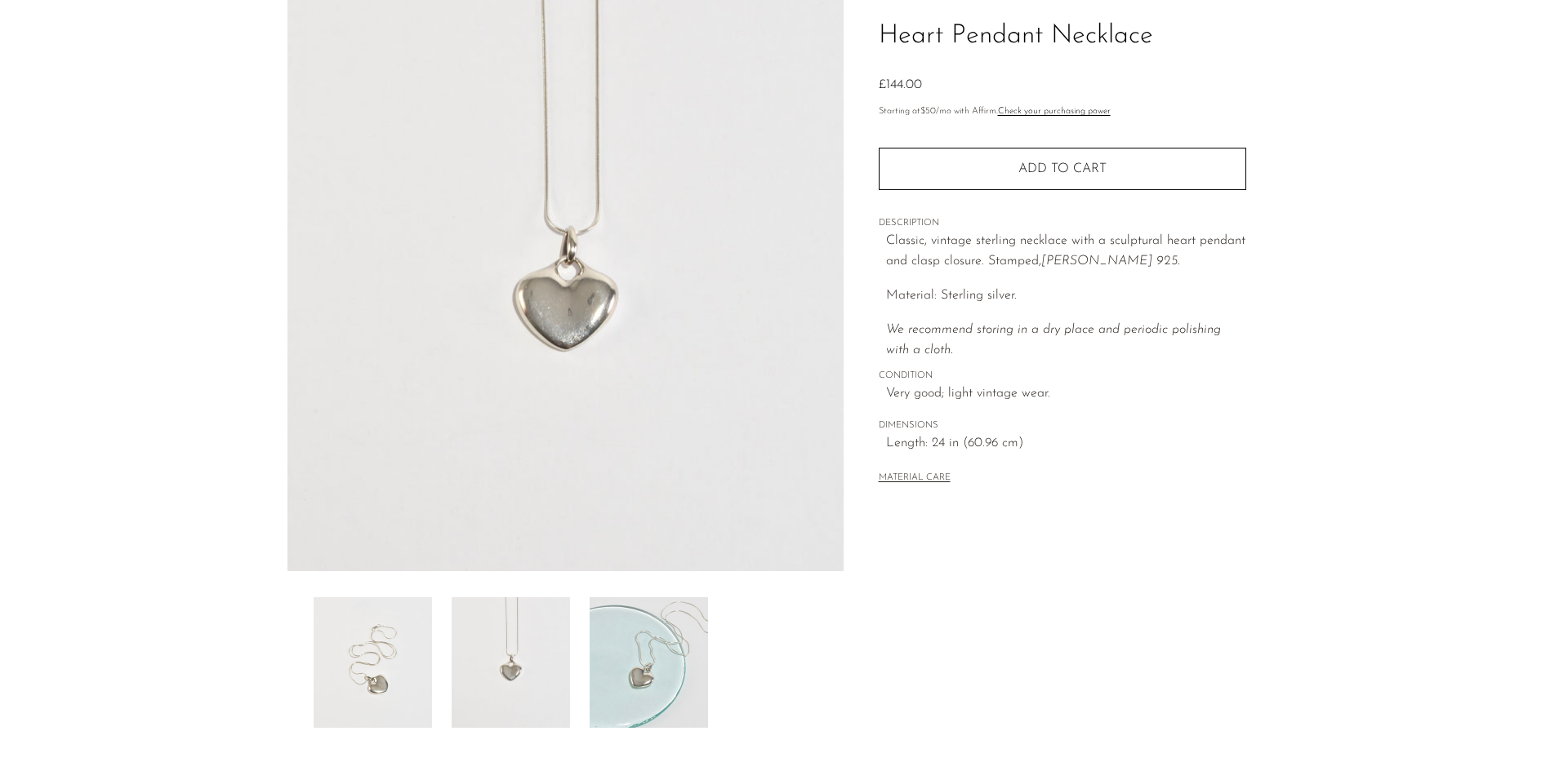
click at [629, 660] on img at bounding box center [649, 662] width 119 height 130
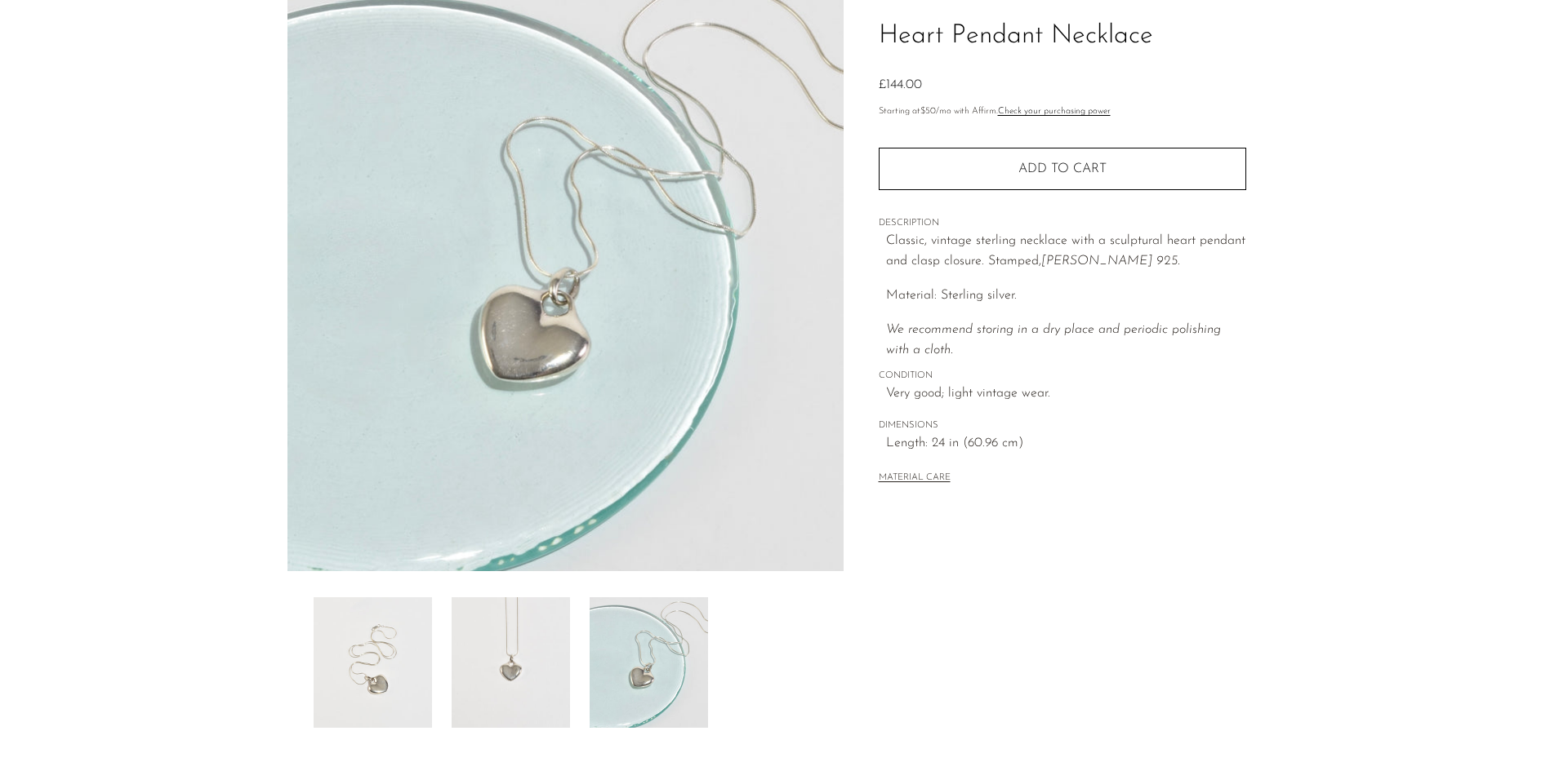
click at [510, 659] on img at bounding box center [511, 662] width 119 height 130
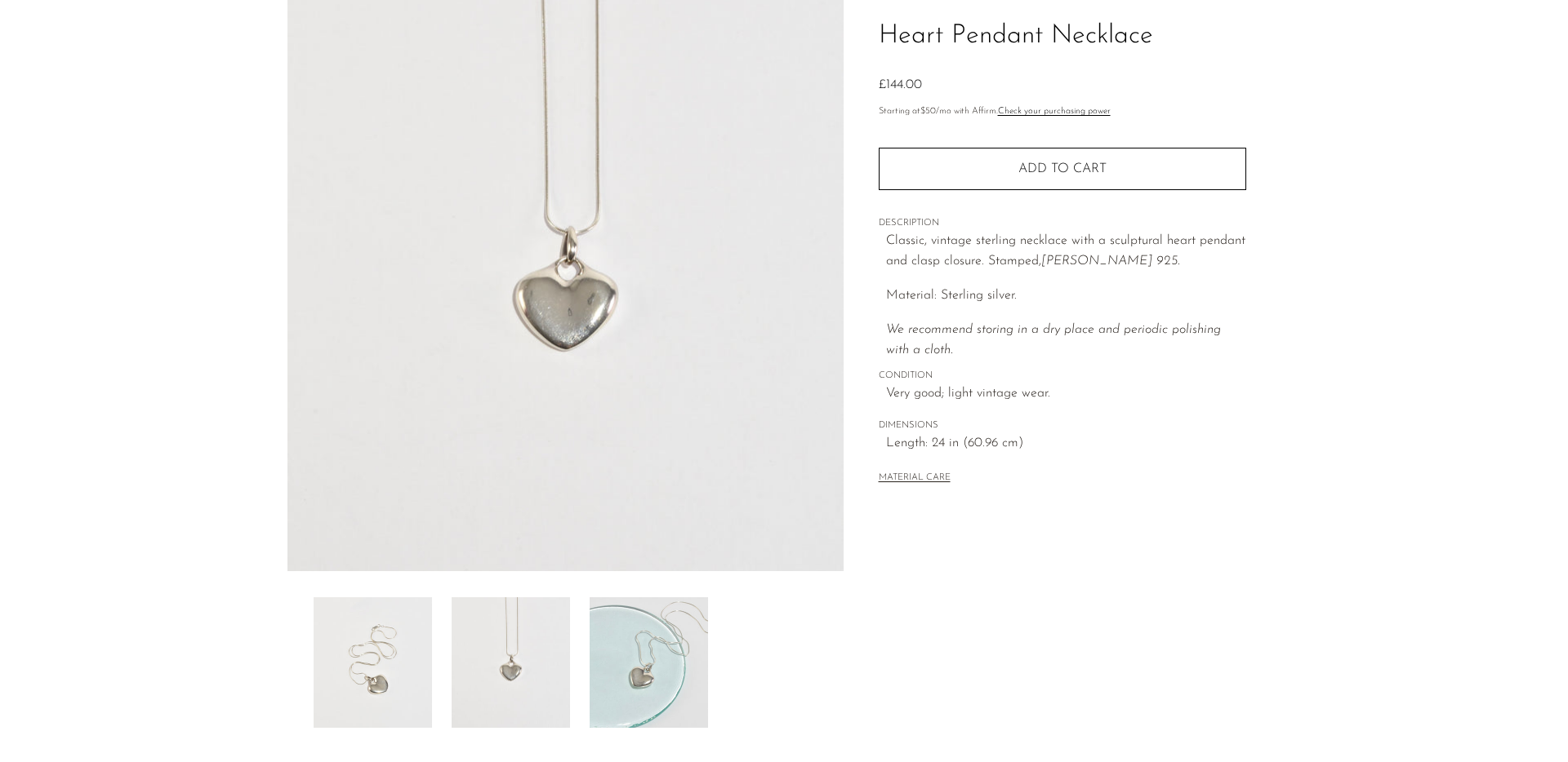
click at [634, 675] on img at bounding box center [649, 662] width 119 height 130
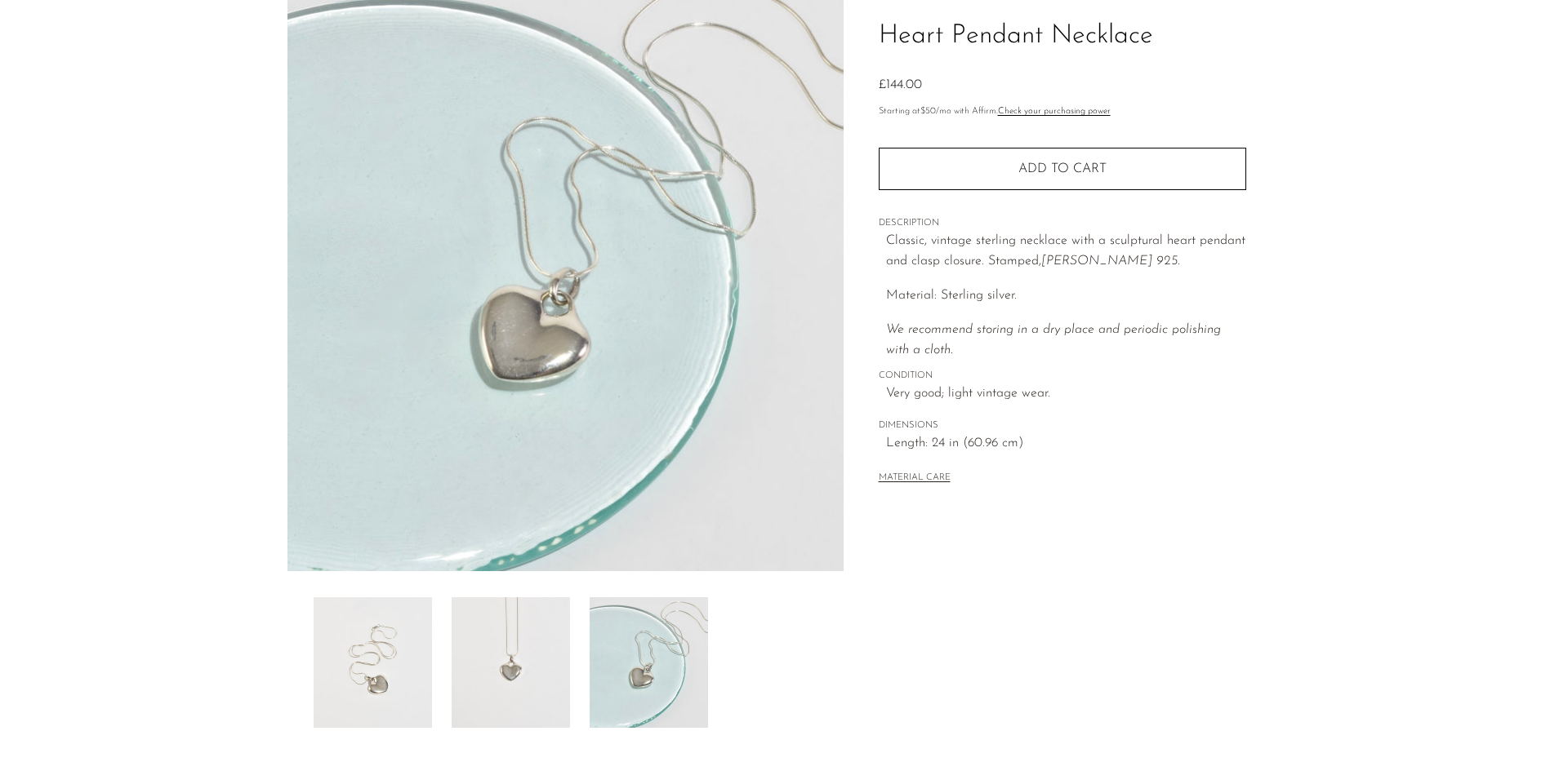
click at [531, 652] on img at bounding box center [511, 662] width 119 height 130
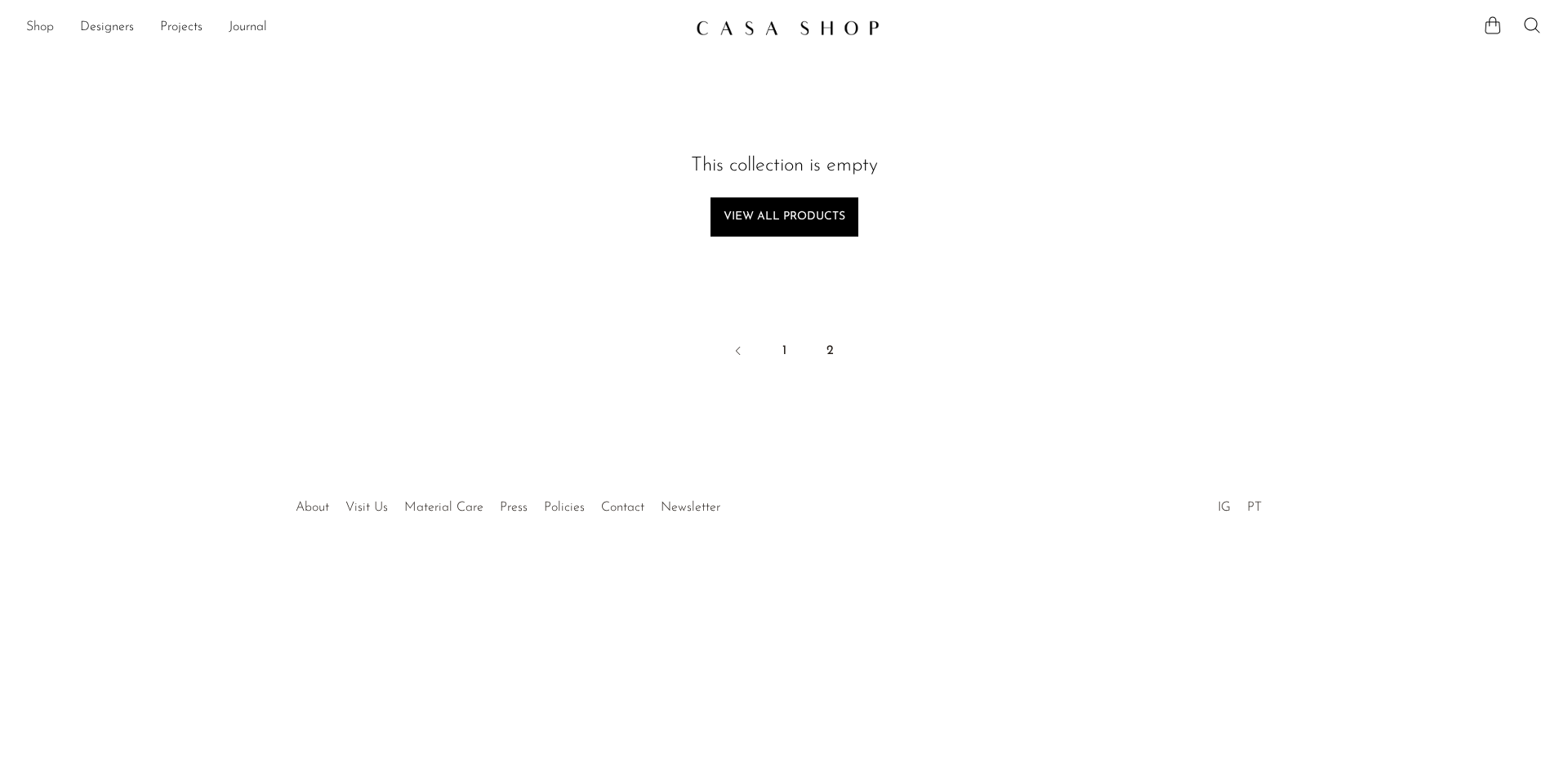
click at [40, 30] on link "Shop" at bounding box center [40, 27] width 27 height 22
